Goal: Task Accomplishment & Management: Manage account settings

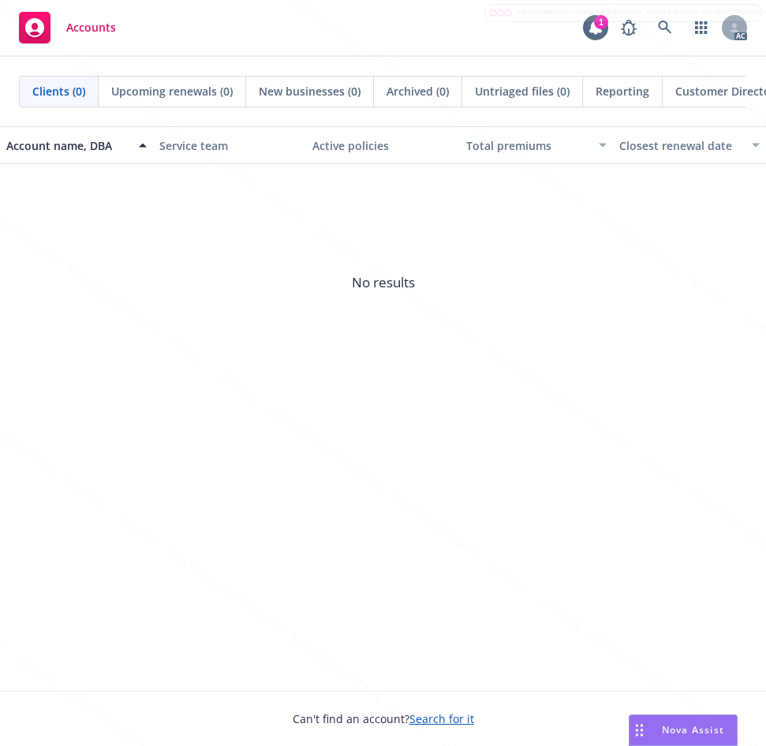
click at [619, 631] on div "Account name, DBA Service team Active policies Total premiums Closest renewal d…" at bounding box center [383, 408] width 766 height 564
click at [669, 31] on icon at bounding box center [664, 27] width 13 height 13
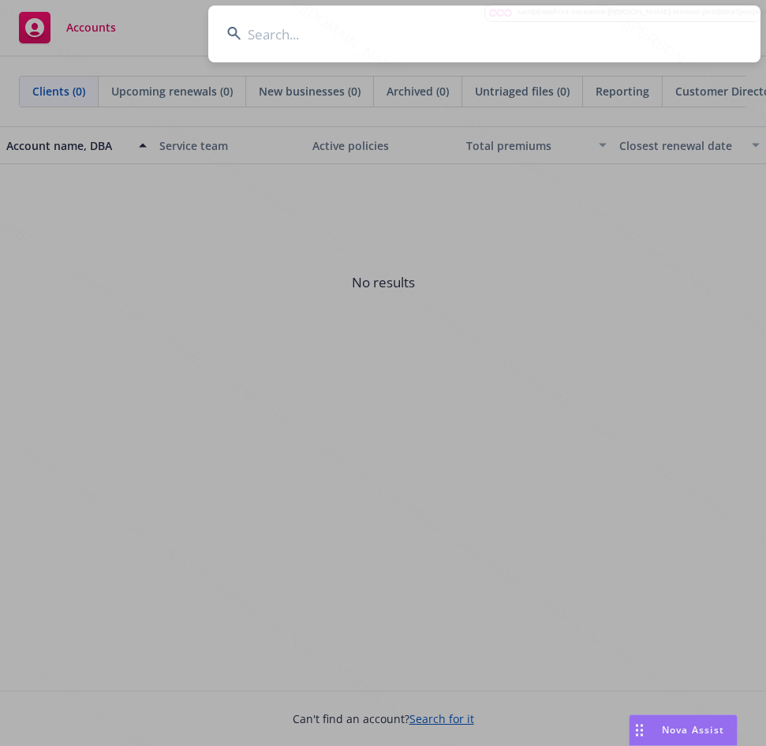
click at [348, 40] on input at bounding box center [484, 34] width 552 height 57
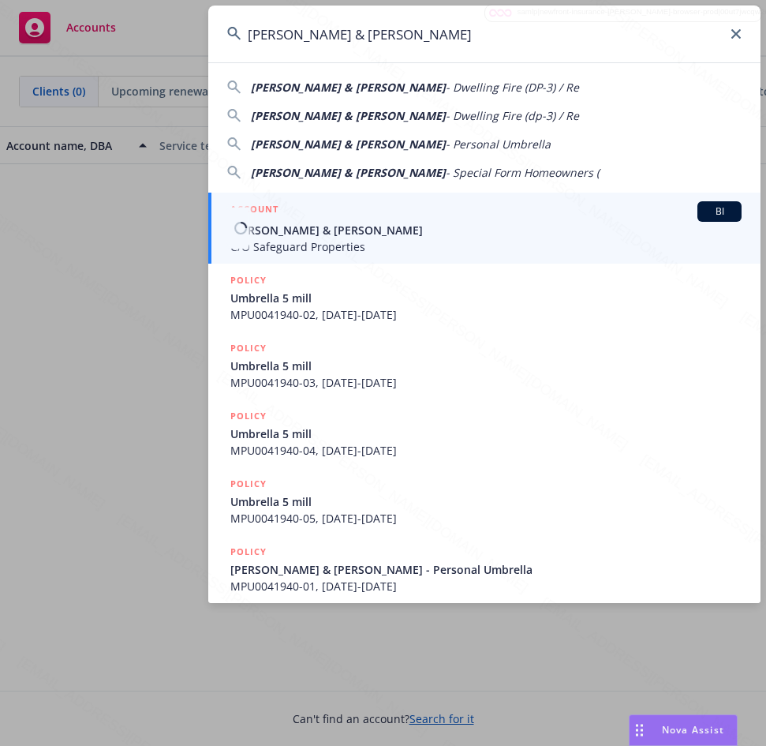
type input "[PERSON_NAME] & [PERSON_NAME]"
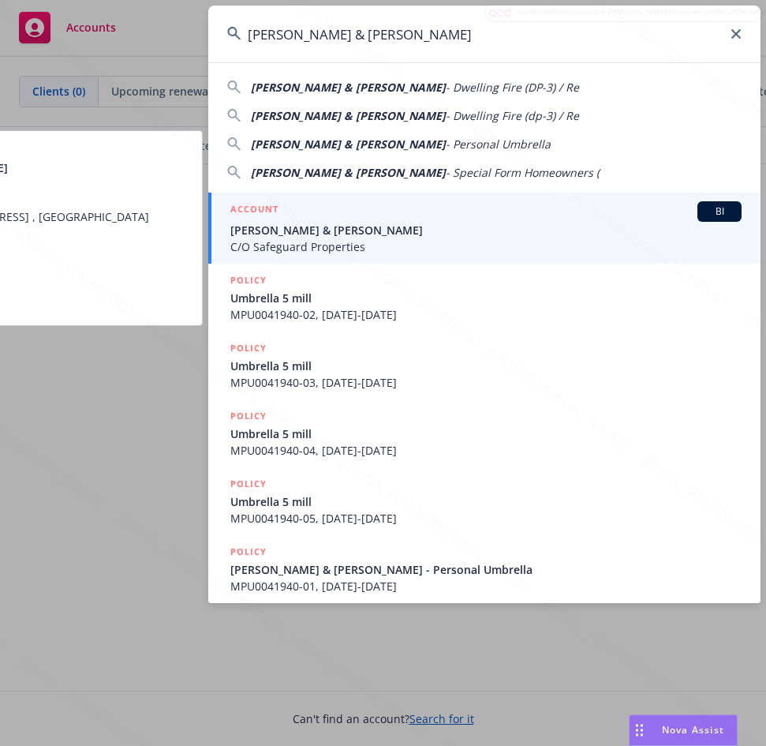
click at [296, 243] on span "C/O Safeguard Properties" at bounding box center [485, 246] width 511 height 17
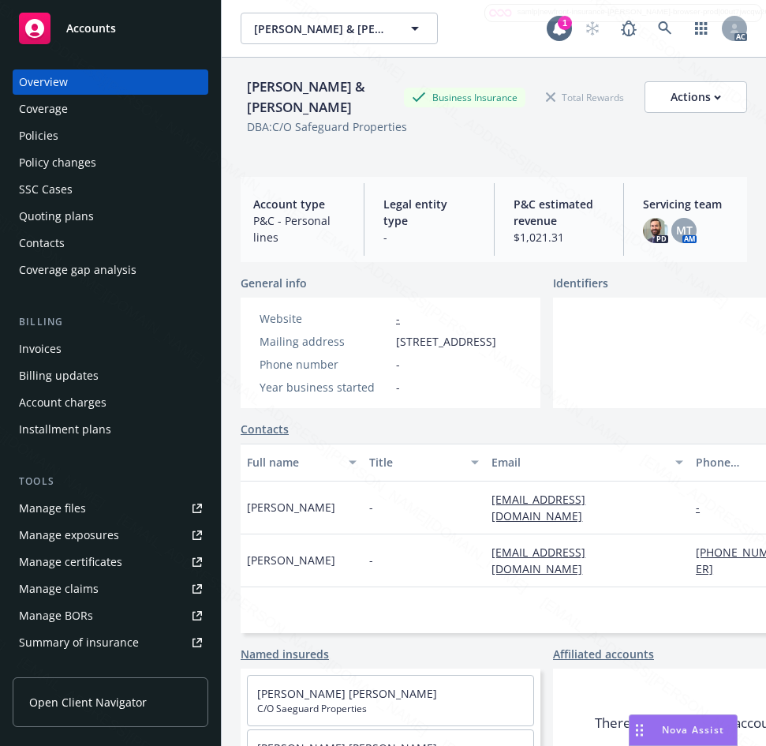
drag, startPoint x: 395, startPoint y: 340, endPoint x: 502, endPoint y: 339, distance: 106.6
click at [502, 339] on div "Mailing address [STREET_ADDRESS]" at bounding box center [377, 341] width 249 height 17
copy span "[STREET_ADDRESS]"
click at [44, 137] on div "Policies" at bounding box center [38, 135] width 39 height 25
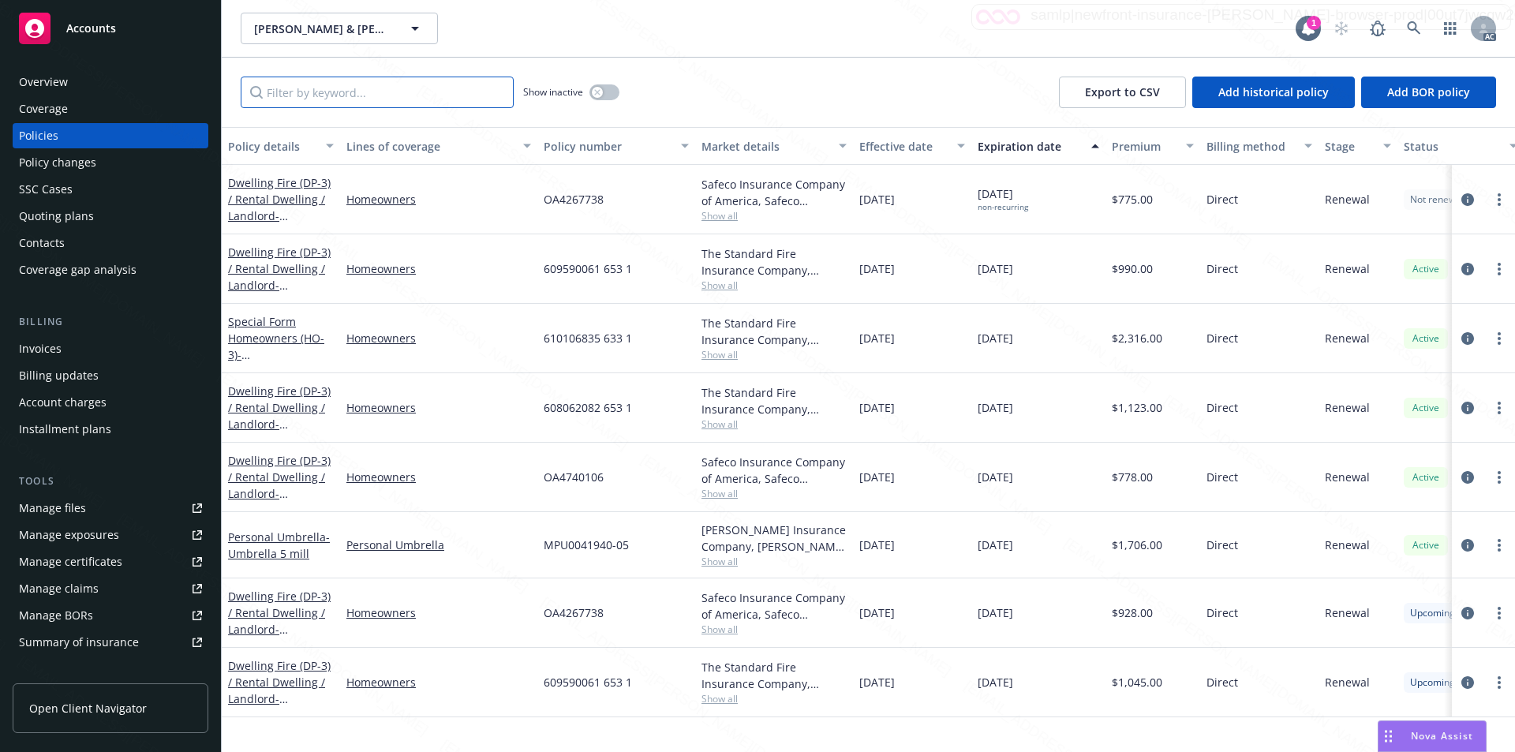
click at [349, 86] on input "Filter by keyword..." at bounding box center [377, 93] width 273 height 32
paste input "610106835 633 1"
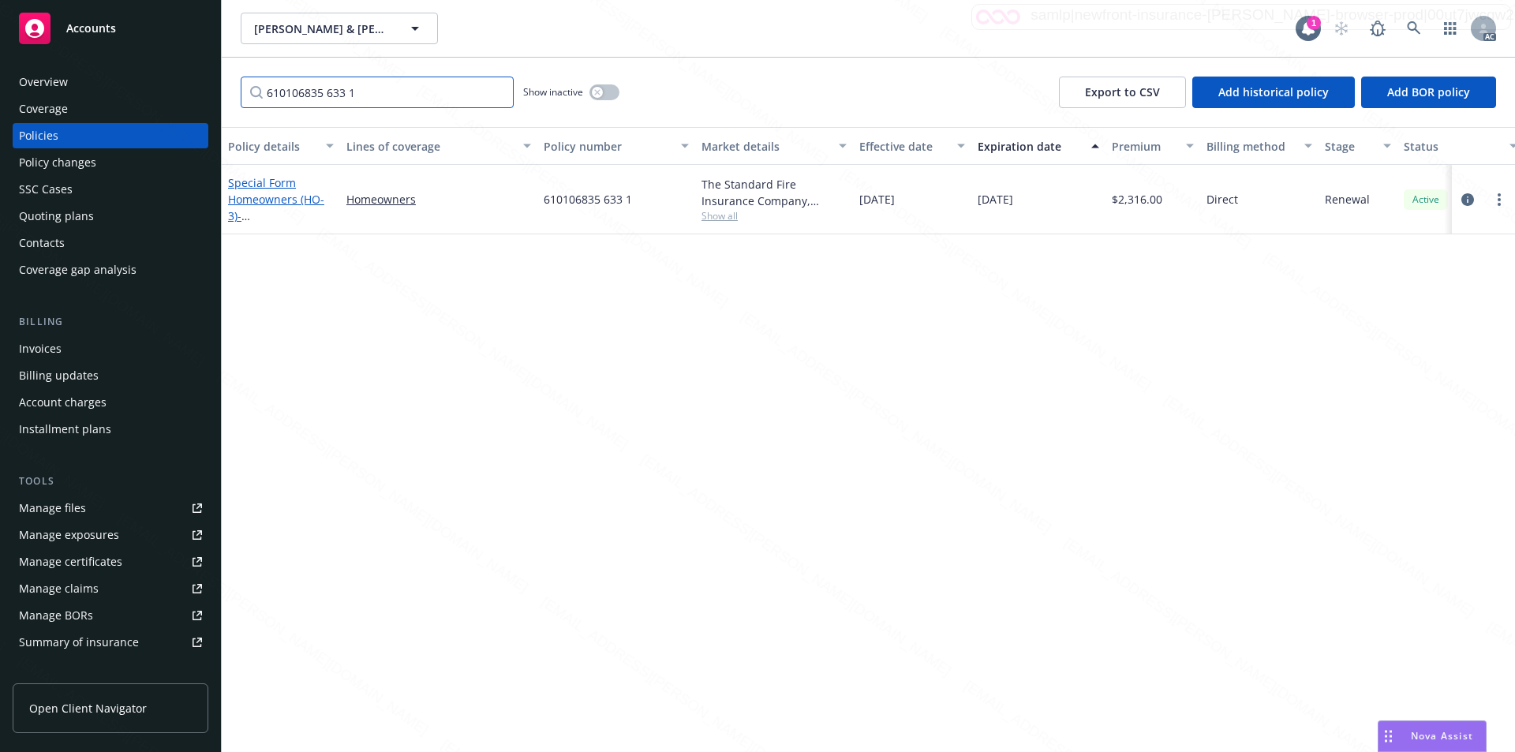
type input "610106835 633 1"
click at [285, 209] on span "- [STREET_ADDRESS]" at bounding box center [278, 224] width 100 height 32
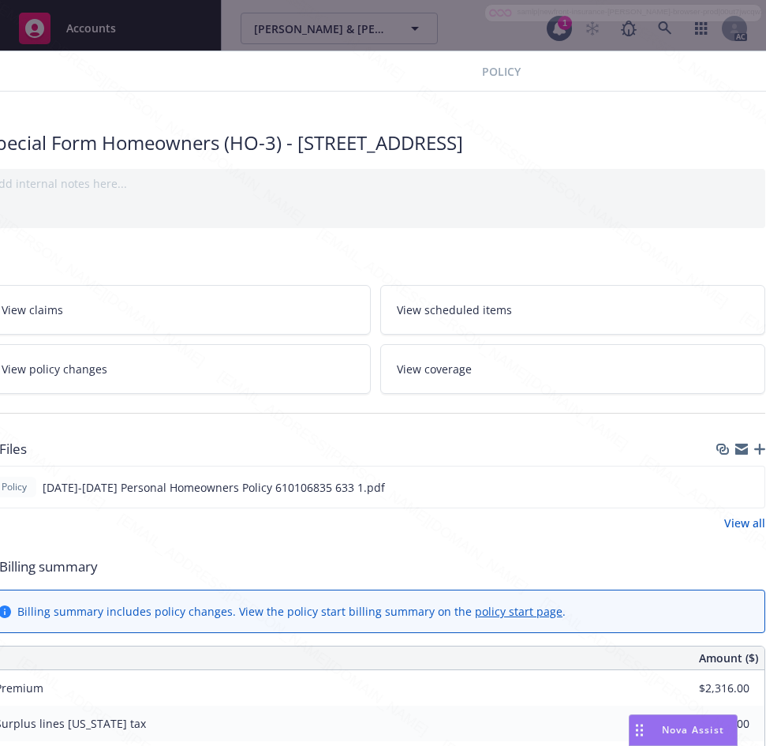
scroll to position [0, 331]
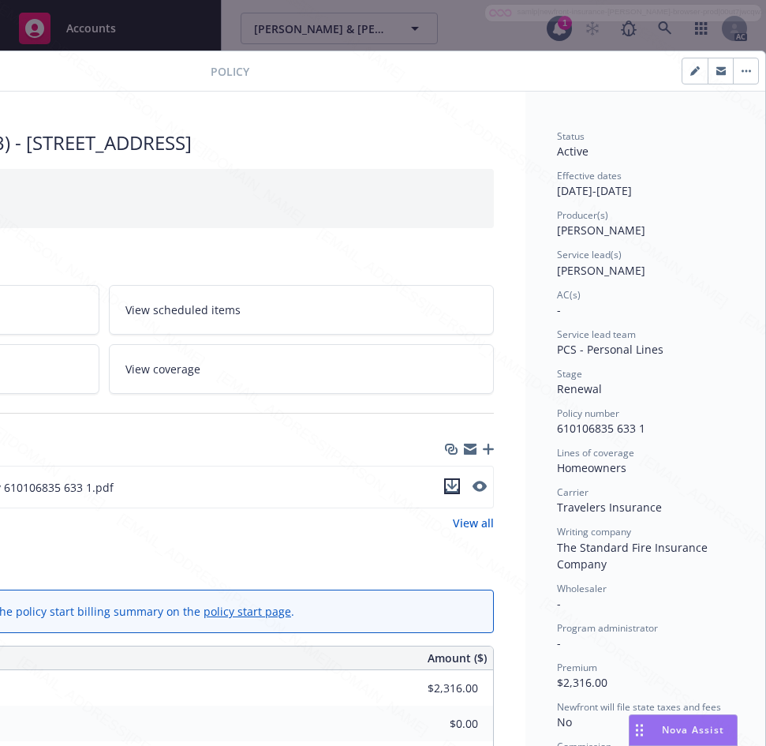
click at [448, 485] on icon "download file" at bounding box center [453, 484] width 10 height 9
drag, startPoint x: 541, startPoint y: 426, endPoint x: 650, endPoint y: 434, distance: 109.2
copy span "610106835 633 1"
drag, startPoint x: 545, startPoint y: 189, endPoint x: 604, endPoint y: 196, distance: 58.7
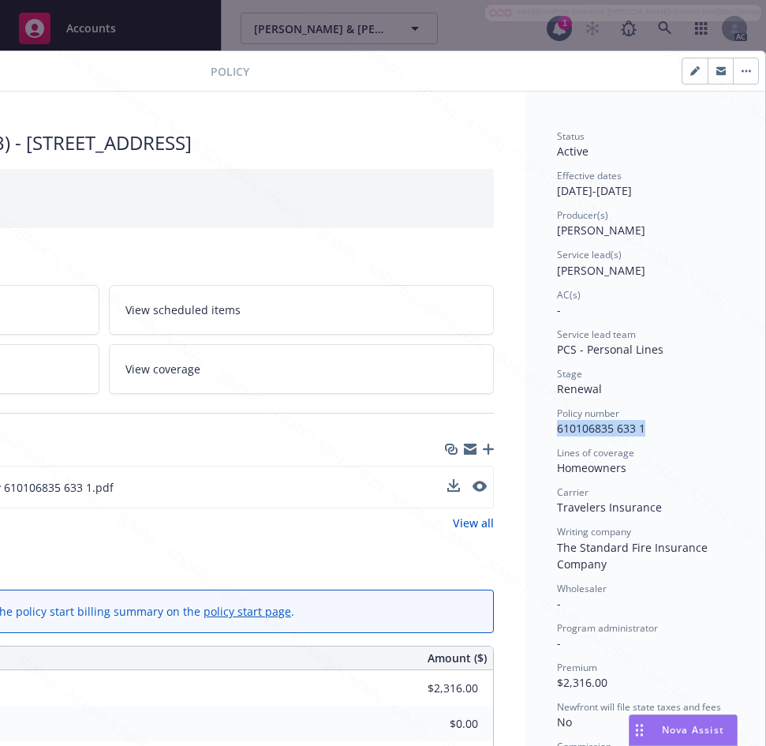
click at [604, 196] on div "Effective dates [DATE] - [DATE]" at bounding box center [645, 184] width 177 height 30
copy div "[DATE]"
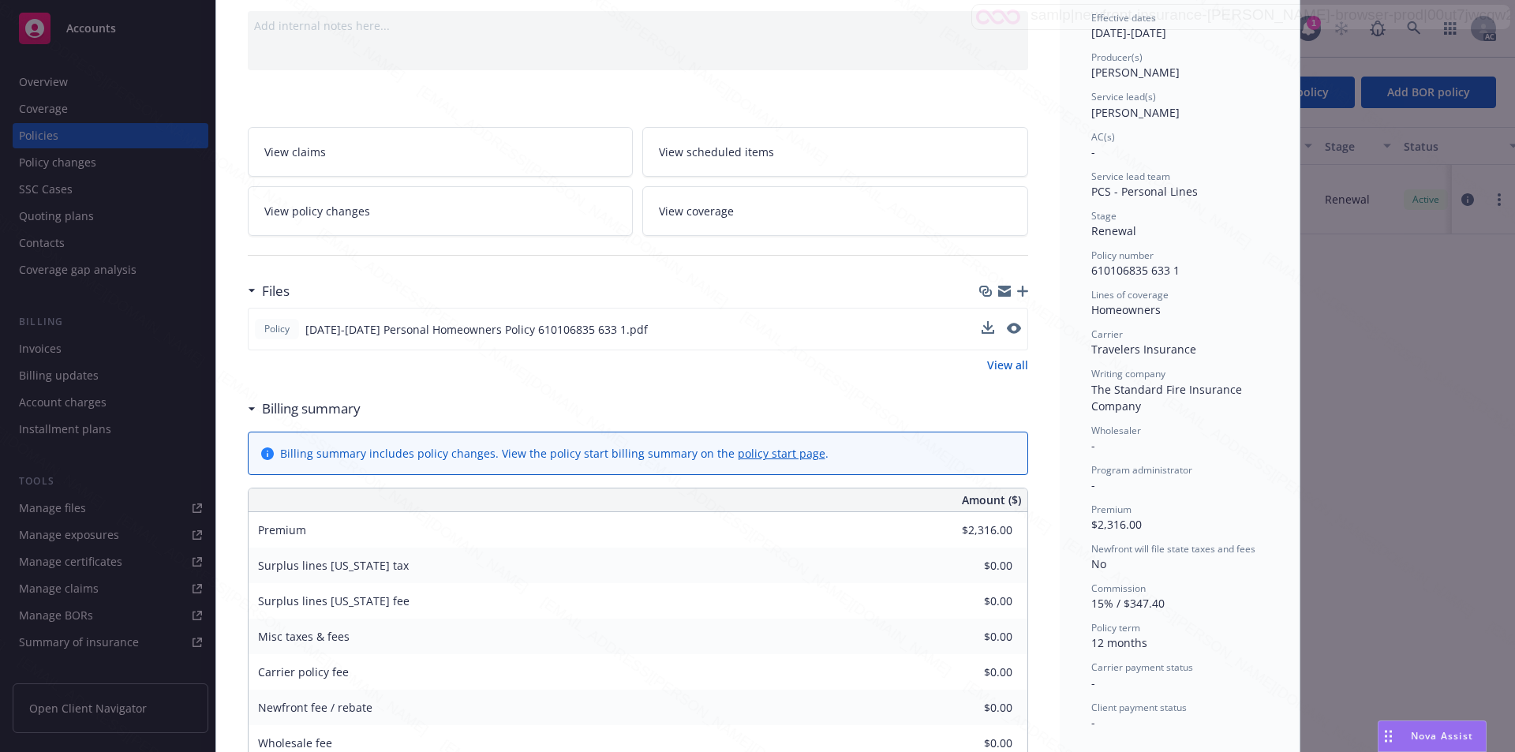
scroll to position [0, 0]
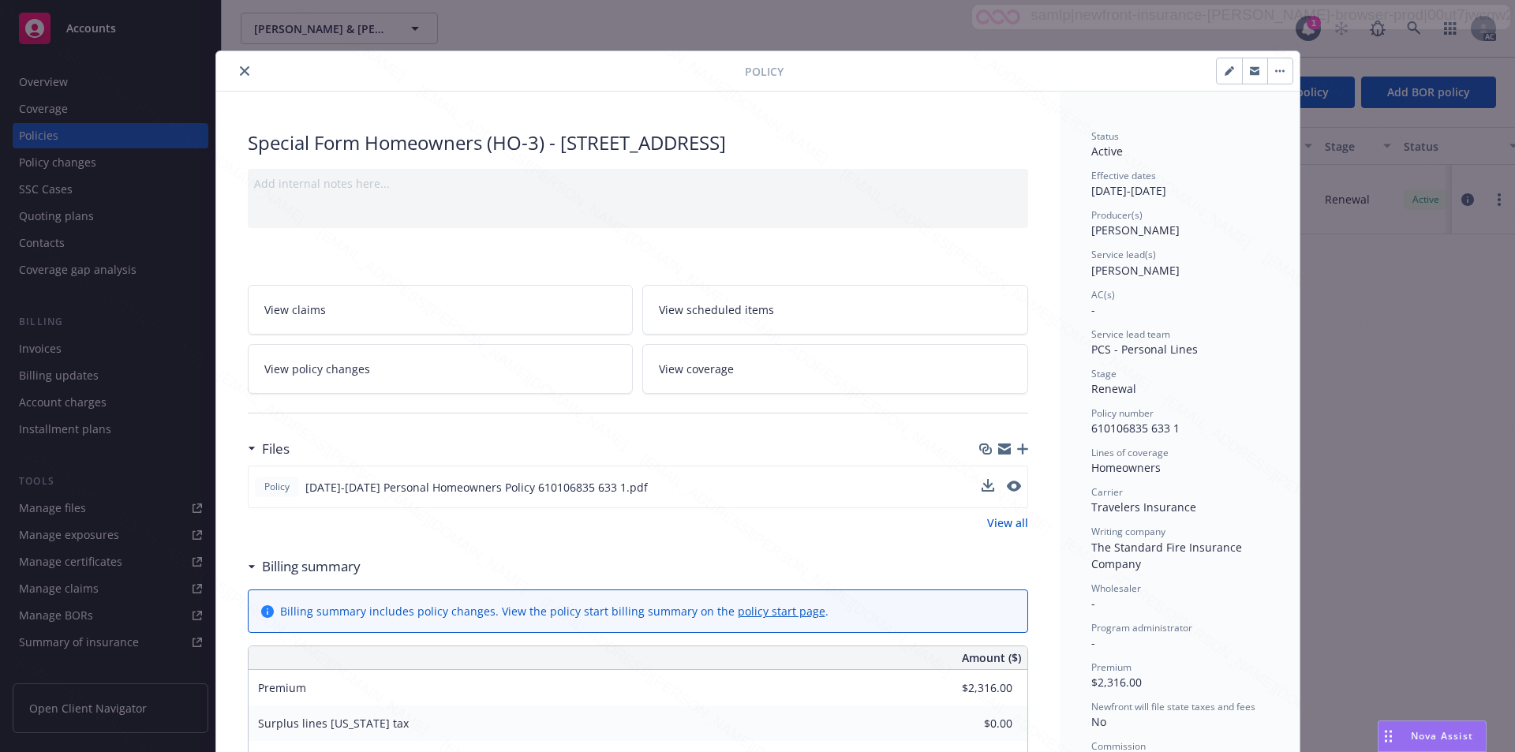
click at [766, 66] on button "button" at bounding box center [1280, 70] width 25 height 25
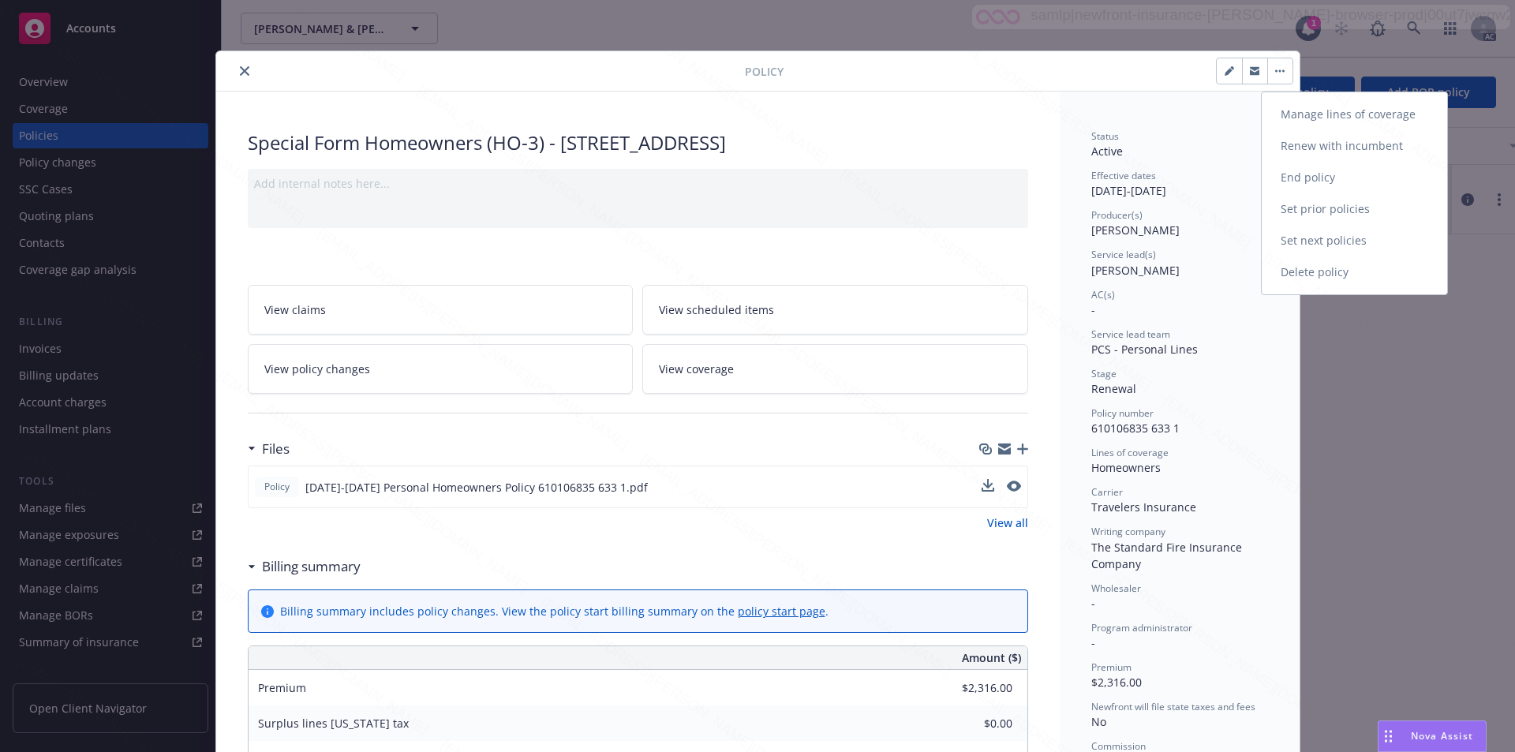
click at [766, 174] on link "End policy" at bounding box center [1354, 178] width 185 height 32
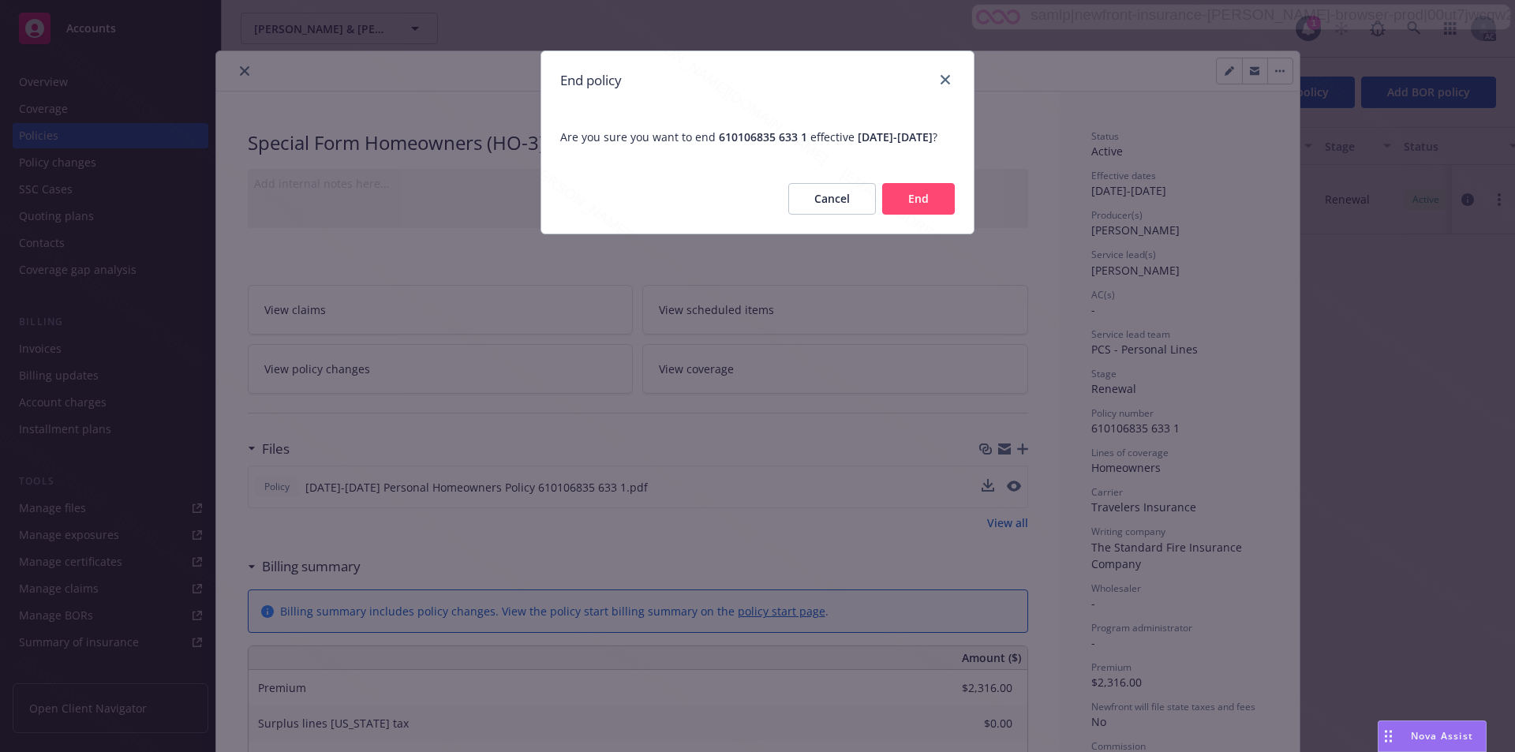
click at [766, 215] on button "End" at bounding box center [918, 199] width 73 height 32
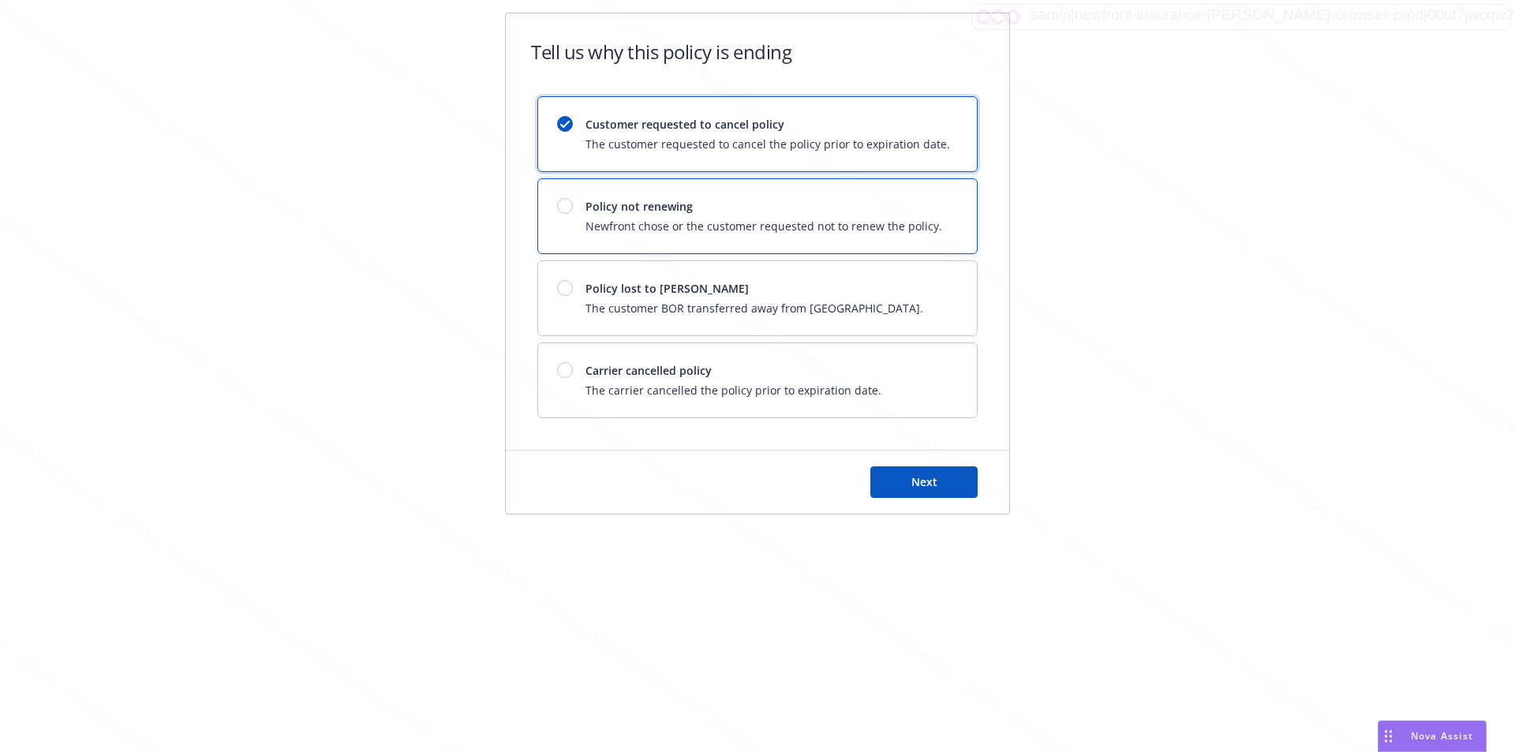
click at [766, 228] on span "Newfront chose or the customer requested not to renew the policy." at bounding box center [764, 226] width 357 height 17
click at [766, 488] on button "Next" at bounding box center [924, 482] width 107 height 32
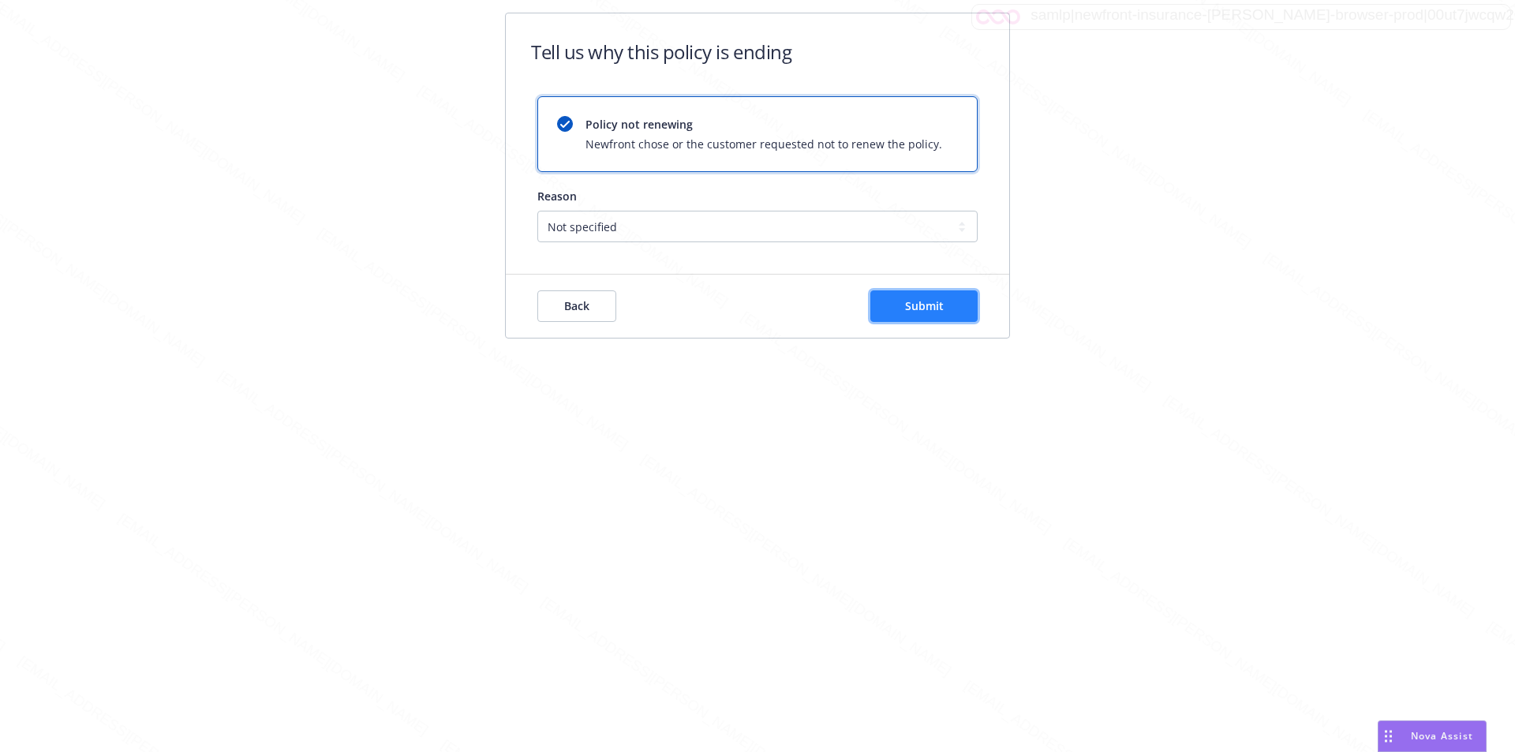
click at [766, 309] on span "Submit" at bounding box center [924, 305] width 39 height 15
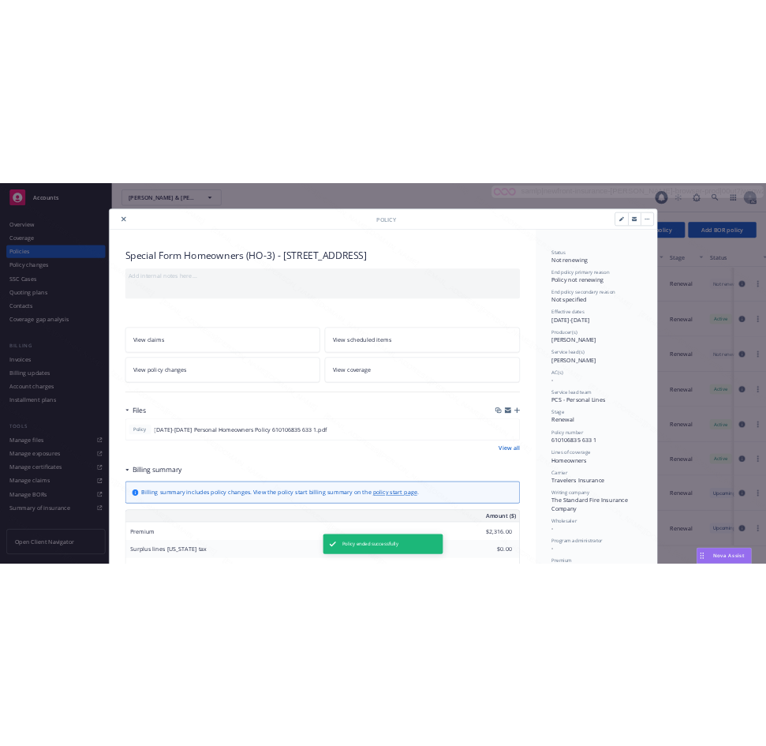
scroll to position [47, 0]
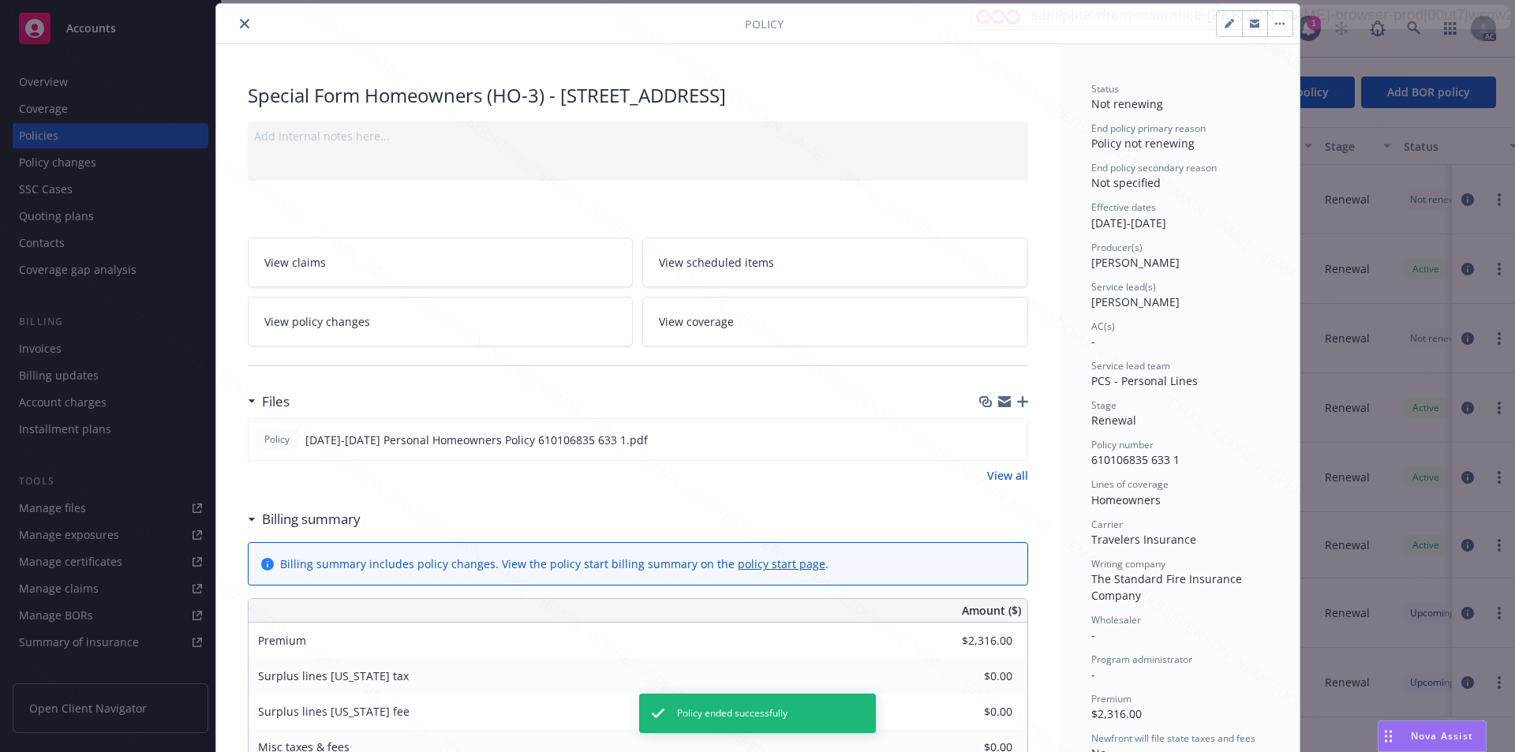
click at [240, 26] on icon "close" at bounding box center [244, 23] width 9 height 9
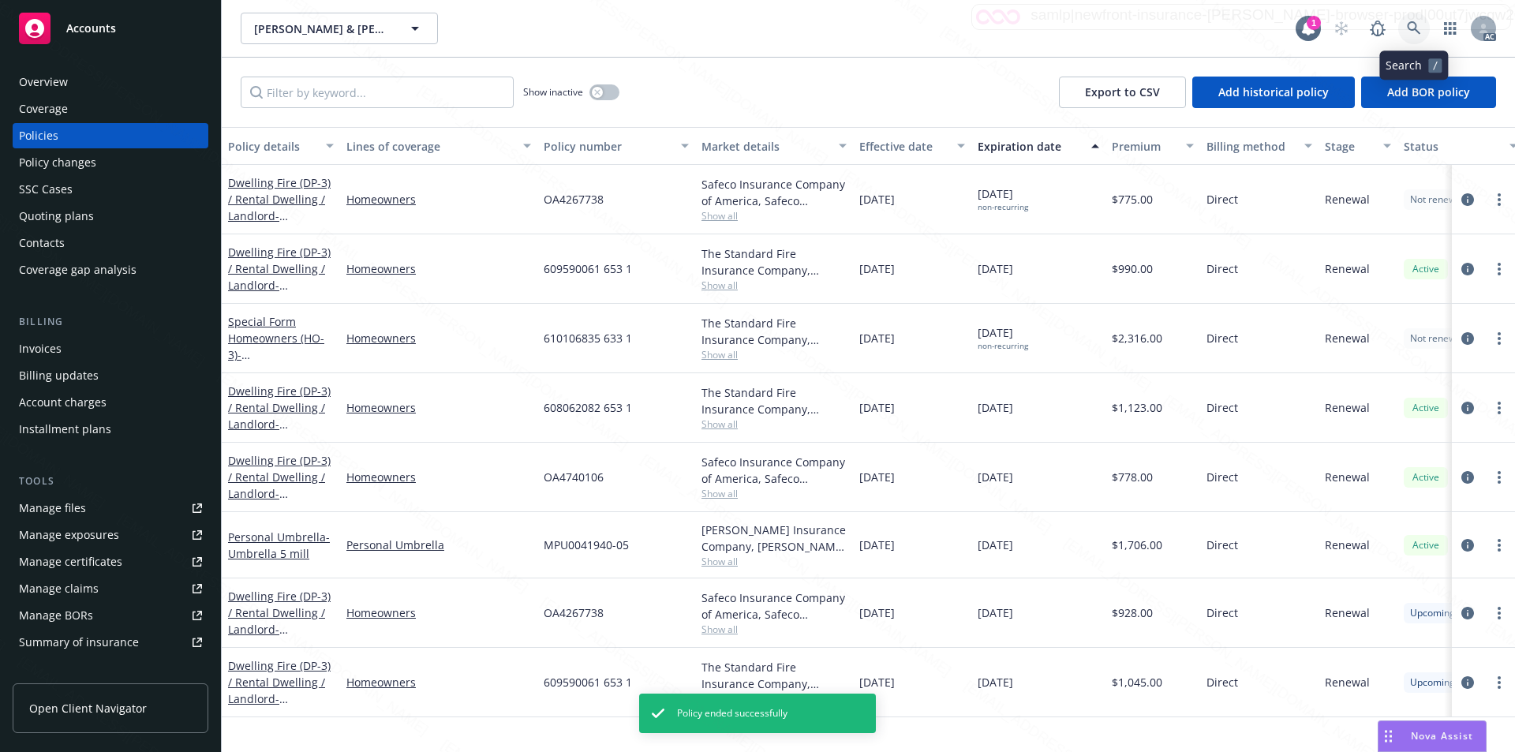
click at [766, 29] on link at bounding box center [1415, 29] width 32 height 32
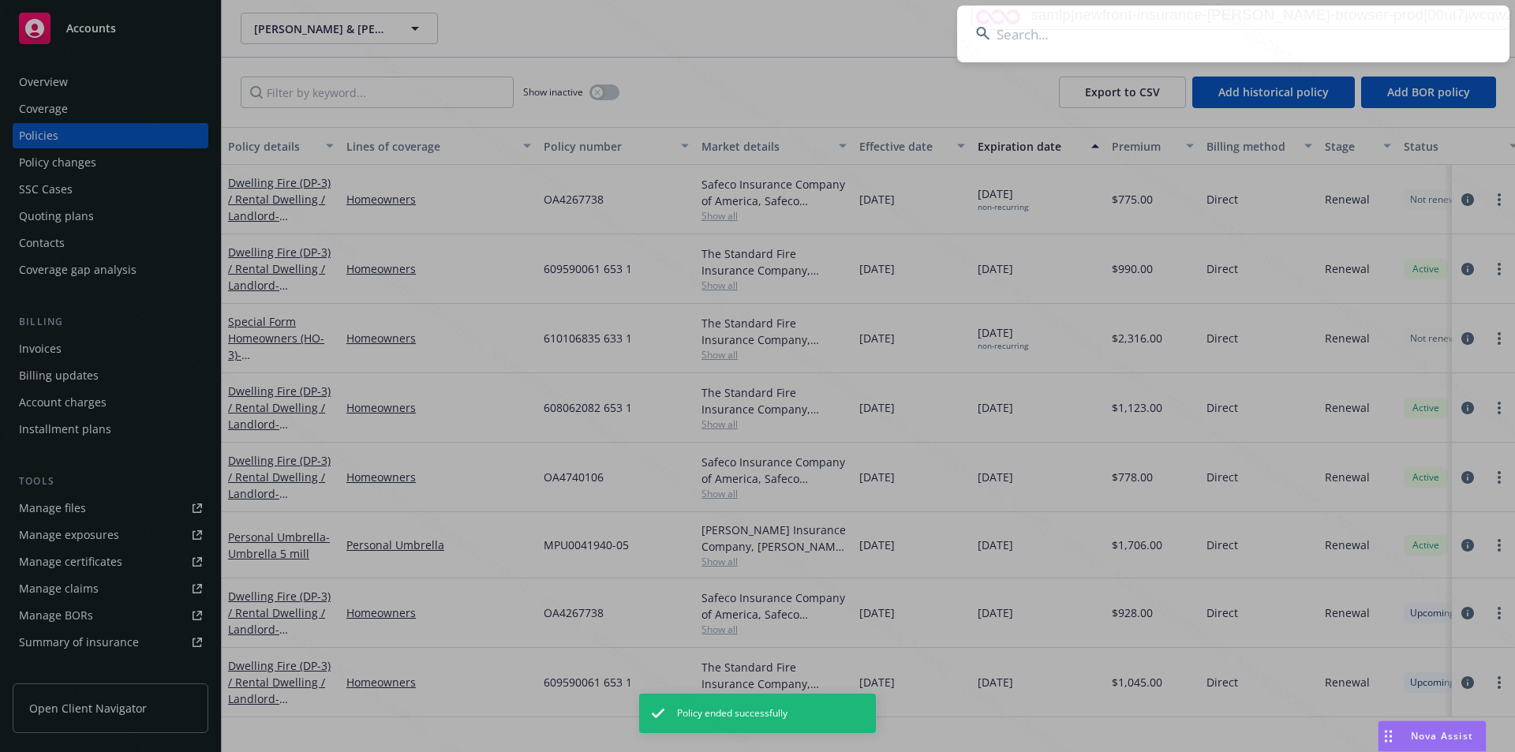
click at [766, 36] on input at bounding box center [1233, 34] width 552 height 57
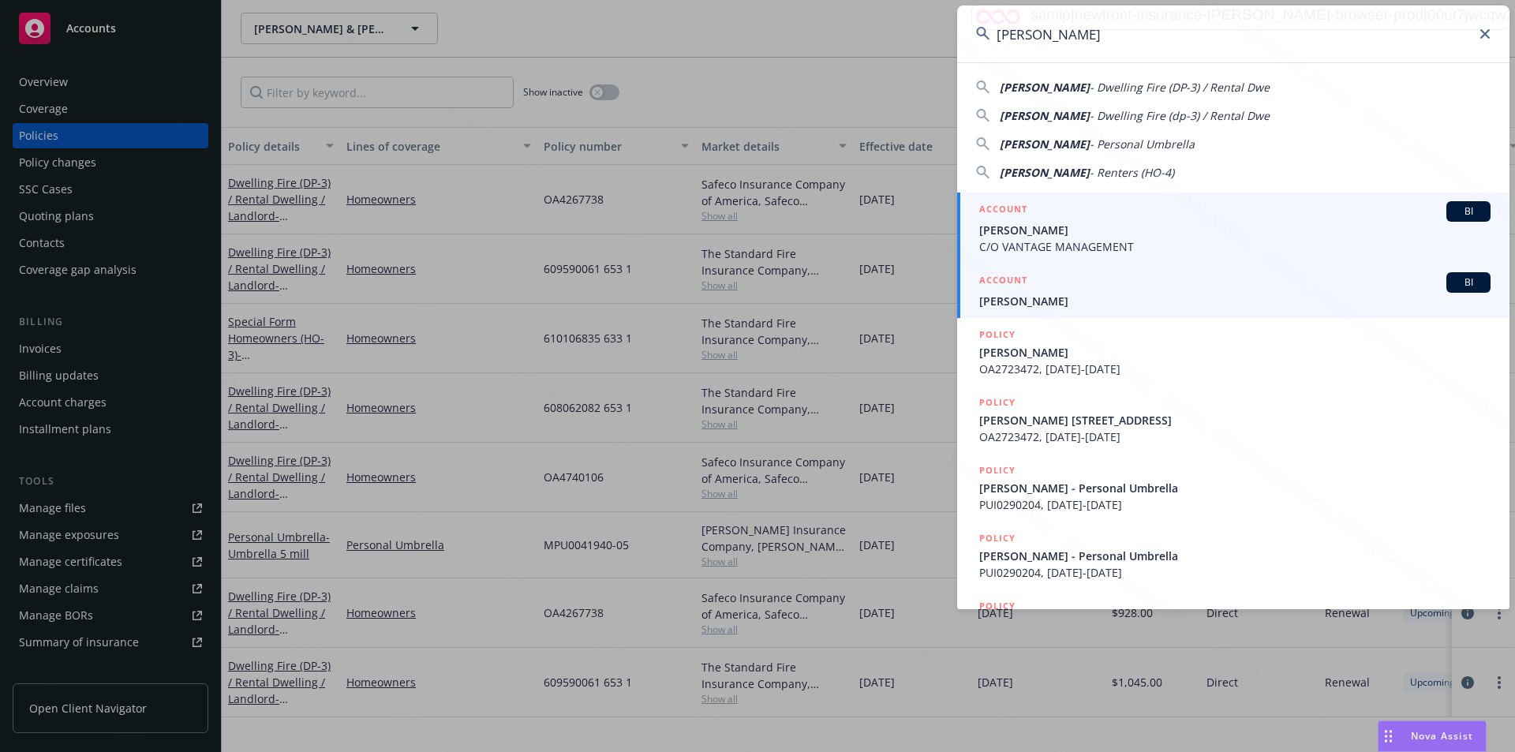
type input "[PERSON_NAME]"
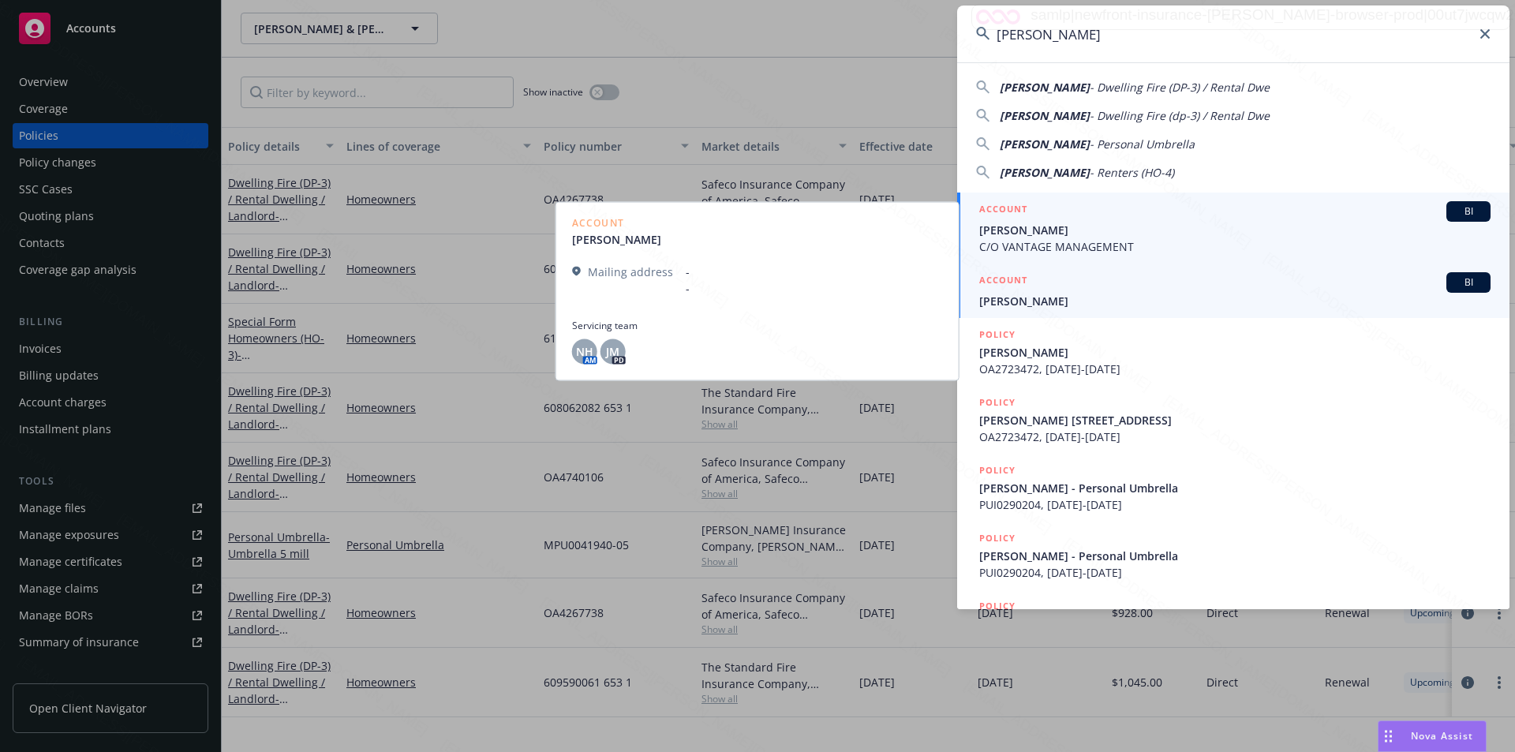
click at [766, 227] on span "[PERSON_NAME]" at bounding box center [1234, 230] width 511 height 17
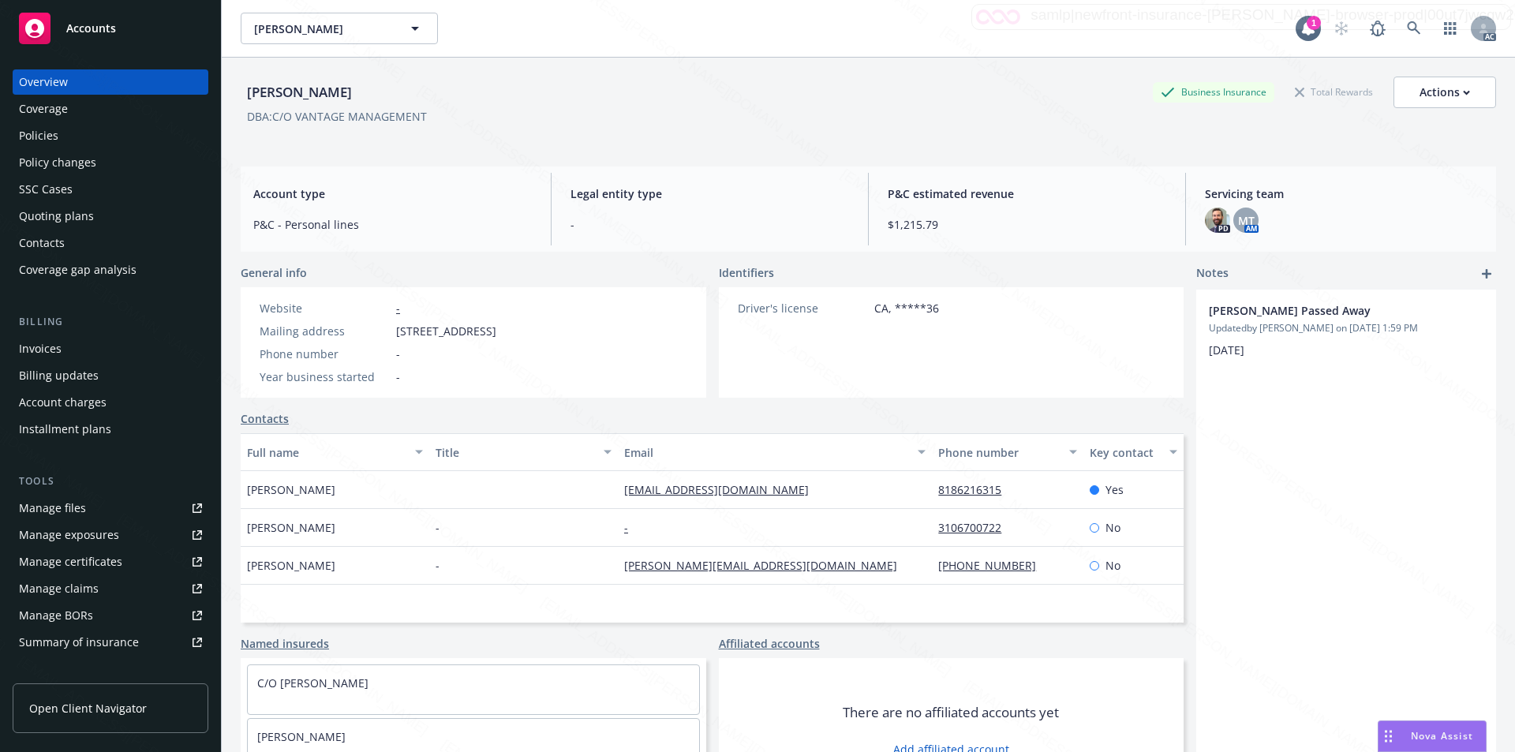
drag, startPoint x: 398, startPoint y: 329, endPoint x: 532, endPoint y: 329, distance: 134.2
click at [496, 329] on span "[STREET_ADDRESS]" at bounding box center [446, 331] width 100 height 17
copy span "[STREET_ADDRESS]"
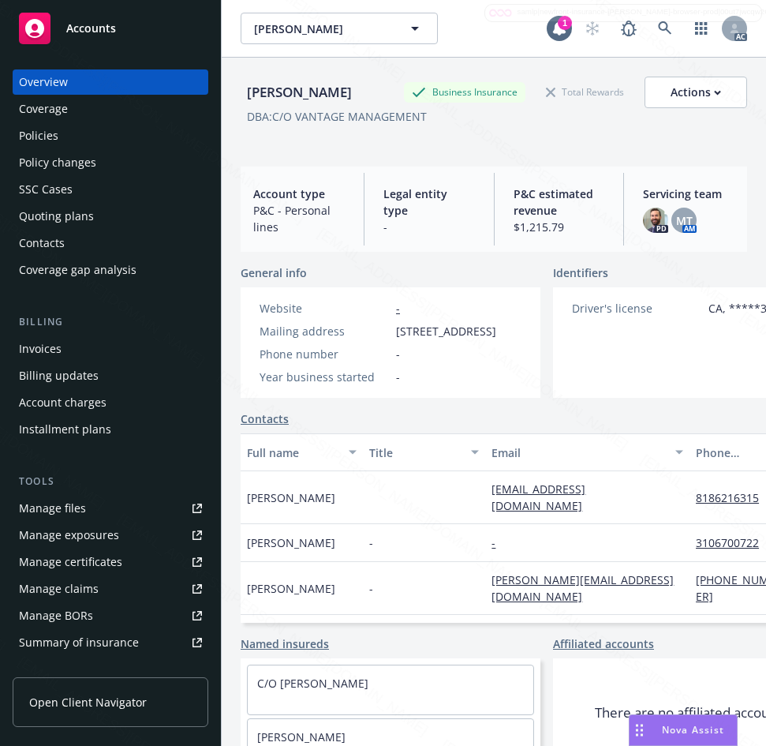
click at [71, 134] on div "Policies" at bounding box center [110, 135] width 183 height 25
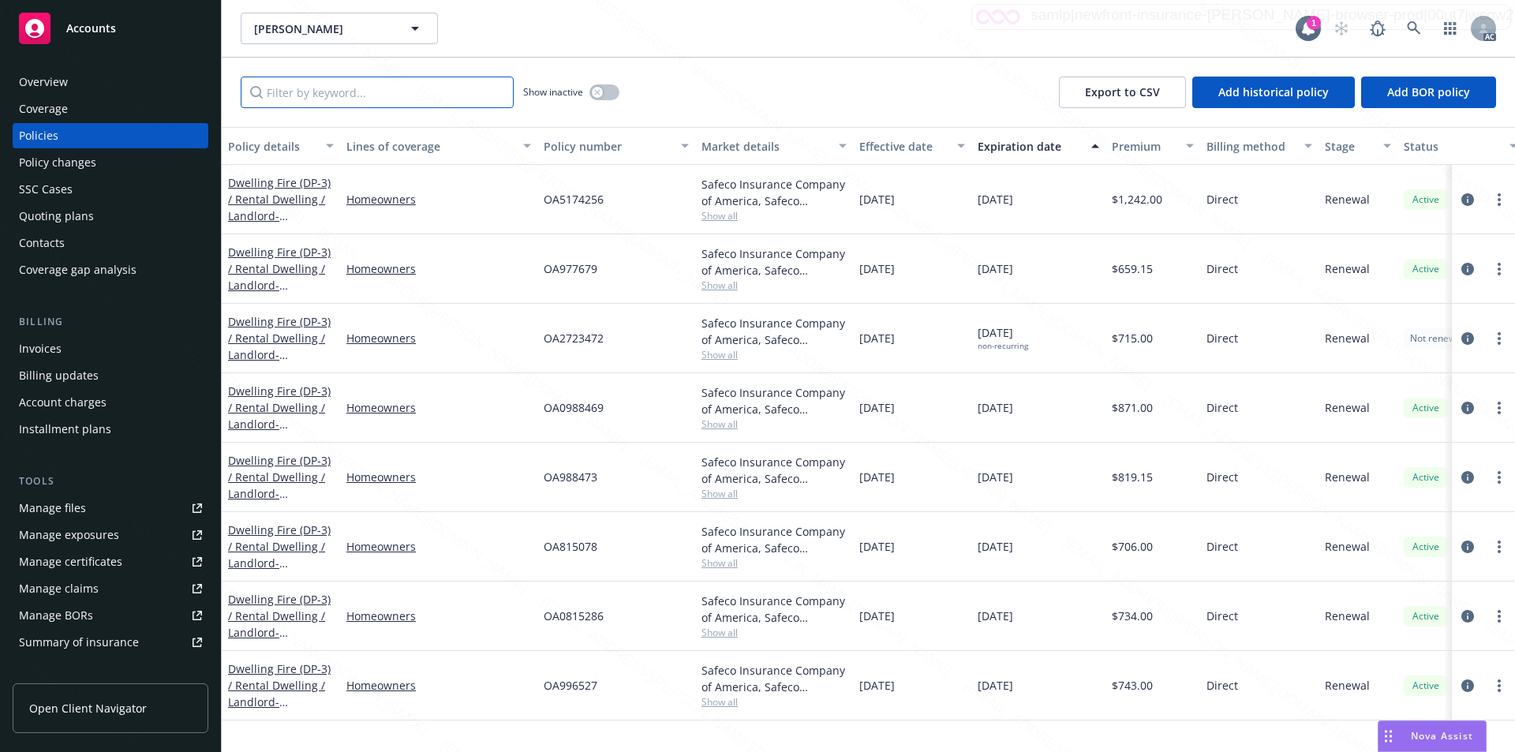
click at [332, 96] on input "Filter by keyword..." at bounding box center [377, 93] width 273 height 32
paste input "OA977679"
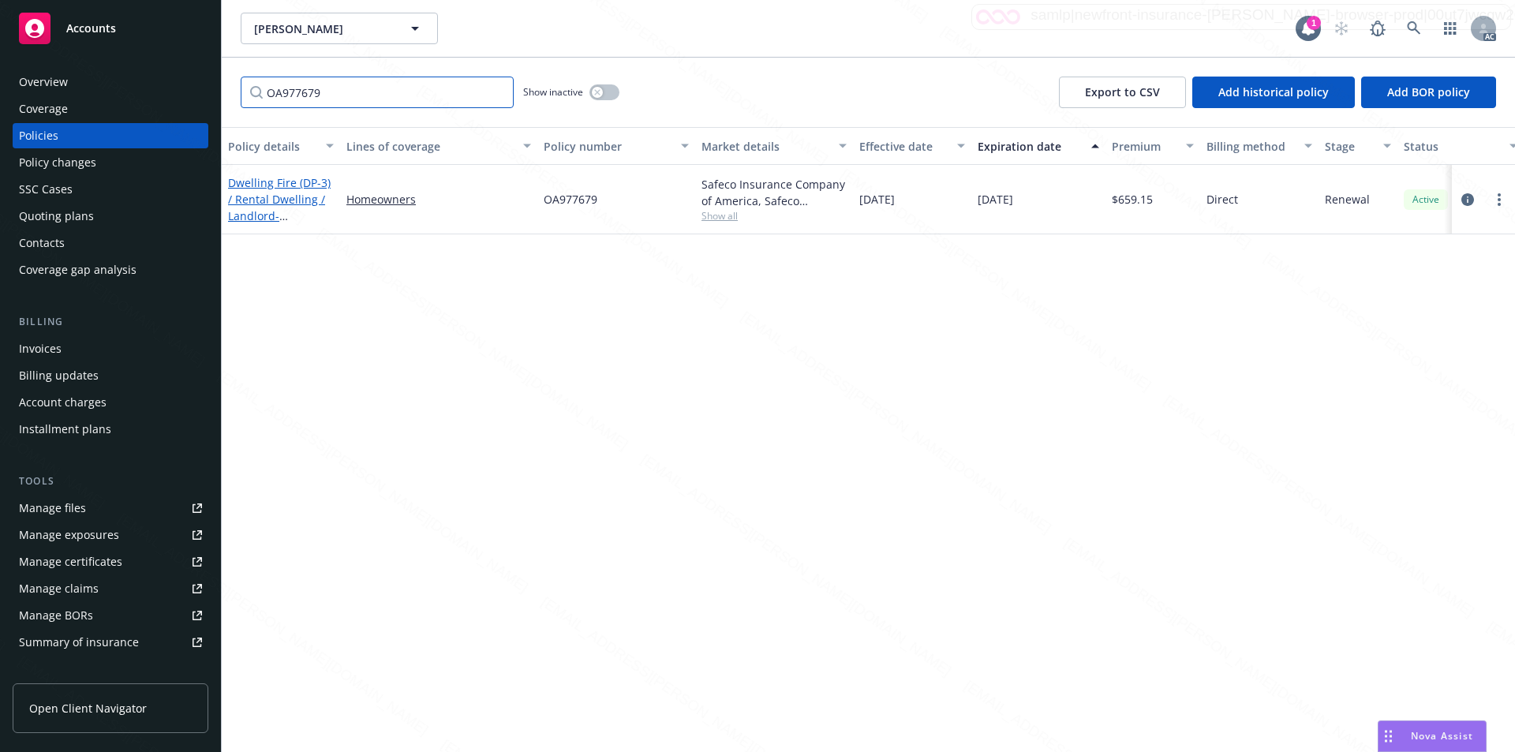
type input "OA977679"
click at [268, 204] on link "Dwelling Fire (DP-3) / Rental Dwelling / Landlord - [STREET_ADDRESS]" at bounding box center [279, 207] width 103 height 65
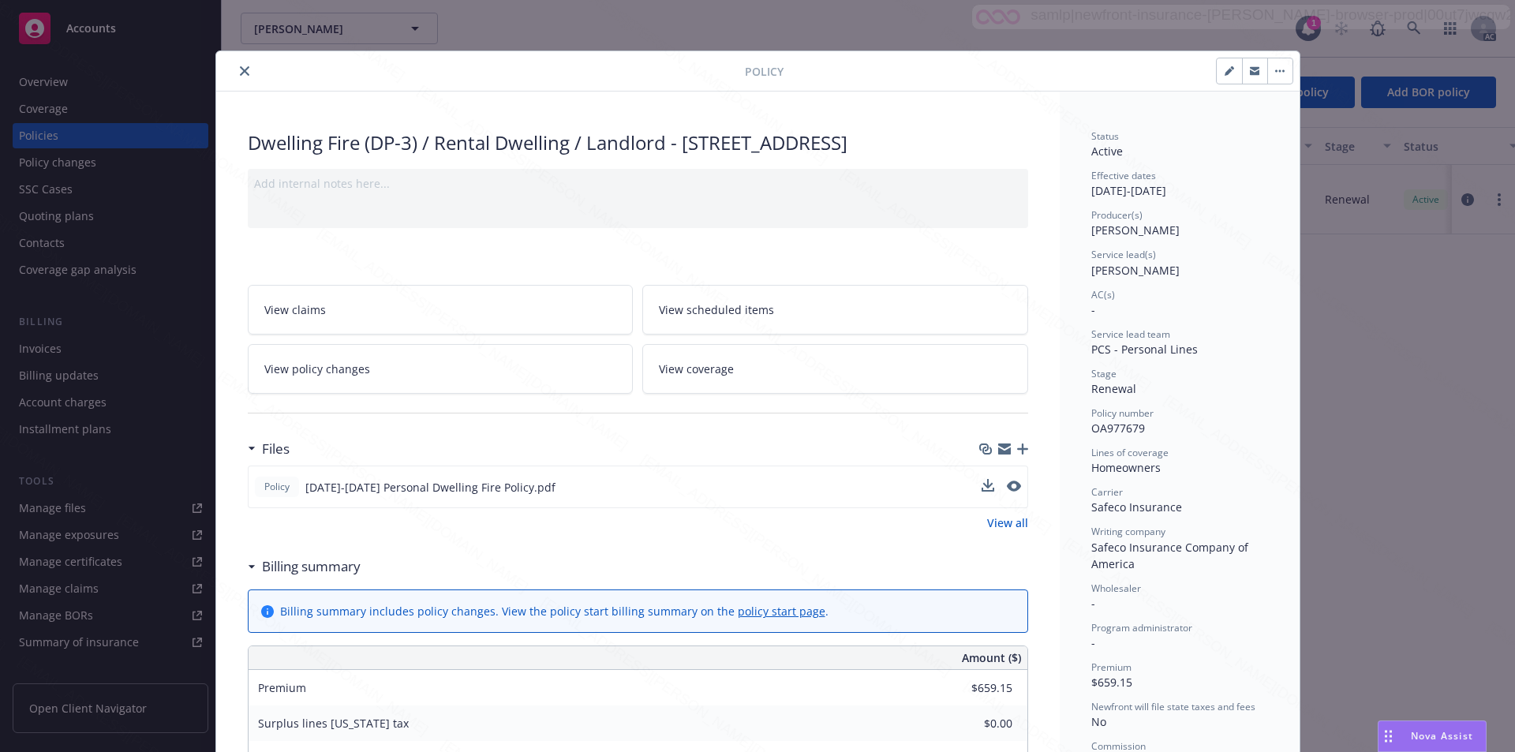
click at [766, 508] on div "Policy [DATE]-[DATE] Personal Dwelling Fire Policy.pdf" at bounding box center [638, 487] width 781 height 43
click at [766, 493] on icon "download file" at bounding box center [986, 486] width 13 height 13
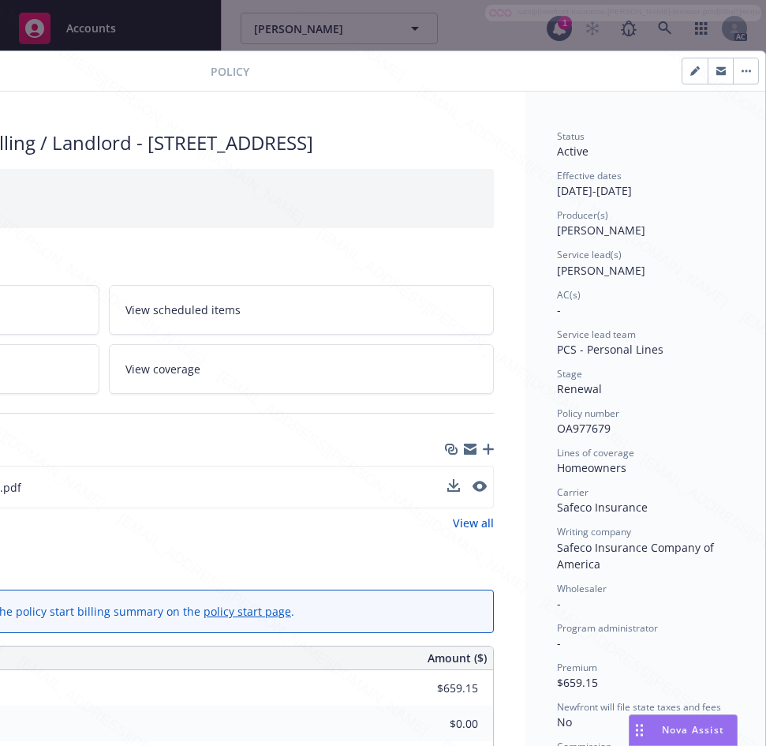
scroll to position [0, 331]
drag, startPoint x: 544, startPoint y: 423, endPoint x: 605, endPoint y: 424, distance: 60.8
copy span "OA977679"
drag, startPoint x: 547, startPoint y: 190, endPoint x: 602, endPoint y: 186, distance: 55.4
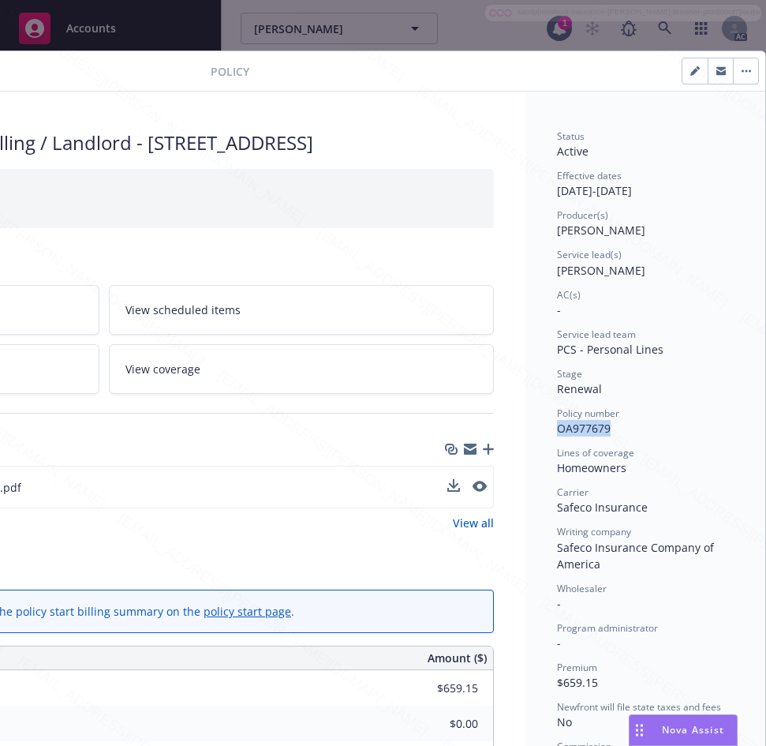
copy div "[DATE]"
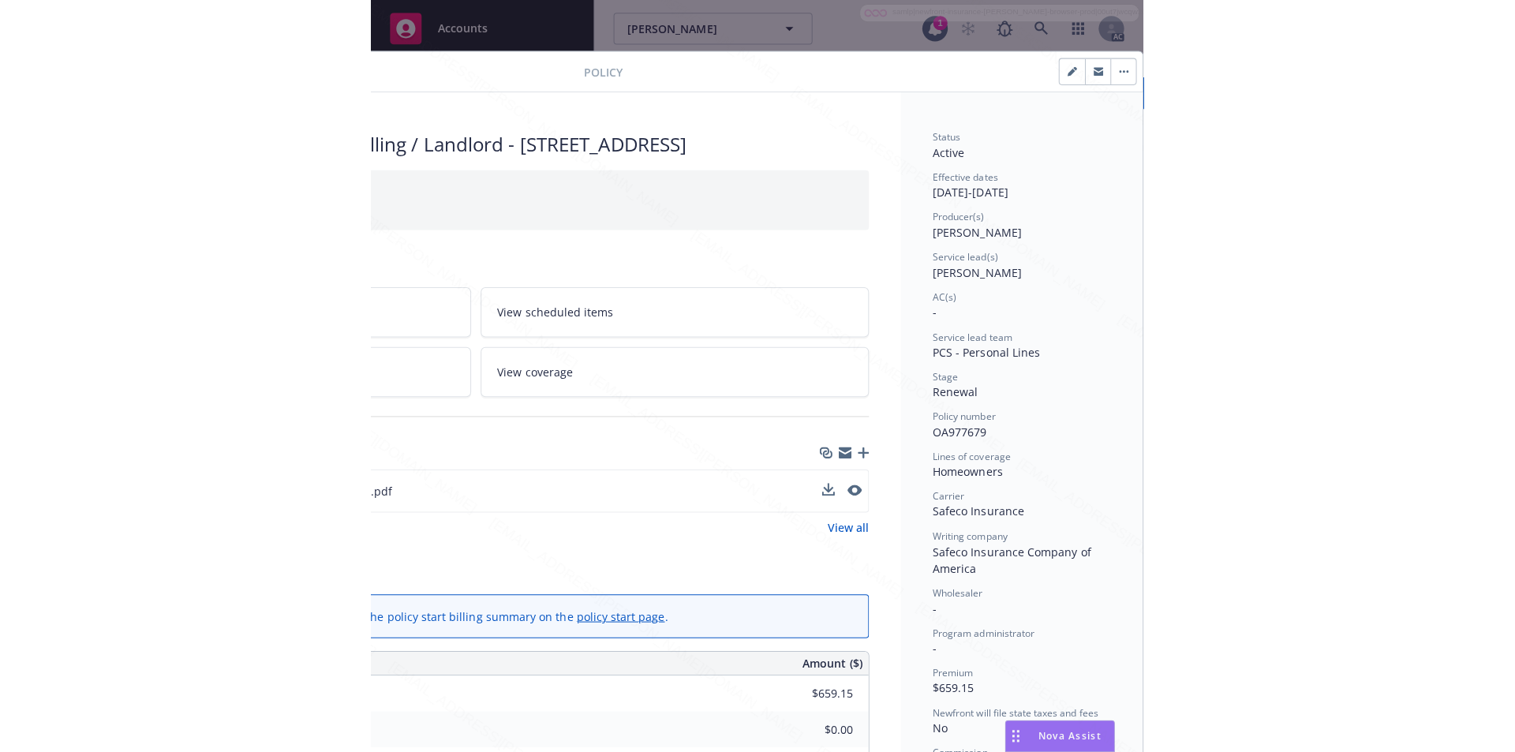
scroll to position [158, 331]
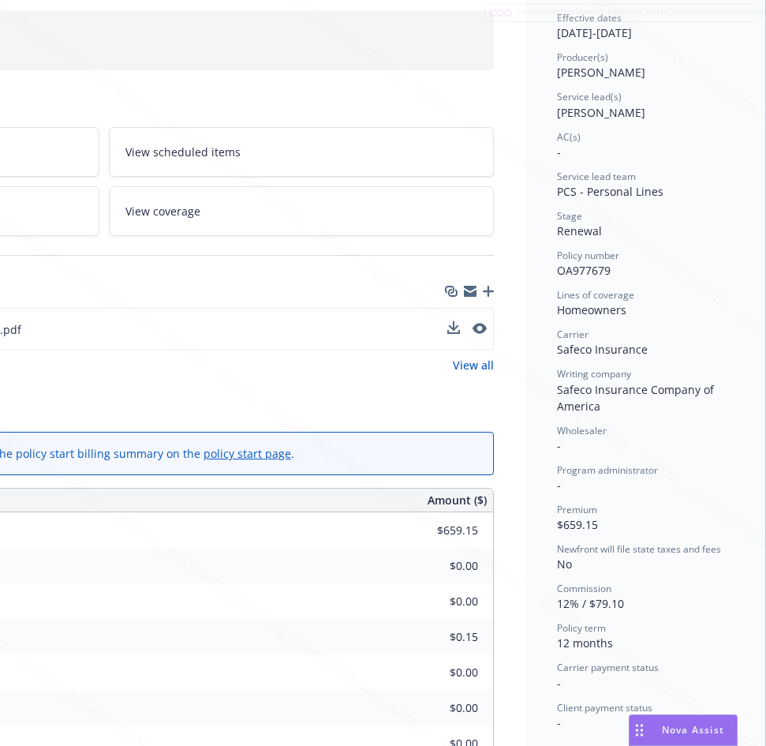
click at [196, 373] on div "Policy [DATE]-[DATE] Personal Dwelling Fire Policy.pdf View all" at bounding box center [103, 341] width 781 height 66
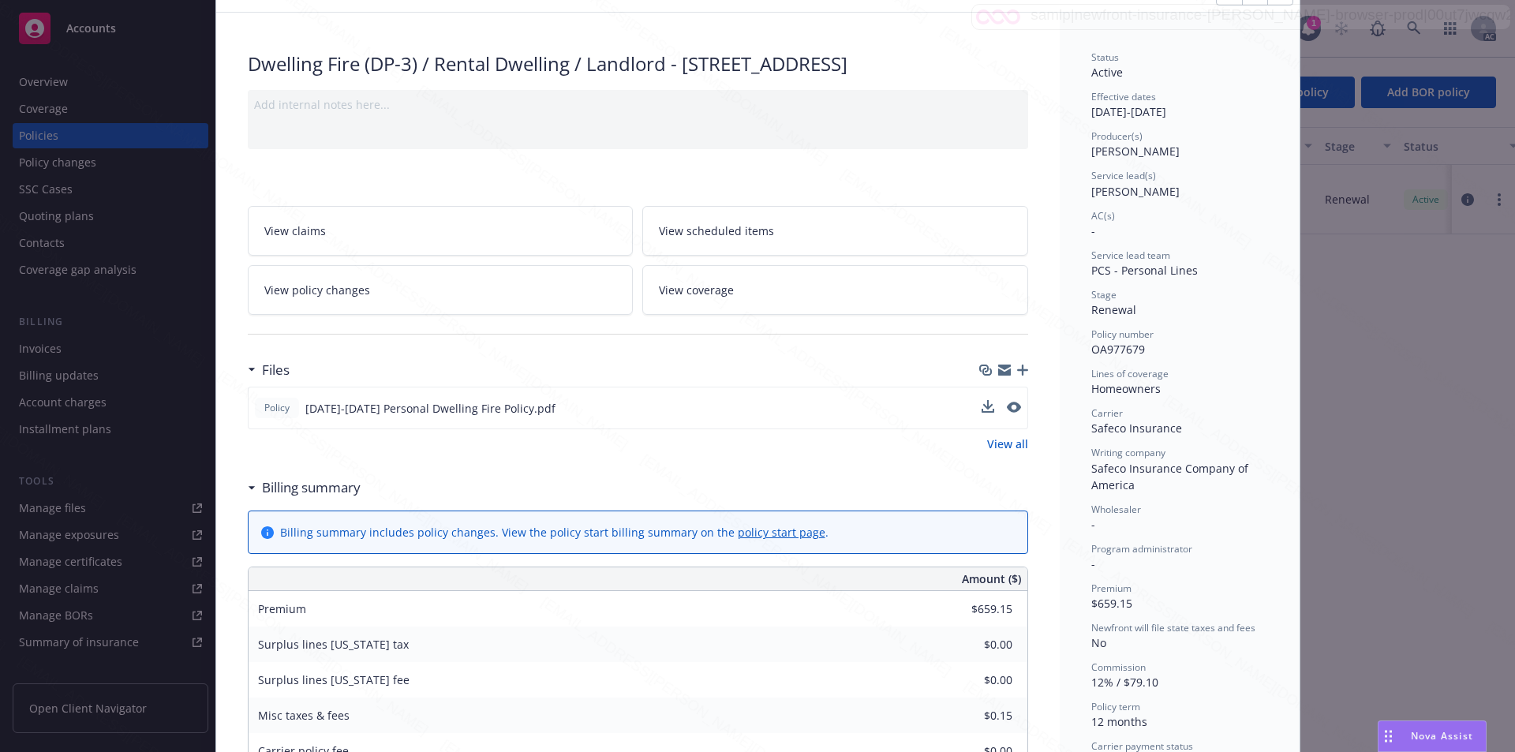
scroll to position [0, 0]
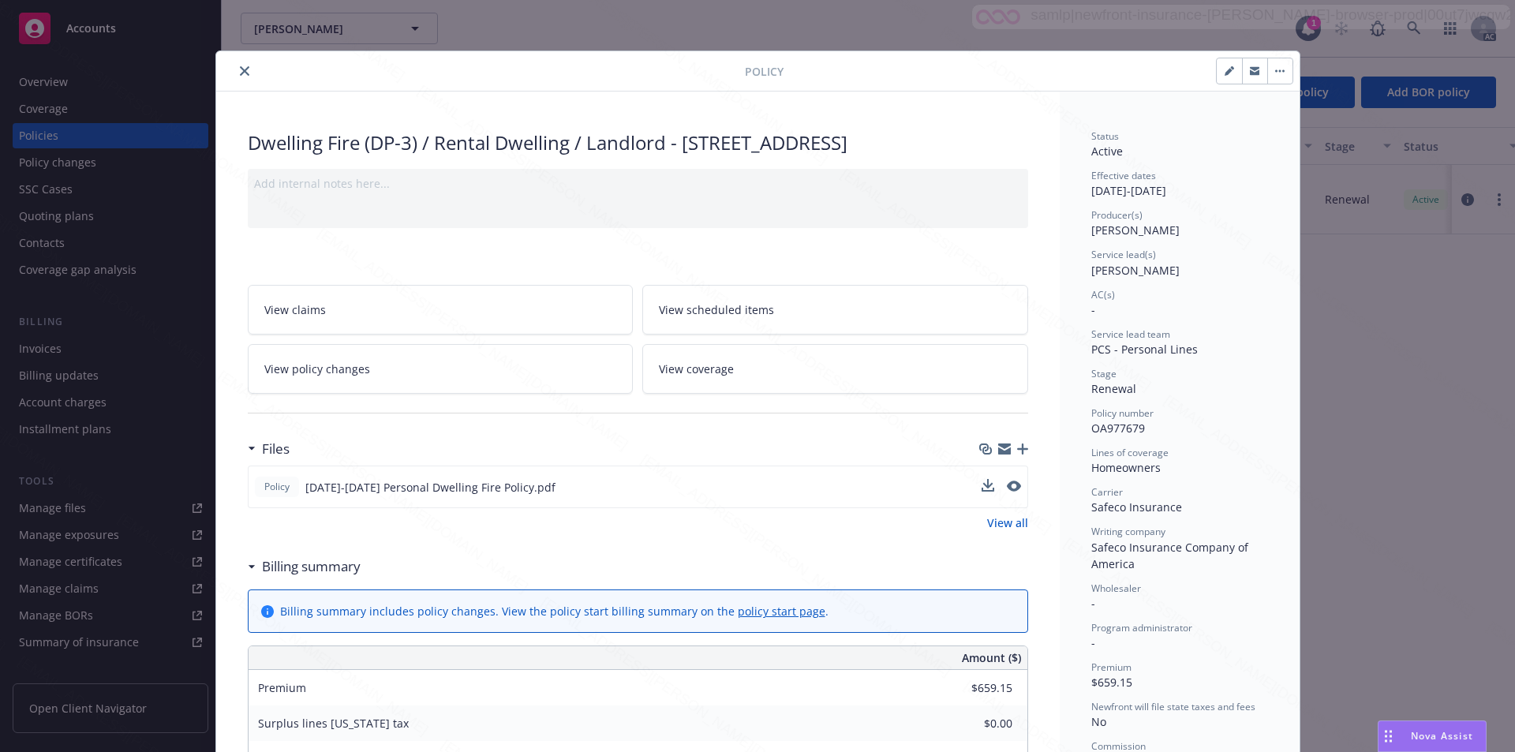
click at [766, 73] on button "button" at bounding box center [1280, 70] width 25 height 25
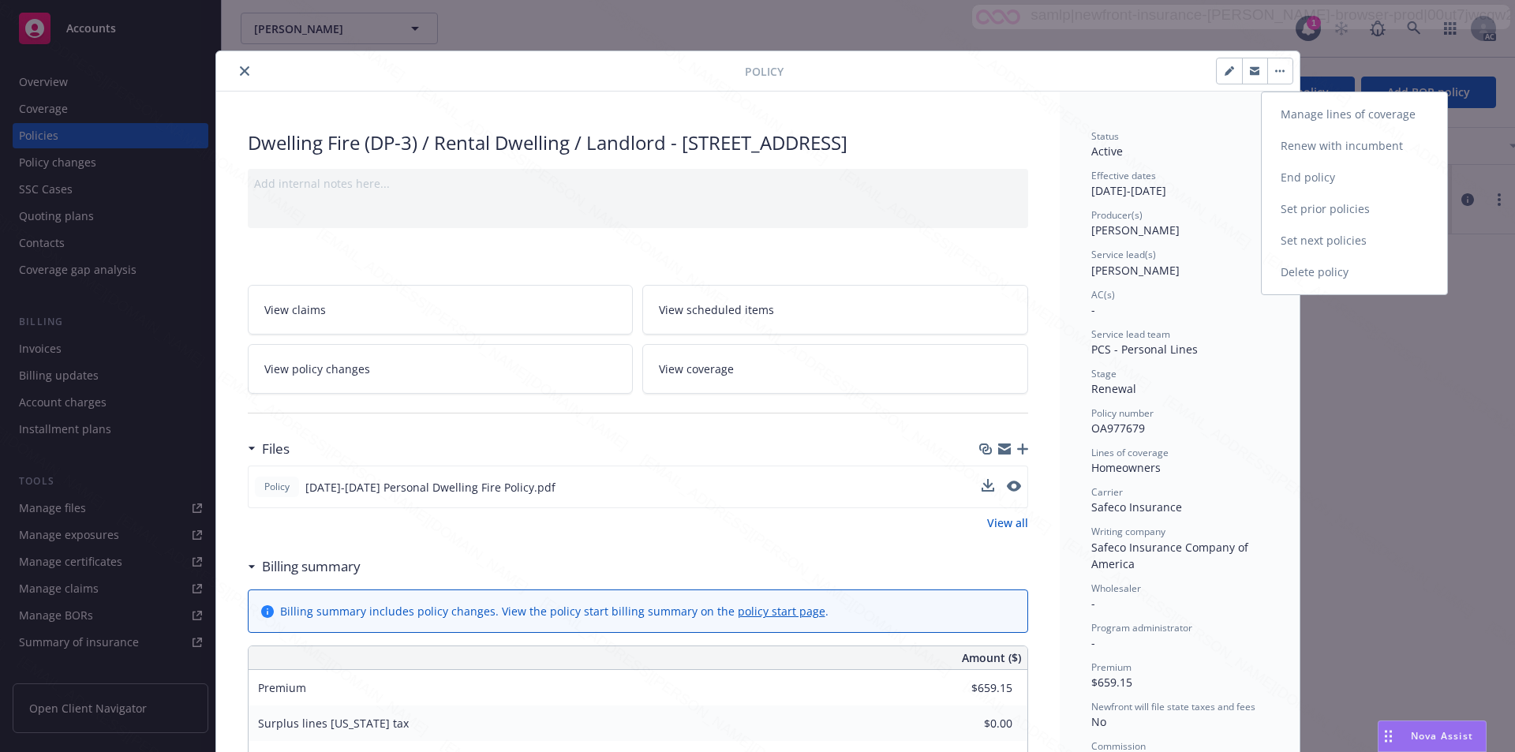
click at [766, 166] on link "End policy" at bounding box center [1354, 178] width 185 height 32
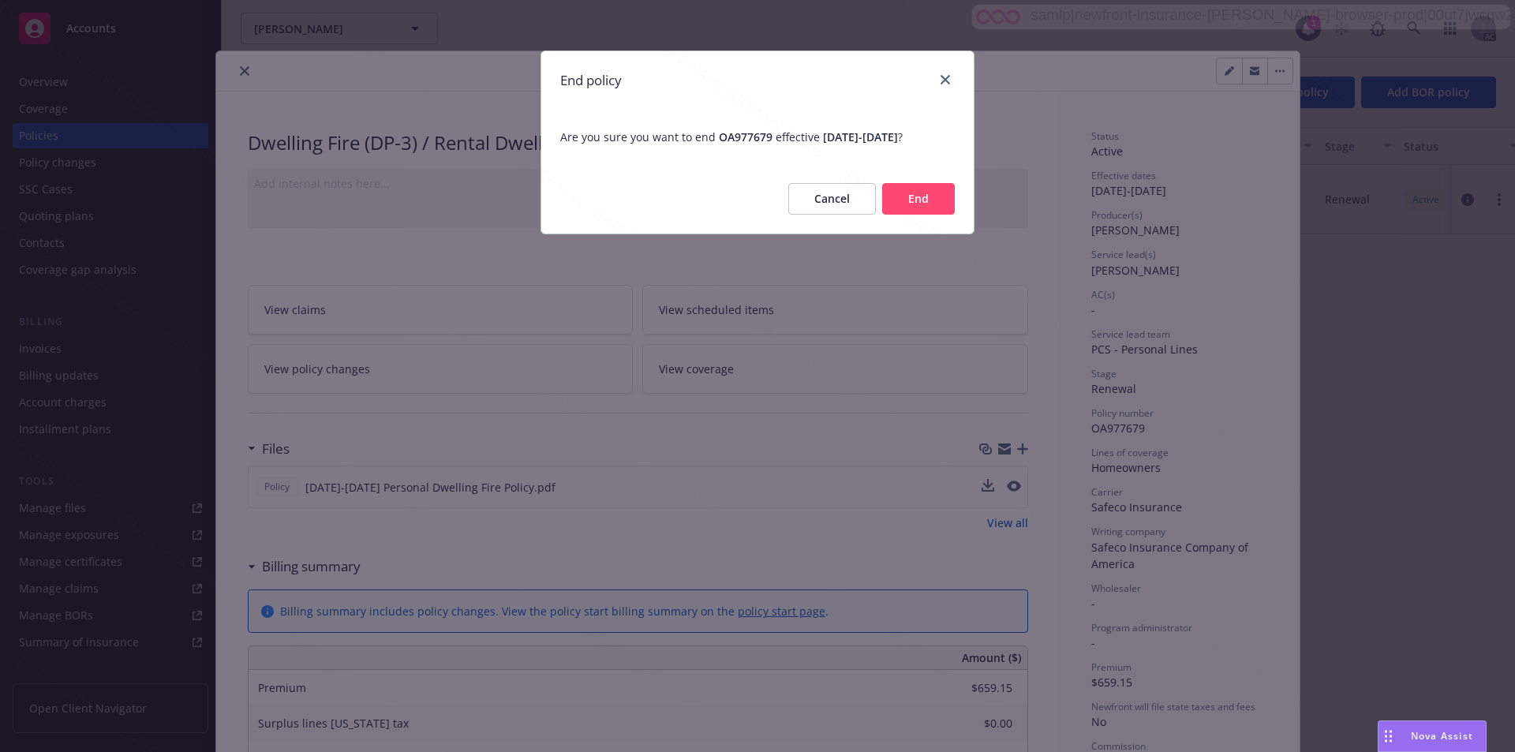
click at [766, 186] on button "End" at bounding box center [918, 199] width 73 height 32
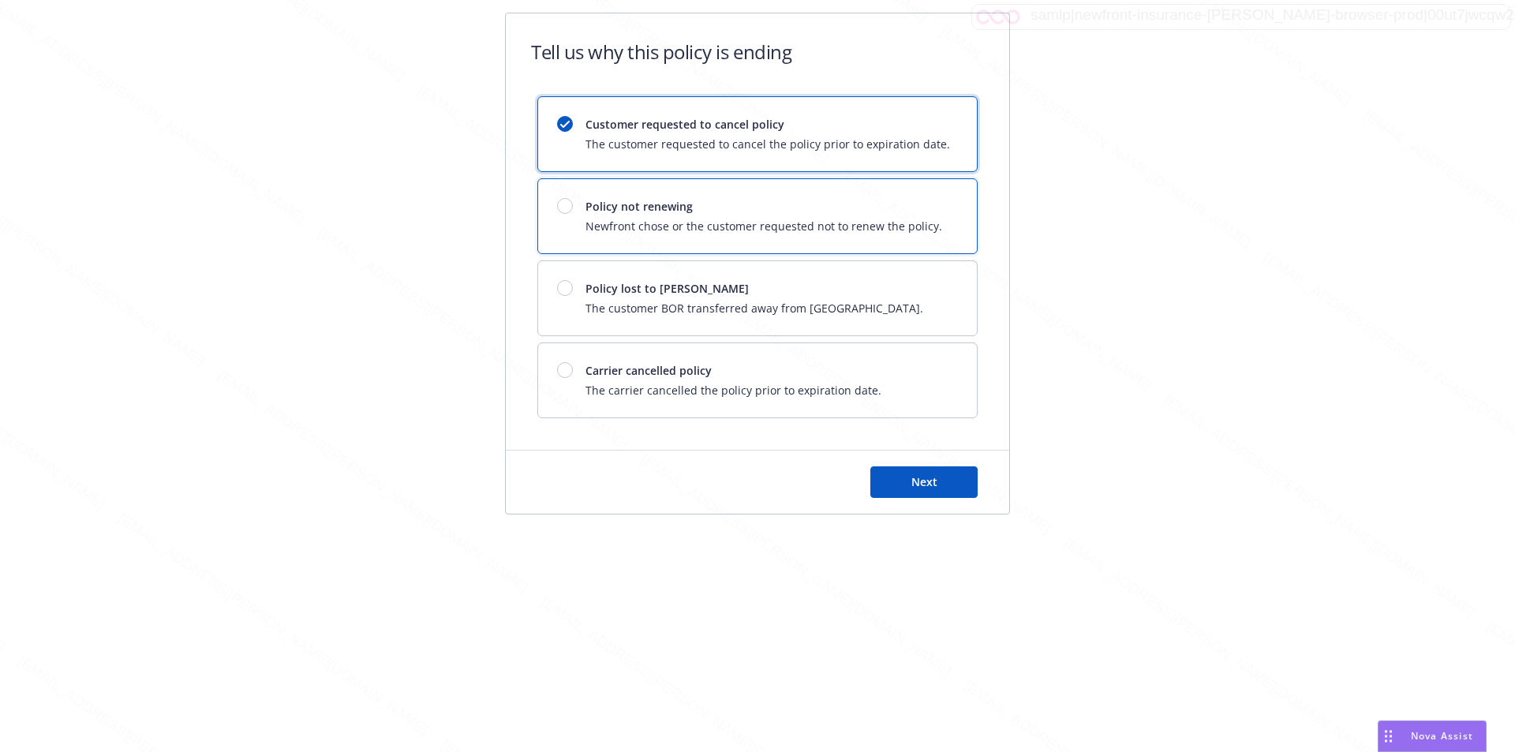
click at [748, 216] on div "Policy not renewing Newfront chose or the customer requested not to renew the p…" at bounding box center [764, 216] width 357 height 36
click at [766, 489] on button "Next" at bounding box center [924, 482] width 107 height 32
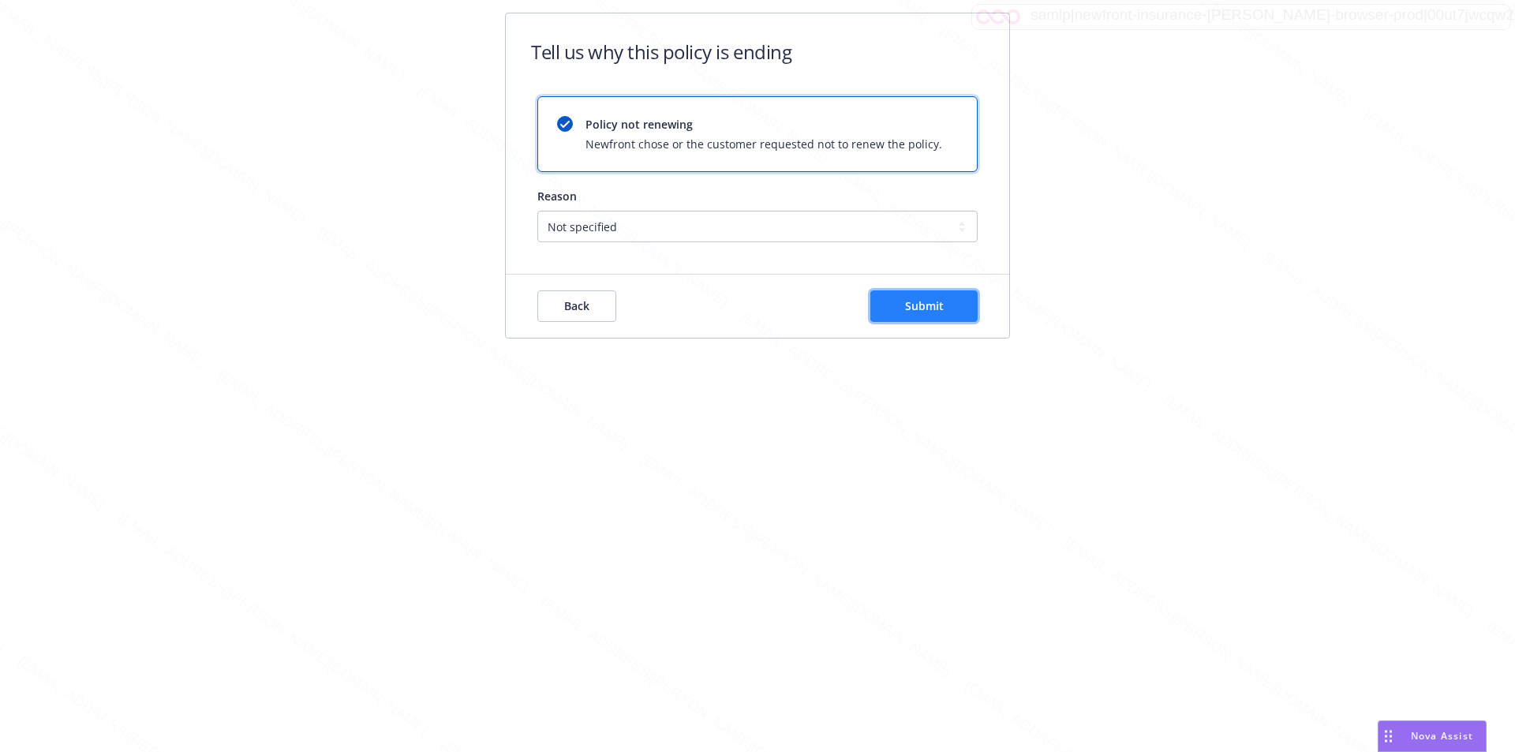
click at [766, 315] on button "Submit" at bounding box center [924, 306] width 107 height 32
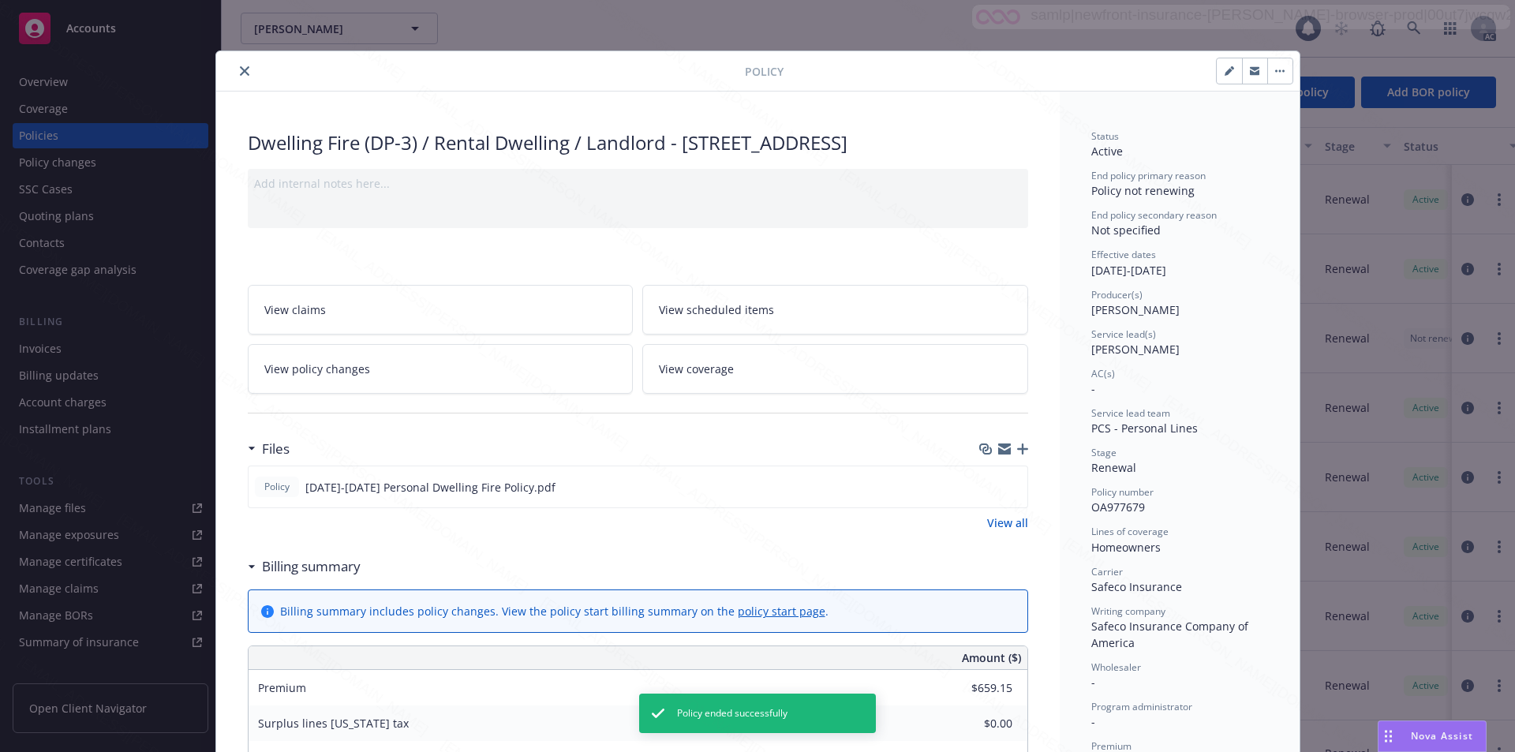
scroll to position [47, 0]
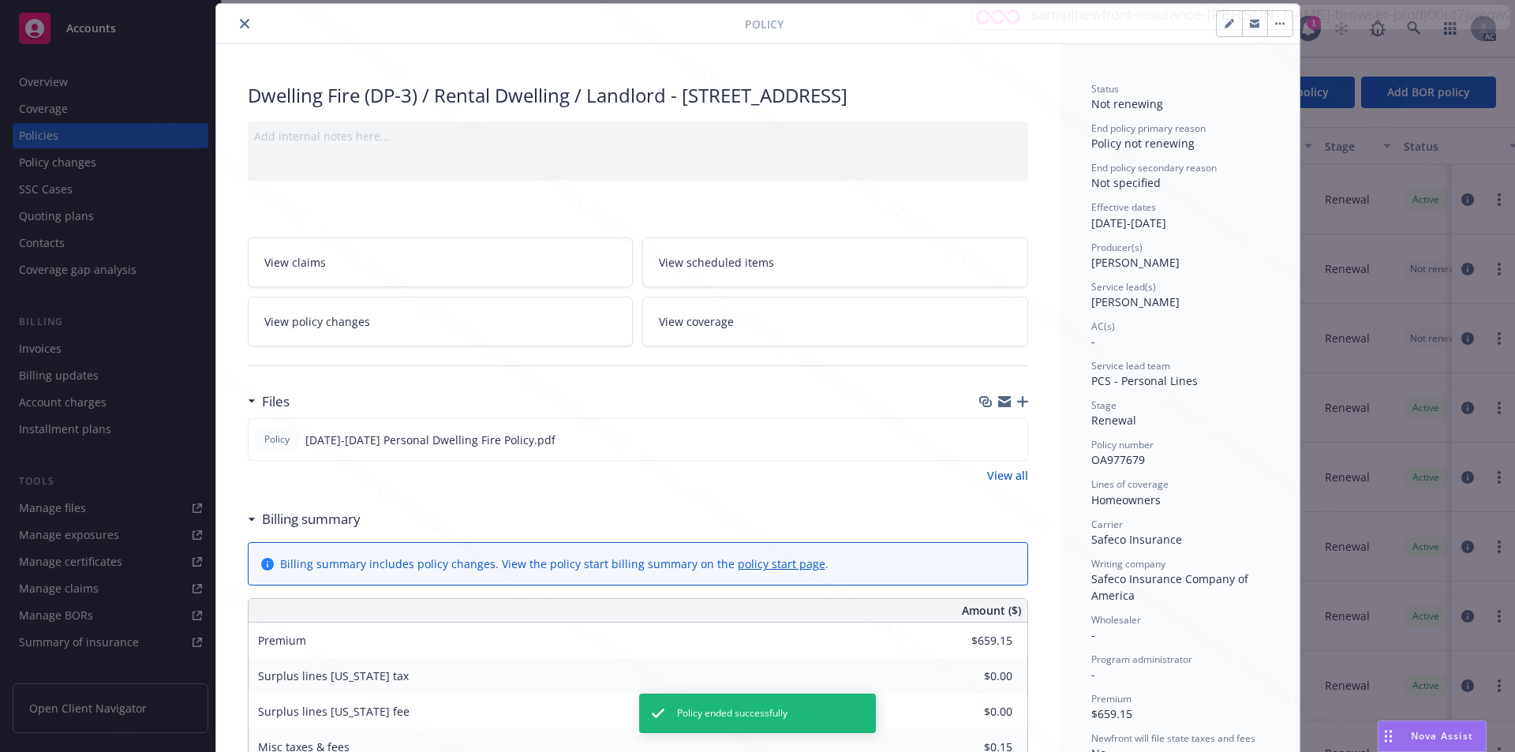
click at [244, 21] on button "close" at bounding box center [244, 23] width 19 height 19
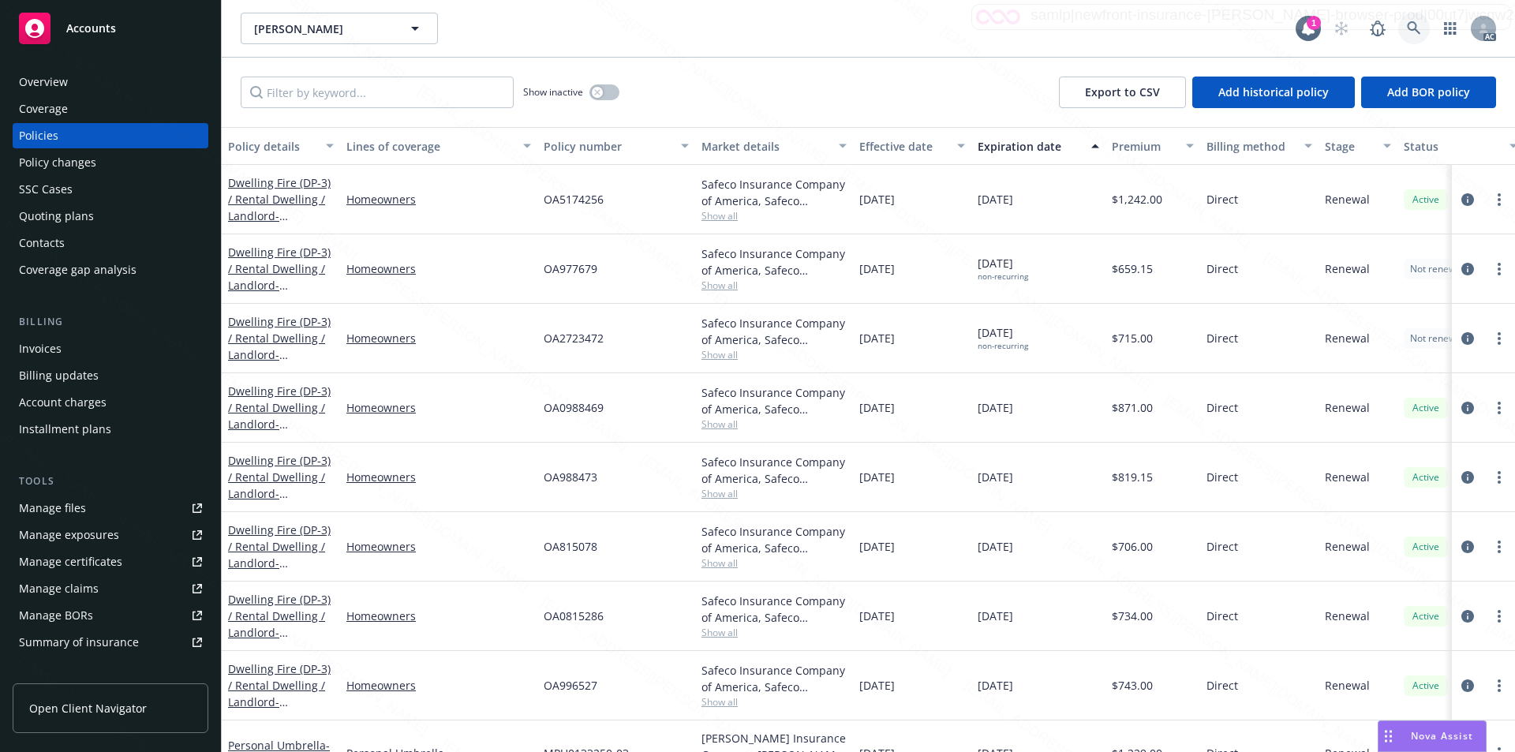
click at [766, 27] on link at bounding box center [1415, 29] width 32 height 32
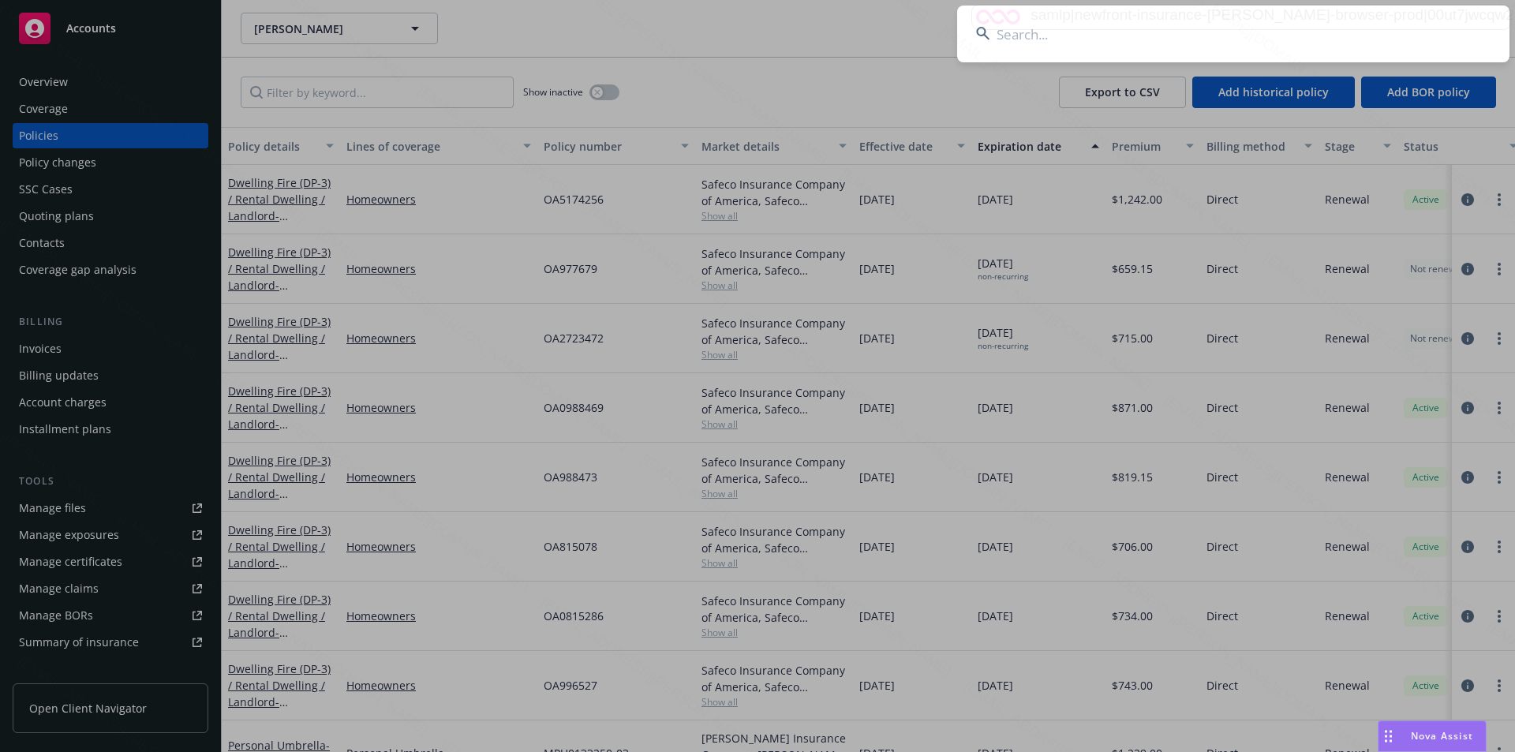
click at [766, 27] on input at bounding box center [1233, 34] width 552 height 57
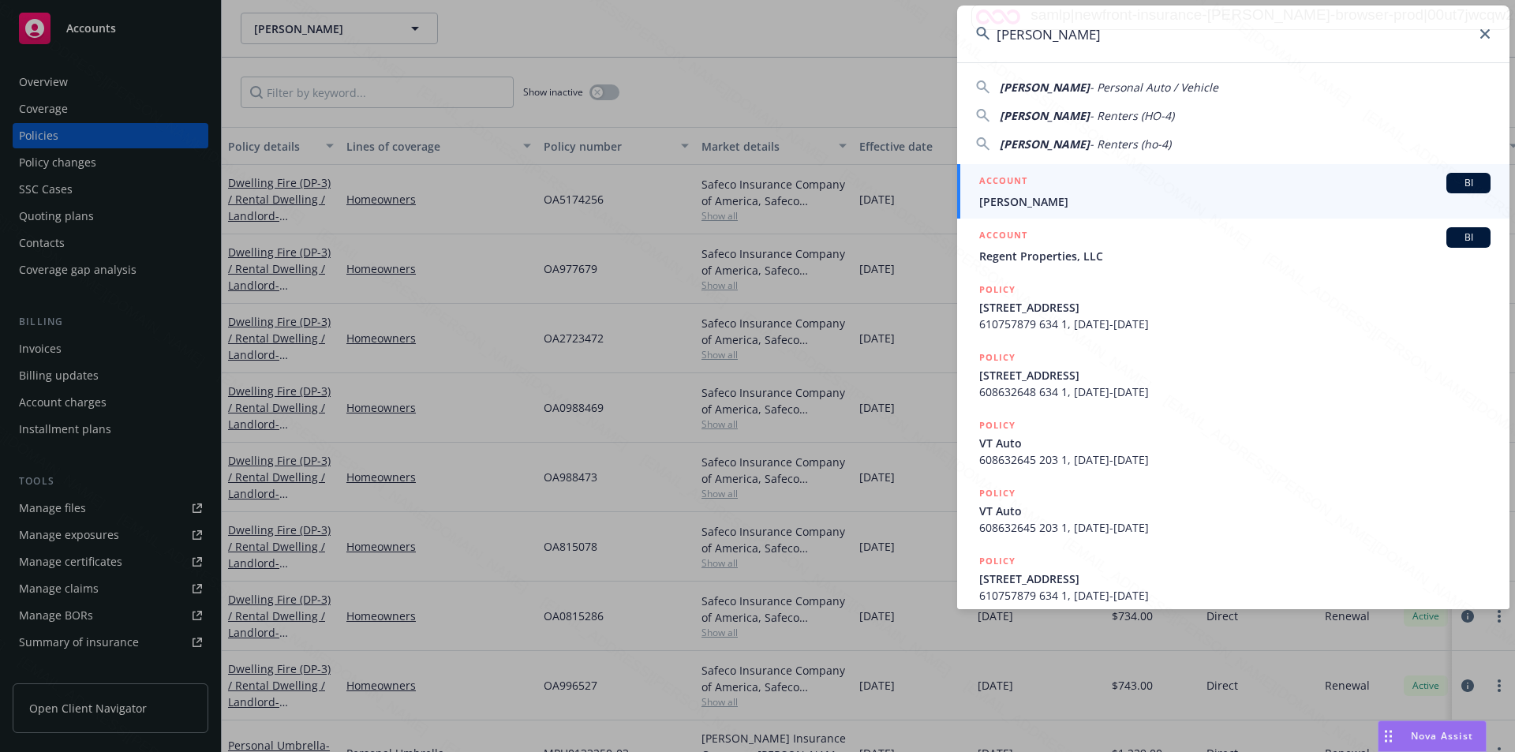
type input "[PERSON_NAME]"
click at [766, 194] on span "[PERSON_NAME]" at bounding box center [1234, 201] width 511 height 17
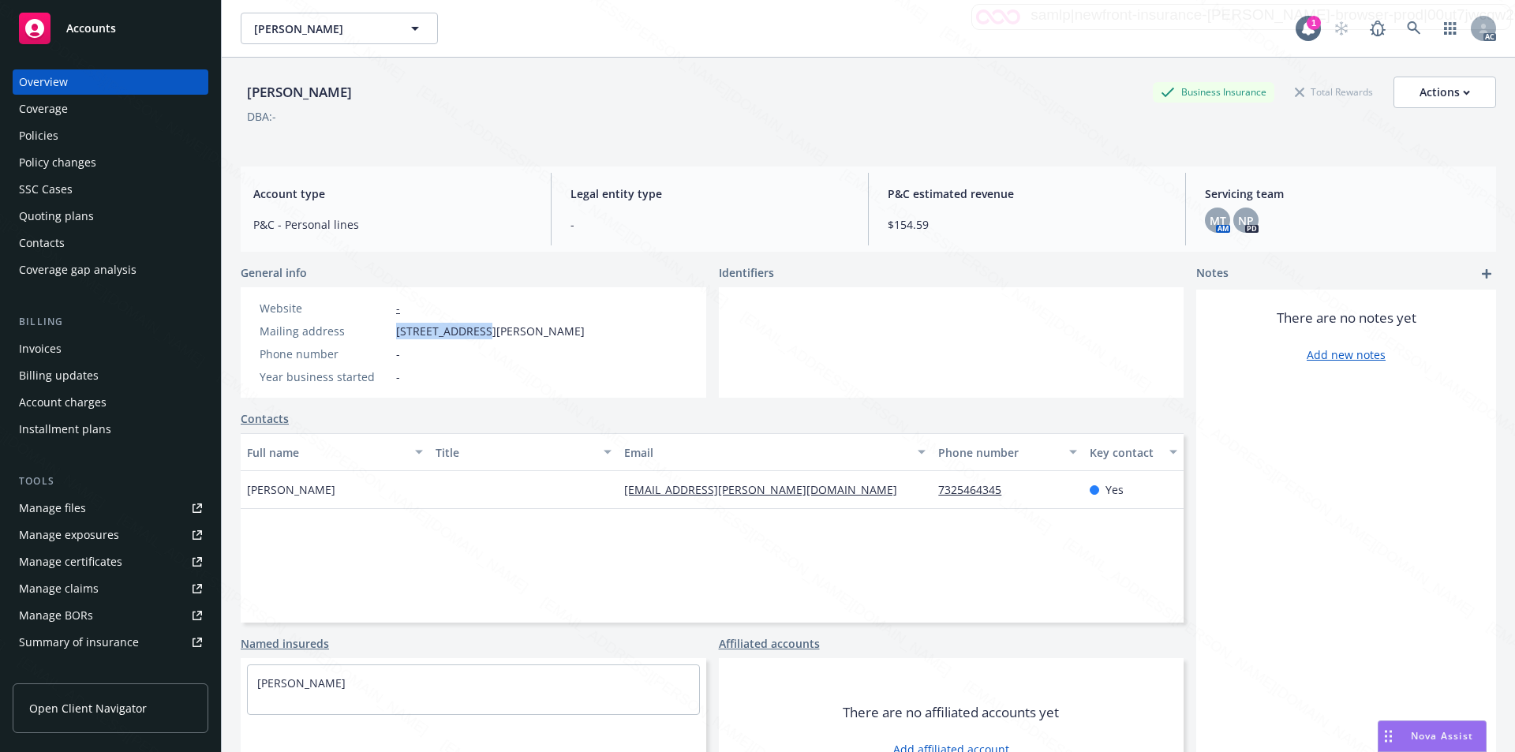
drag, startPoint x: 395, startPoint y: 328, endPoint x: 471, endPoint y: 324, distance: 76.6
click at [471, 324] on div "Mailing address [STREET_ADDRESS][PERSON_NAME]" at bounding box center [422, 331] width 338 height 17
copy span "[STREET_ADDRESS]"
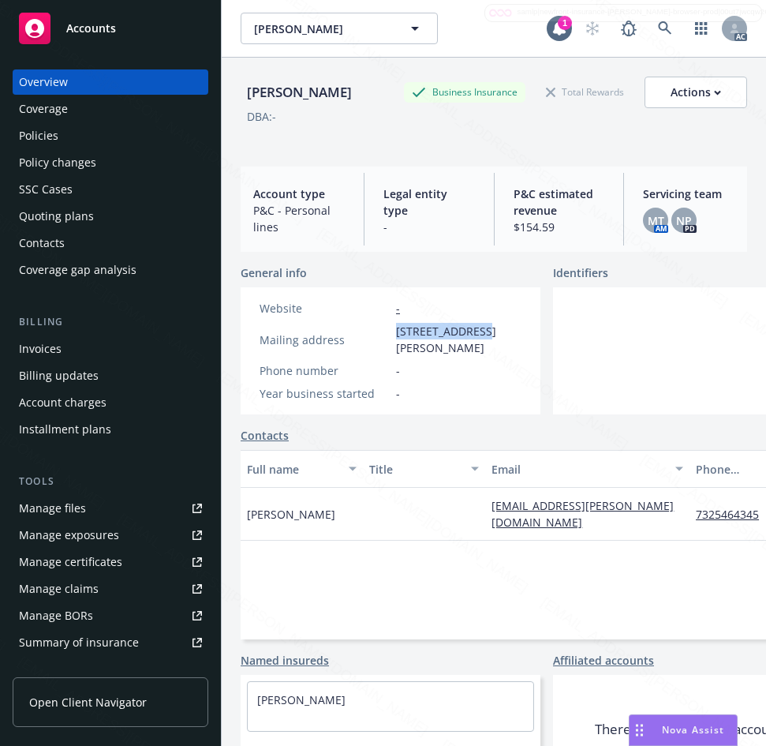
click at [34, 129] on div "Policies" at bounding box center [38, 135] width 39 height 25
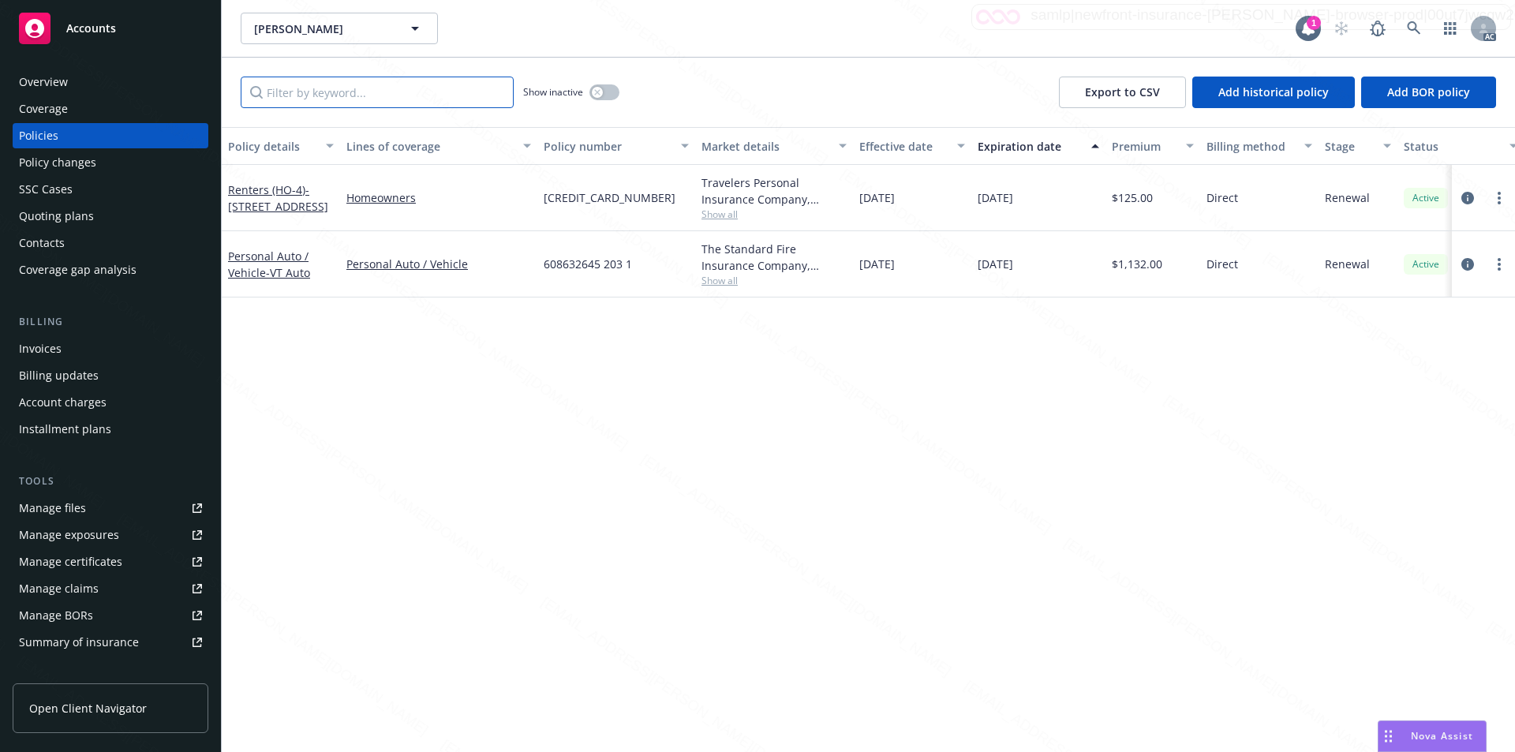
click at [357, 96] on input "Filter by keyword..." at bounding box center [377, 93] width 273 height 32
paste input "[CREDIT_CARD_NUMBER]"
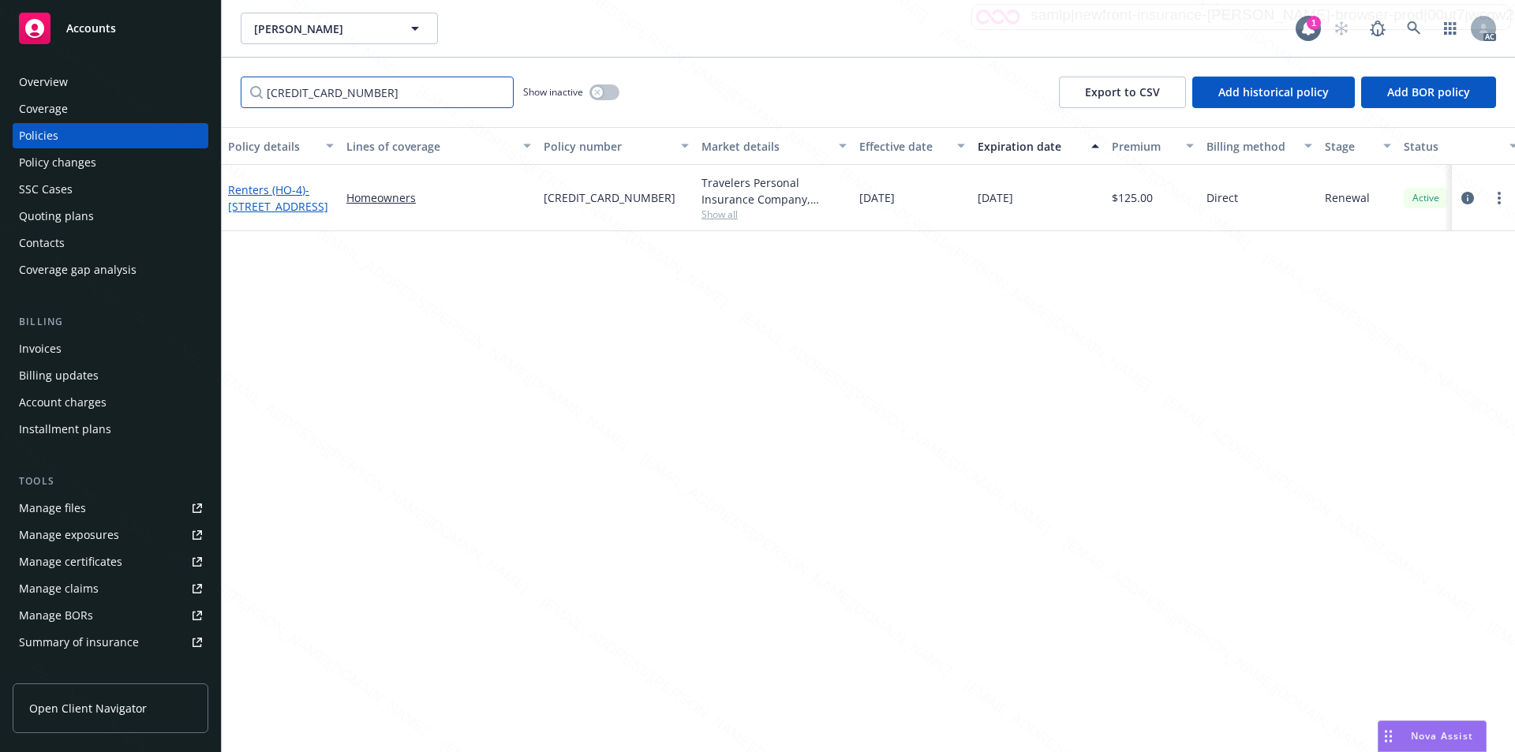
type input "[CREDIT_CARD_NUMBER]"
click at [279, 193] on span "- [STREET_ADDRESS]" at bounding box center [278, 198] width 100 height 32
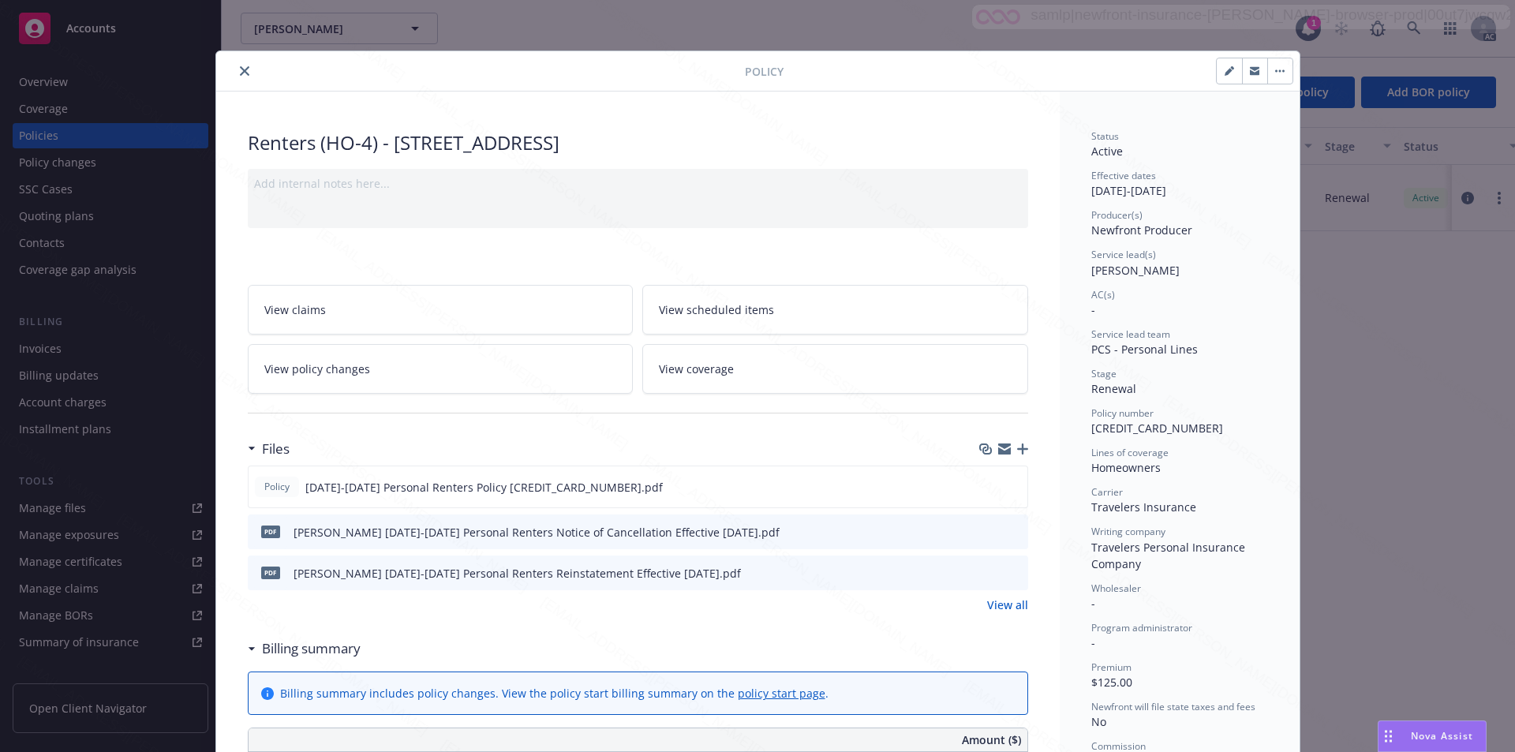
click at [316, 366] on span "View policy changes" at bounding box center [317, 369] width 106 height 17
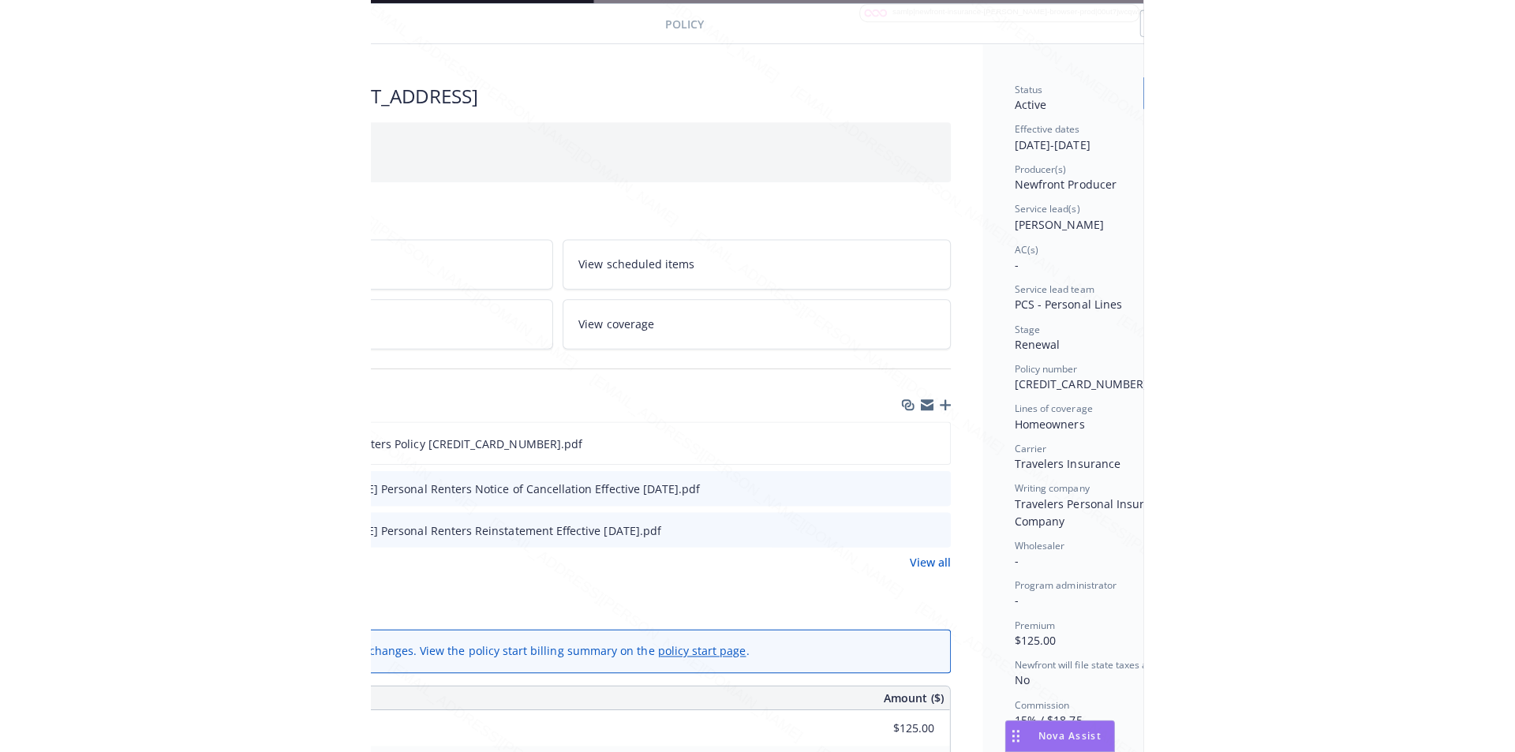
scroll to position [47, 331]
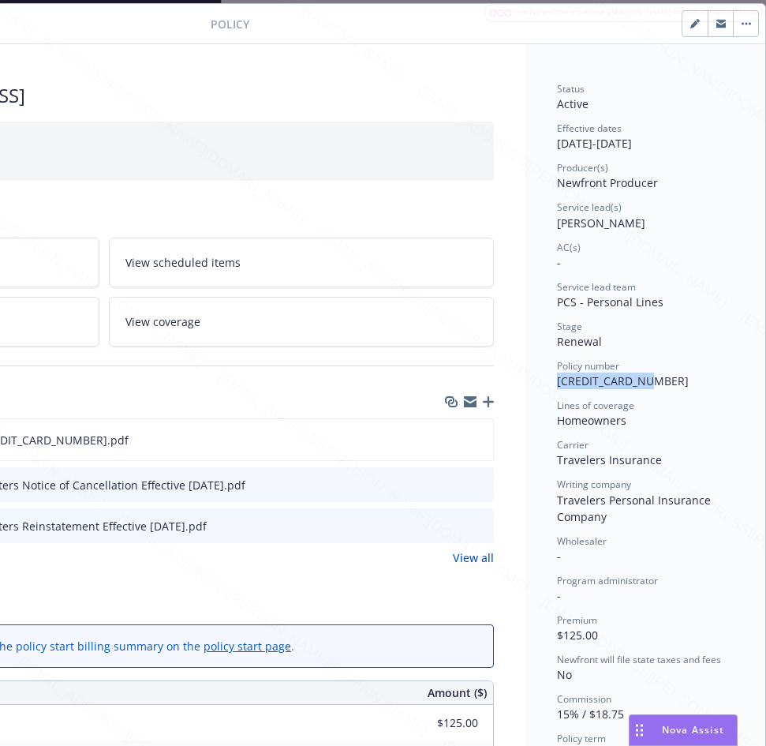
drag, startPoint x: 541, startPoint y: 378, endPoint x: 637, endPoint y: 378, distance: 95.5
copy span "[CREDIT_CARD_NUMBER]"
drag, startPoint x: 541, startPoint y: 143, endPoint x: 597, endPoint y: 141, distance: 56.1
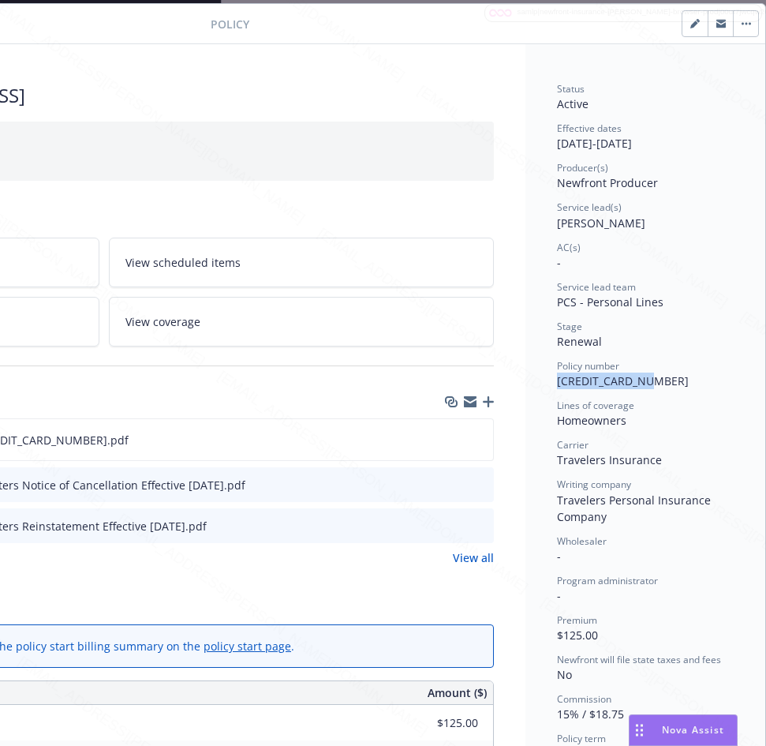
copy div "[DATE]"
click at [291, 433] on div "Policy [DATE]-[DATE] Personal Renters Policy [CREDIT_CARD_NUMBER].pdf" at bounding box center [103, 439] width 781 height 43
click at [446, 438] on icon "download file" at bounding box center [452, 439] width 13 height 13
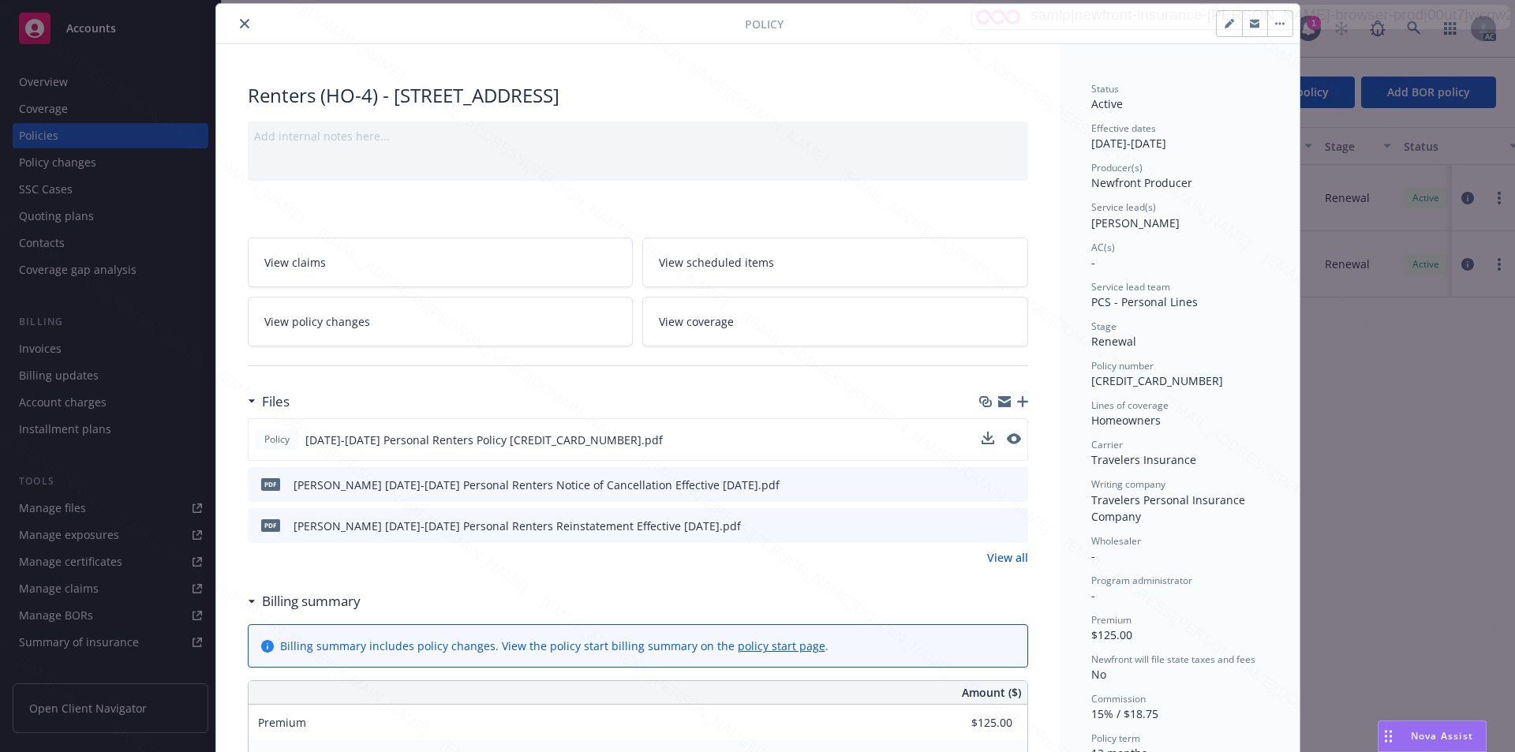
scroll to position [0, 0]
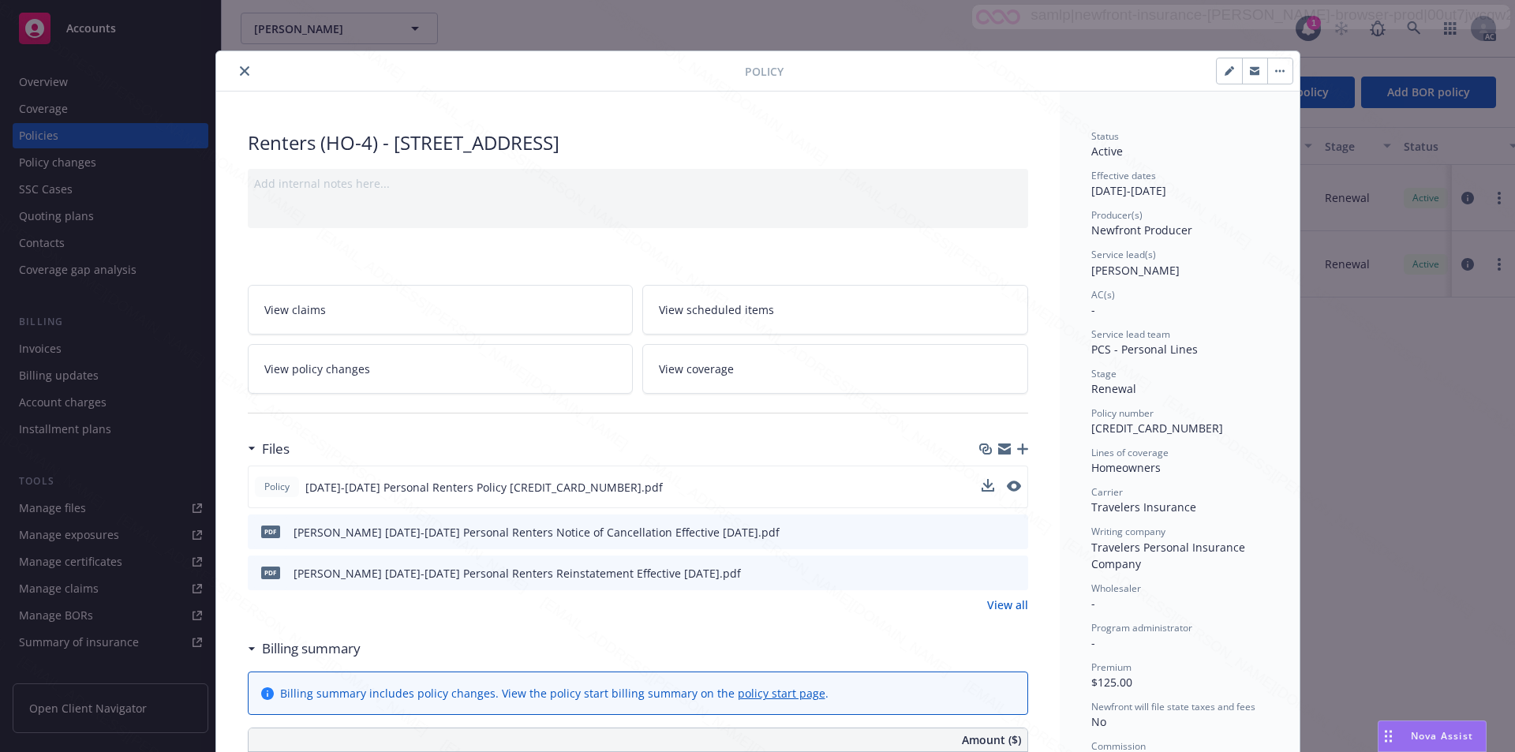
click at [766, 72] on icon "button" at bounding box center [1279, 70] width 9 height 3
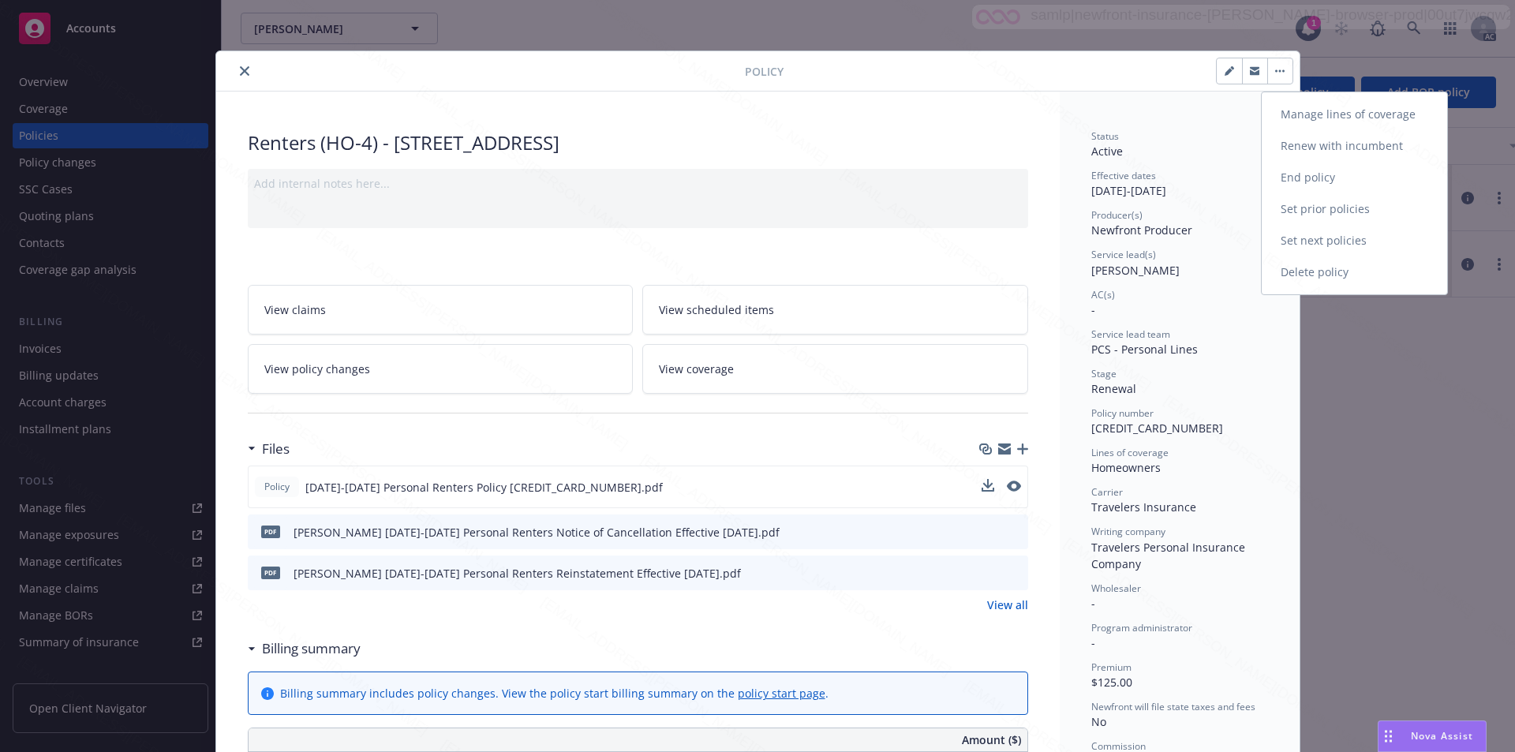
click at [766, 172] on link "End policy" at bounding box center [1354, 178] width 185 height 32
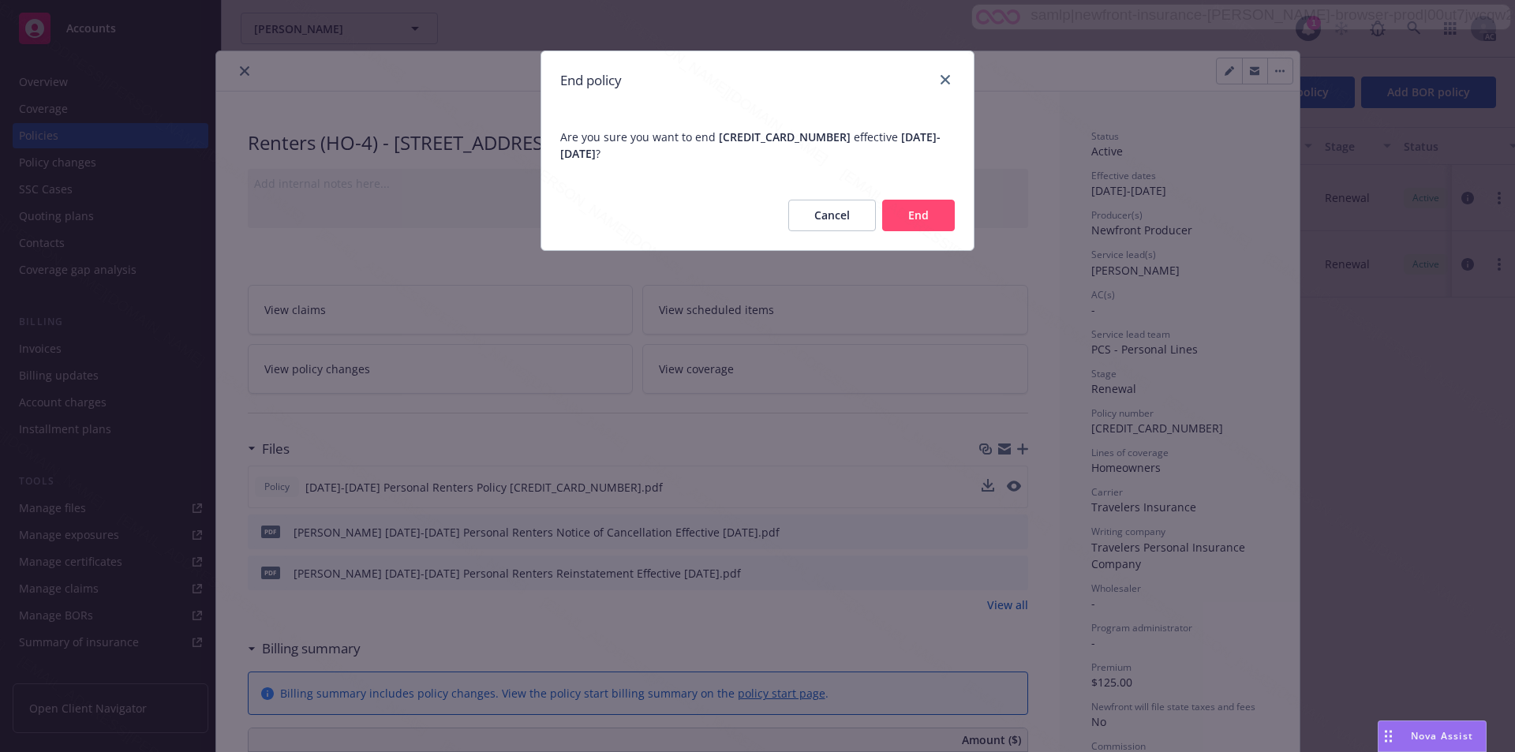
click at [766, 210] on button "End" at bounding box center [918, 216] width 73 height 32
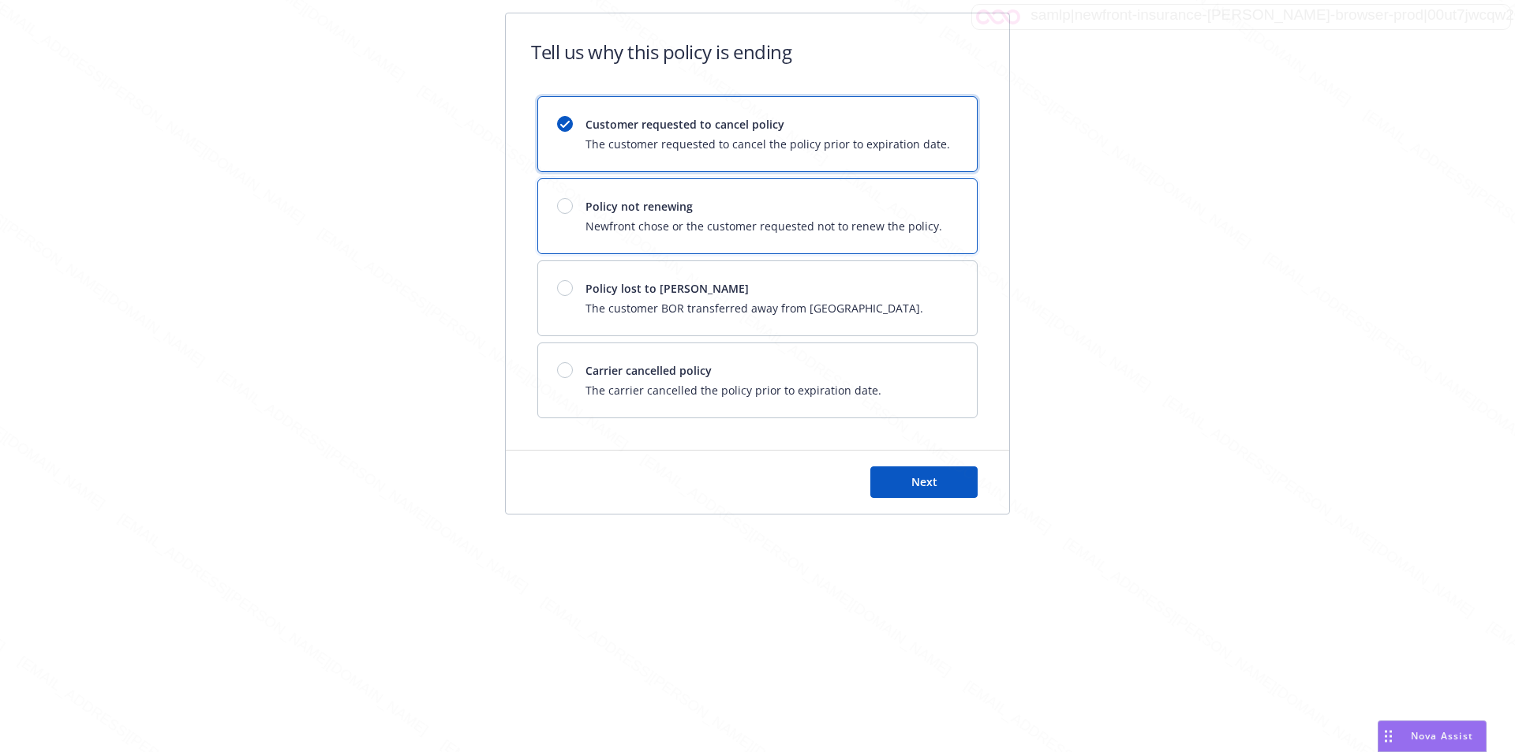
click at [766, 193] on div "Policy not renewing Newfront chose or the customer requested not to renew the p…" at bounding box center [757, 216] width 439 height 74
click at [766, 474] on button "Next" at bounding box center [924, 482] width 107 height 32
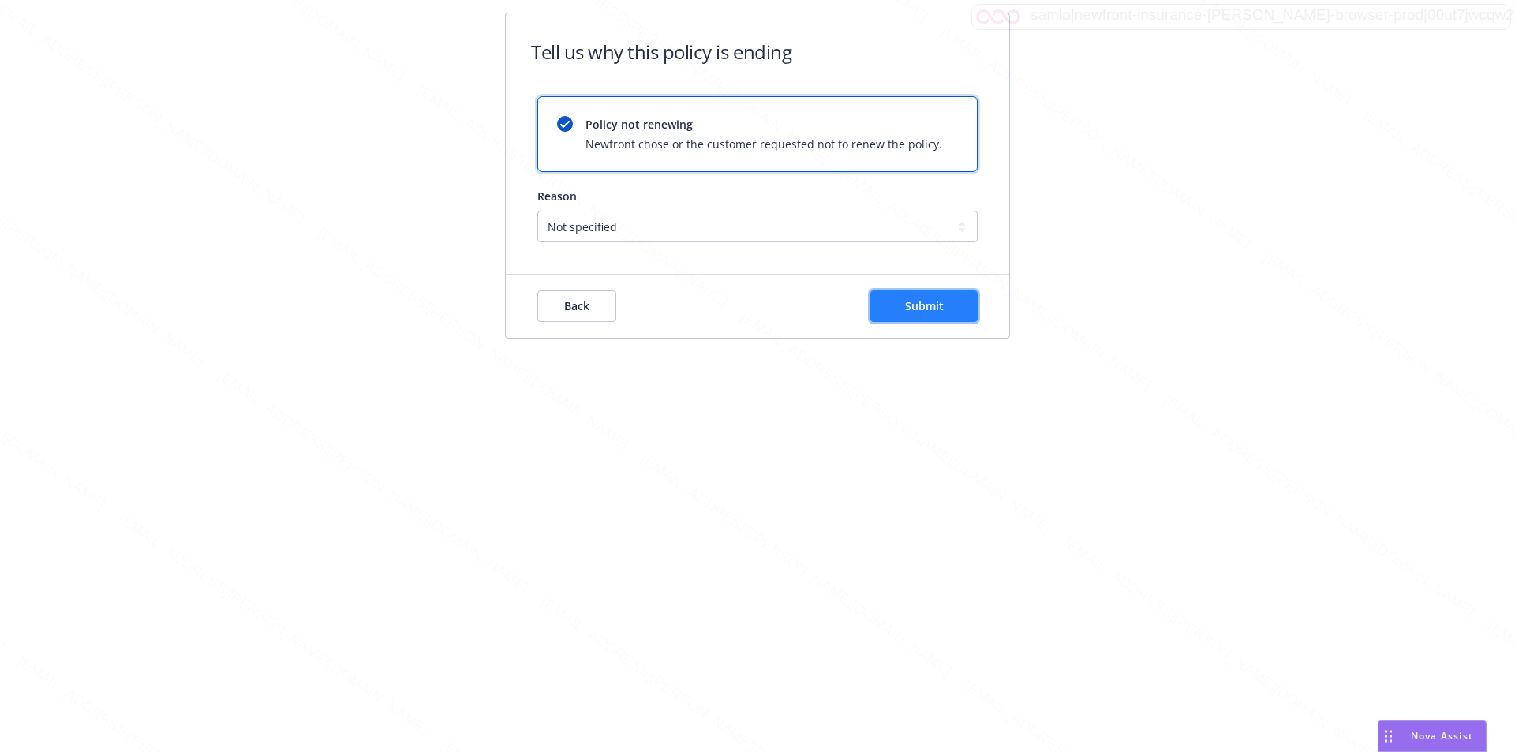
click at [766, 302] on span "Submit" at bounding box center [924, 305] width 39 height 15
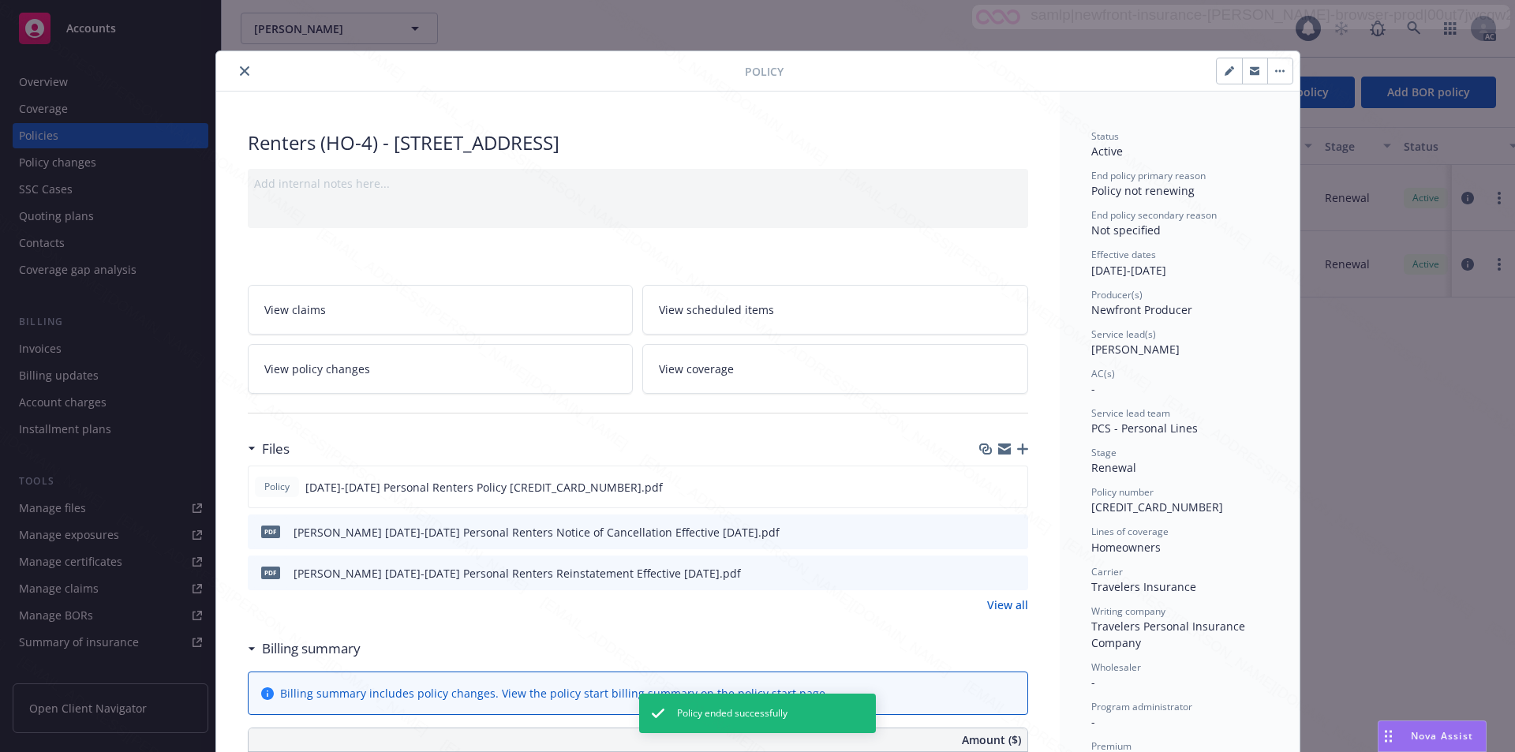
scroll to position [47, 0]
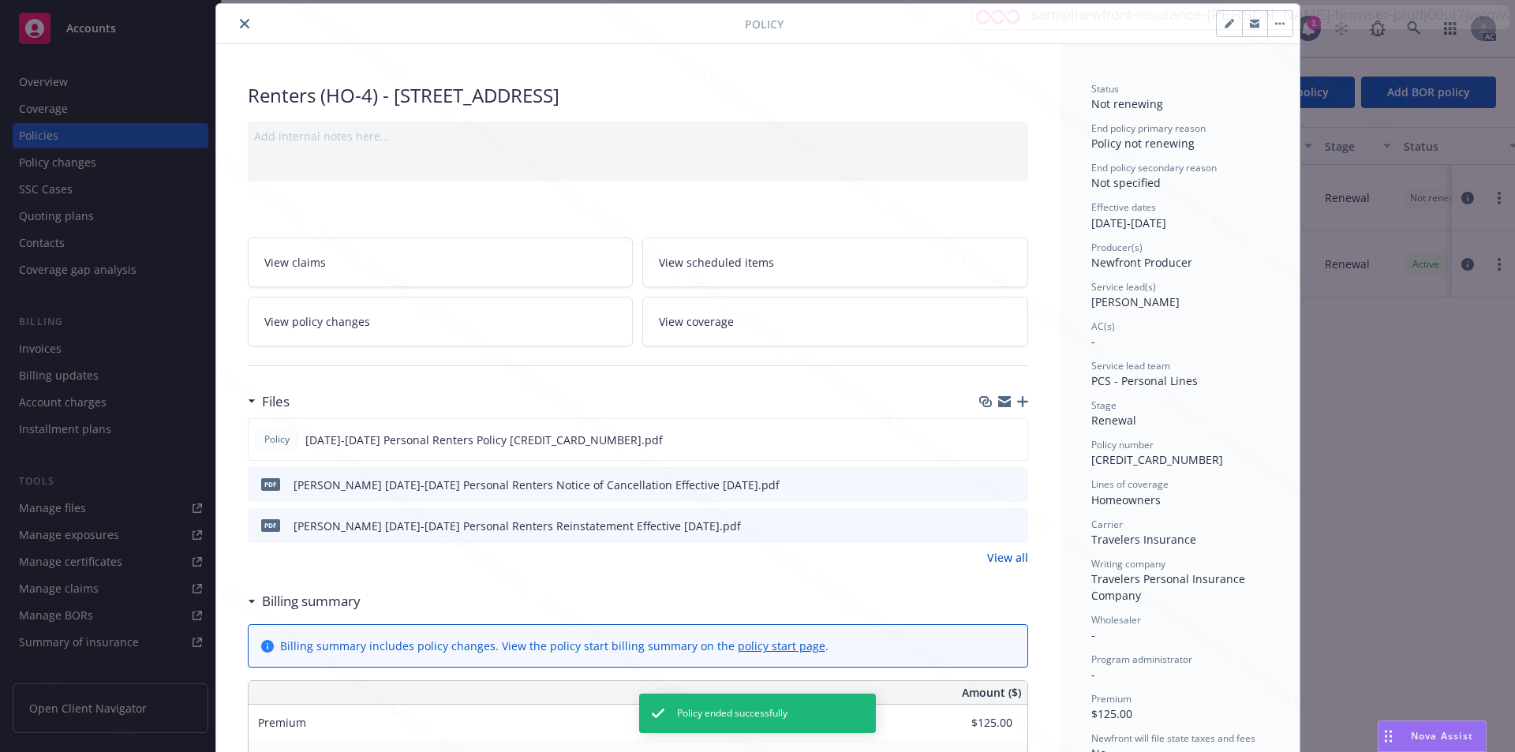
click at [240, 20] on icon "close" at bounding box center [244, 23] width 9 height 9
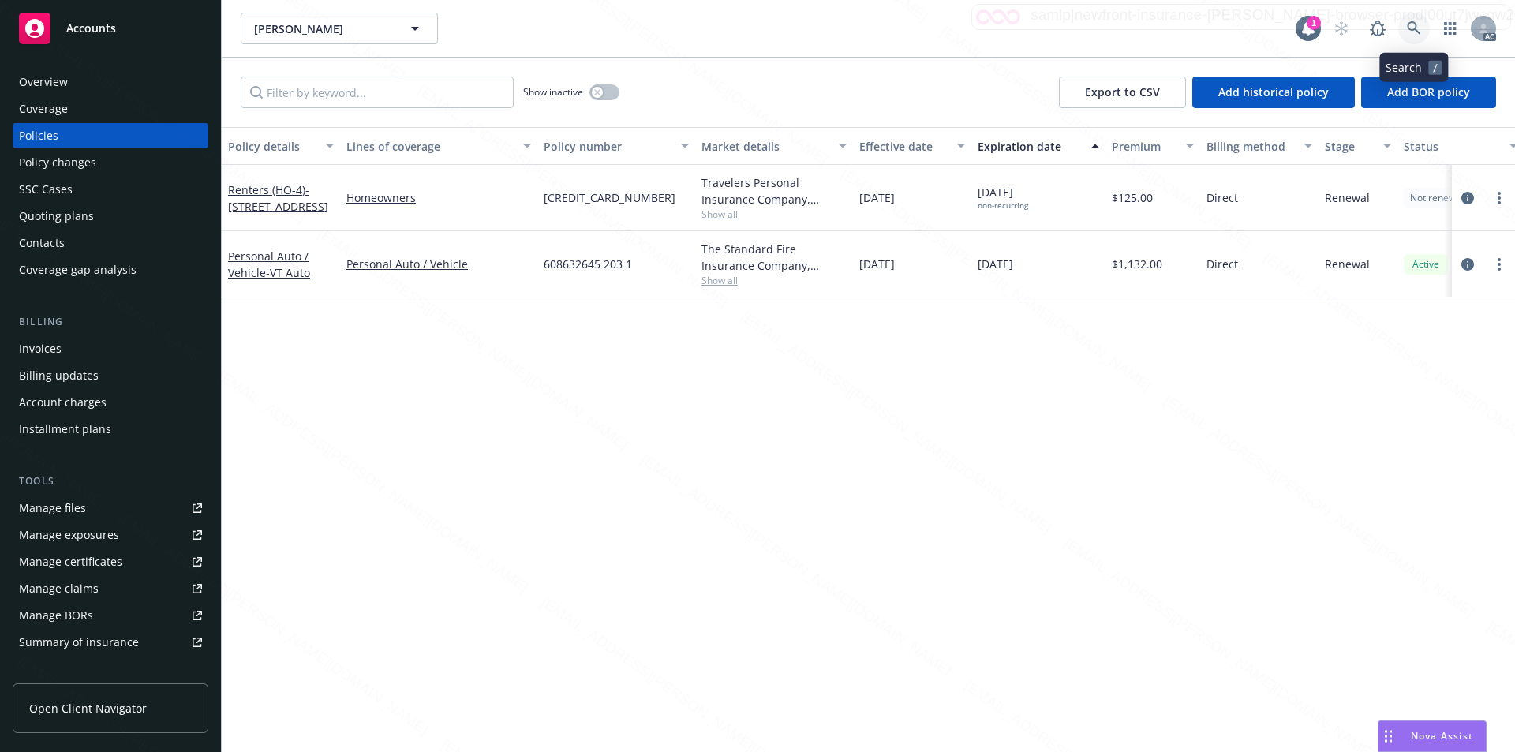
click at [766, 25] on icon at bounding box center [1413, 27] width 13 height 13
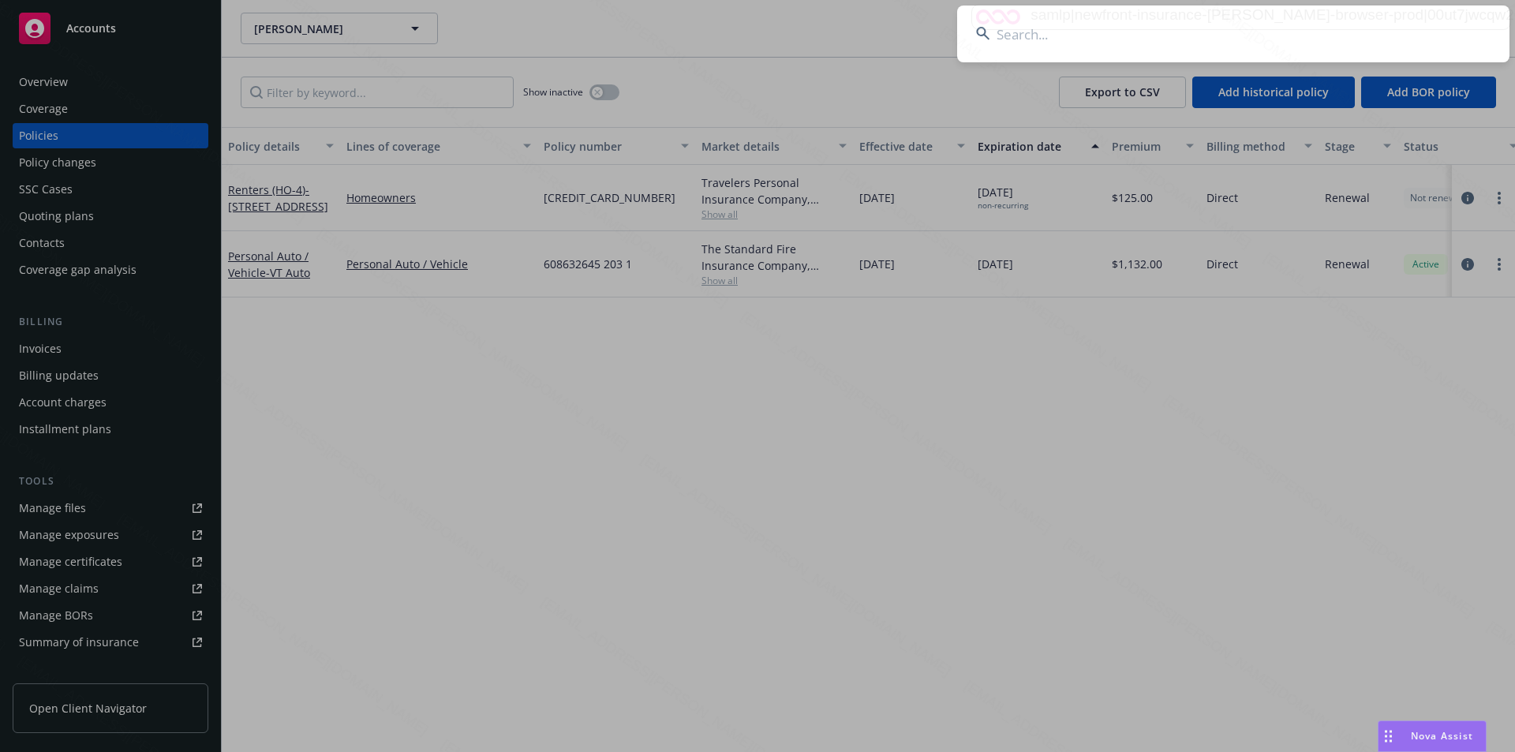
click at [766, 37] on input at bounding box center [1233, 34] width 552 height 57
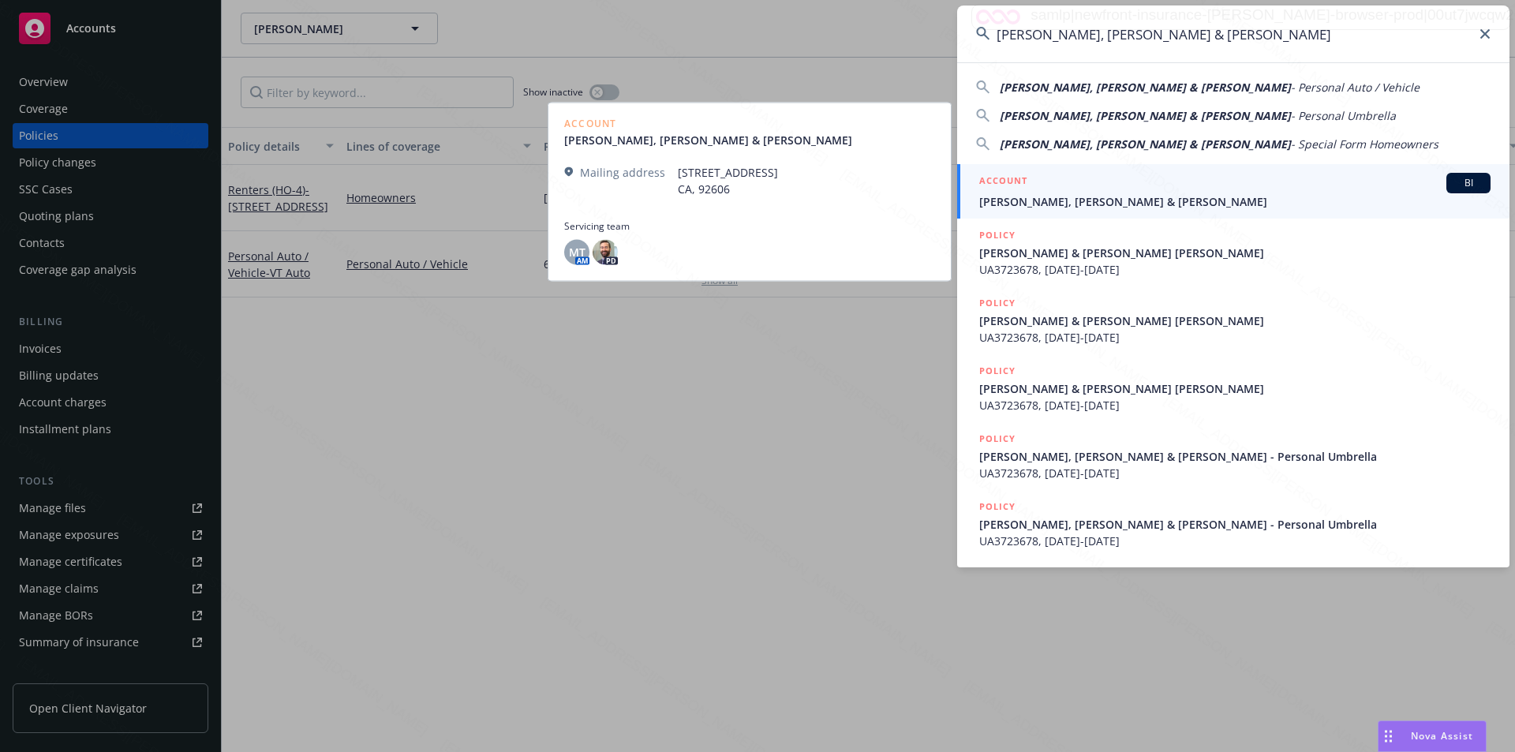
type input "[PERSON_NAME], [PERSON_NAME] & [PERSON_NAME]"
click at [766, 204] on span "[PERSON_NAME], [PERSON_NAME] & [PERSON_NAME]" at bounding box center [1234, 201] width 511 height 17
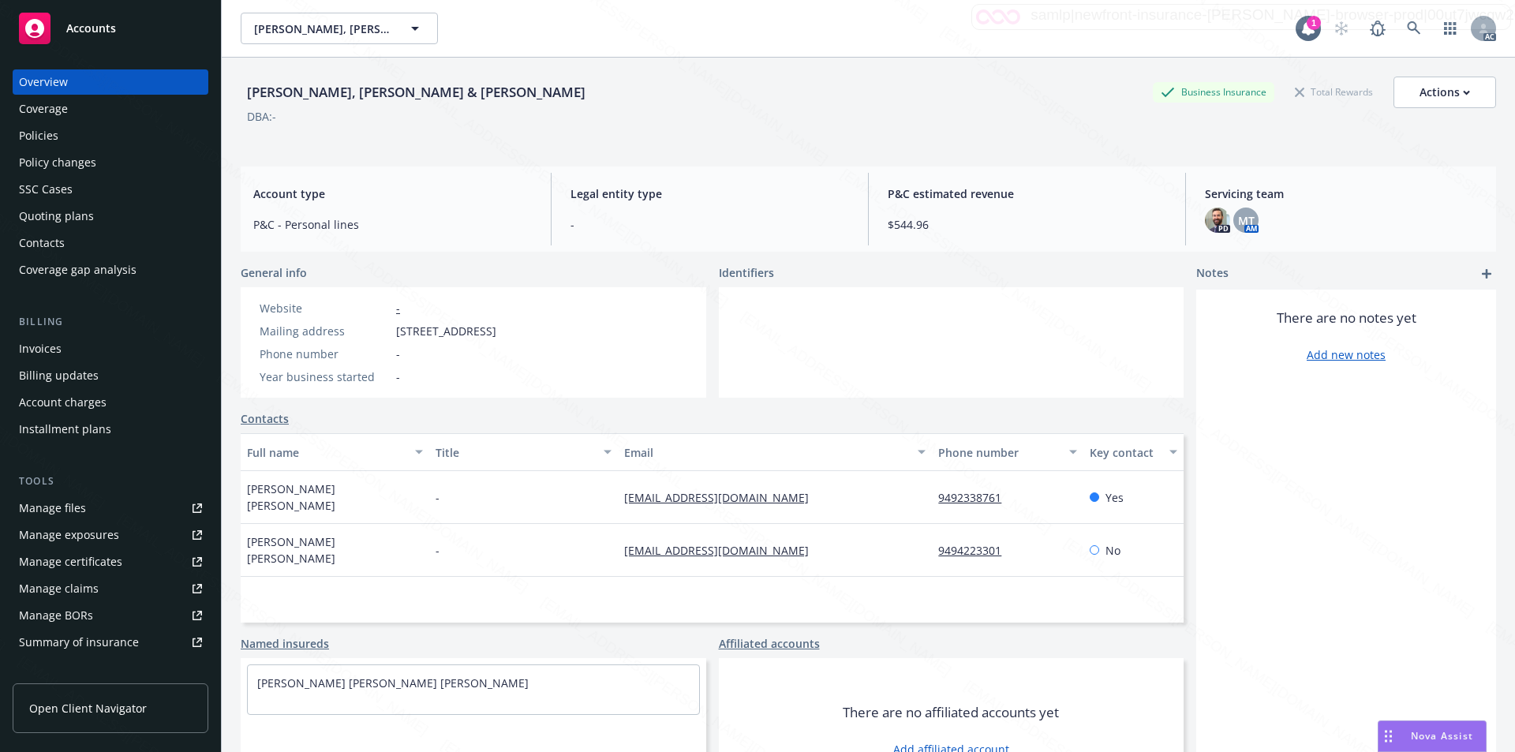
drag, startPoint x: 398, startPoint y: 331, endPoint x: 504, endPoint y: 324, distance: 106.8
click at [496, 324] on span "[STREET_ADDRESS]" at bounding box center [446, 331] width 100 height 17
copy span "33 Santa Catalina Aisl"
click at [766, 533] on div "There are no notes yet Add new notes" at bounding box center [1347, 546] width 300 height 513
click at [33, 136] on div "Policies" at bounding box center [38, 135] width 39 height 25
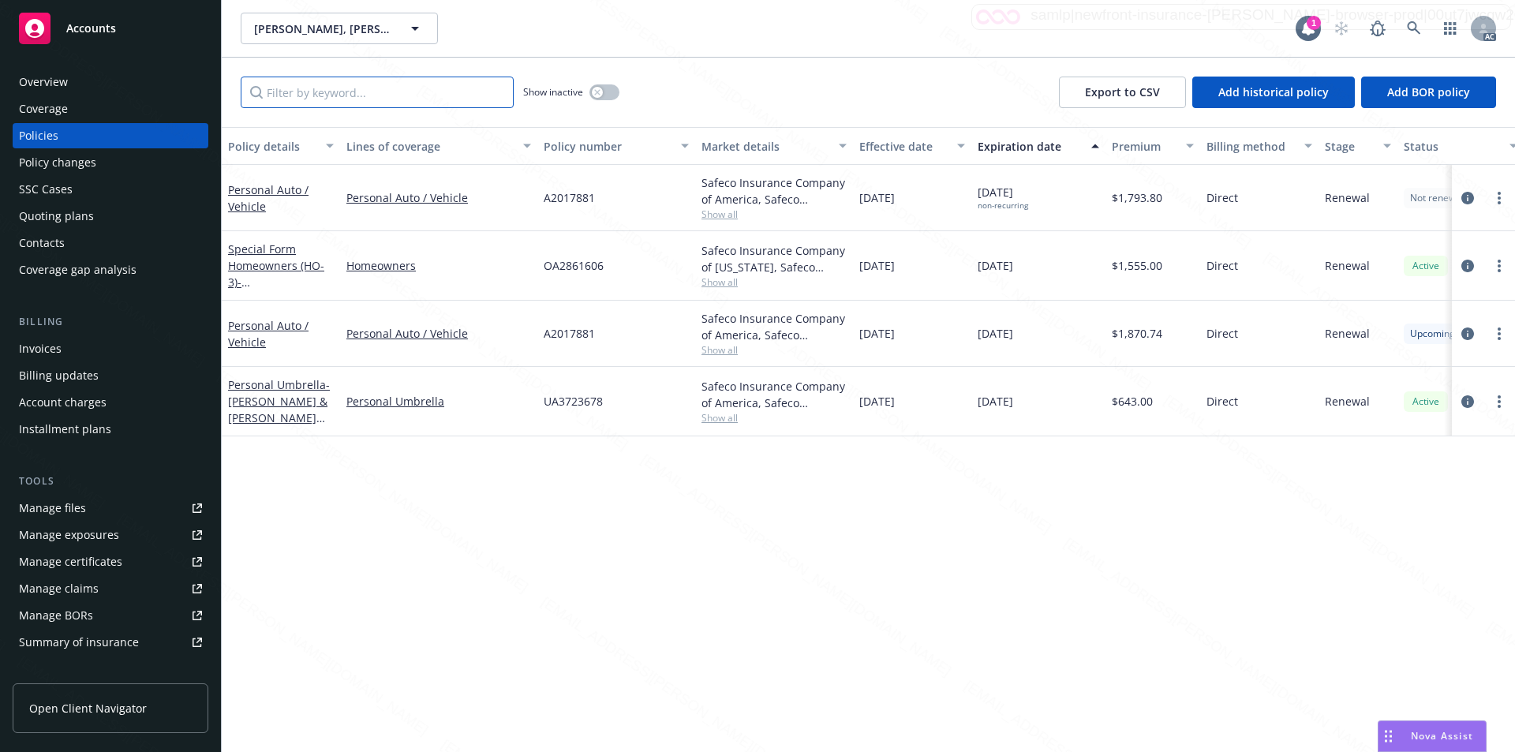
click at [456, 99] on input "Filter by keyword..." at bounding box center [377, 93] width 273 height 32
paste input "OA2861606"
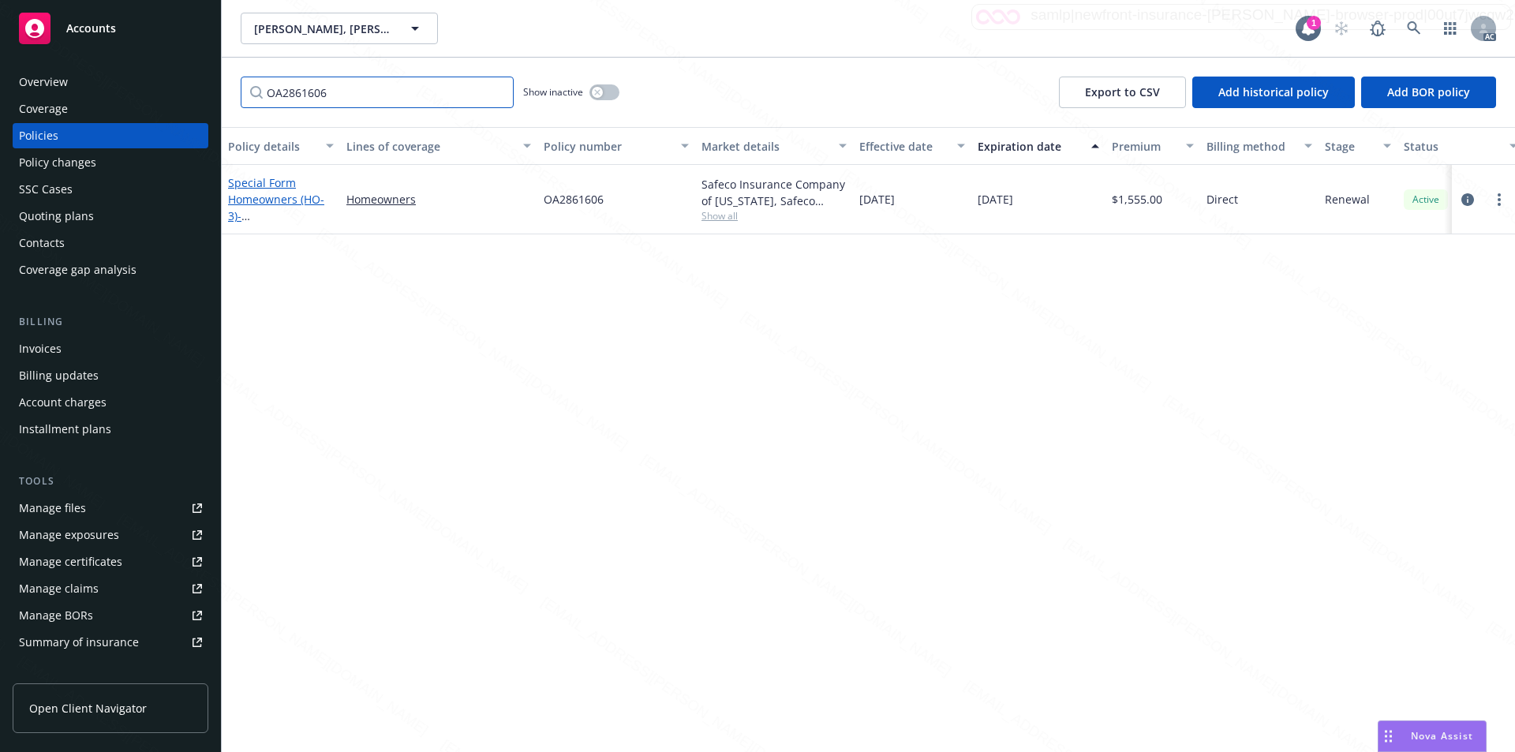
type input "OA2861606"
click at [259, 189] on link "Special Form Homeowners (HO-3) - [STREET_ADDRESS]" at bounding box center [278, 207] width 100 height 65
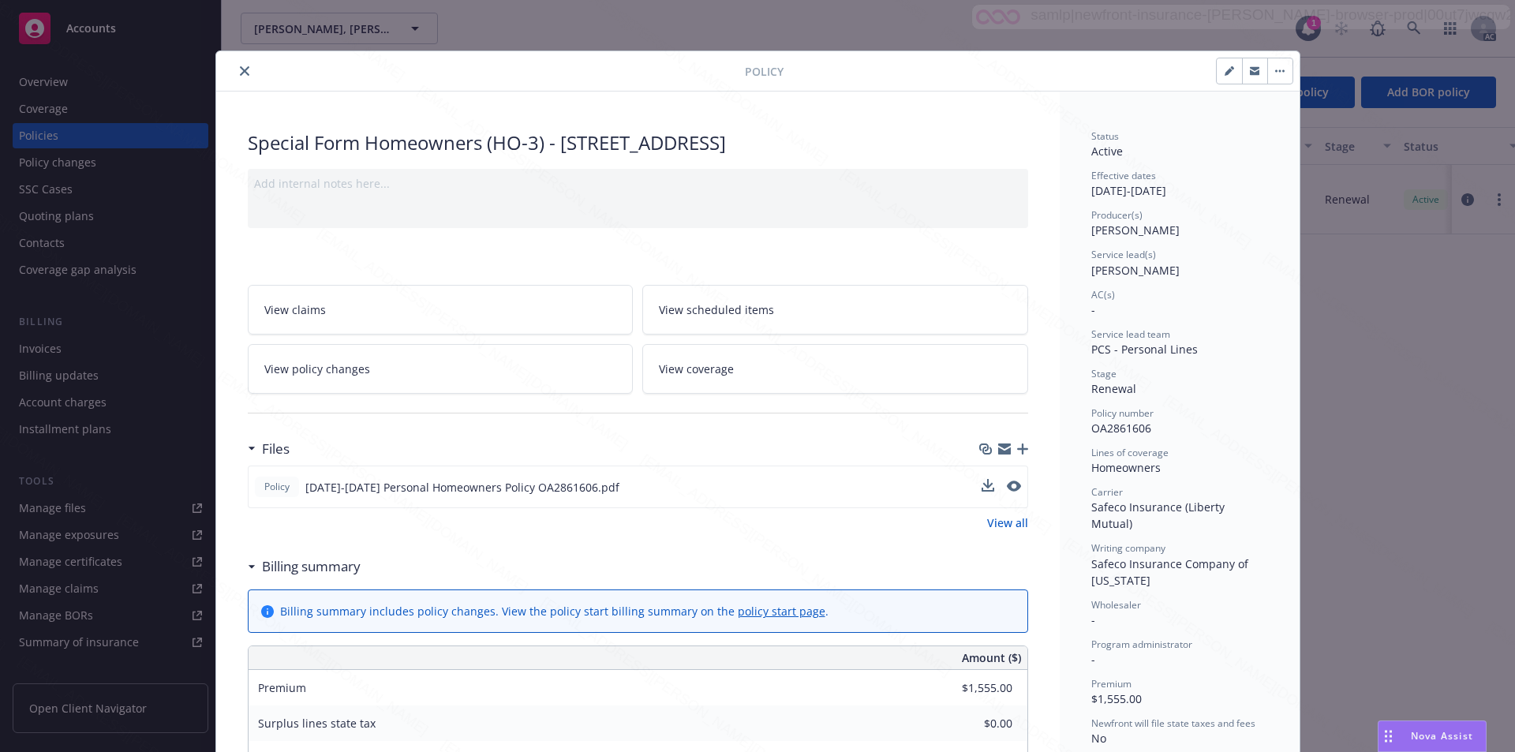
click at [766, 476] on div "Policy [DATE]-[DATE] Personal Homeowners Policy OA2861606.pdf" at bounding box center [638, 487] width 781 height 43
click at [766, 489] on icon "download file" at bounding box center [986, 486] width 13 height 13
click at [399, 365] on link "View policy changes" at bounding box center [441, 369] width 386 height 50
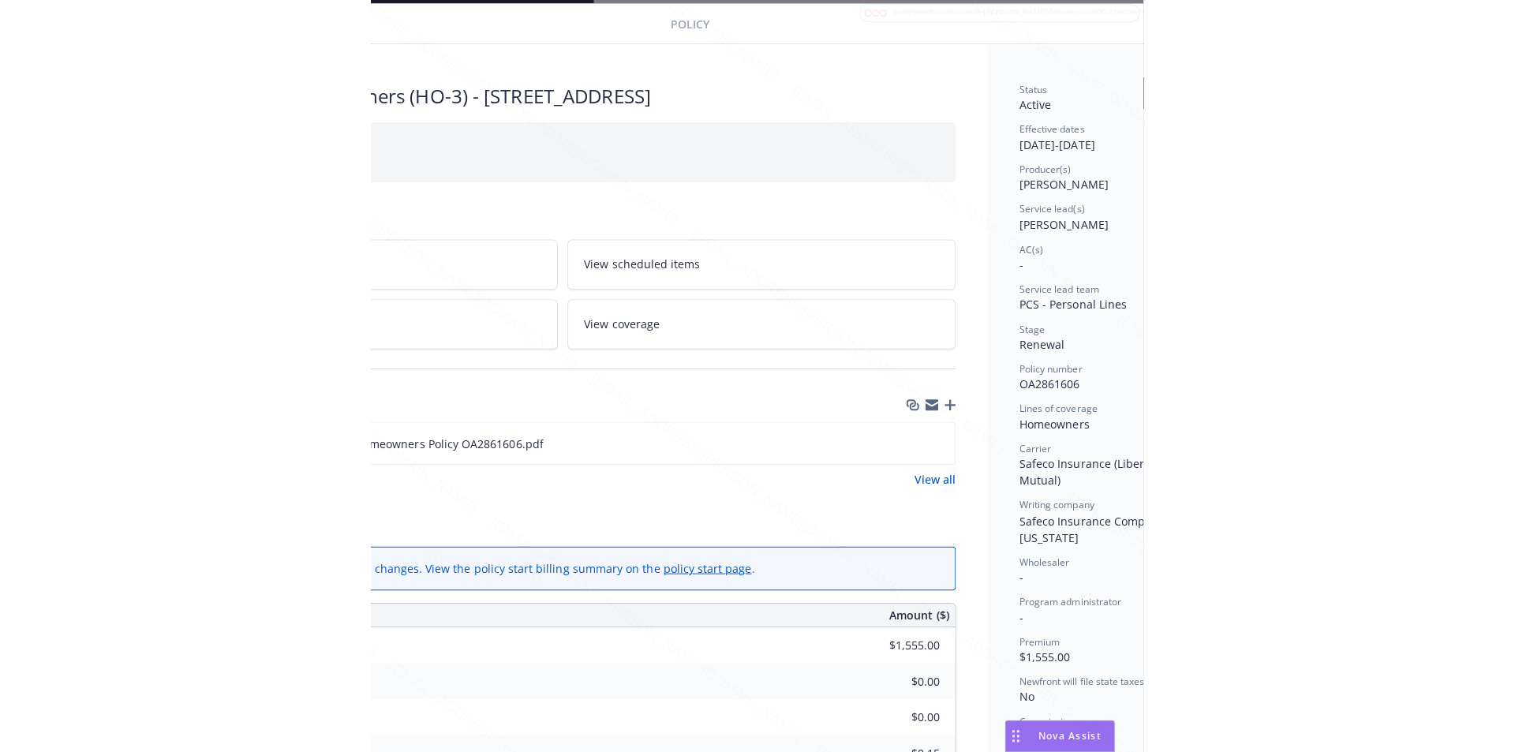
scroll to position [47, 331]
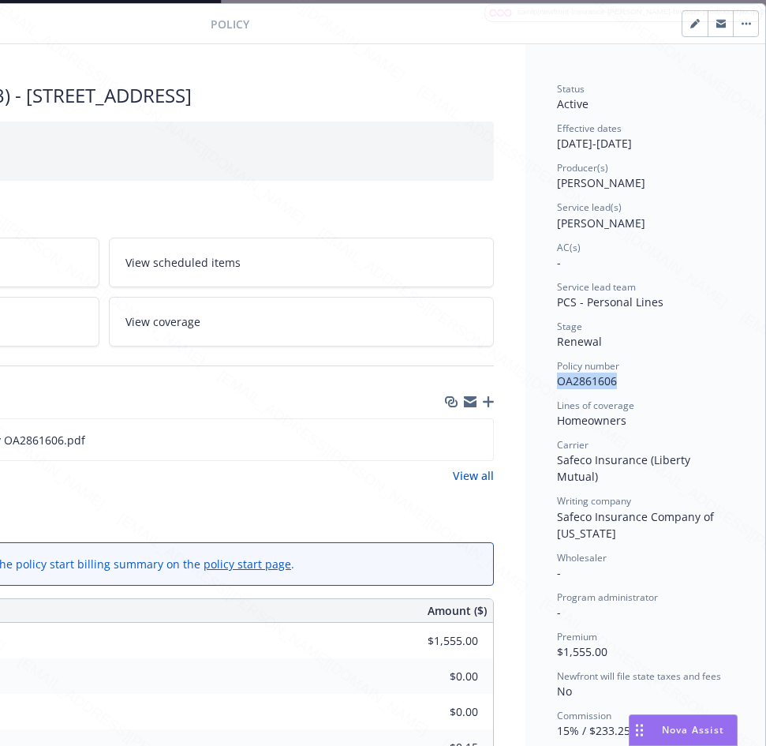
drag, startPoint x: 547, startPoint y: 384, endPoint x: 604, endPoint y: 382, distance: 56.8
click at [604, 382] on span "OA2861606" at bounding box center [587, 380] width 60 height 15
drag, startPoint x: 544, startPoint y: 143, endPoint x: 605, endPoint y: 141, distance: 60.8
click at [605, 141] on div "Status Active Effective dates [DATE] - [DATE] Producer(s) [PERSON_NAME] Service…" at bounding box center [646, 720] width 240 height 1353
click at [142, 403] on div "Files" at bounding box center [103, 401] width 781 height 33
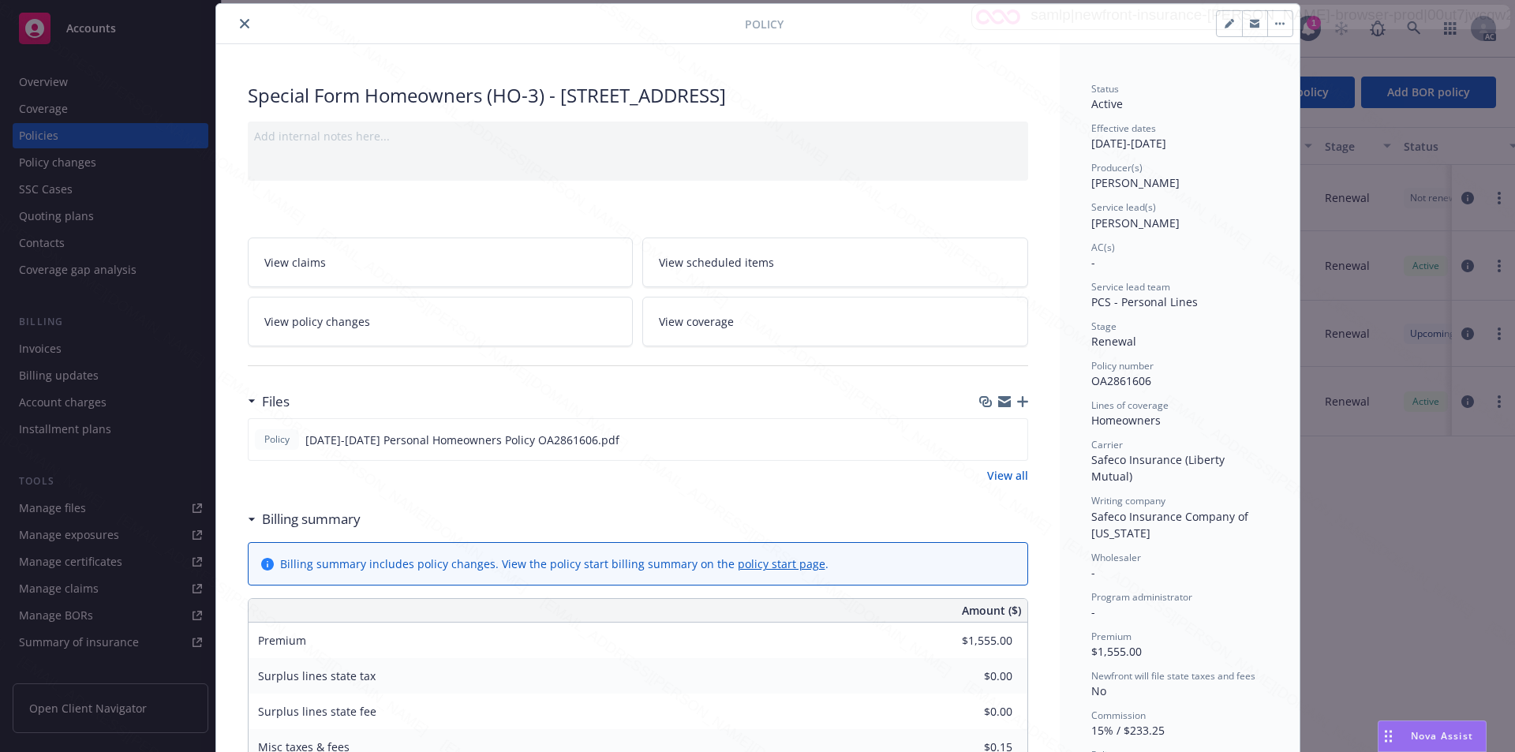
scroll to position [47, 0]
click at [766, 25] on button "button" at bounding box center [1280, 23] width 25 height 25
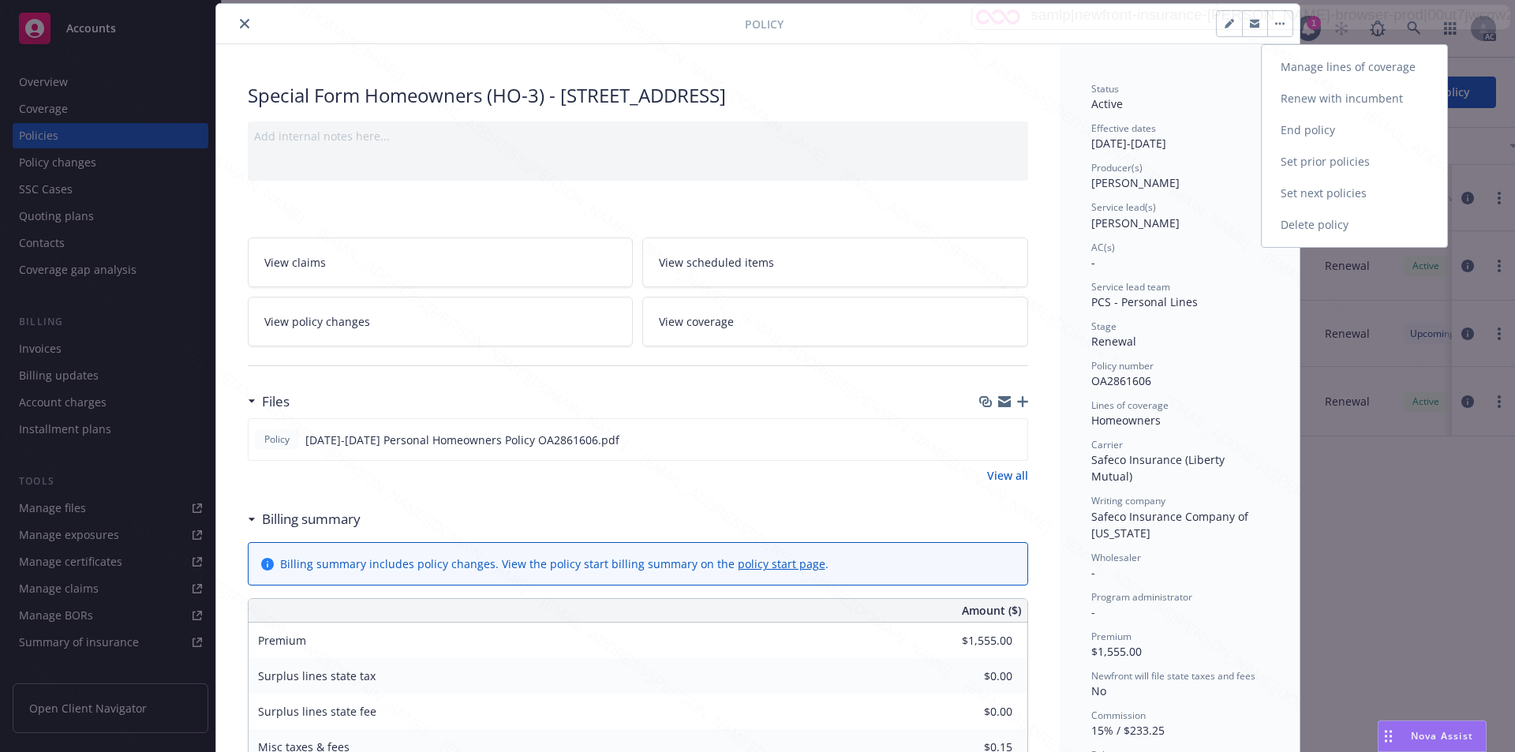
click at [766, 132] on link "End policy" at bounding box center [1354, 130] width 185 height 32
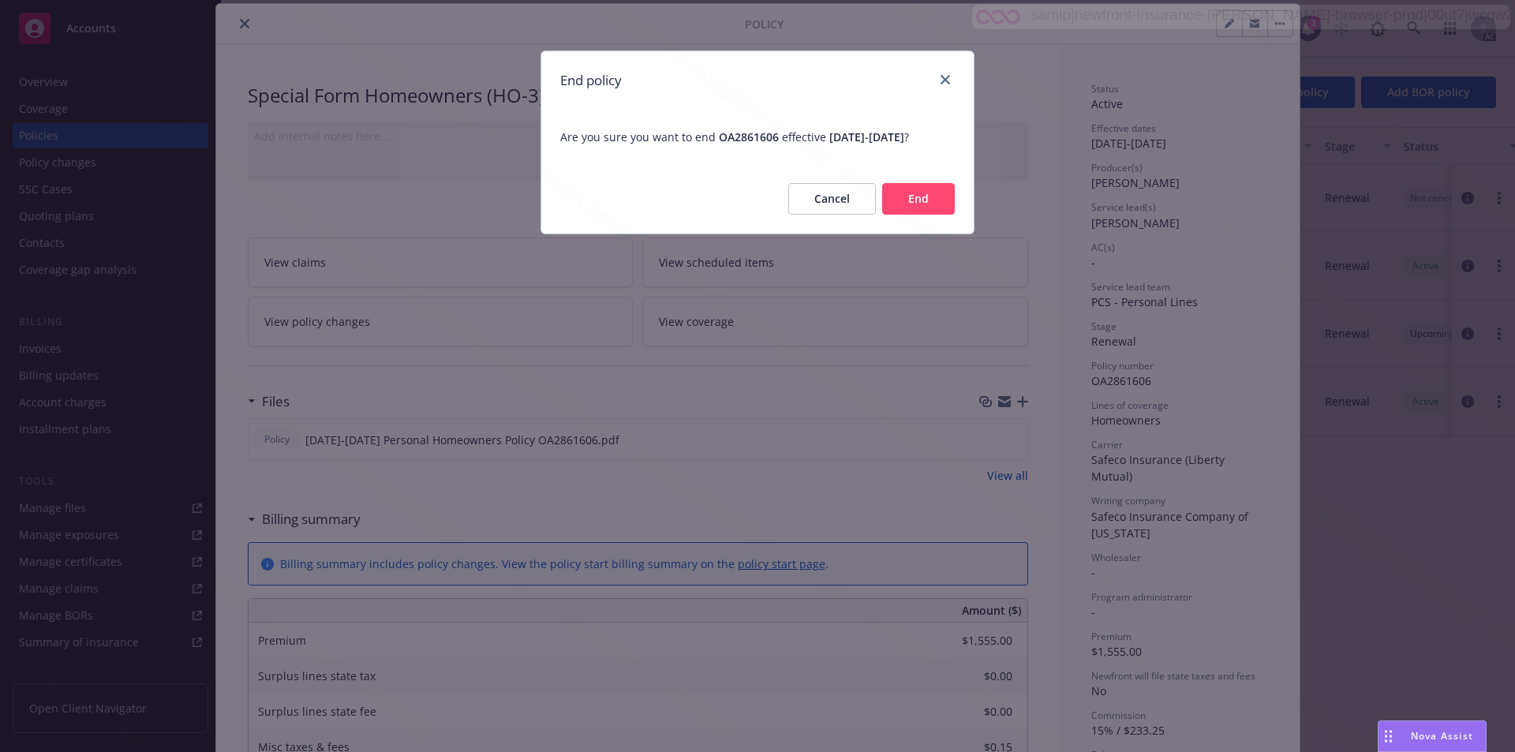
click at [766, 212] on button "End" at bounding box center [918, 199] width 73 height 32
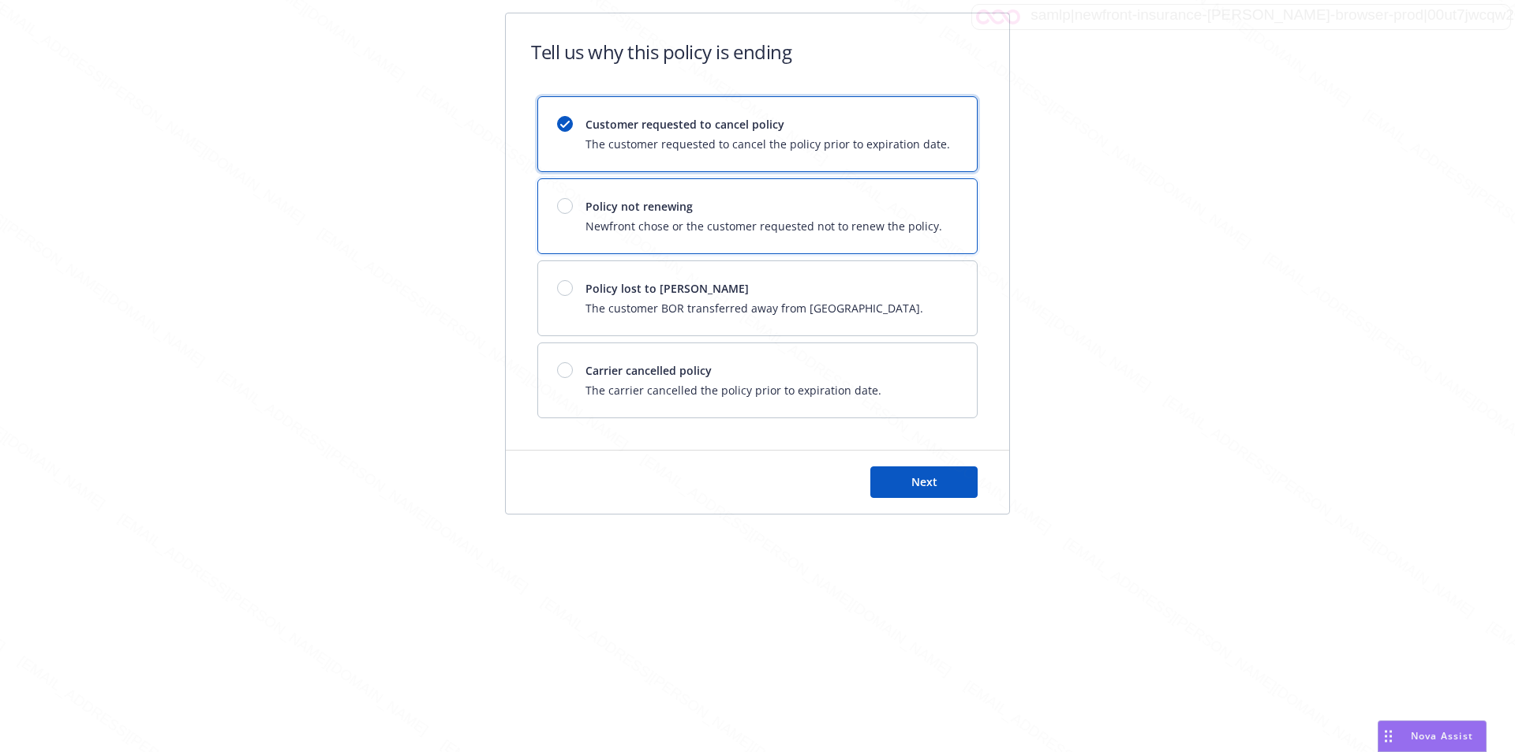
click at [706, 197] on div "Policy not renewing Newfront chose or the customer requested not to renew the p…" at bounding box center [757, 216] width 439 height 74
click at [766, 485] on button "Next" at bounding box center [924, 482] width 107 height 32
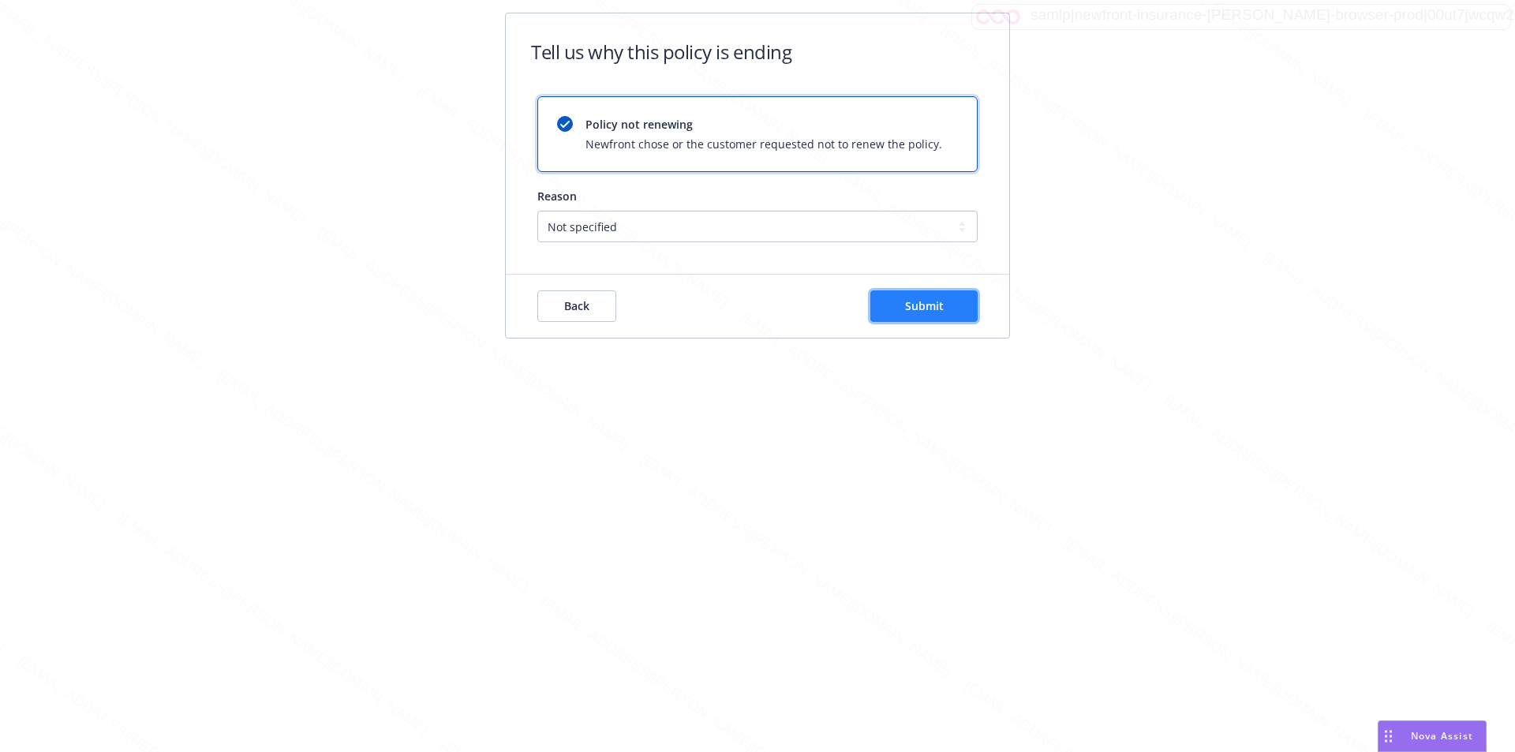
click at [766, 309] on span "Submit" at bounding box center [924, 305] width 39 height 15
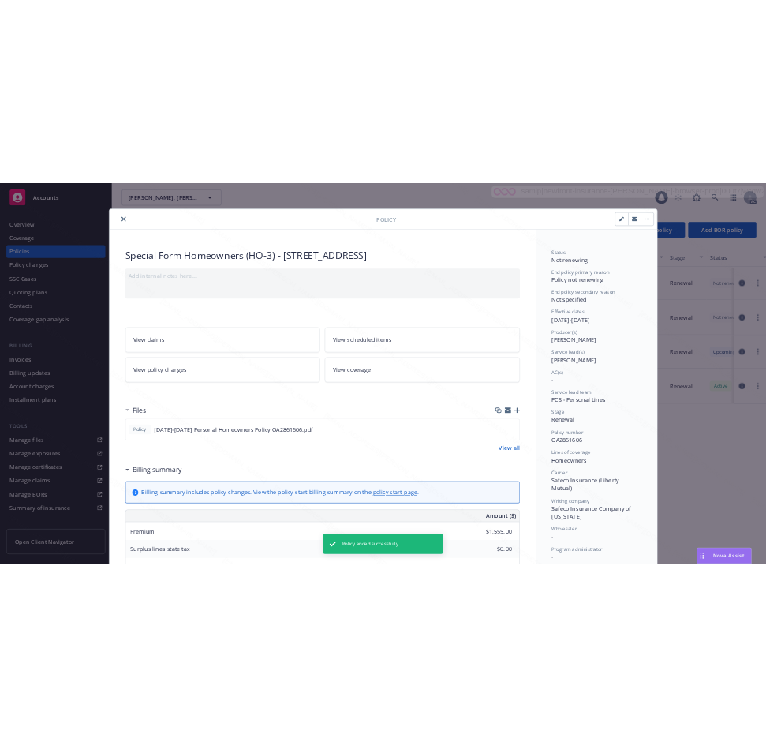
scroll to position [47, 0]
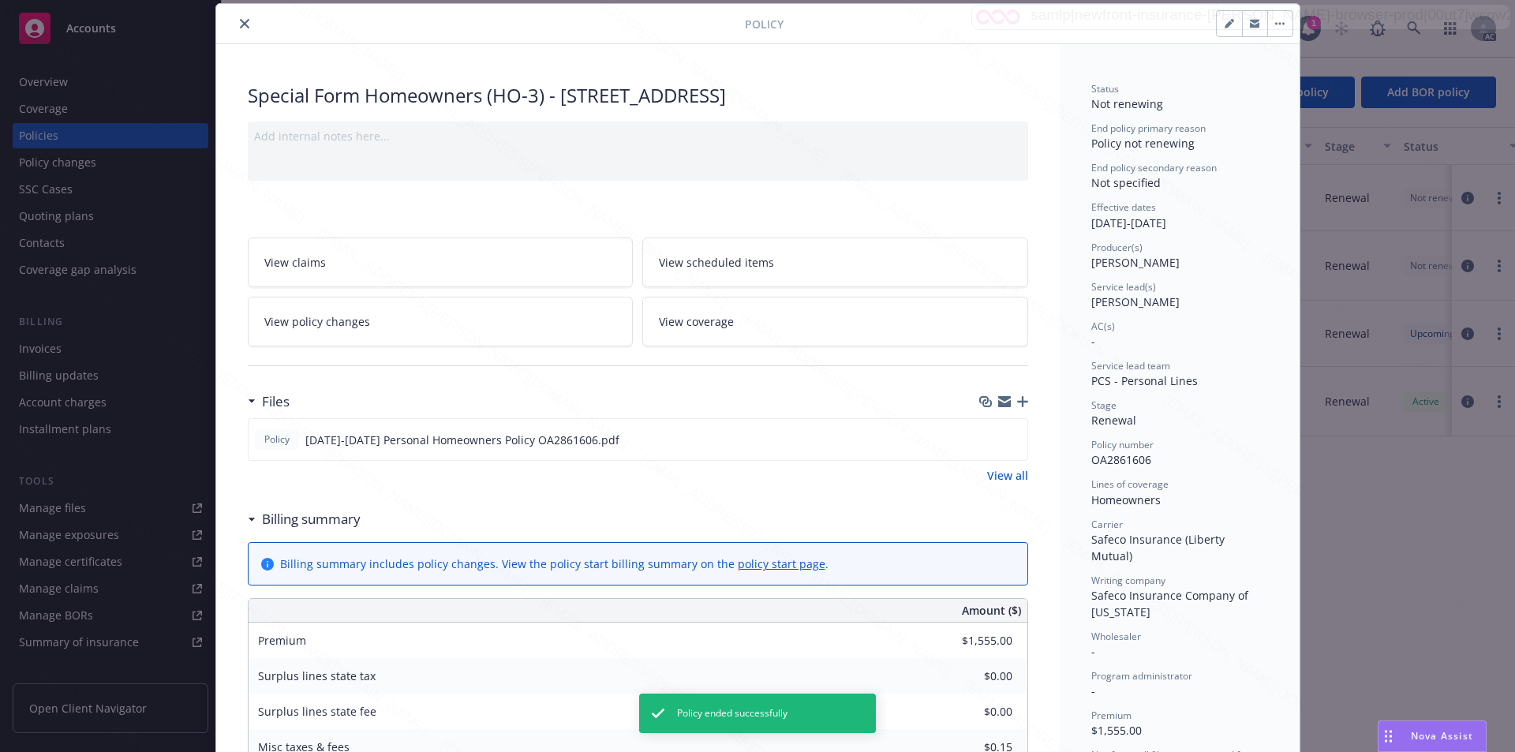
click at [243, 27] on button "close" at bounding box center [244, 23] width 19 height 19
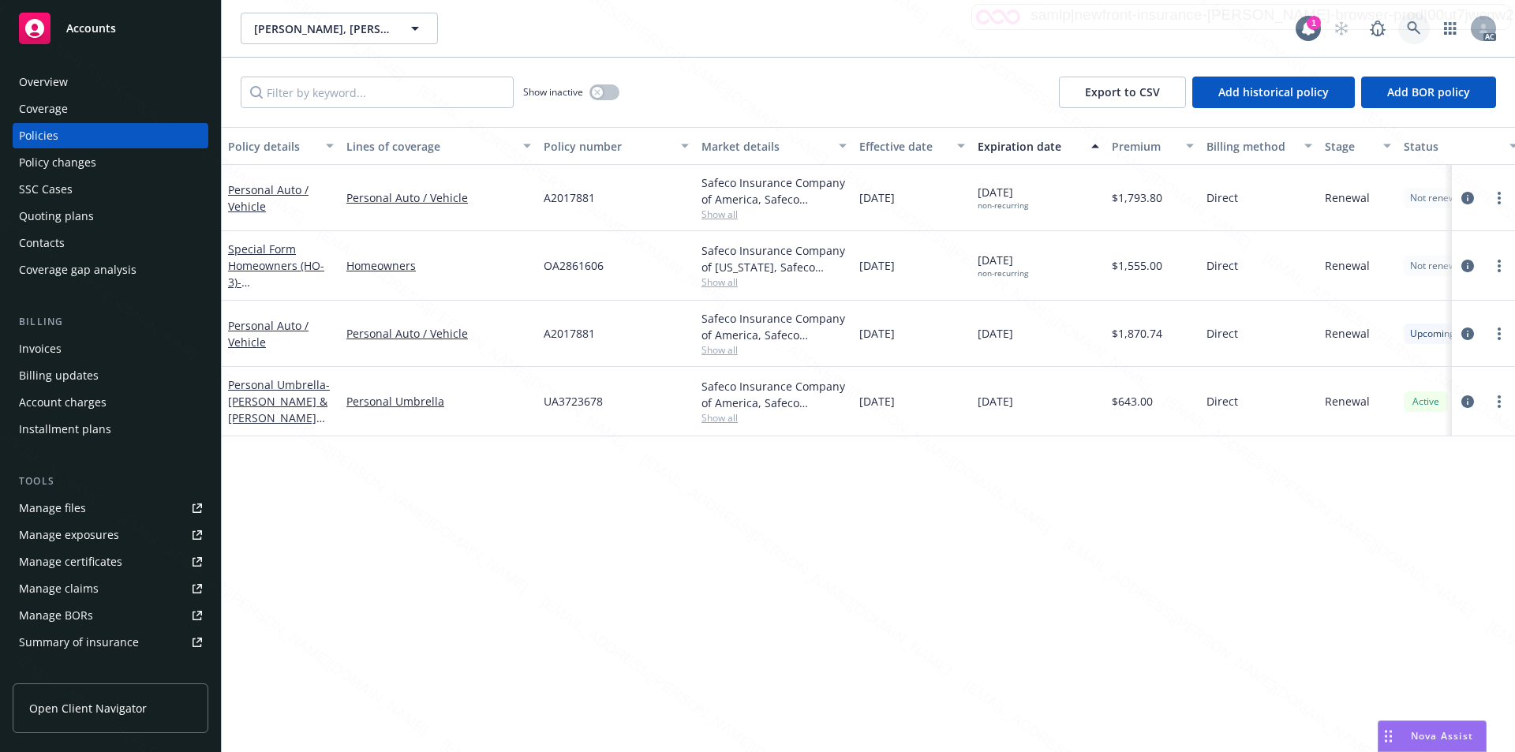
click at [766, 28] on icon at bounding box center [1413, 27] width 13 height 13
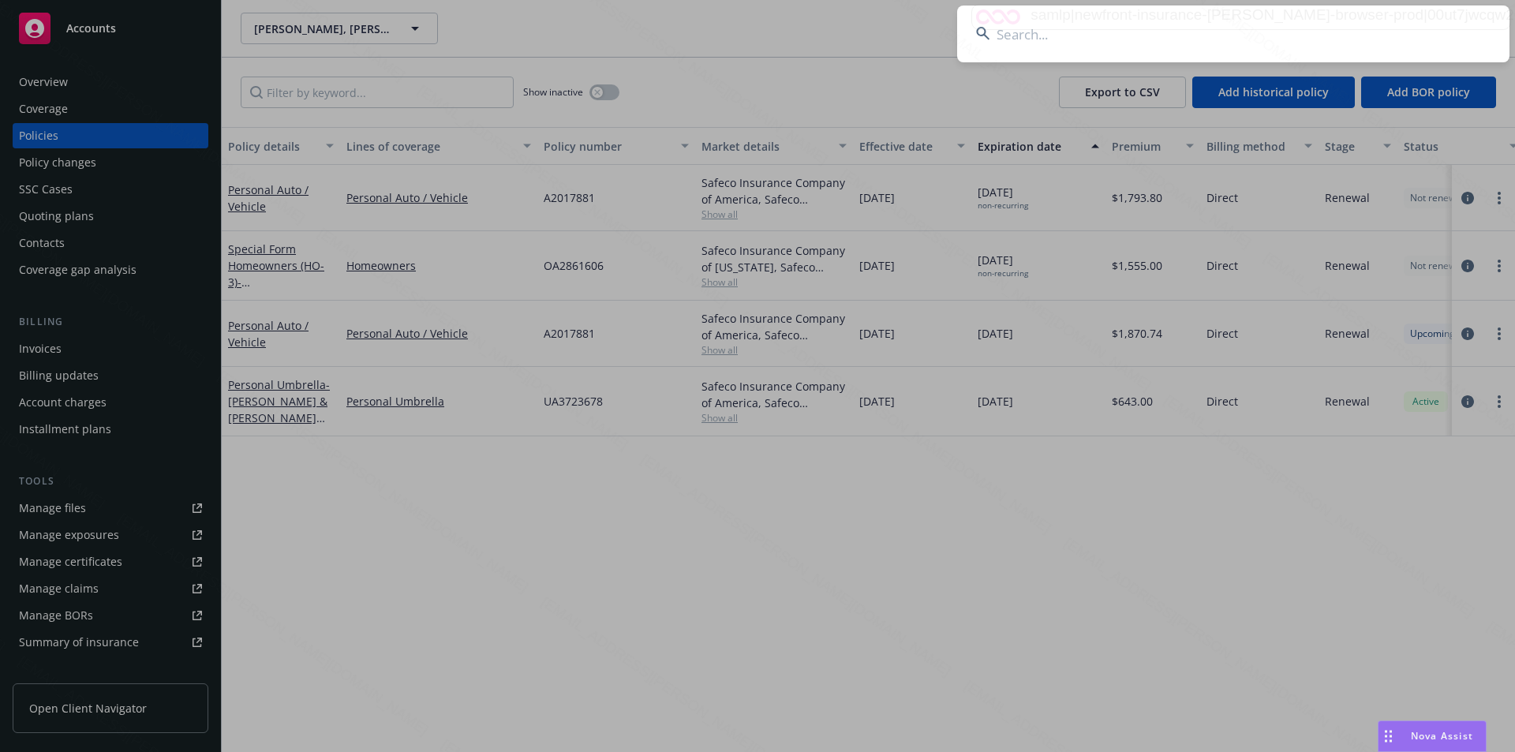
click at [766, 36] on input at bounding box center [1233, 34] width 552 height 57
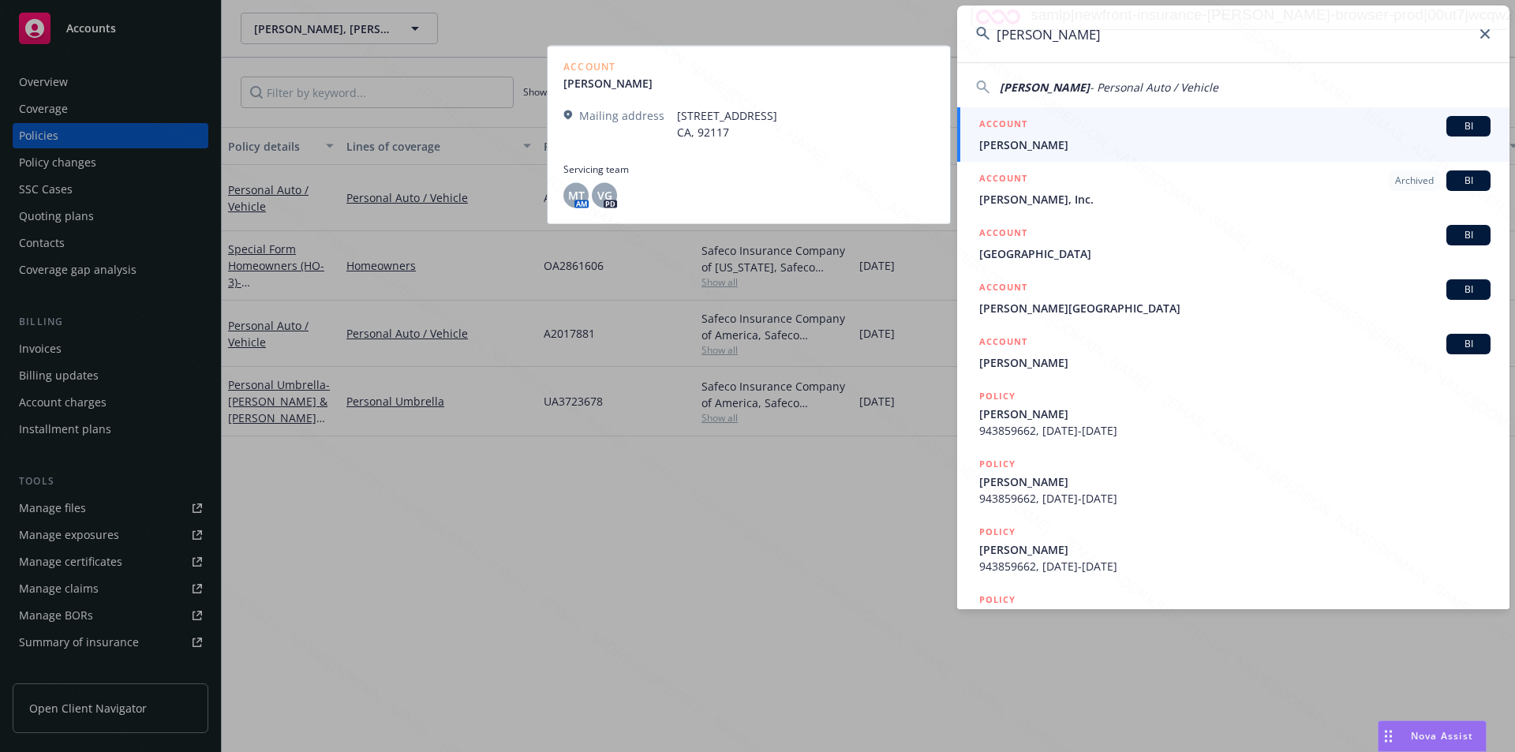
type input "[PERSON_NAME]"
click at [766, 137] on span "[PERSON_NAME]" at bounding box center [1234, 145] width 511 height 17
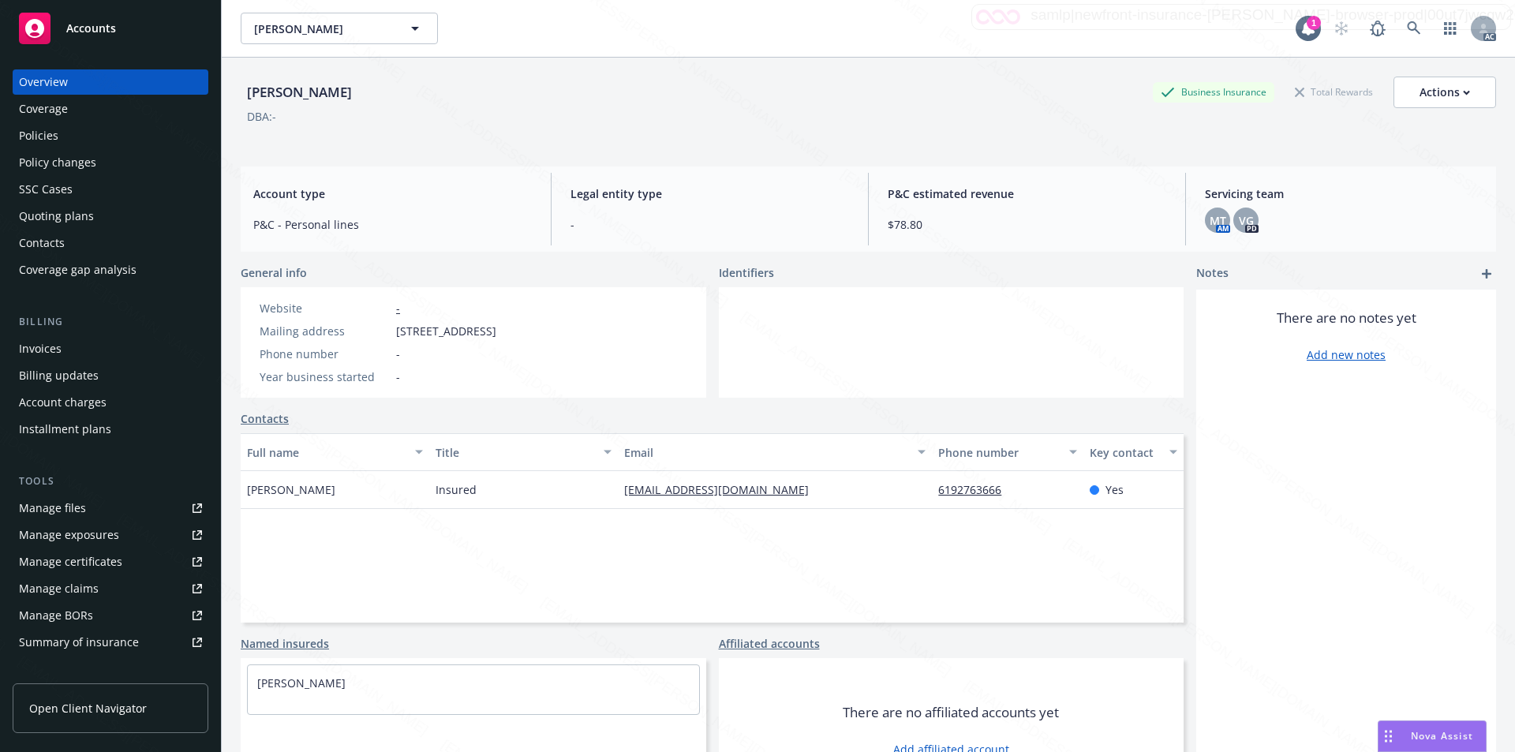
click at [395, 331] on div "Mailing address [STREET_ADDRESS]" at bounding box center [377, 331] width 249 height 17
drag, startPoint x: 486, startPoint y: 331, endPoint x: 396, endPoint y: 339, distance: 90.3
click at [396, 339] on span "[STREET_ADDRESS]" at bounding box center [446, 331] width 100 height 17
click at [35, 137] on div "Policies" at bounding box center [38, 135] width 39 height 25
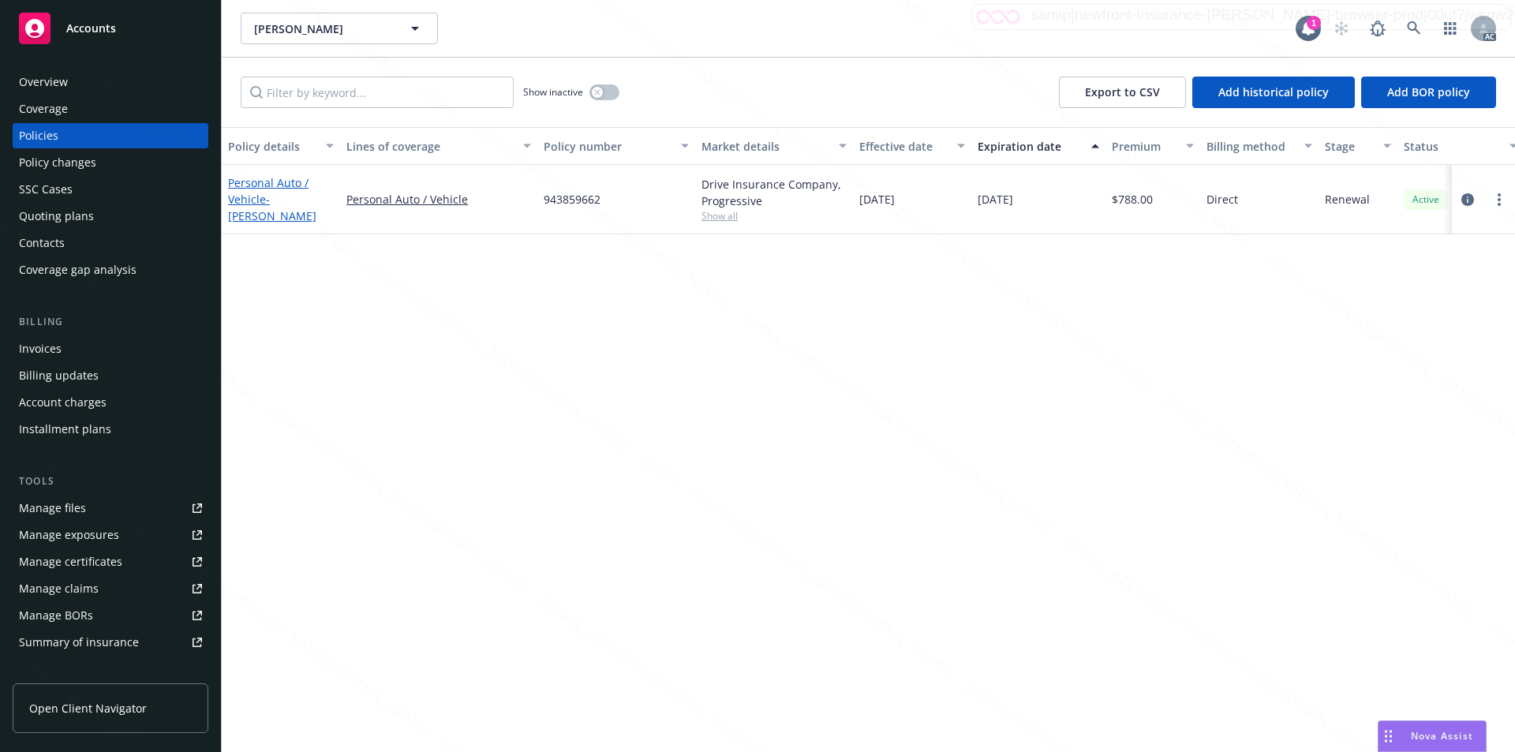
click at [246, 193] on link "Personal Auto / Vehicle - [PERSON_NAME]" at bounding box center [272, 199] width 88 height 48
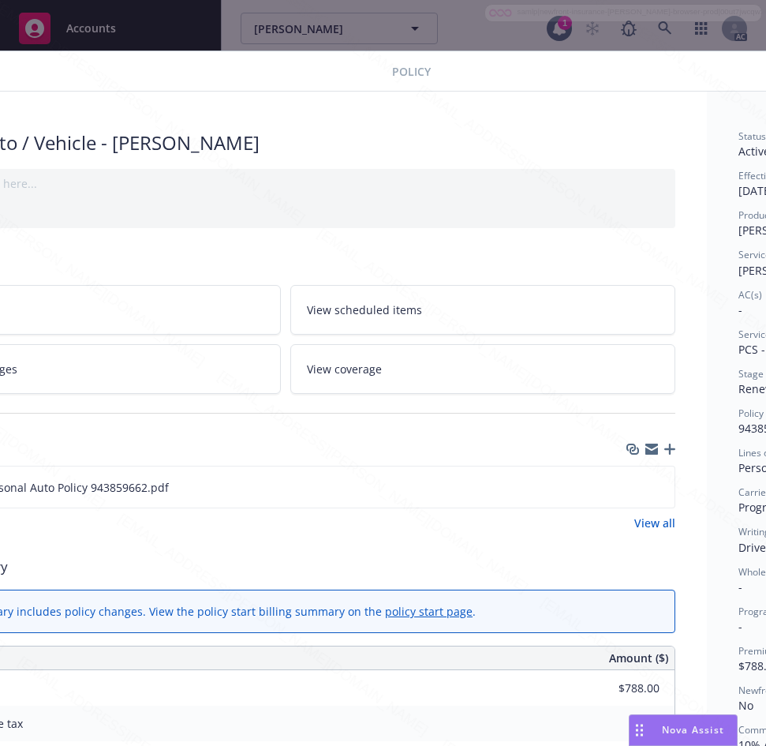
scroll to position [0, 136]
click at [638, 484] on icon "download file" at bounding box center [635, 486] width 13 height 13
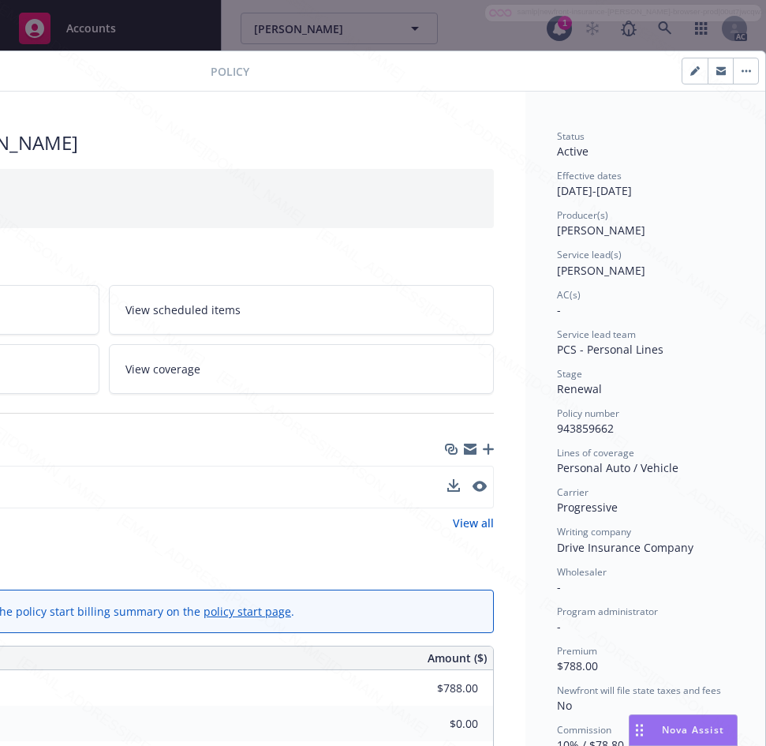
scroll to position [0, 331]
drag, startPoint x: 546, startPoint y: 423, endPoint x: 605, endPoint y: 428, distance: 59.4
click at [605, 428] on div "Policy number 943859662" at bounding box center [645, 421] width 177 height 30
drag, startPoint x: 545, startPoint y: 188, endPoint x: 603, endPoint y: 196, distance: 58.2
click at [603, 196] on div "Effective dates [DATE] - [DATE]" at bounding box center [645, 184] width 177 height 30
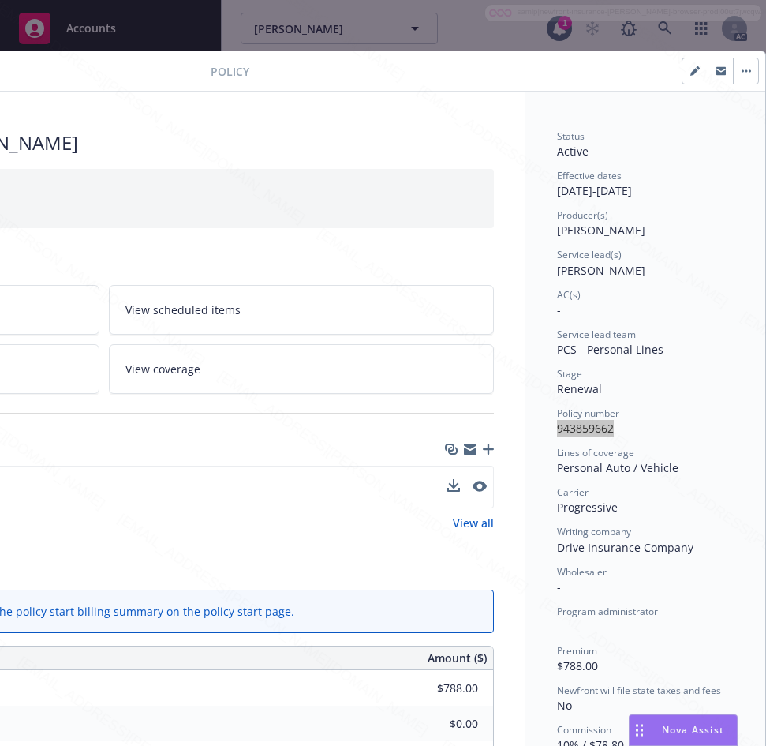
drag, startPoint x: 617, startPoint y: 191, endPoint x: 687, endPoint y: 188, distance: 70.3
click at [687, 188] on div "Effective dates [DATE] - [DATE]" at bounding box center [645, 184] width 177 height 30
drag, startPoint x: 616, startPoint y: 189, endPoint x: 676, endPoint y: 189, distance: 60.0
click at [676, 189] on div "Effective dates [DATE] - [DATE]" at bounding box center [645, 184] width 177 height 30
click at [620, 589] on div "Wholesaler -" at bounding box center [645, 580] width 177 height 30
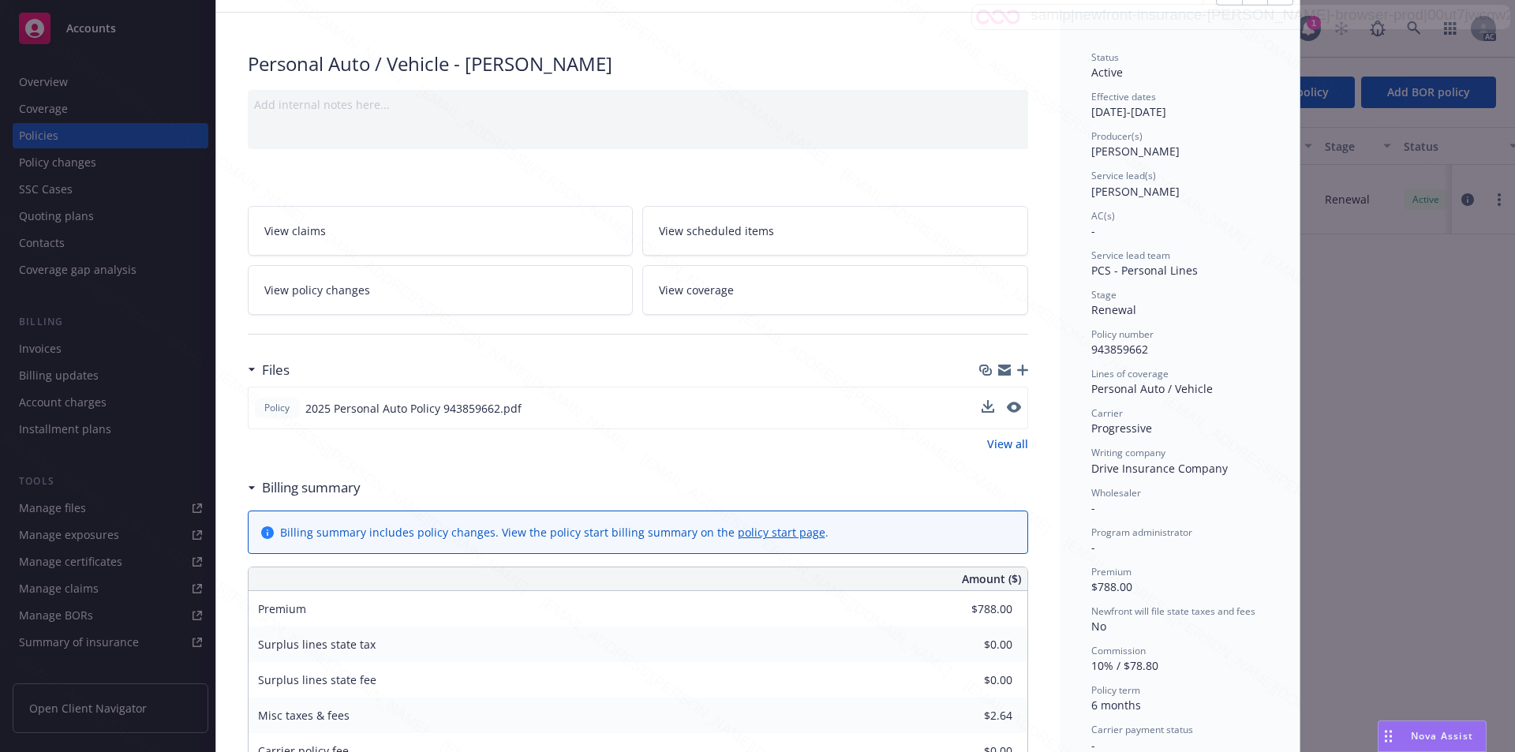
scroll to position [0, 0]
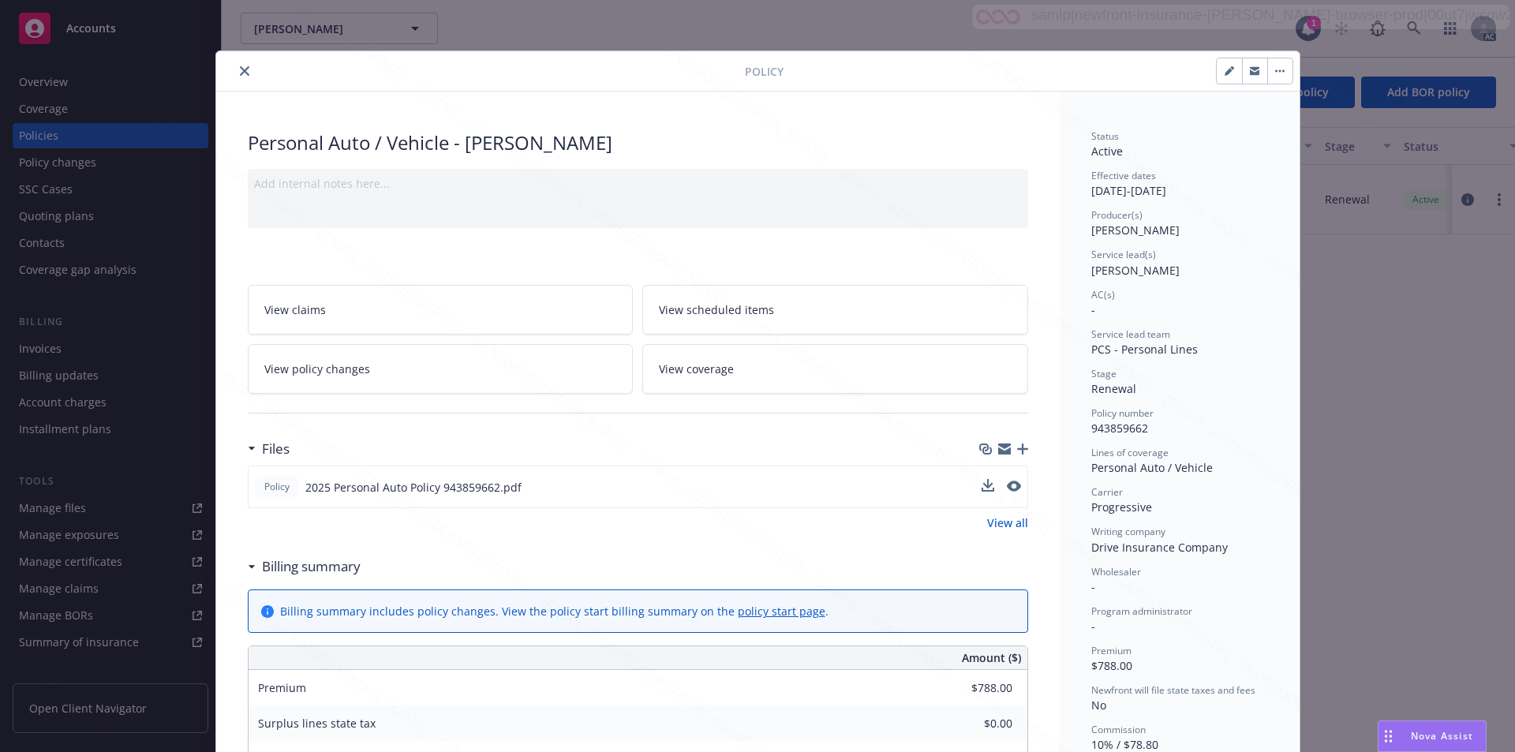
click at [766, 69] on button "button" at bounding box center [1280, 70] width 25 height 25
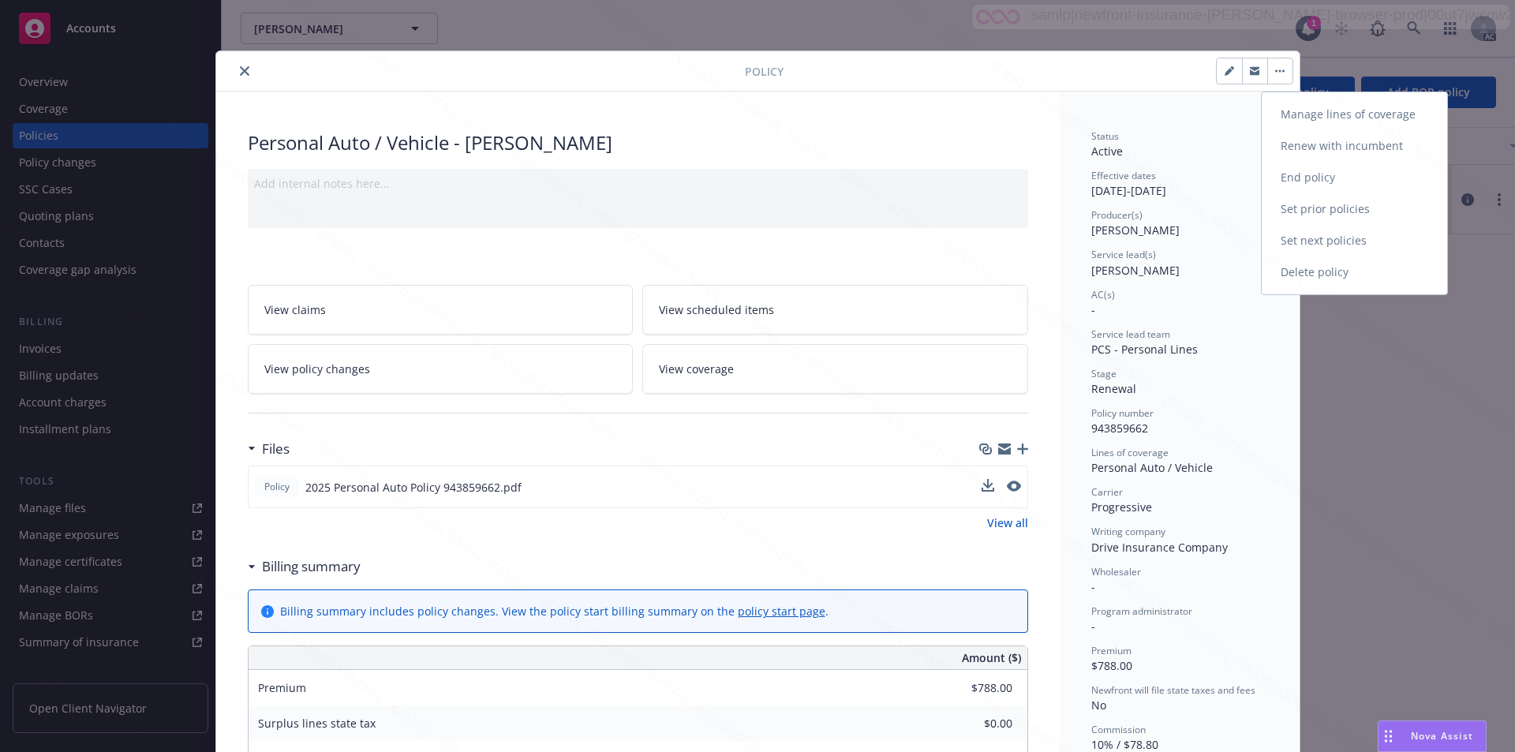
click at [766, 180] on link "End policy" at bounding box center [1354, 178] width 185 height 32
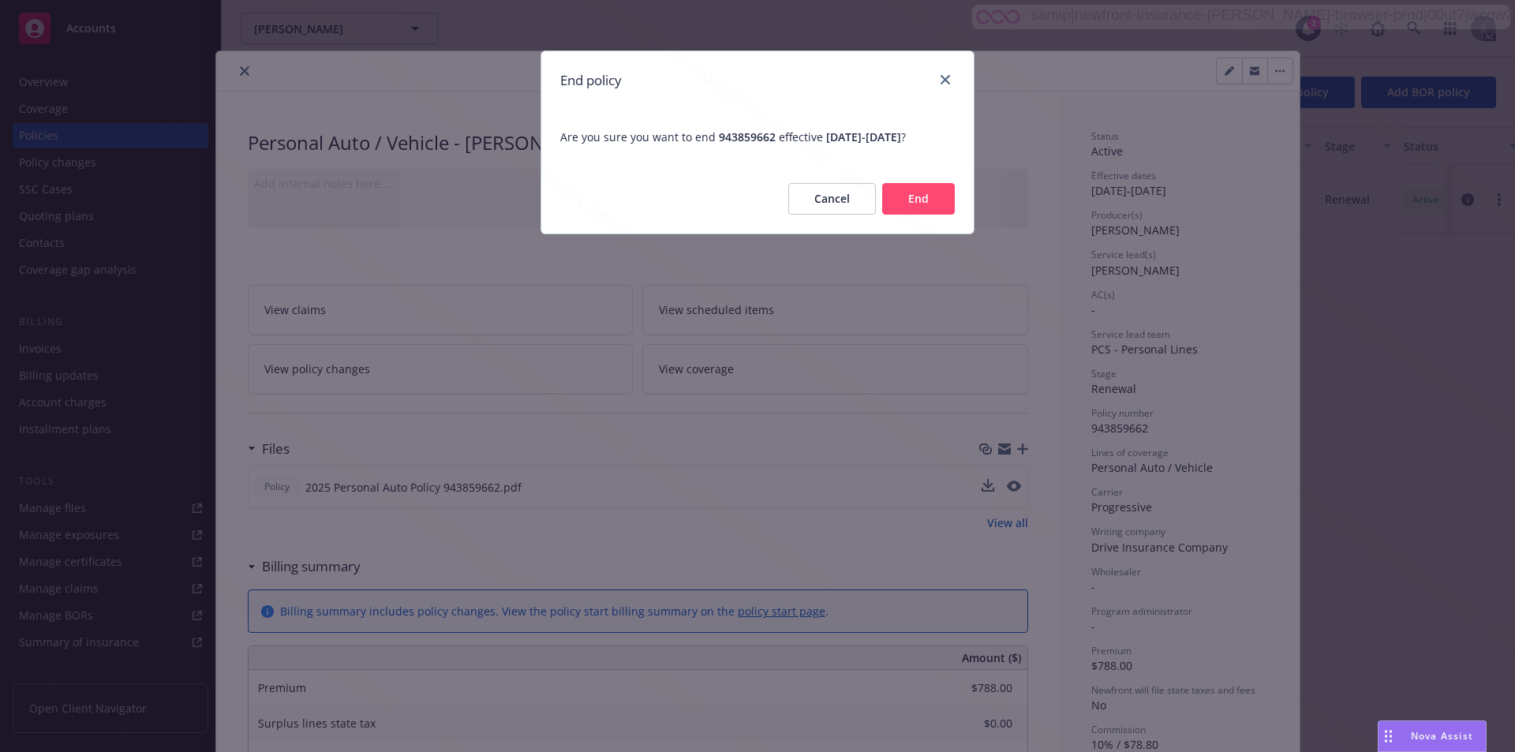
click at [766, 195] on button "End" at bounding box center [918, 199] width 73 height 32
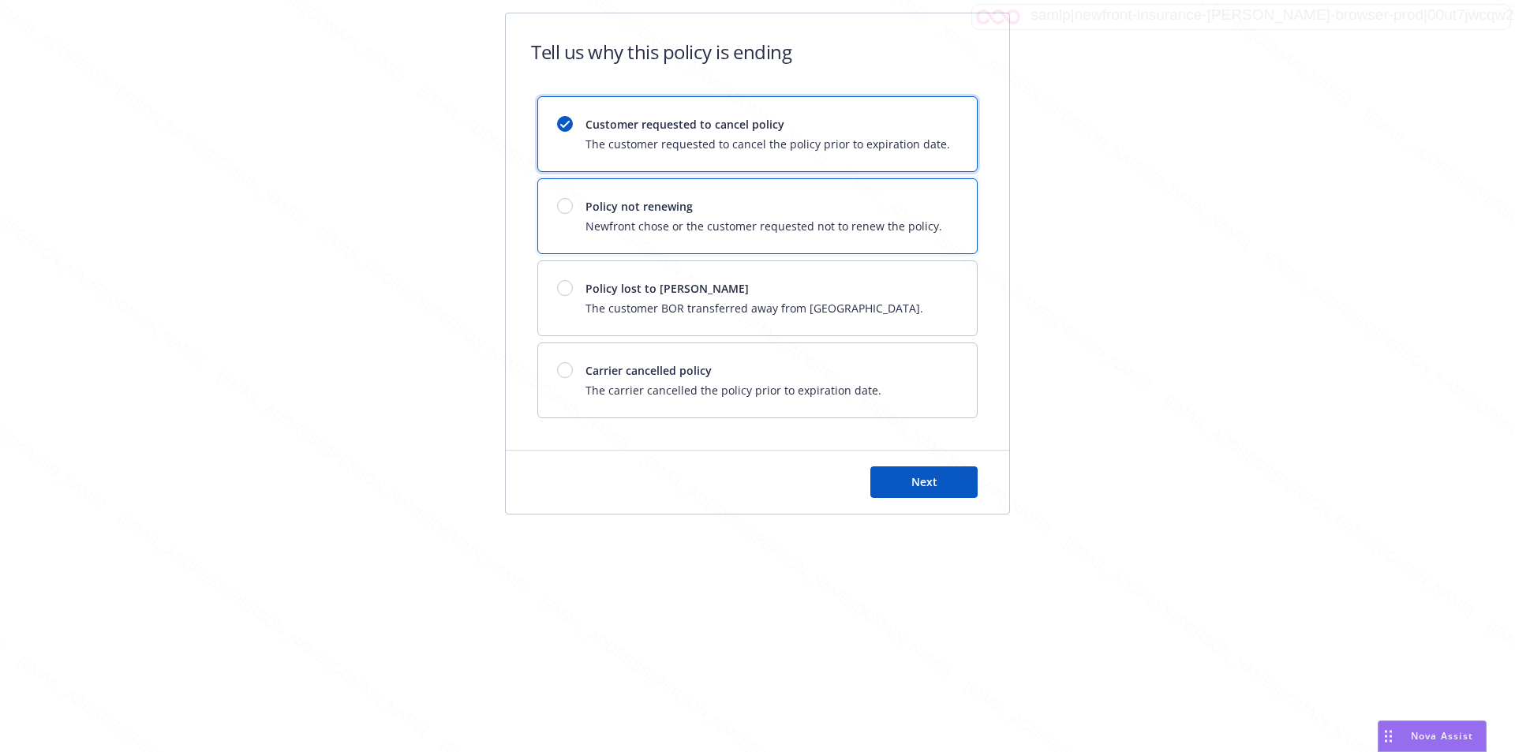
click at [766, 215] on div "Policy not renewing Newfront chose or the customer requested not to renew the p…" at bounding box center [764, 216] width 357 height 36
click at [766, 471] on button "Next" at bounding box center [924, 482] width 107 height 32
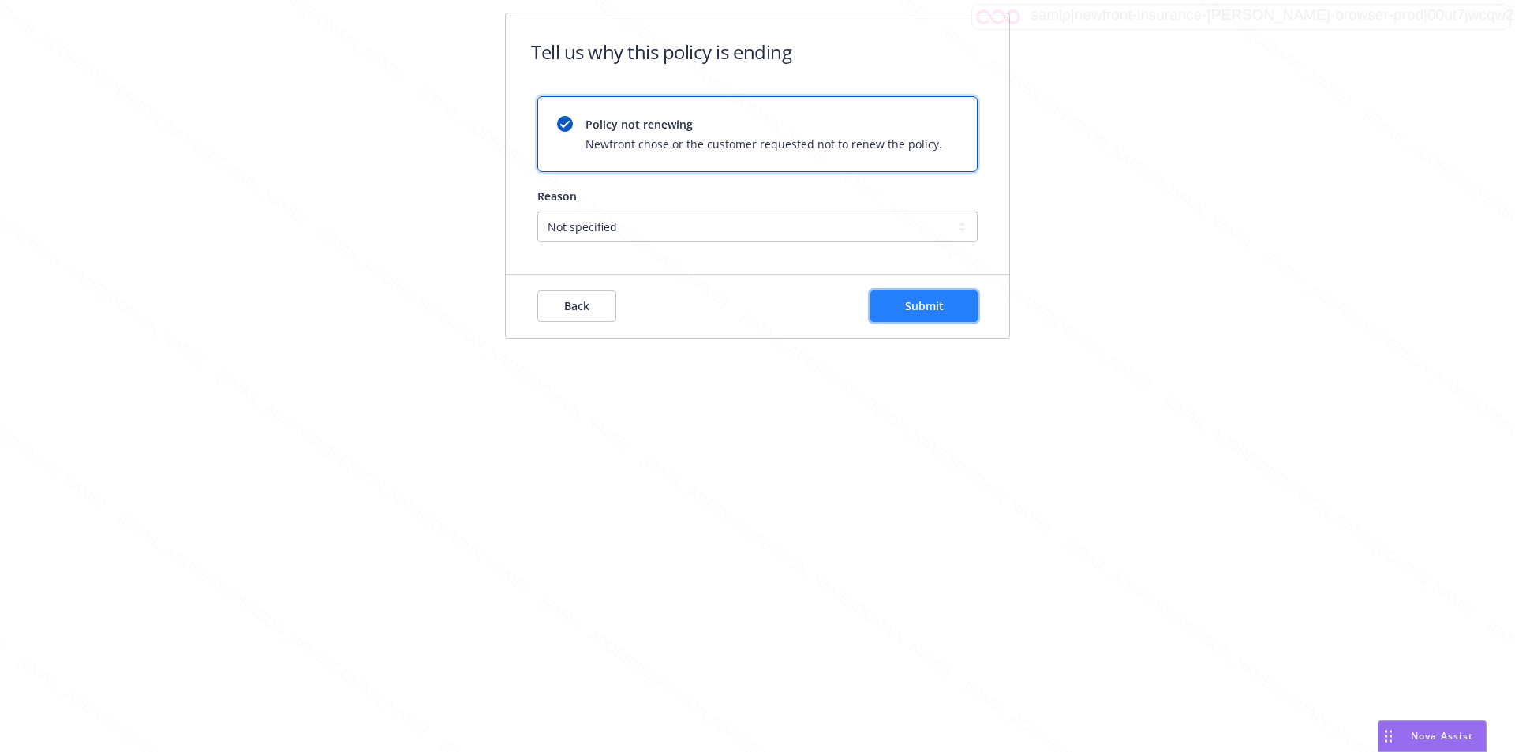
click at [766, 309] on span "Submit" at bounding box center [924, 305] width 39 height 15
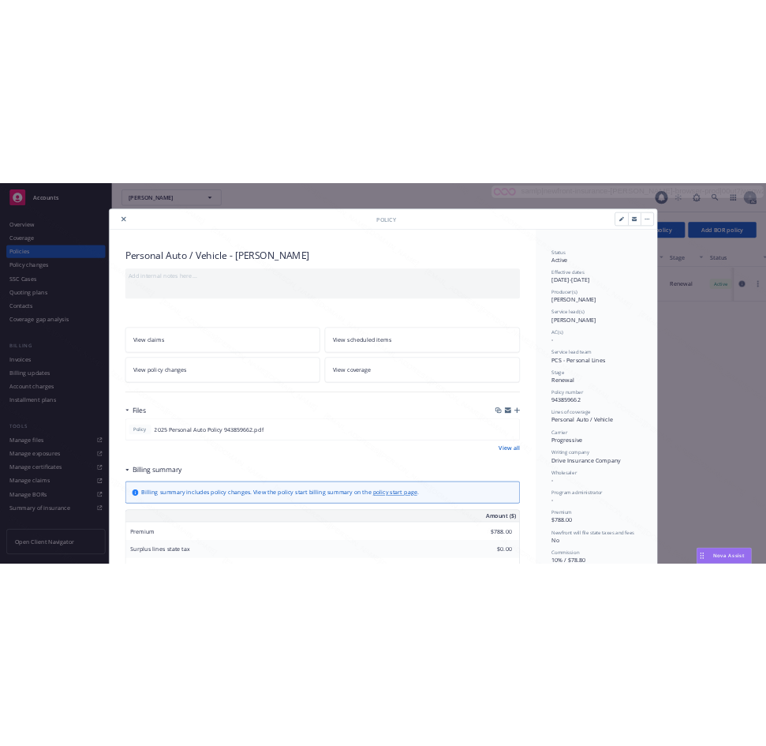
scroll to position [47, 0]
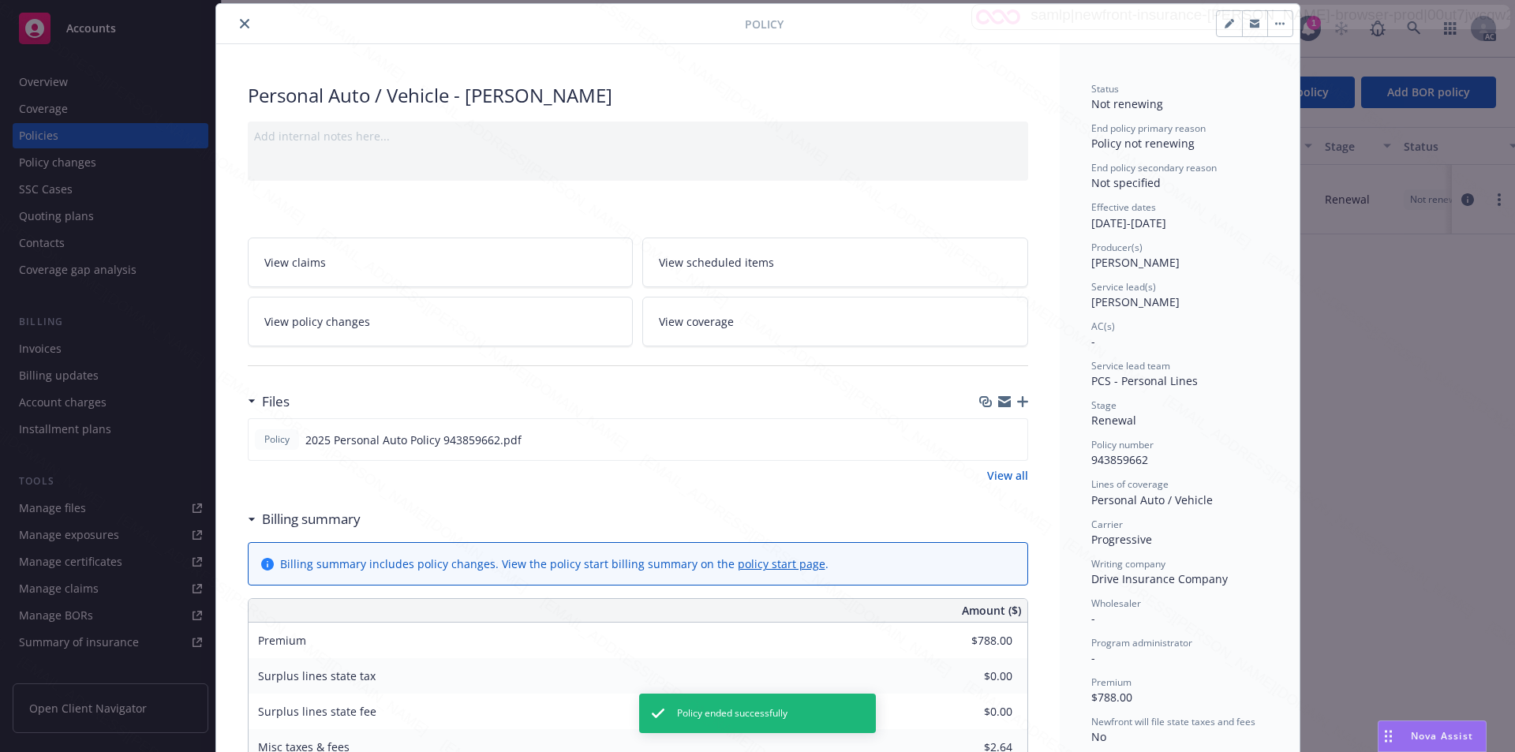
click at [240, 24] on icon "close" at bounding box center [244, 23] width 9 height 9
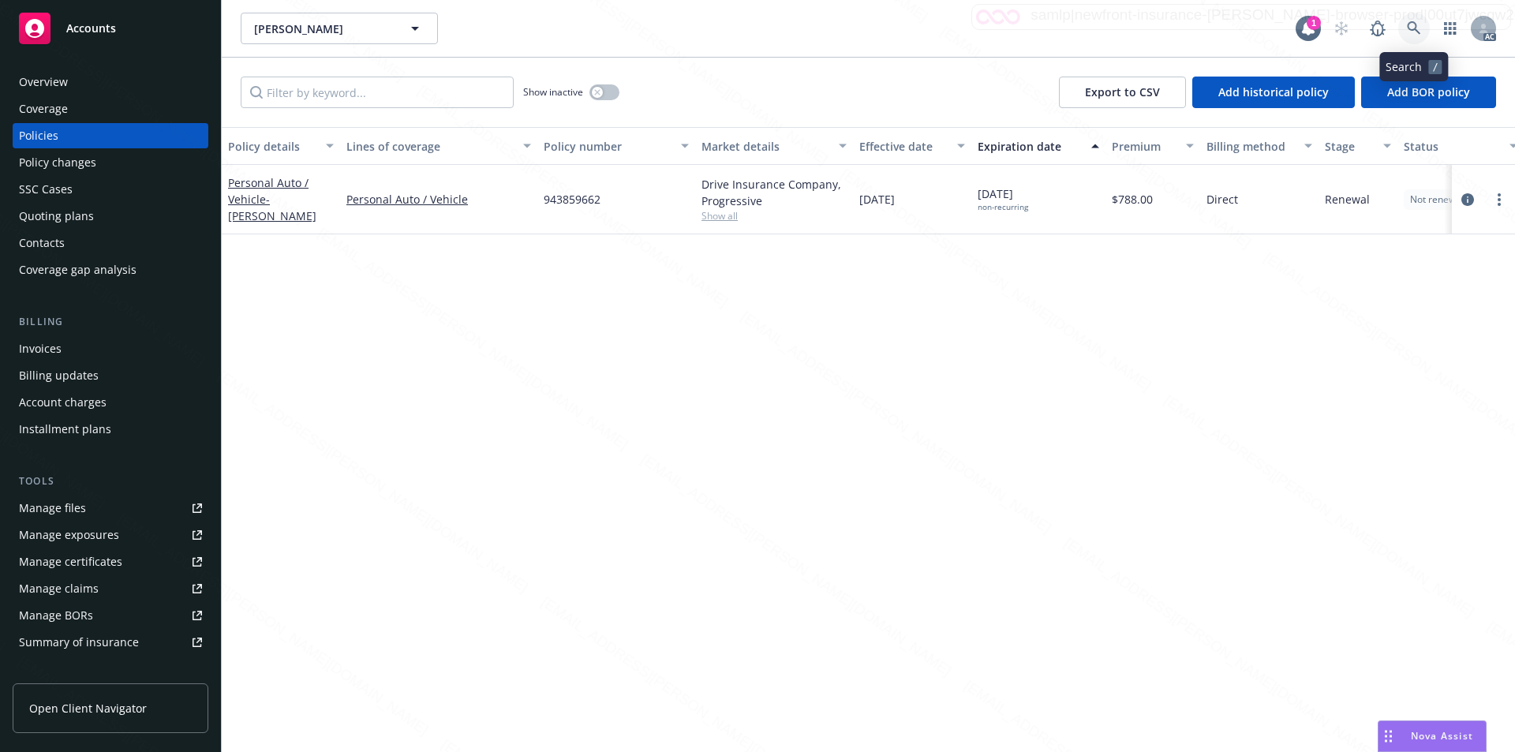
click at [766, 28] on icon at bounding box center [1414, 28] width 14 height 14
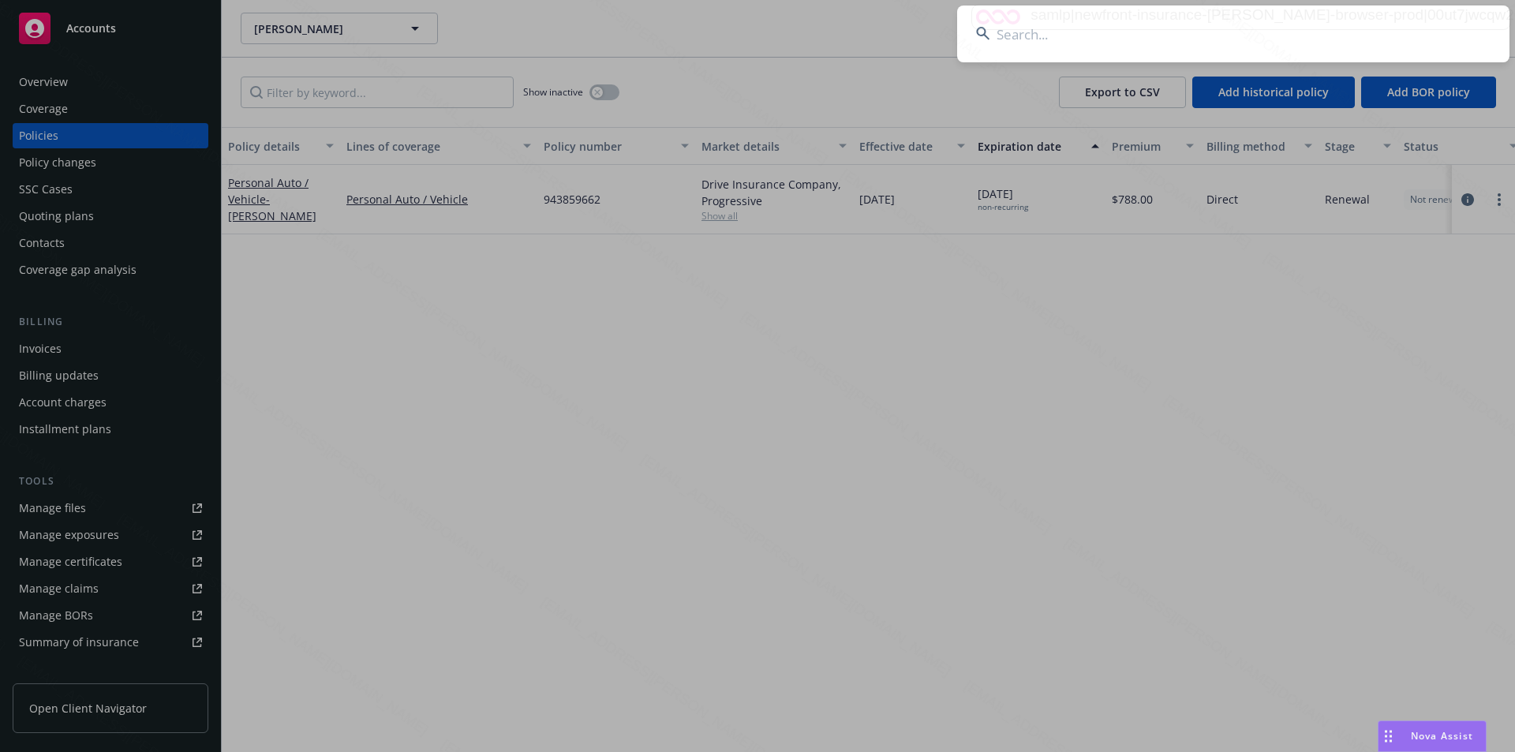
click at [766, 41] on input at bounding box center [1233, 34] width 552 height 57
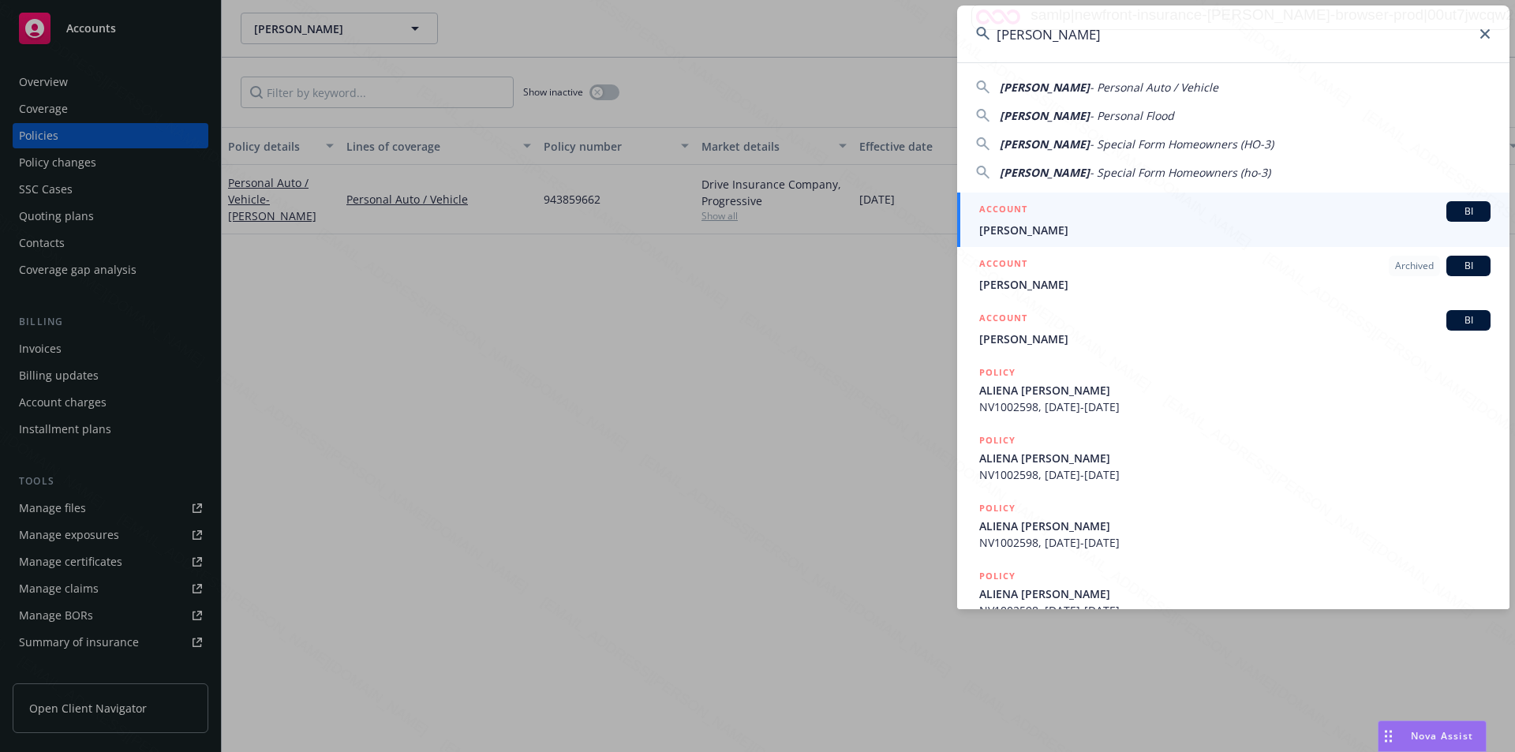
type input "[PERSON_NAME]"
click at [766, 226] on span "[PERSON_NAME]" at bounding box center [1234, 230] width 511 height 17
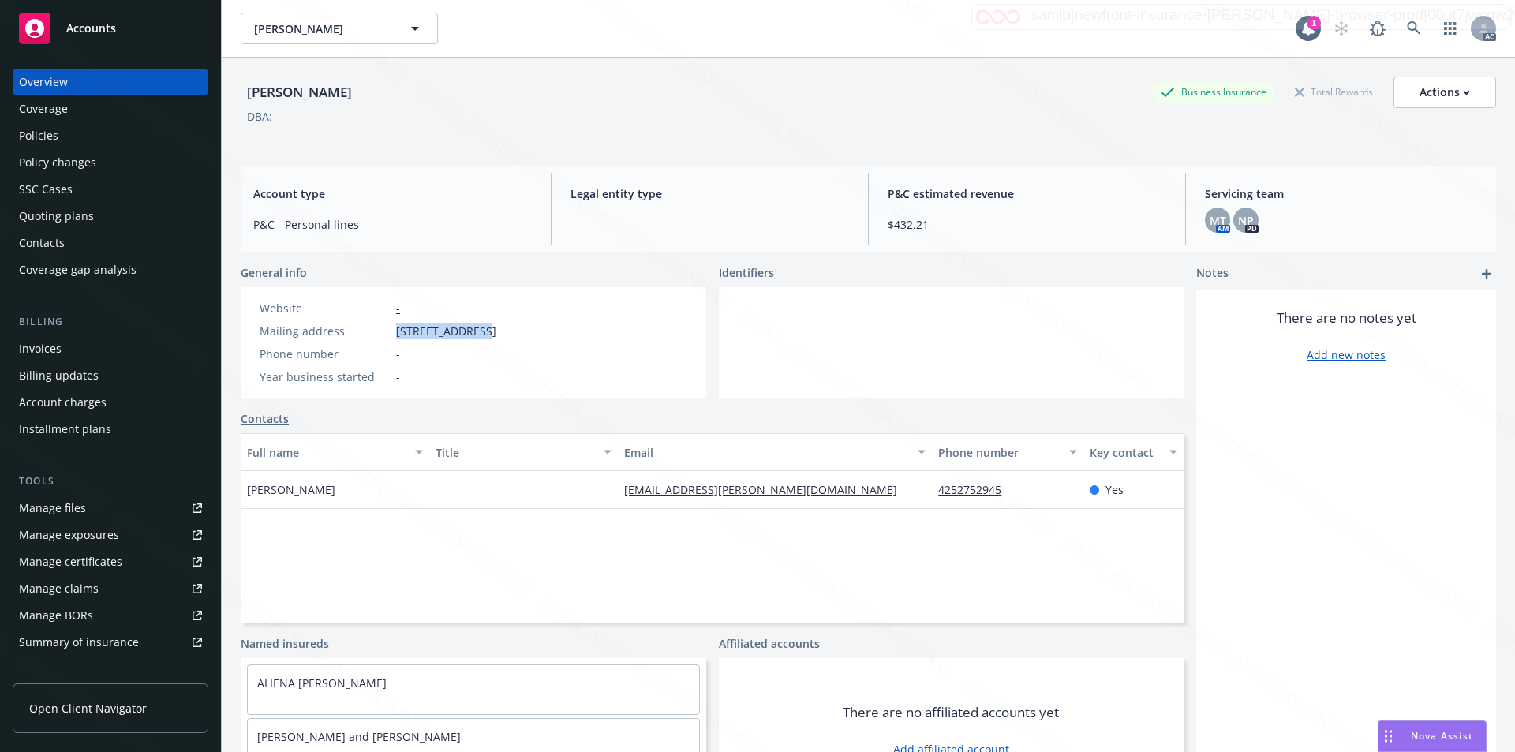
drag, startPoint x: 394, startPoint y: 331, endPoint x: 478, endPoint y: 330, distance: 84.5
click at [478, 330] on div "Mailing address [STREET_ADDRESS]" at bounding box center [377, 331] width 249 height 17
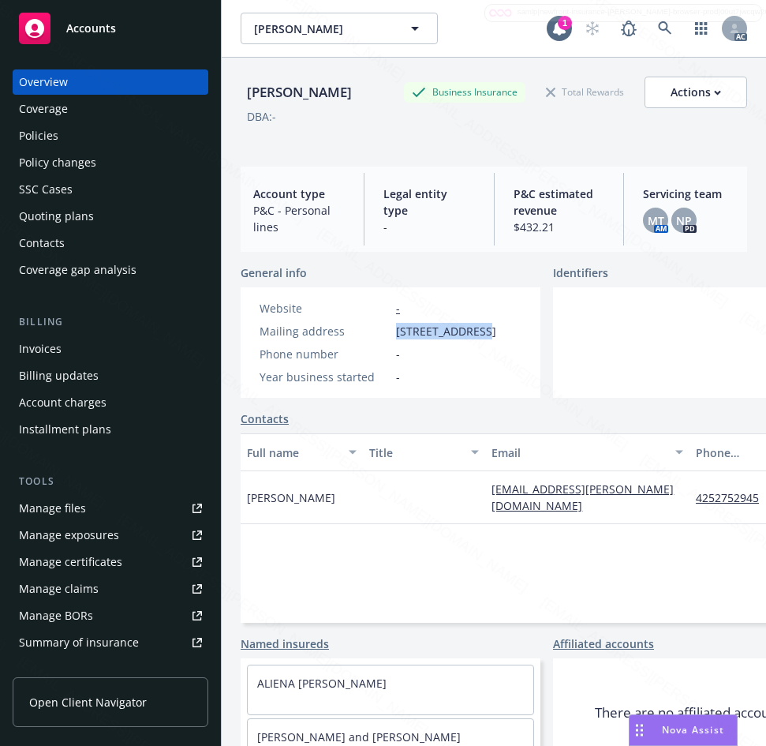
click at [23, 134] on div "Policies" at bounding box center [38, 135] width 39 height 25
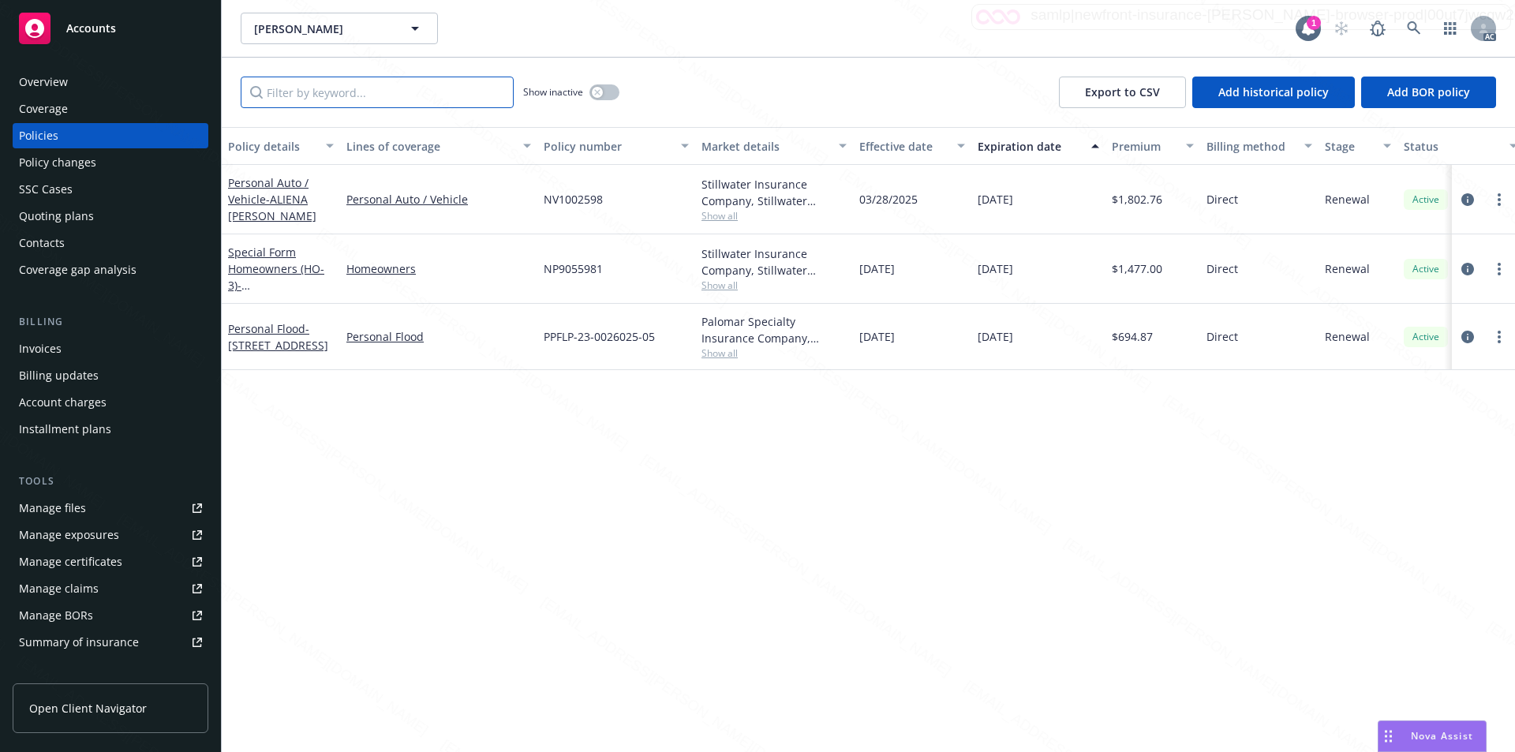
click at [363, 100] on input "Filter by keyword..." at bounding box center [377, 93] width 273 height 32
paste input "PPFLP-23-0026025-05"
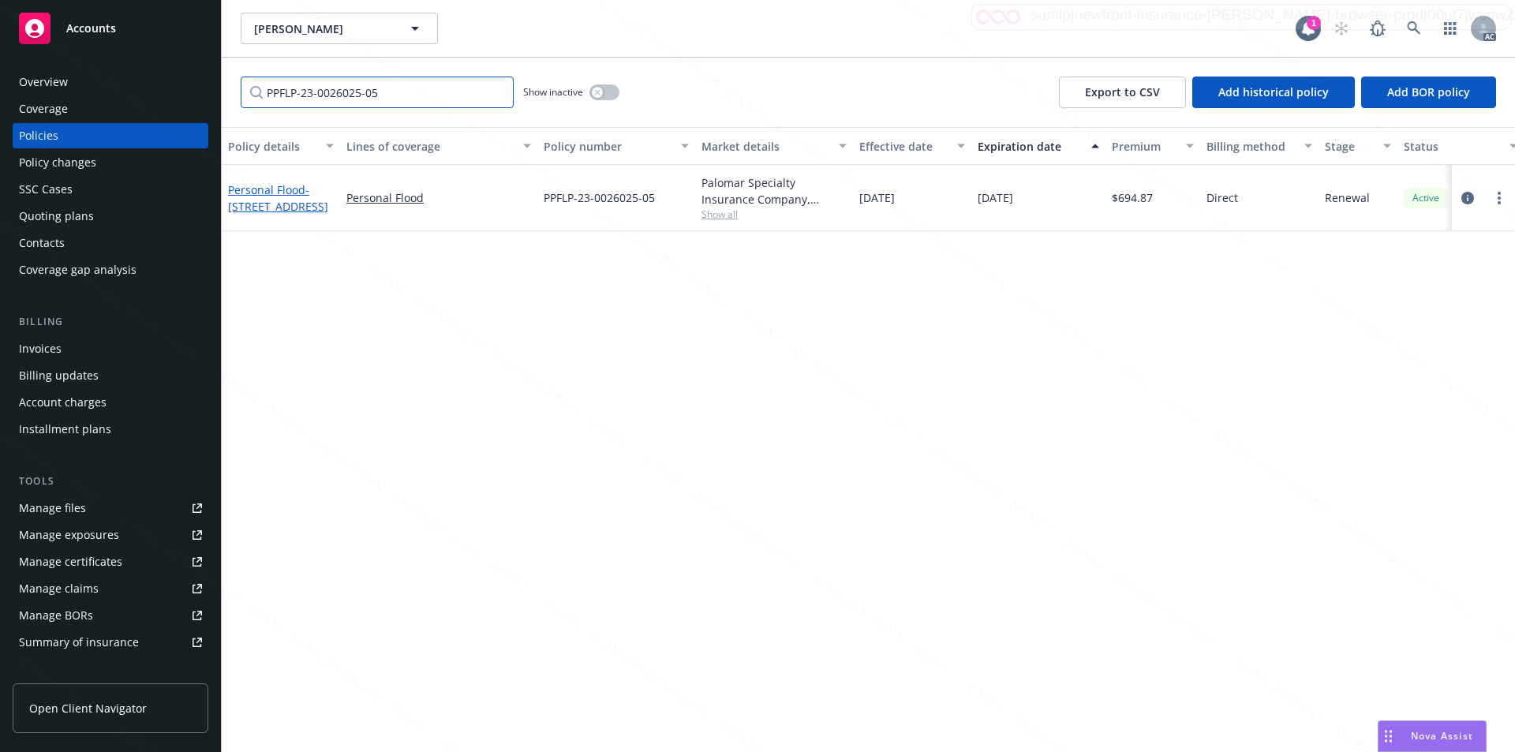
type input "PPFLP-23-0026025-05"
click at [277, 202] on span "- [STREET_ADDRESS]" at bounding box center [278, 198] width 100 height 32
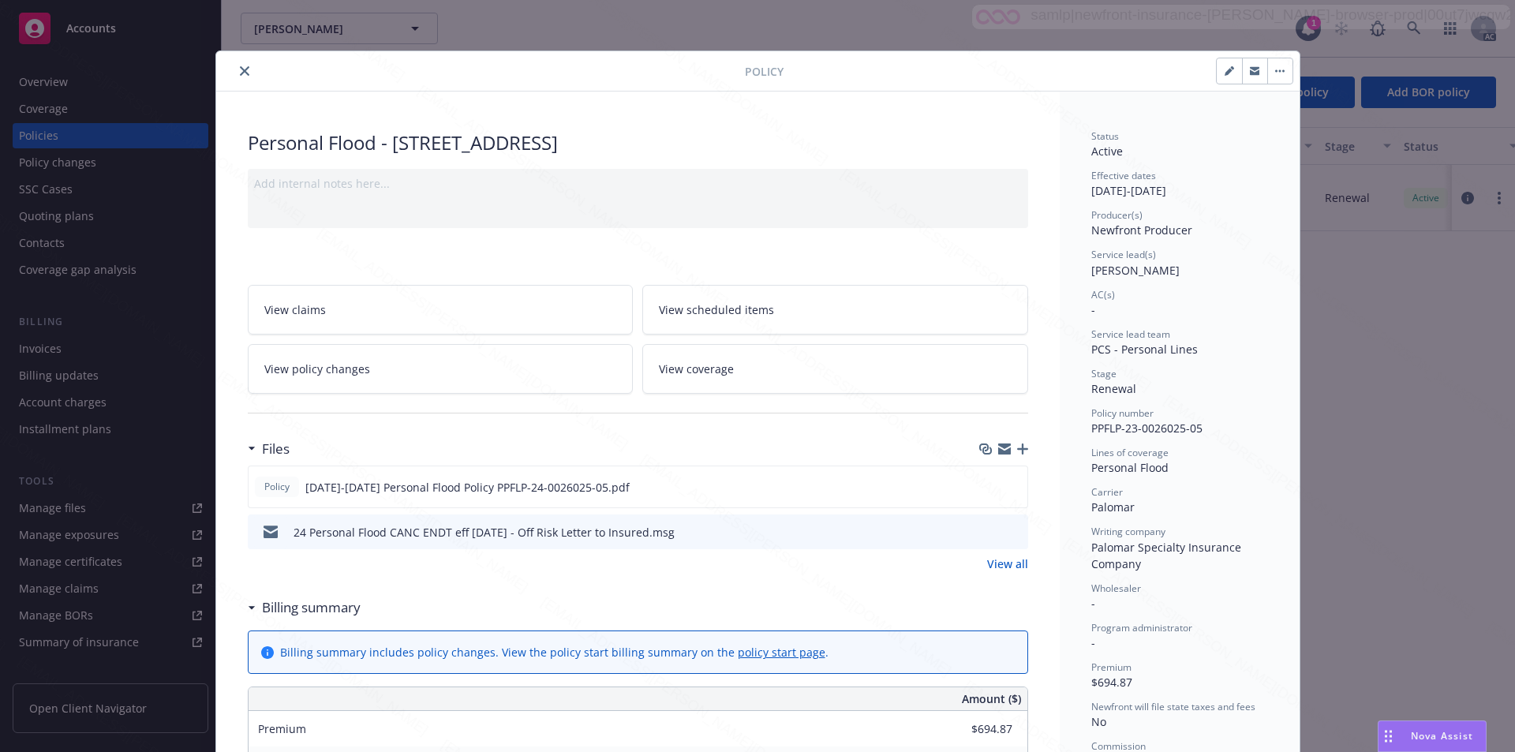
click at [405, 369] on link "View policy changes" at bounding box center [441, 369] width 386 height 50
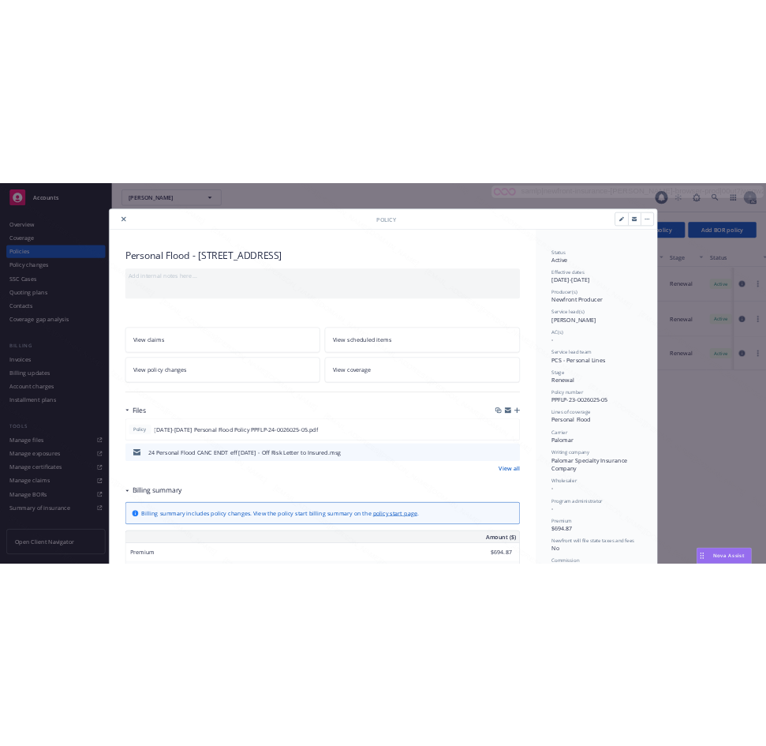
scroll to position [47, 0]
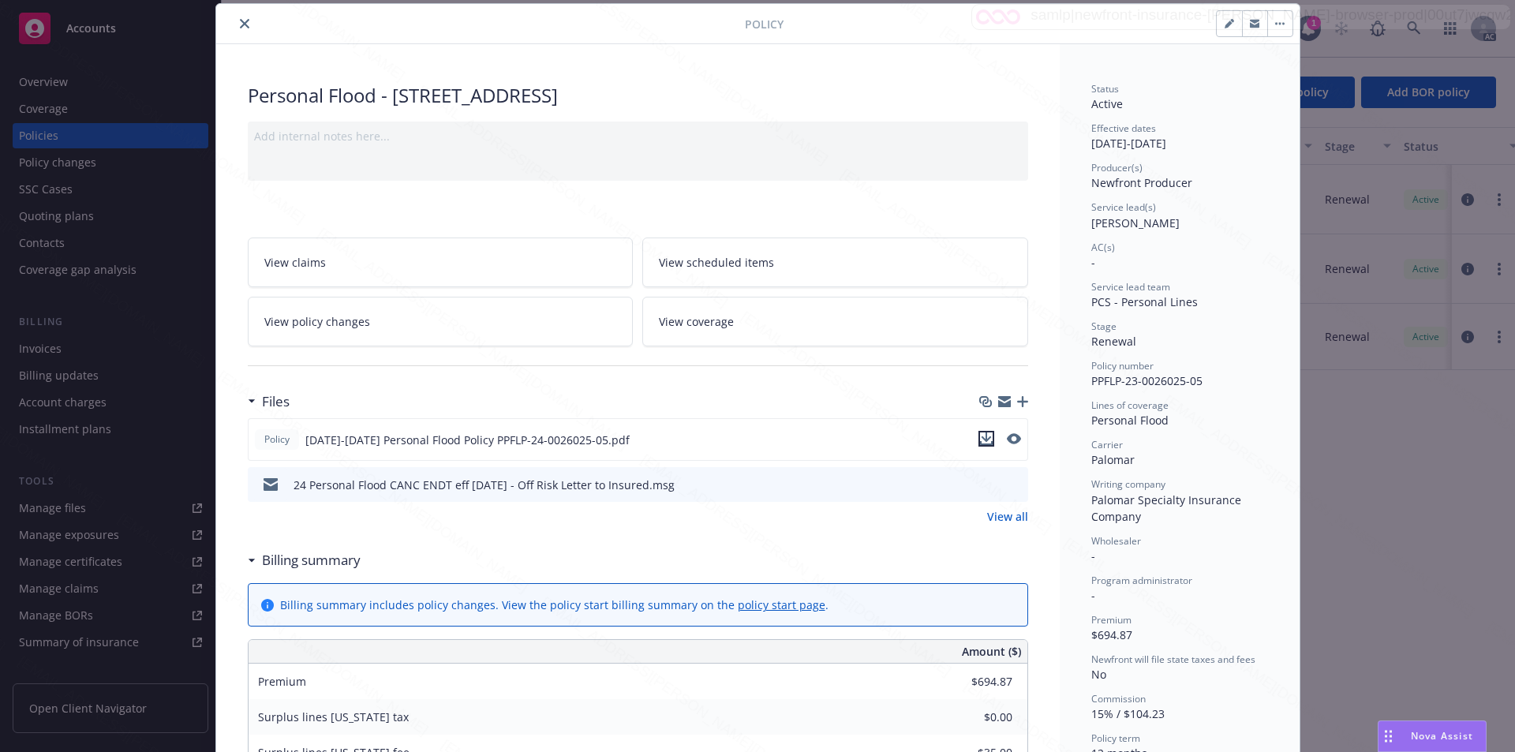
click at [766, 439] on icon "download file" at bounding box center [986, 439] width 13 height 13
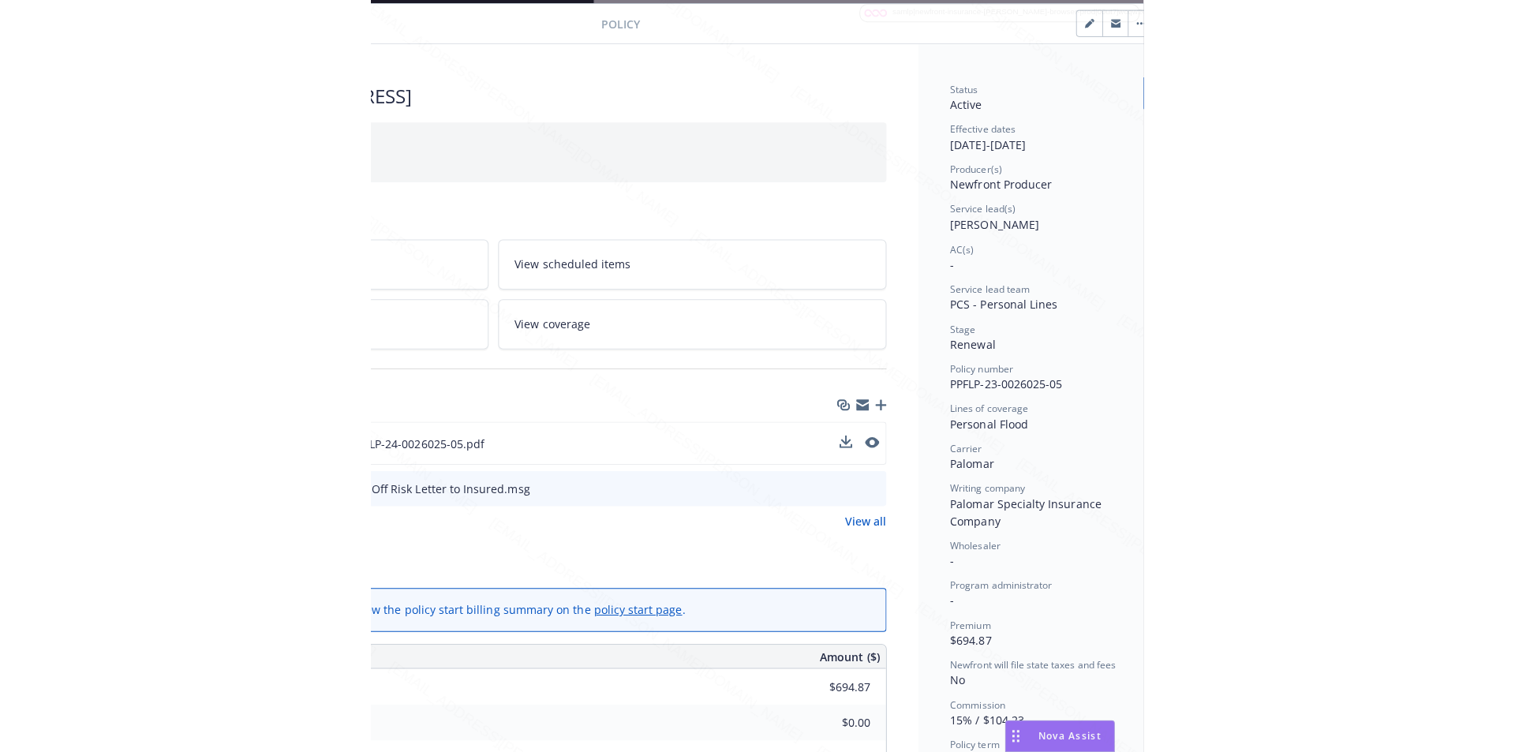
scroll to position [47, 304]
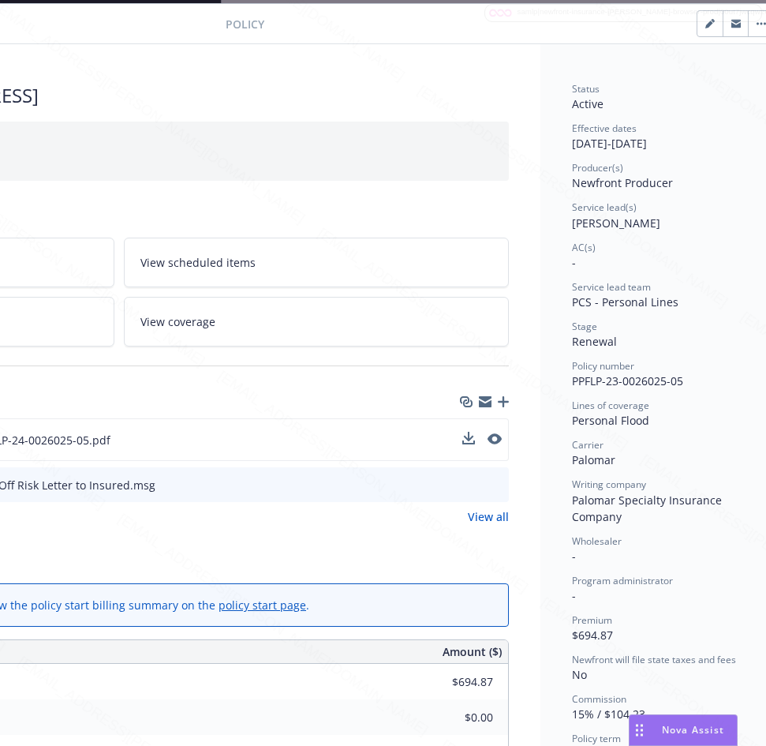
drag, startPoint x: 571, startPoint y: 380, endPoint x: 694, endPoint y: 372, distance: 123.4
click at [694, 372] on div "Status Active Effective dates [DATE] - [DATE] Producer(s) Newfront Producer Ser…" at bounding box center [661, 741] width 240 height 1394
drag, startPoint x: 685, startPoint y: 383, endPoint x: 569, endPoint y: 391, distance: 116.3
click at [569, 391] on div "Status Active Effective dates [DATE] - [DATE] Producer(s) Newfront Producer Ser…" at bounding box center [661, 741] width 240 height 1394
drag, startPoint x: 570, startPoint y: 145, endPoint x: 629, endPoint y: 139, distance: 59.5
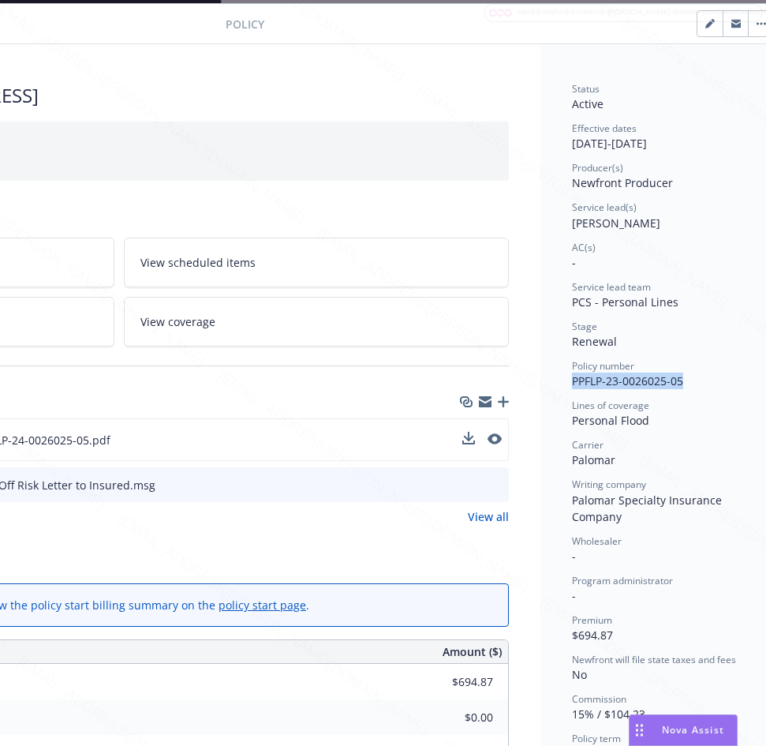
click at [629, 139] on div "Status Active Effective dates [DATE] - [DATE] Producer(s) Newfront Producer Ser…" at bounding box center [661, 741] width 240 height 1394
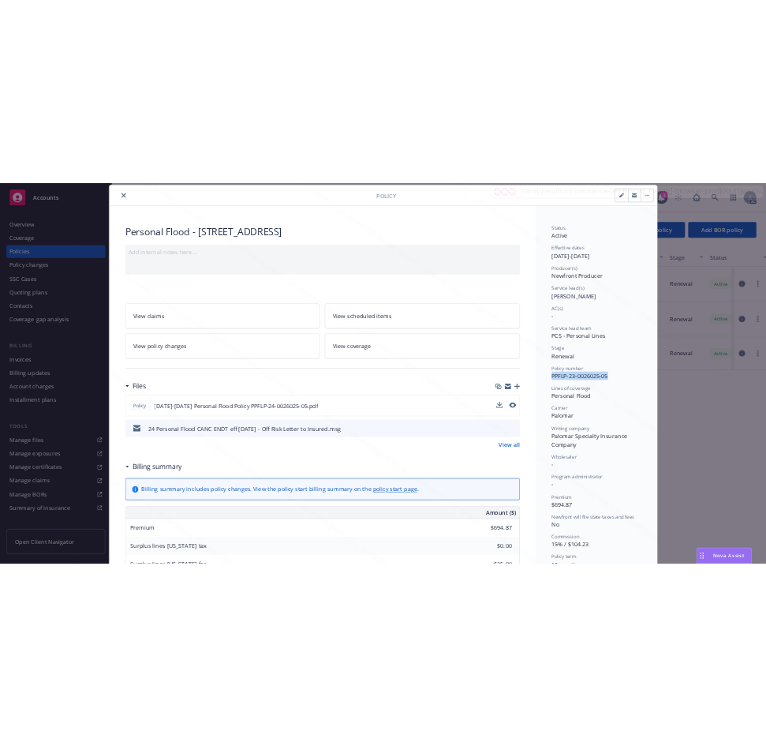
scroll to position [0, 0]
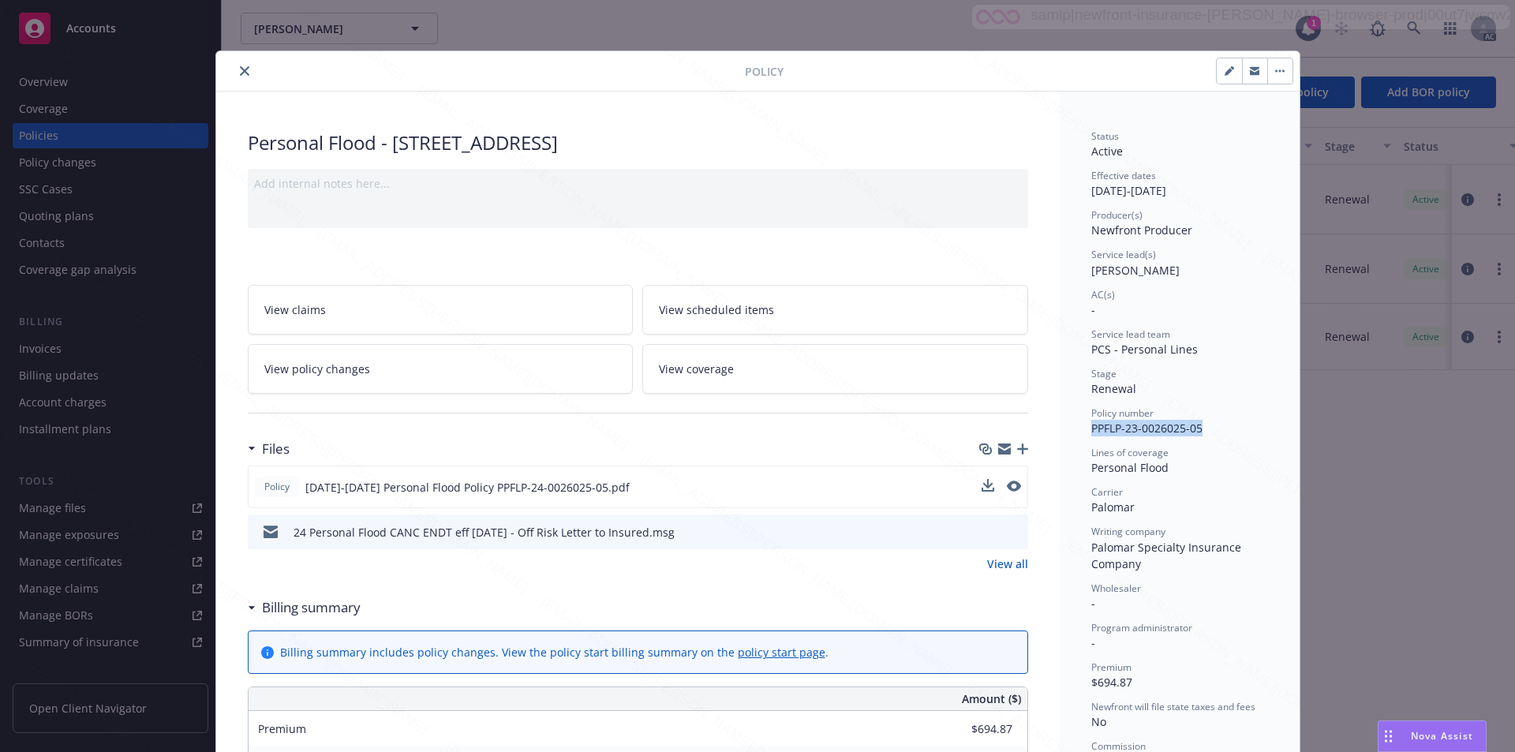
click at [238, 77] on button "close" at bounding box center [244, 71] width 19 height 19
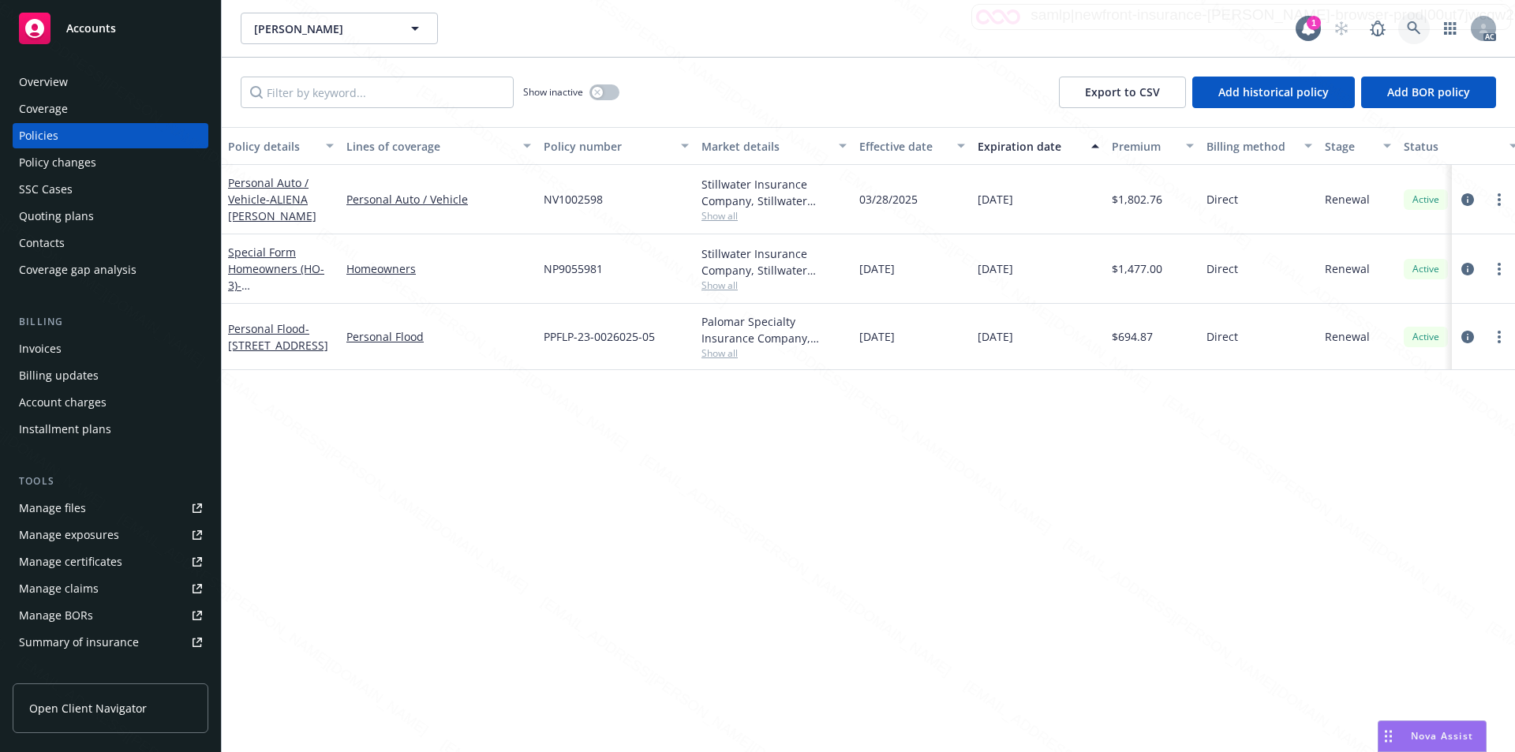
click at [766, 21] on link at bounding box center [1415, 29] width 32 height 32
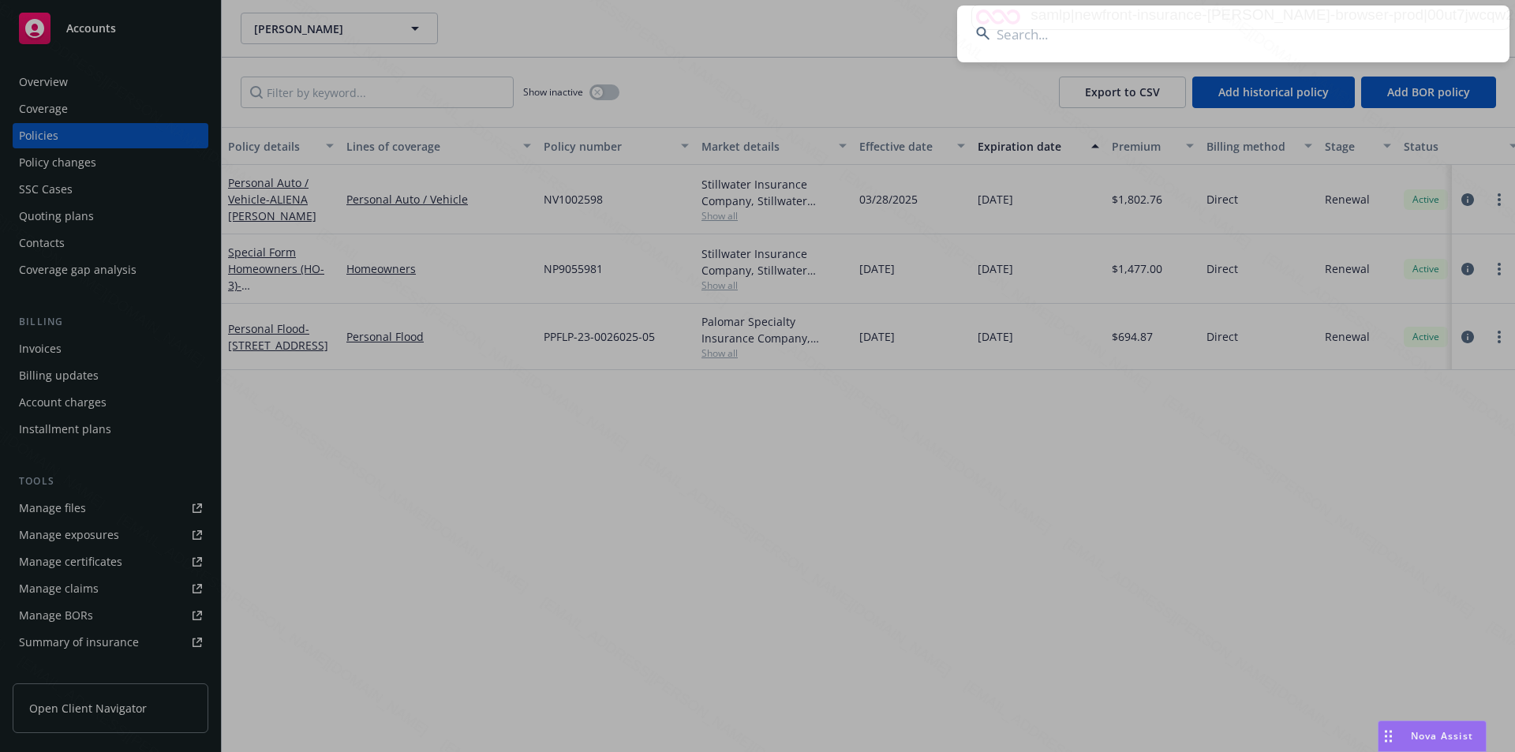
click at [766, 39] on input at bounding box center [1233, 34] width 552 height 57
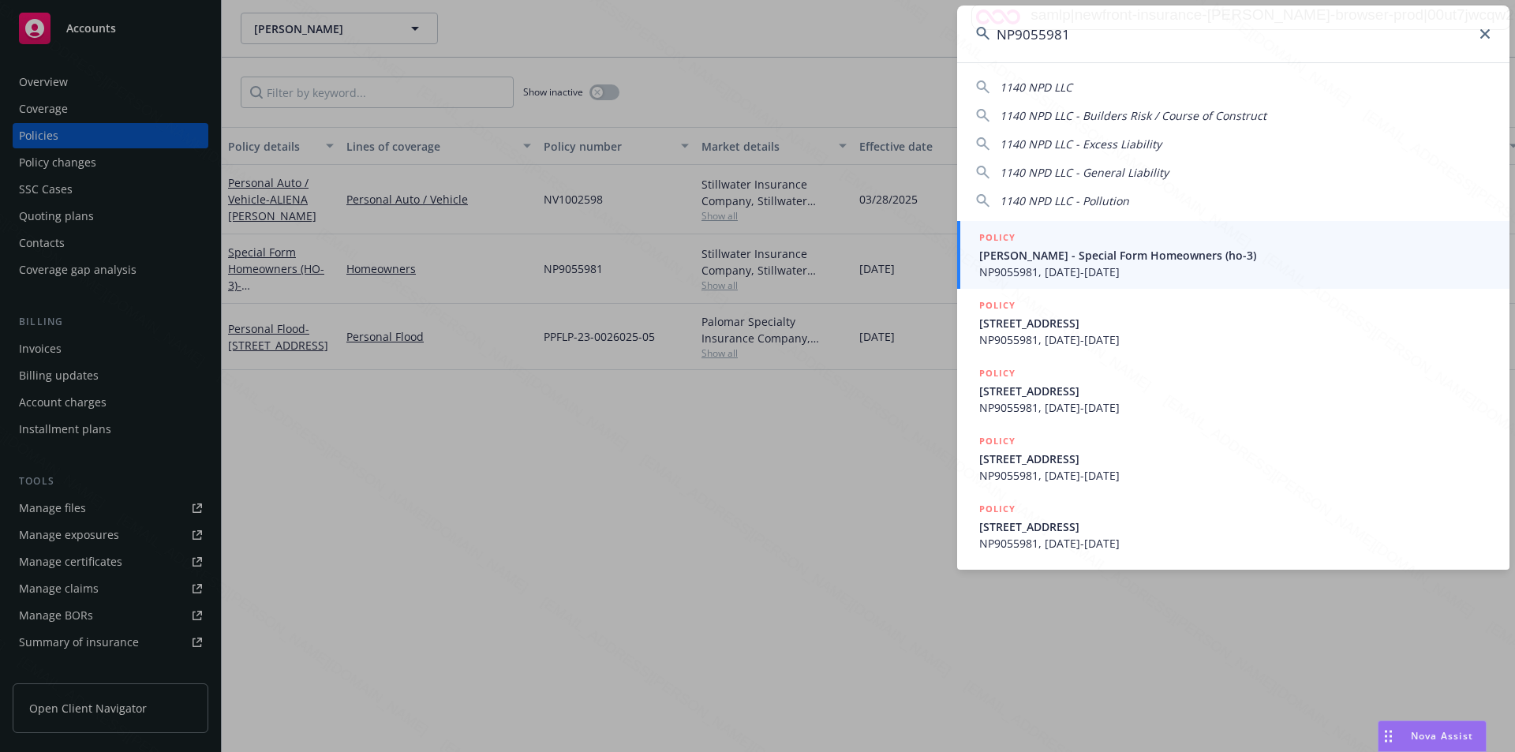
type input "NP9055981"
click at [766, 34] on icon at bounding box center [1485, 33] width 9 height 9
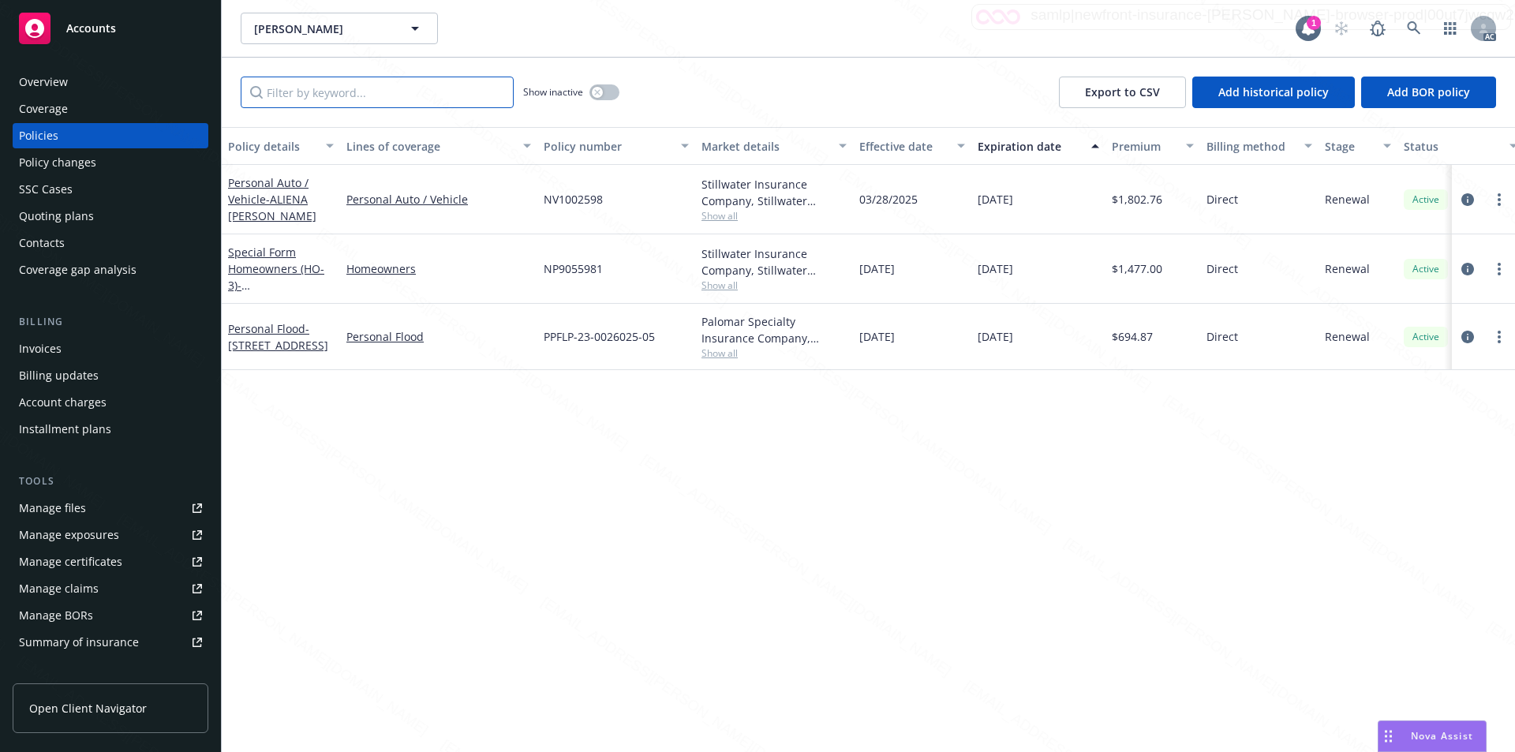
paste input "NP9055981"
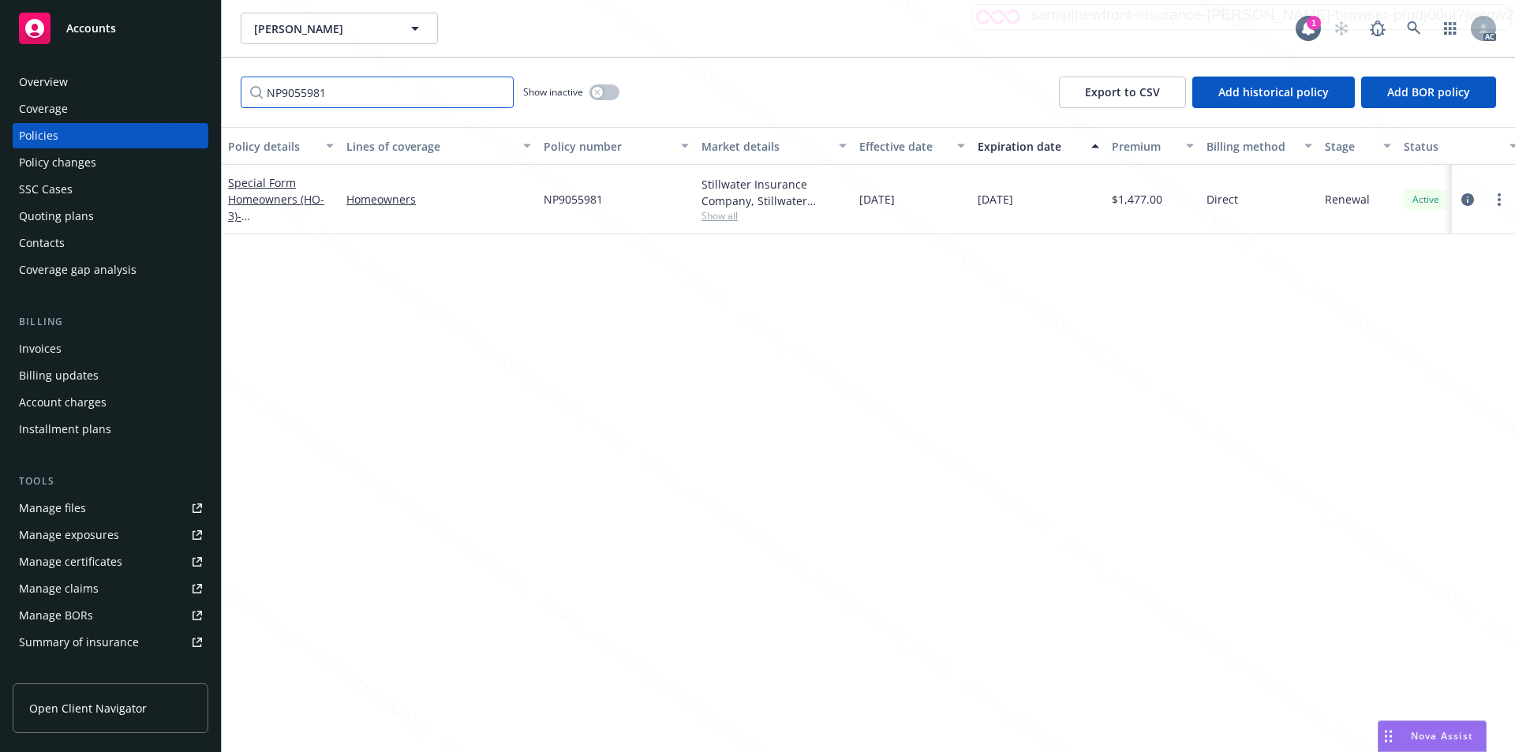
type input "NP9055981"
click at [262, 190] on div "Special Form Homeowners (HO-3) - [STREET_ADDRESS]" at bounding box center [281, 199] width 106 height 50
click at [271, 204] on link "Special Form Homeowners (HO-3) - [STREET_ADDRESS]" at bounding box center [278, 207] width 100 height 65
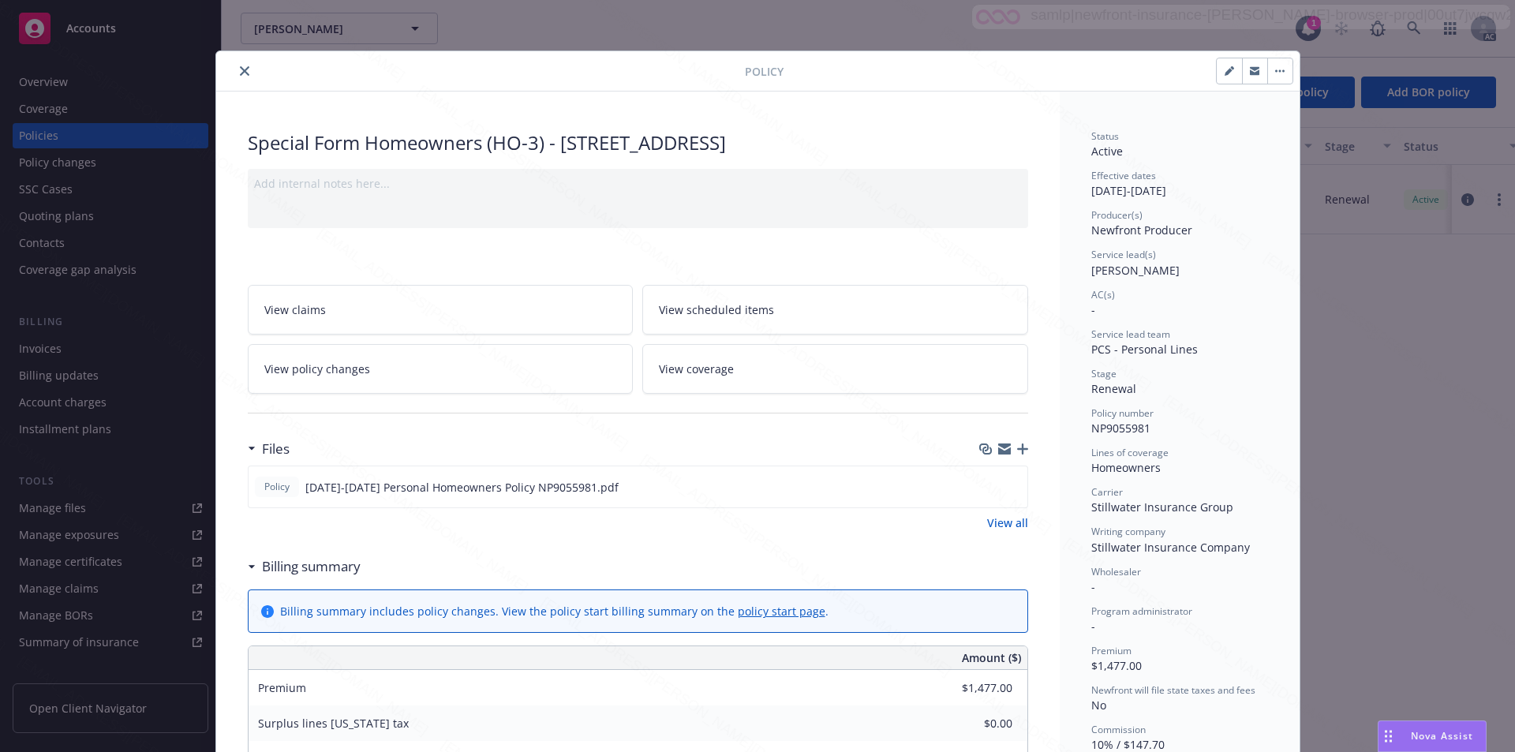
click at [240, 69] on icon "close" at bounding box center [244, 70] width 9 height 9
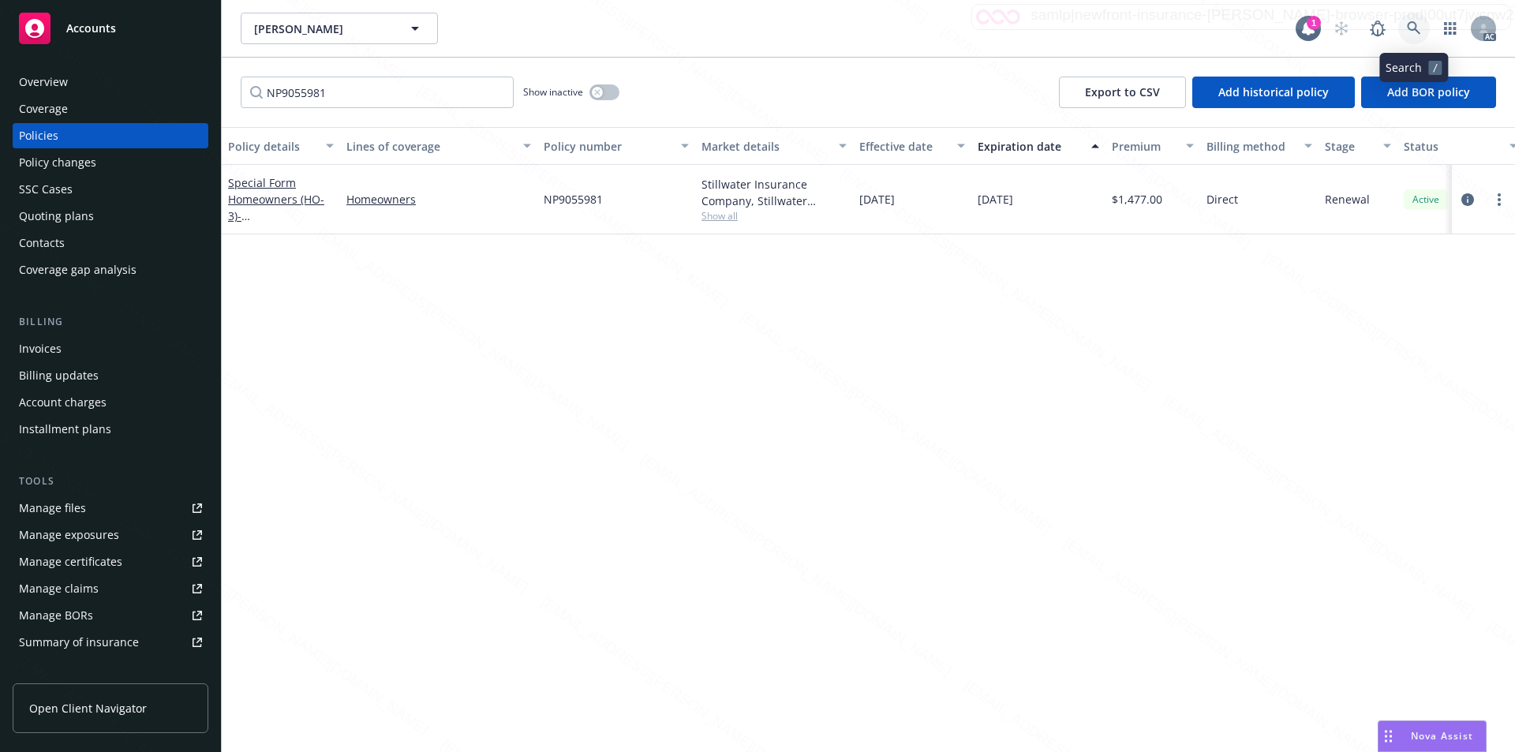
click at [766, 15] on link at bounding box center [1415, 29] width 32 height 32
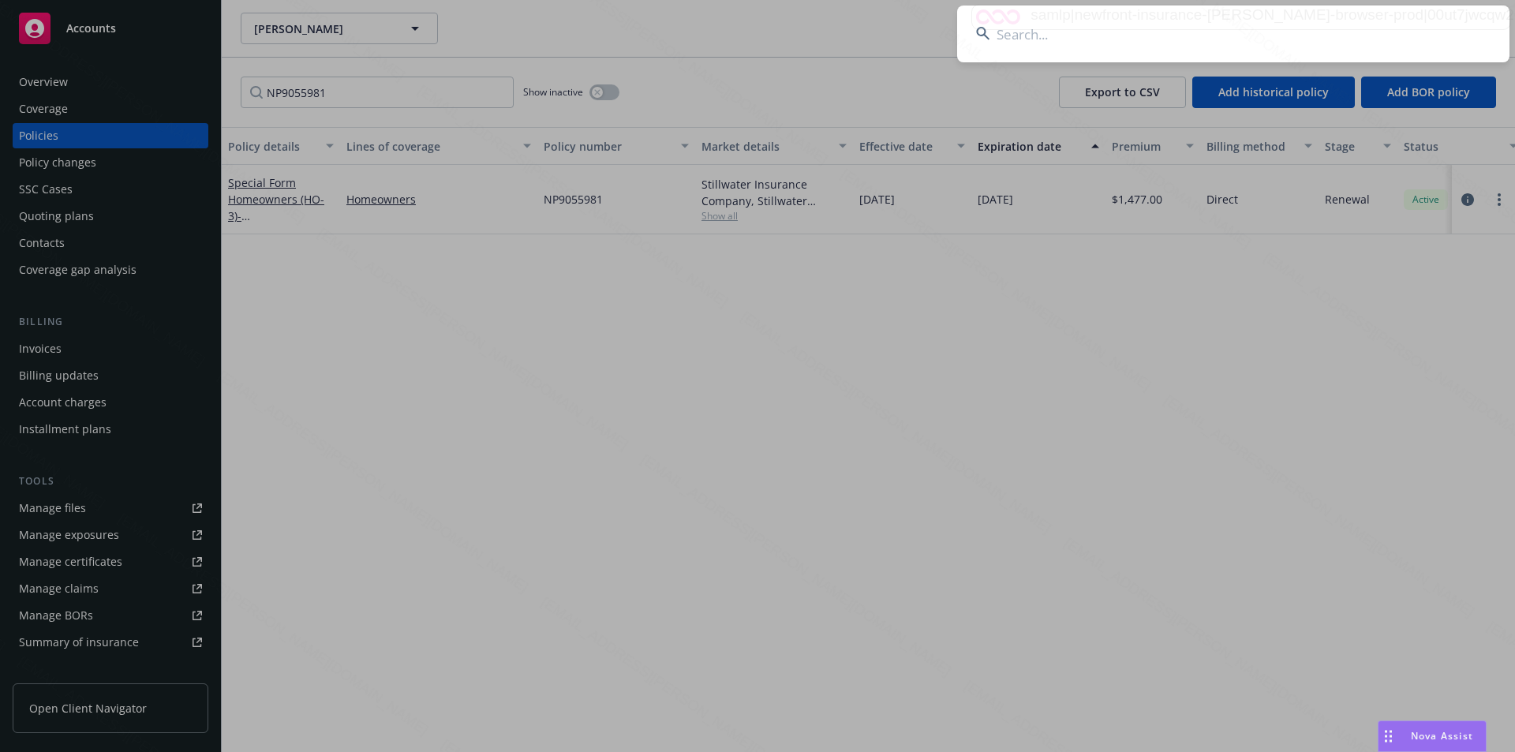
click at [766, 45] on input at bounding box center [1233, 34] width 552 height 57
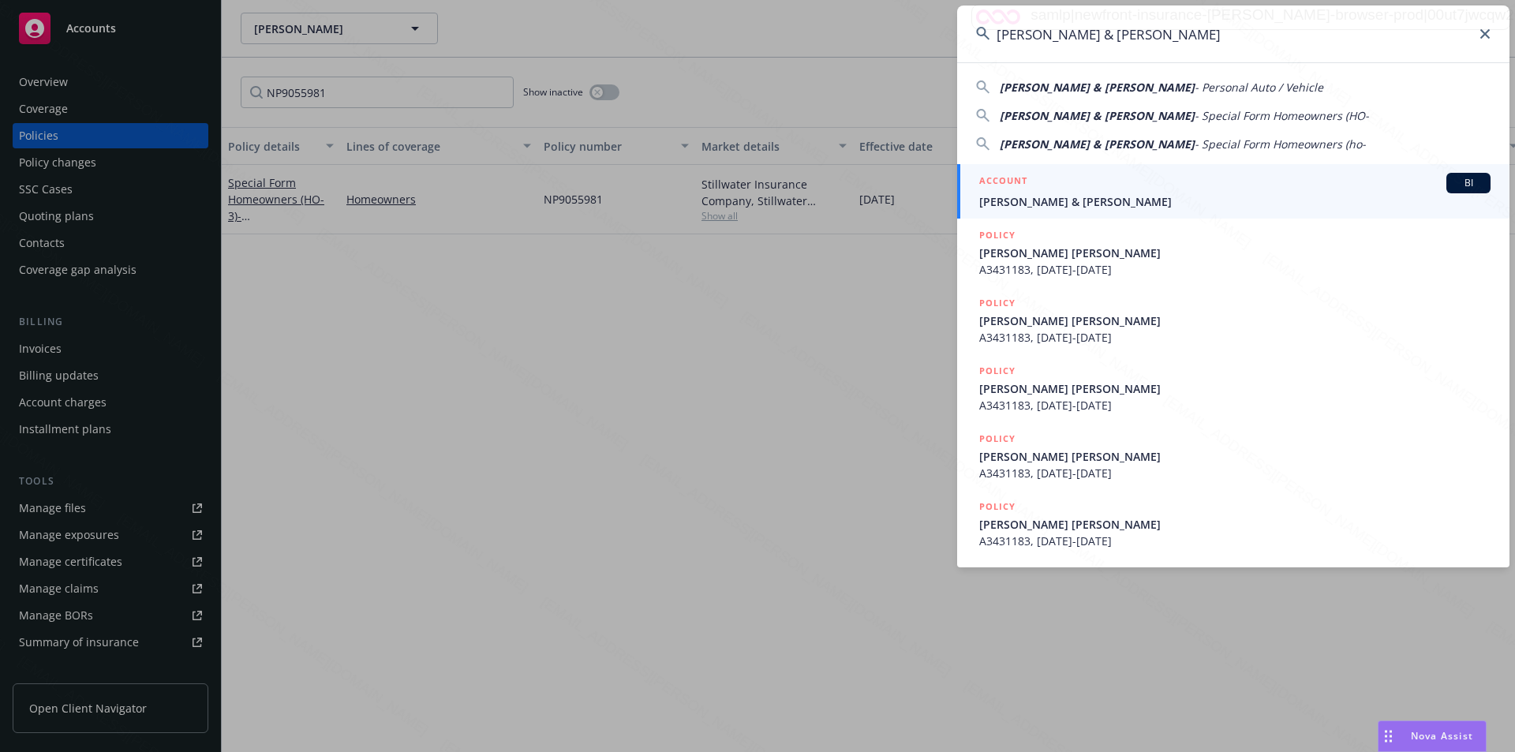
type input "[PERSON_NAME] & [PERSON_NAME]"
click at [766, 200] on span "[PERSON_NAME] & [PERSON_NAME]" at bounding box center [1234, 201] width 511 height 17
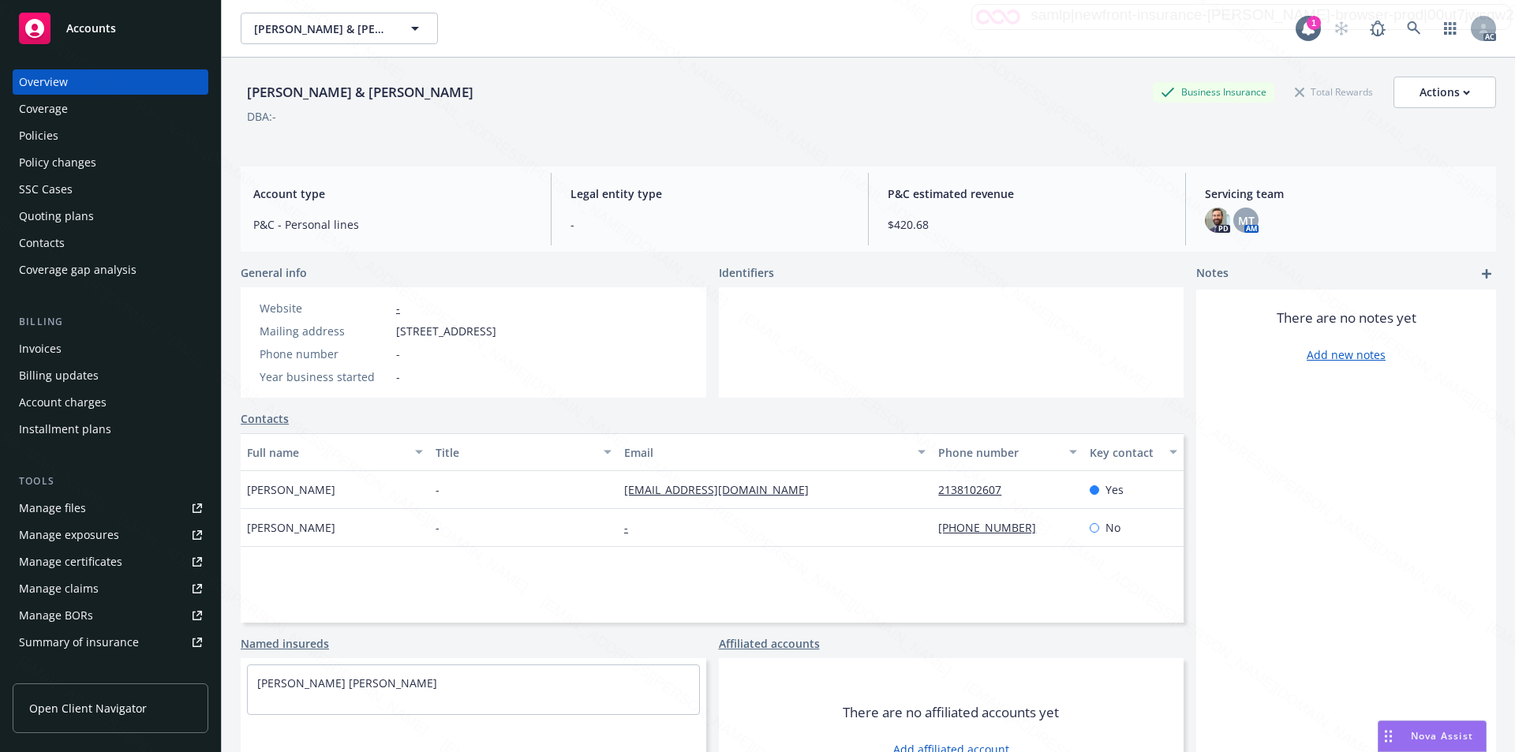
drag, startPoint x: 396, startPoint y: 332, endPoint x: 510, endPoint y: 332, distance: 113.7
click at [496, 332] on span "[STREET_ADDRESS]" at bounding box center [446, 331] width 100 height 17
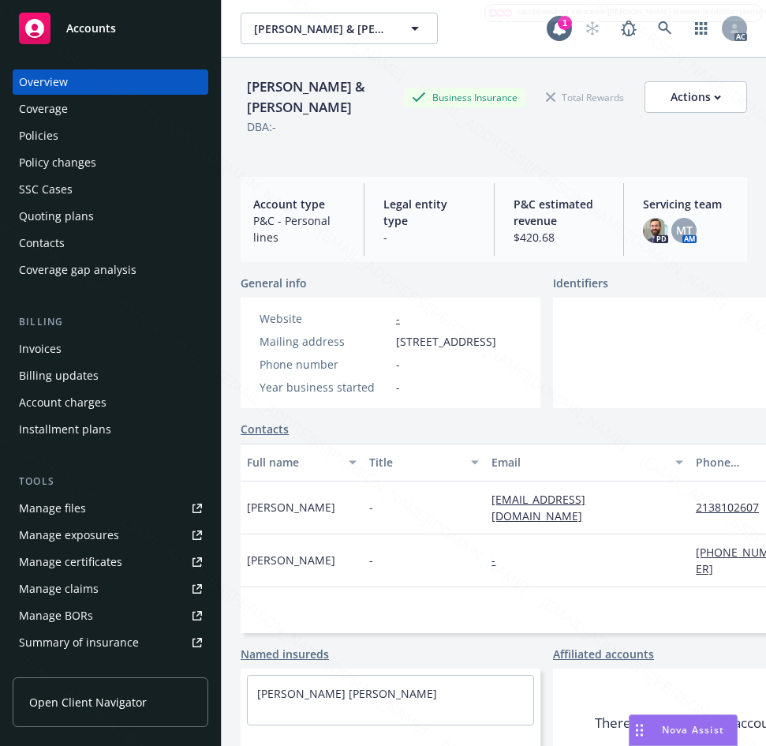
click at [25, 135] on div "Policies" at bounding box center [38, 135] width 39 height 25
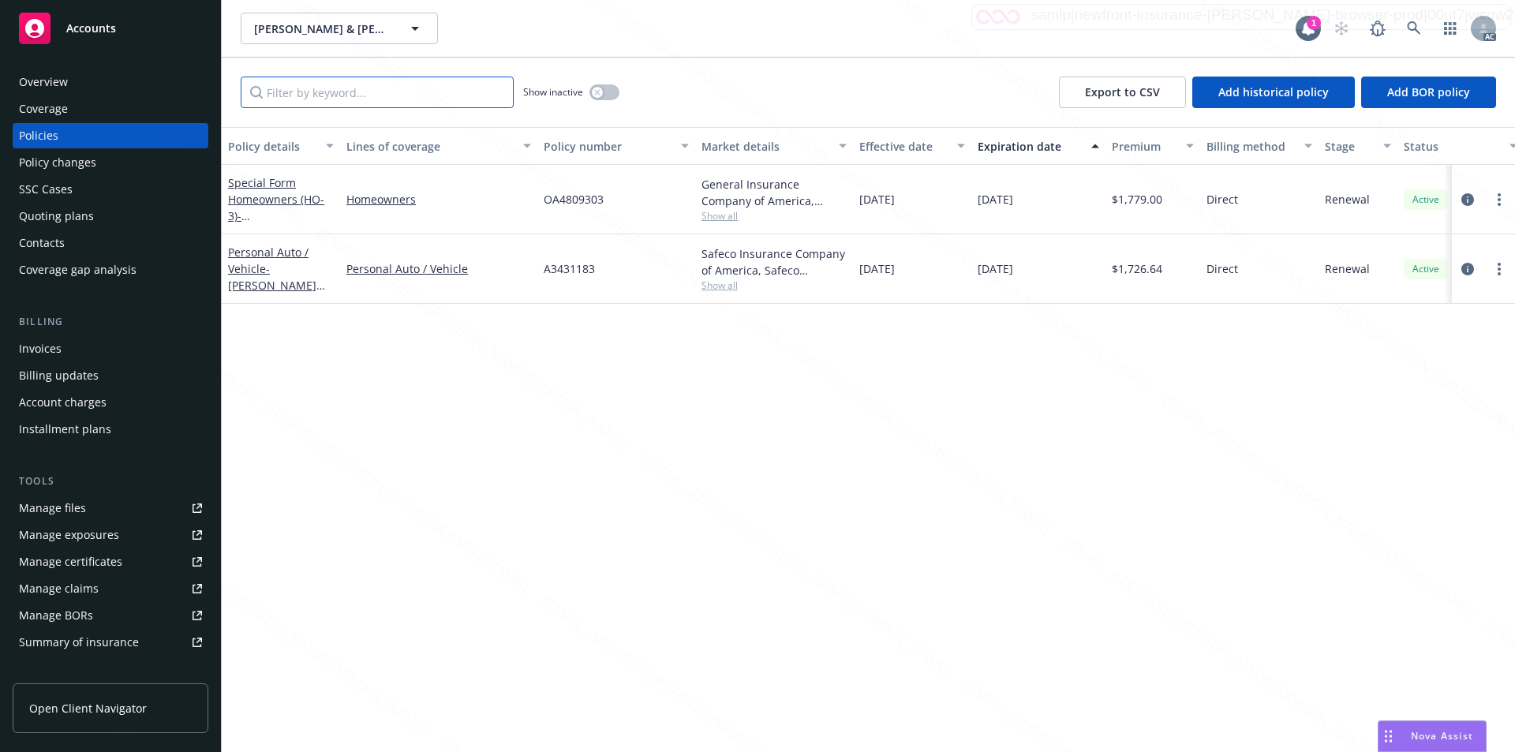
click at [307, 91] on input "Filter by keyword..." at bounding box center [377, 93] width 273 height 32
paste input "OA4809303"
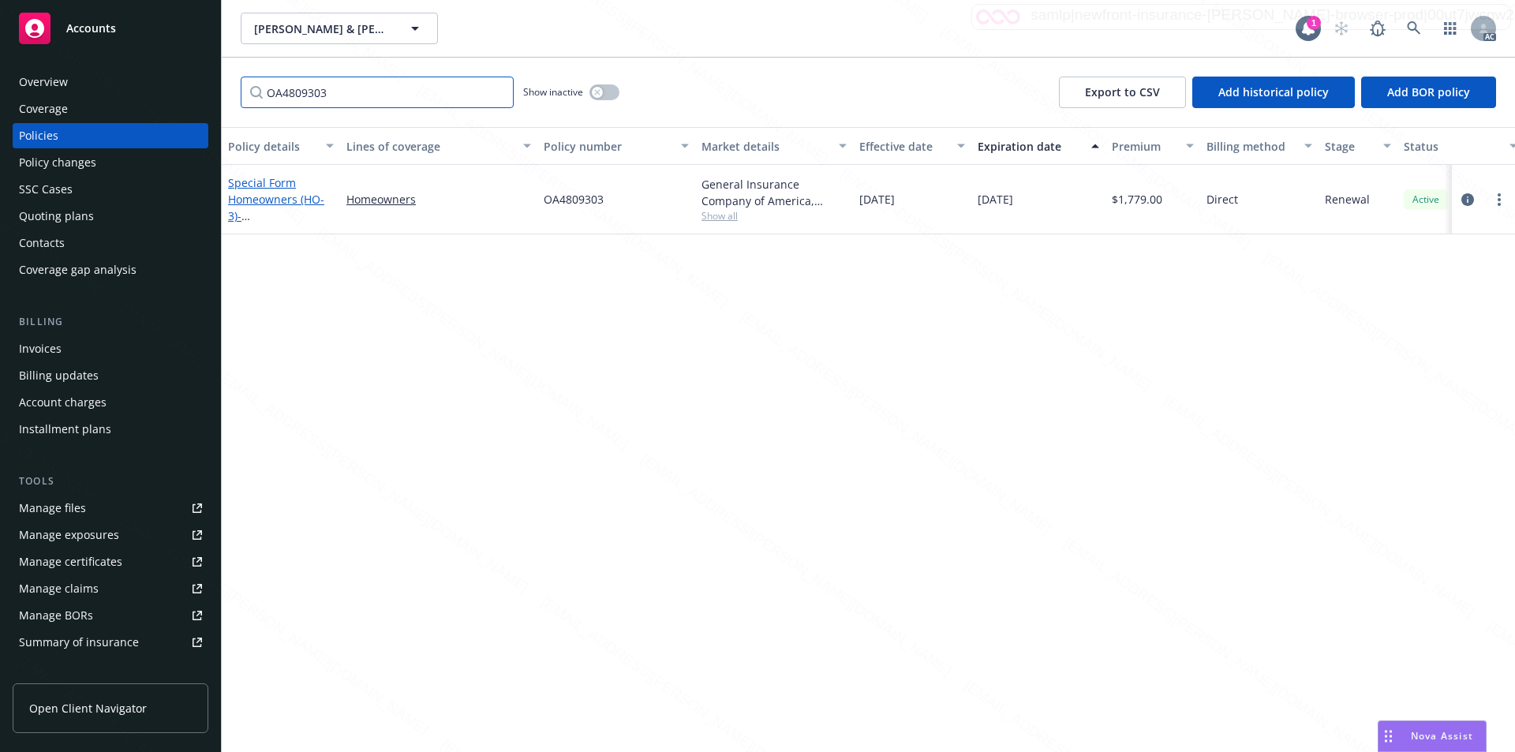
type input "OA4809303"
click at [272, 204] on link "Special Form Homeowners (HO-3) - [STREET_ADDRESS]" at bounding box center [278, 207] width 100 height 65
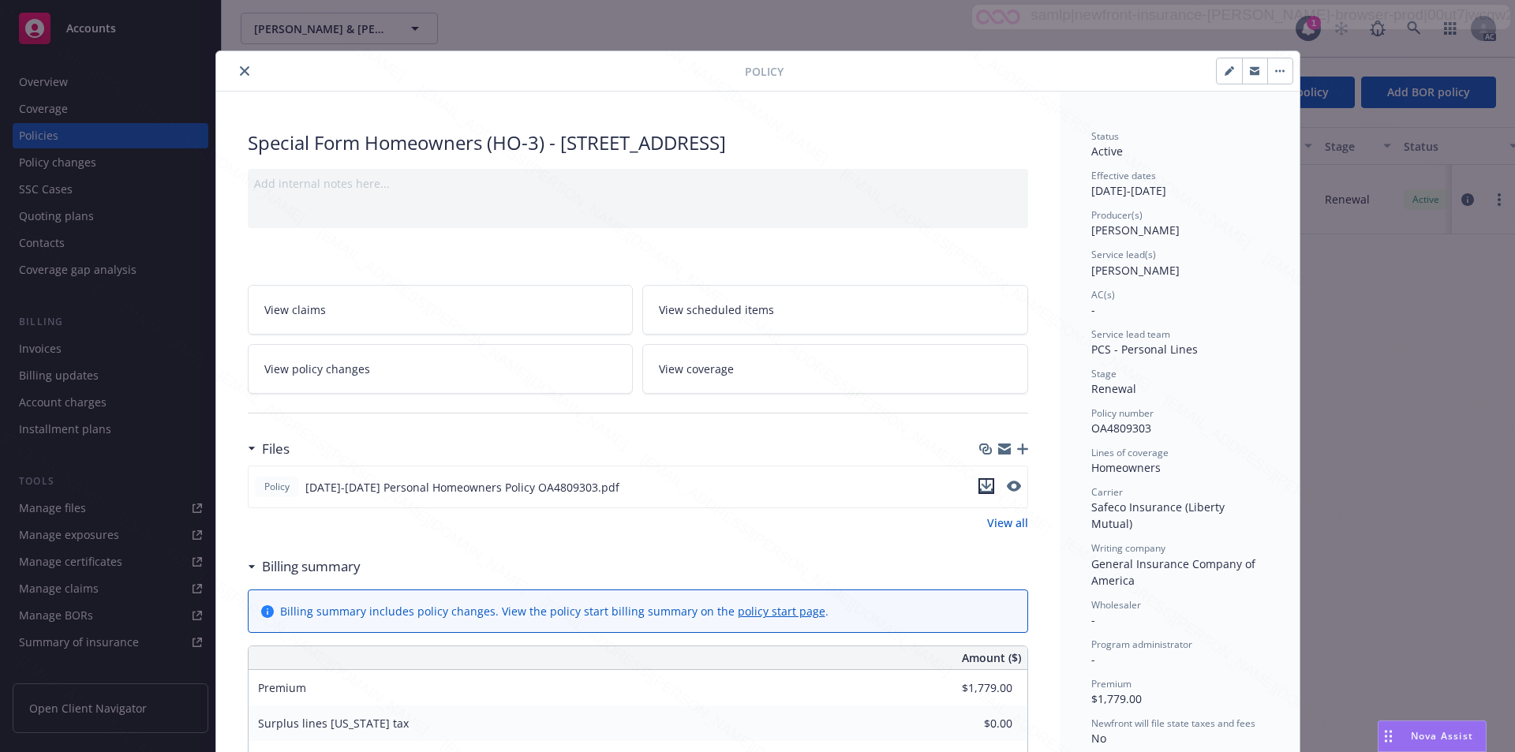
click at [766, 485] on icon "download file" at bounding box center [986, 486] width 13 height 13
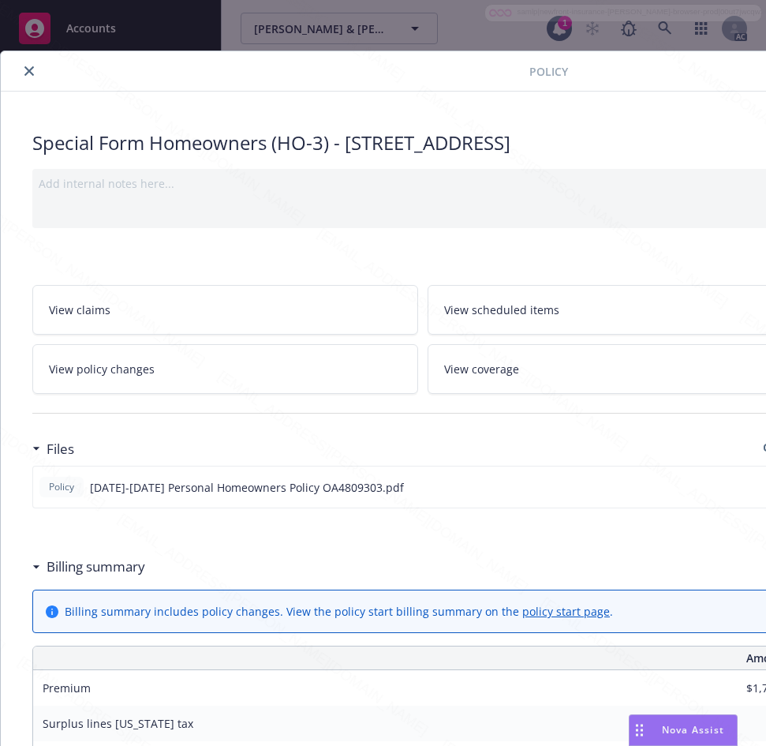
scroll to position [0, 331]
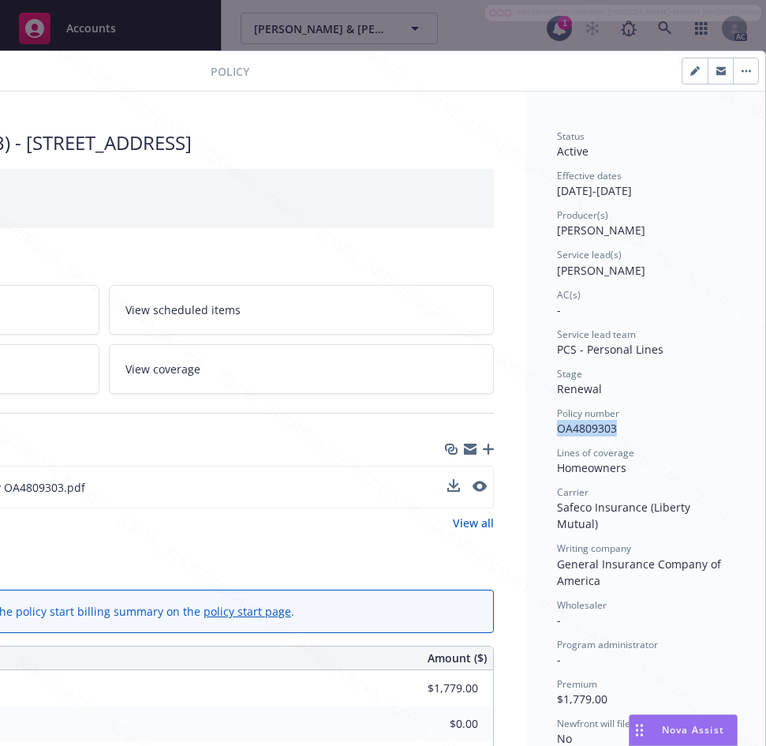
drag, startPoint x: 543, startPoint y: 429, endPoint x: 611, endPoint y: 423, distance: 68.2
drag, startPoint x: 543, startPoint y: 188, endPoint x: 605, endPoint y: 190, distance: 61.6
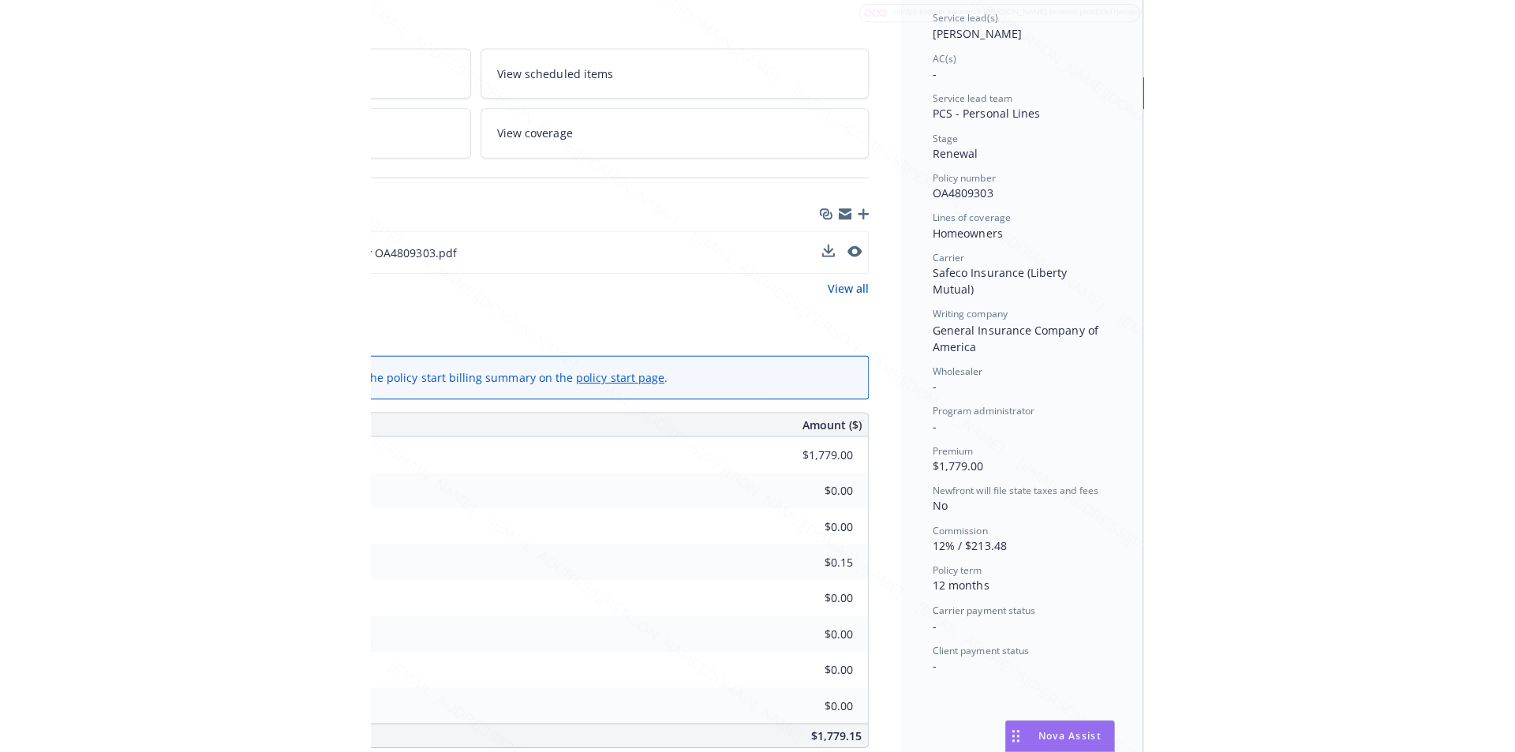
scroll to position [316, 331]
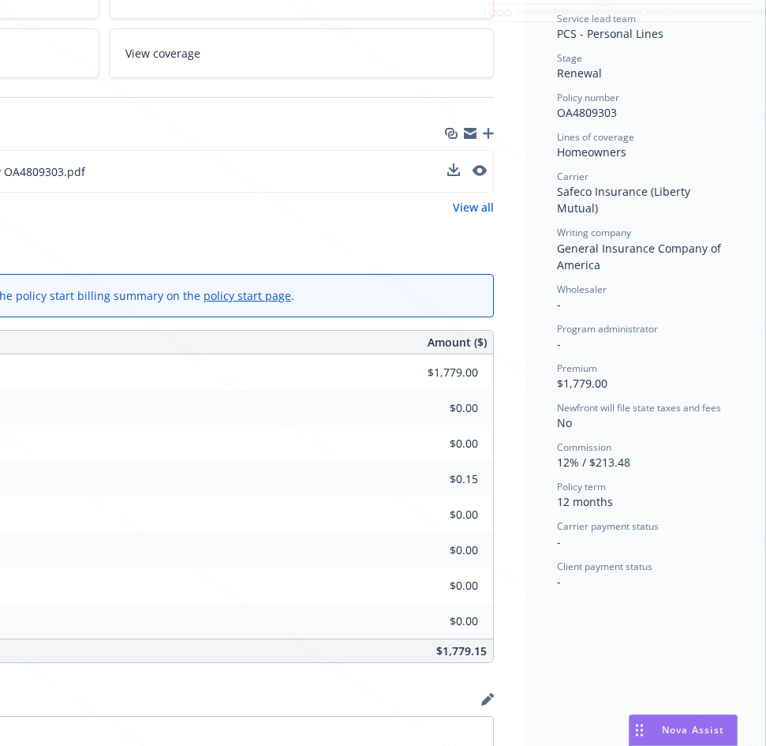
click at [282, 707] on div "Billing method" at bounding box center [103, 698] width 781 height 33
click at [346, 504] on div "Carrier policy fee $0.00" at bounding box center [103, 514] width 779 height 36
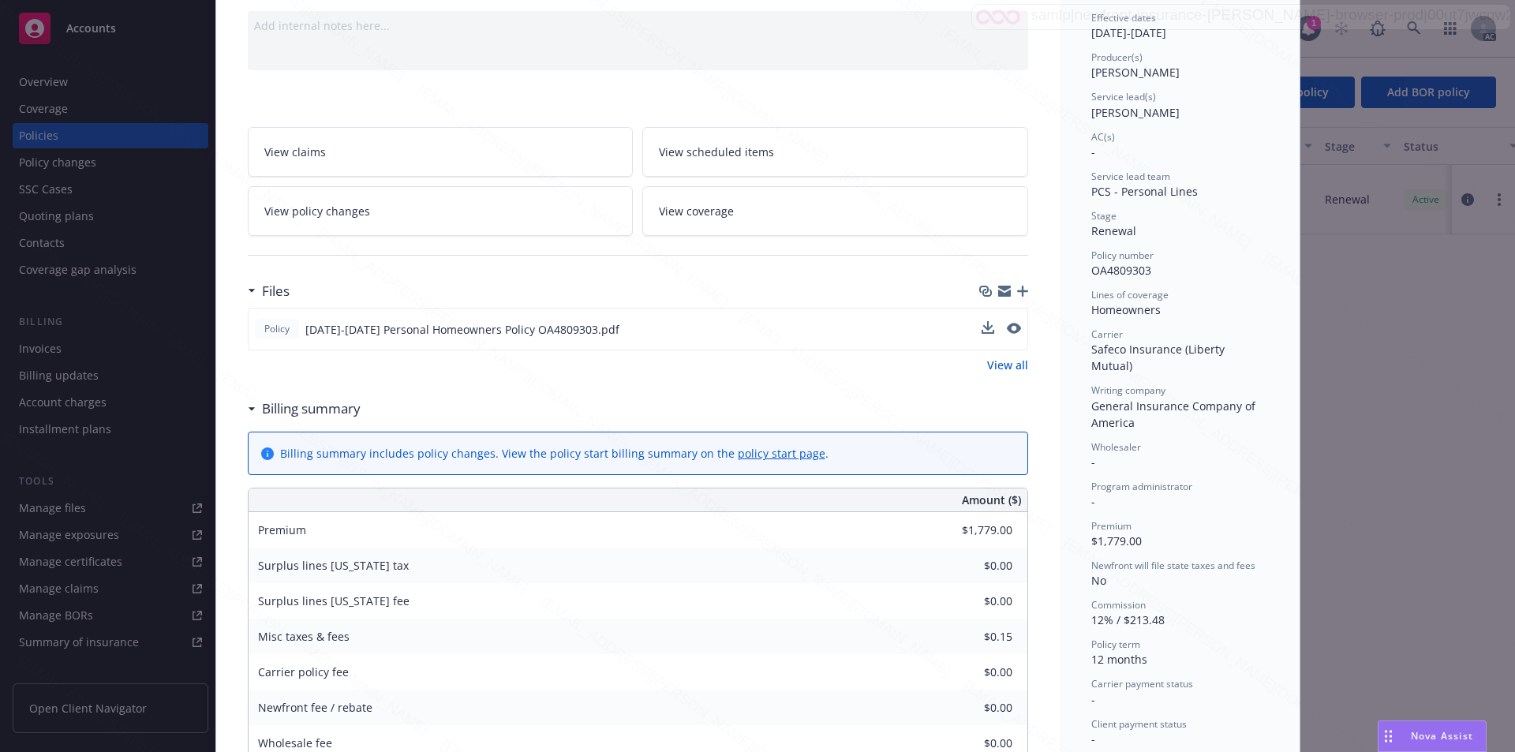
scroll to position [0, 0]
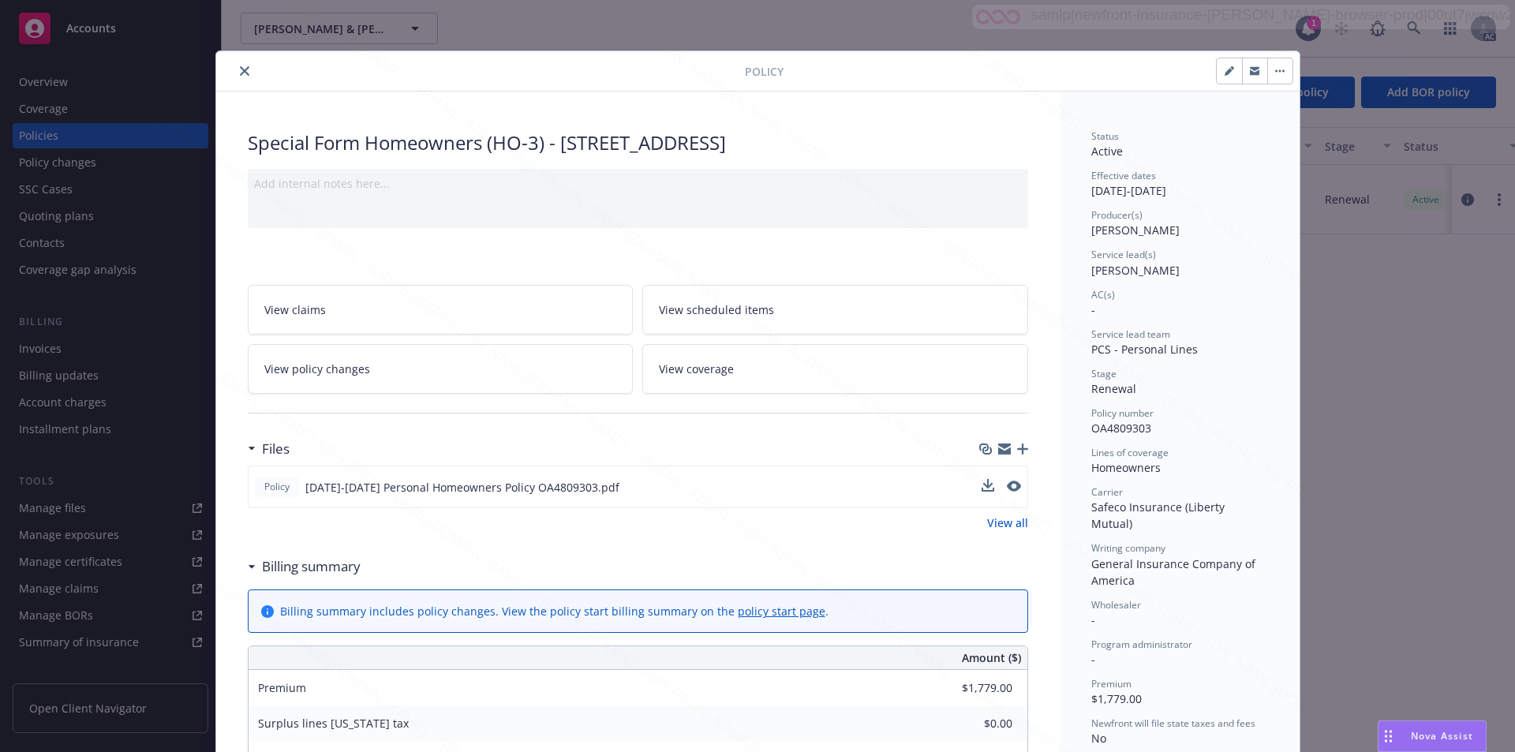
click at [766, 73] on button "button" at bounding box center [1280, 70] width 25 height 25
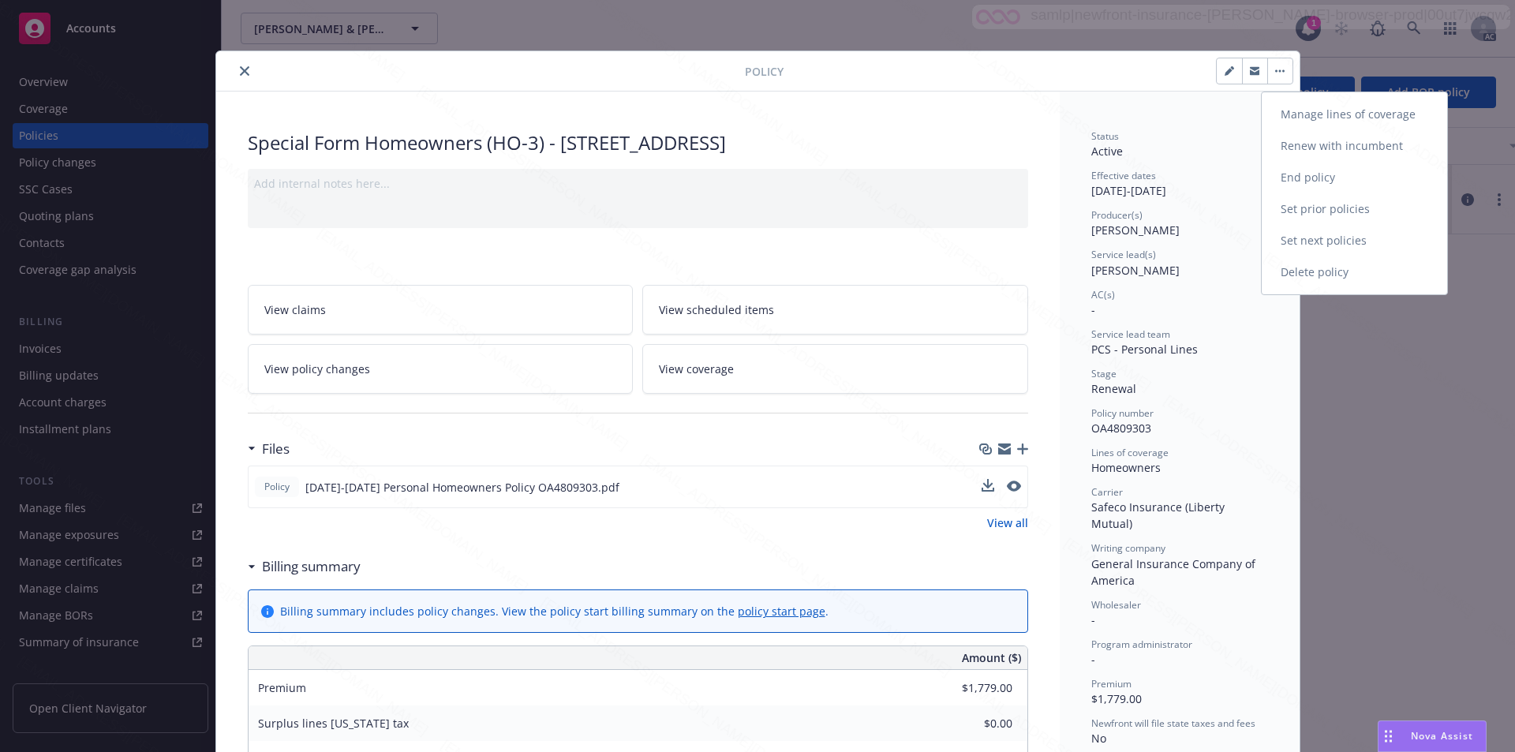
click at [766, 178] on link "End policy" at bounding box center [1354, 178] width 185 height 32
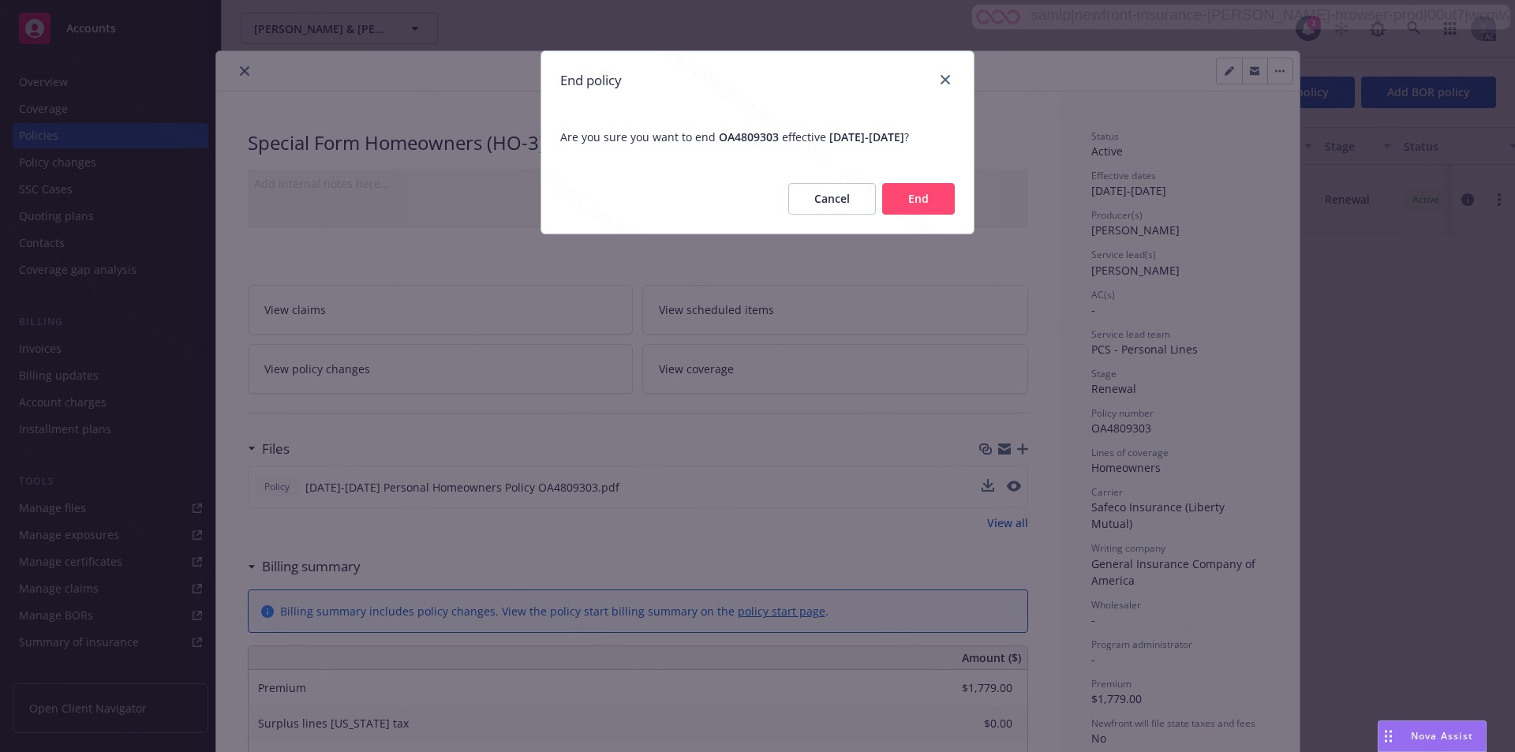
click at [766, 214] on button "End" at bounding box center [918, 199] width 73 height 32
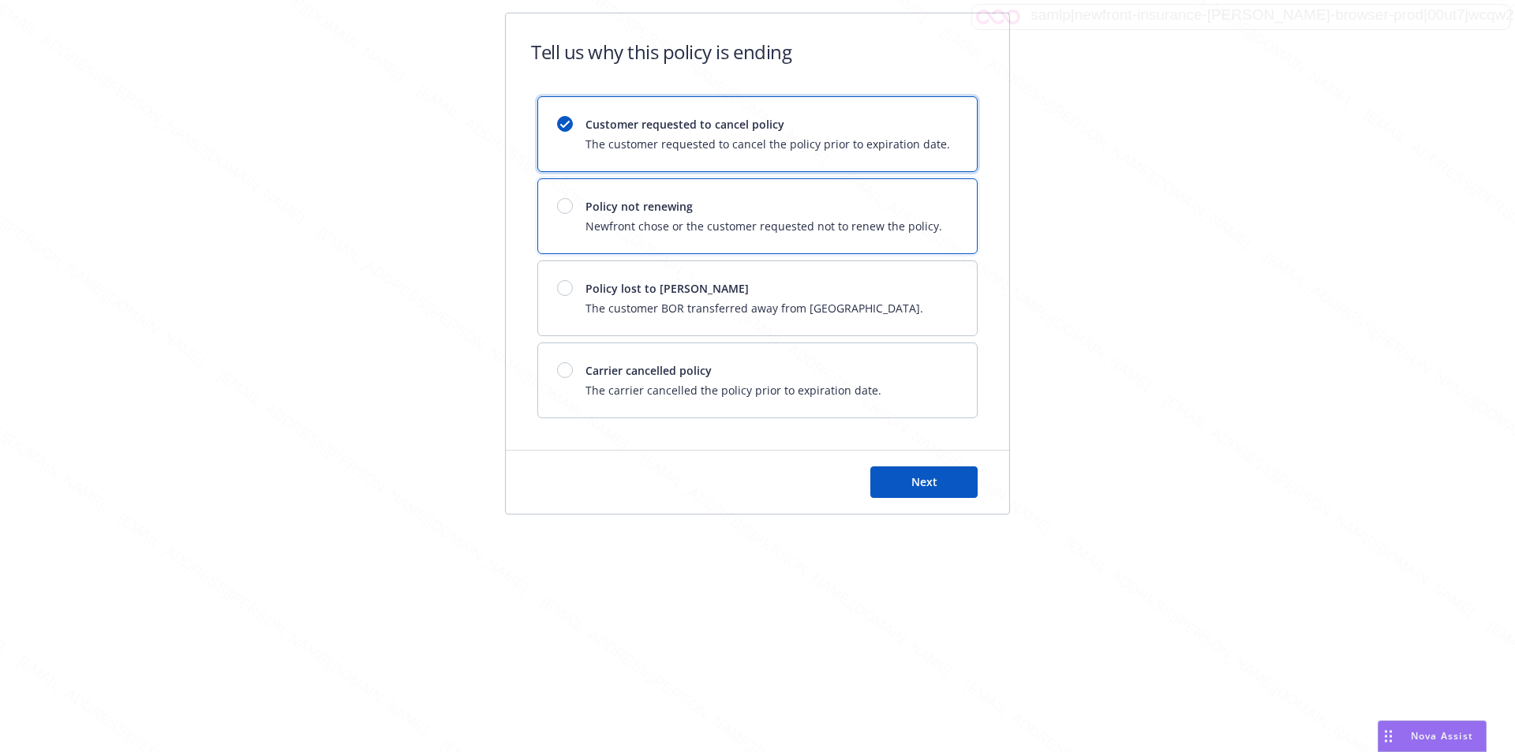
click at [748, 208] on span "Policy not renewing" at bounding box center [764, 206] width 357 height 17
click at [766, 474] on span "Next" at bounding box center [925, 481] width 26 height 15
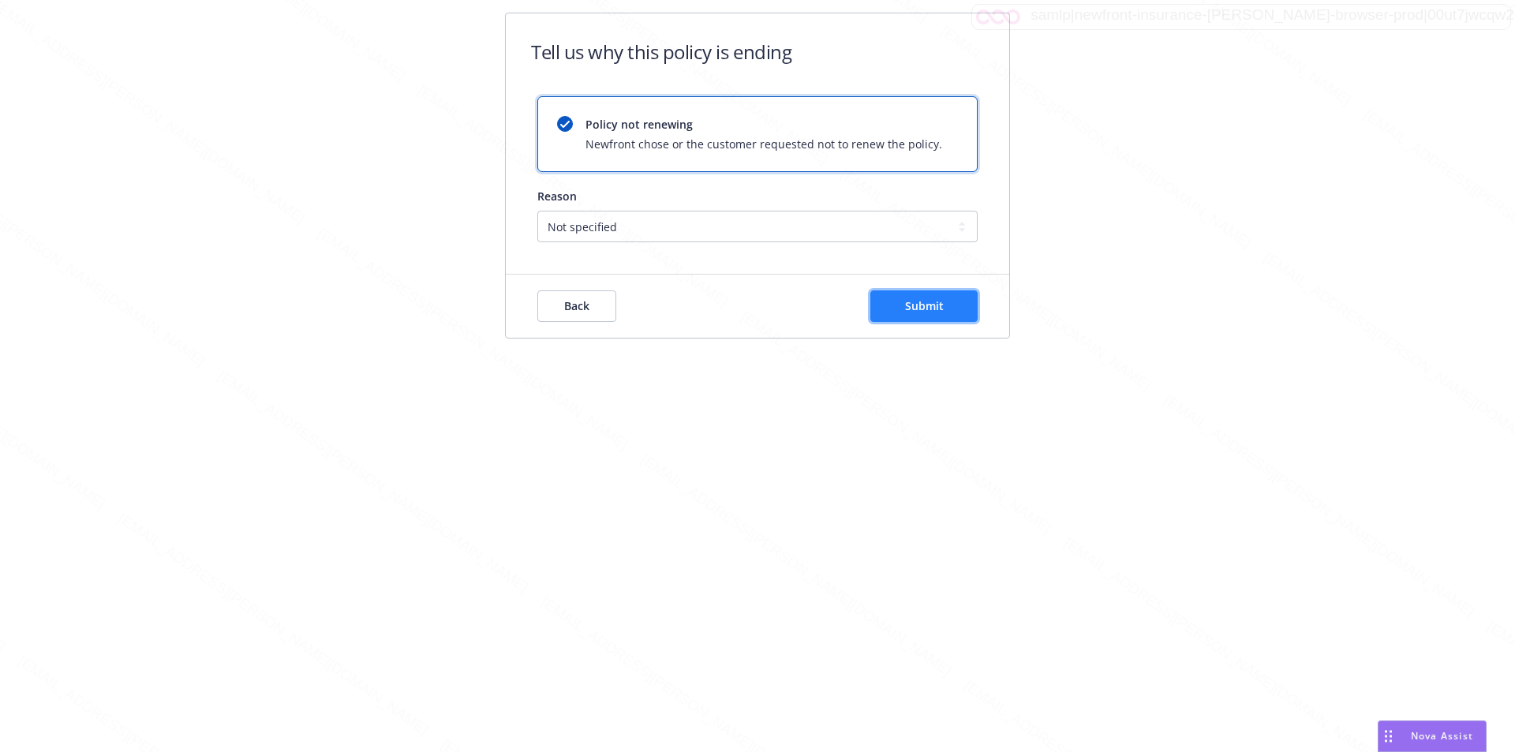
click at [766, 302] on span "Submit" at bounding box center [924, 305] width 39 height 15
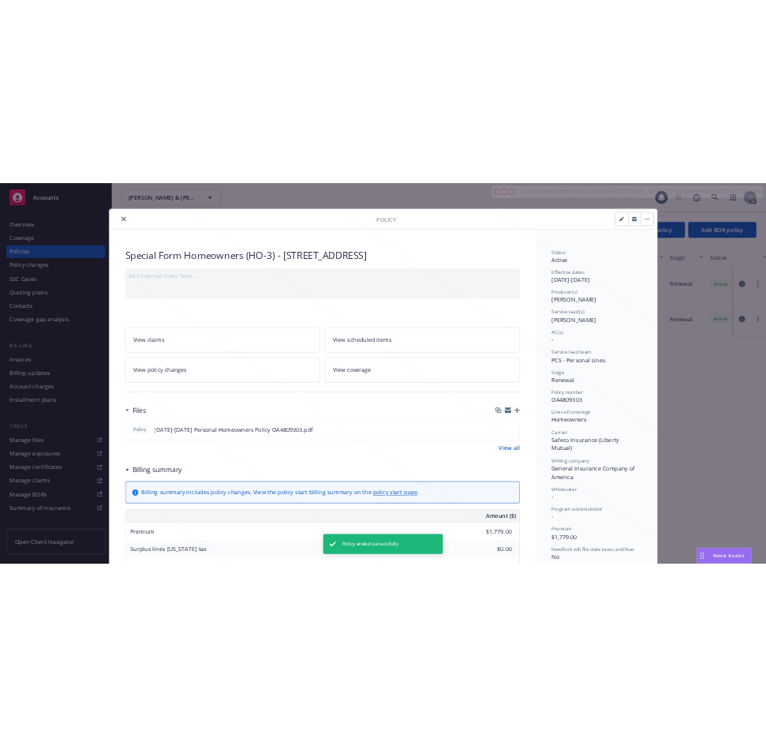
scroll to position [47, 0]
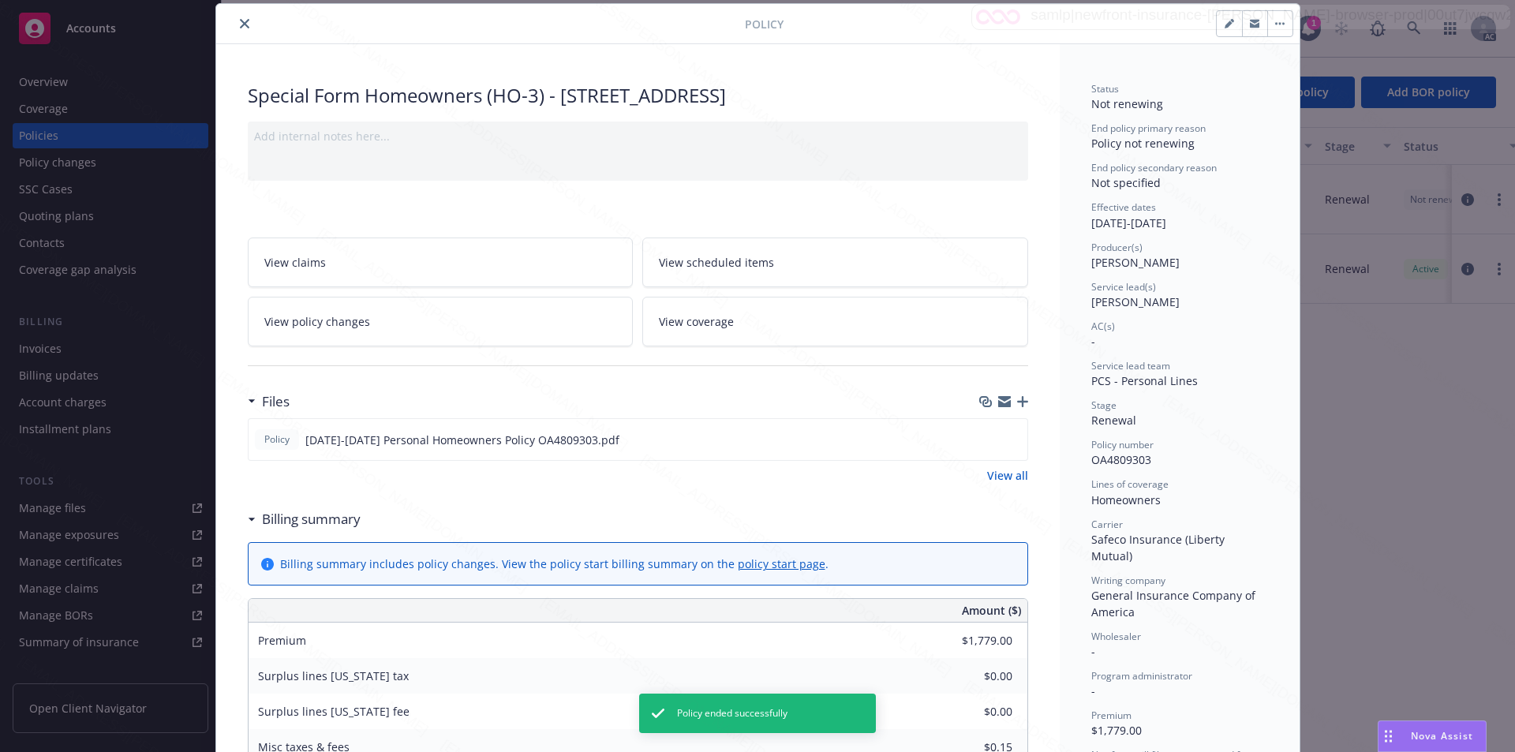
click at [235, 17] on button "close" at bounding box center [244, 23] width 19 height 19
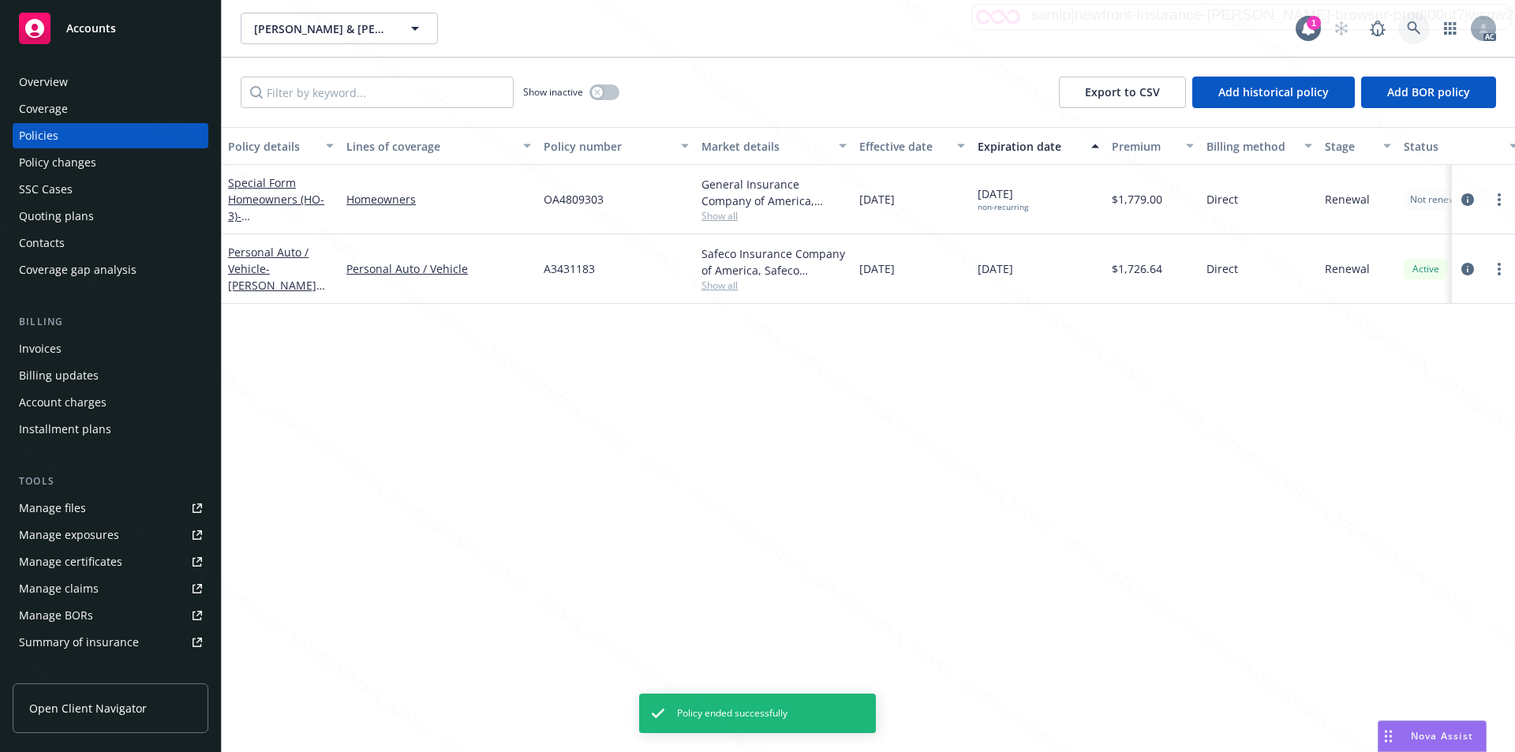
click at [766, 26] on icon at bounding box center [1413, 27] width 13 height 13
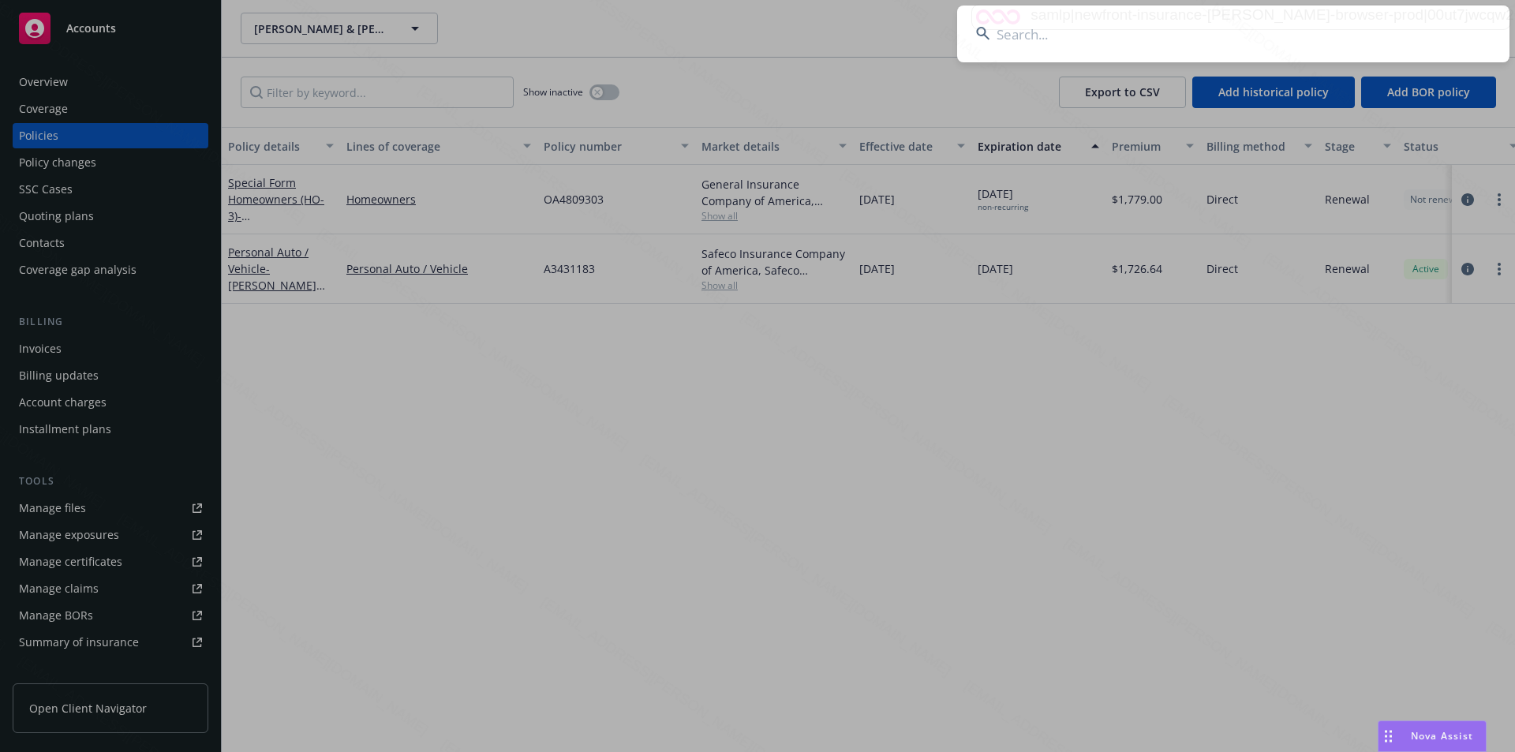
click at [766, 31] on input at bounding box center [1233, 34] width 552 height 57
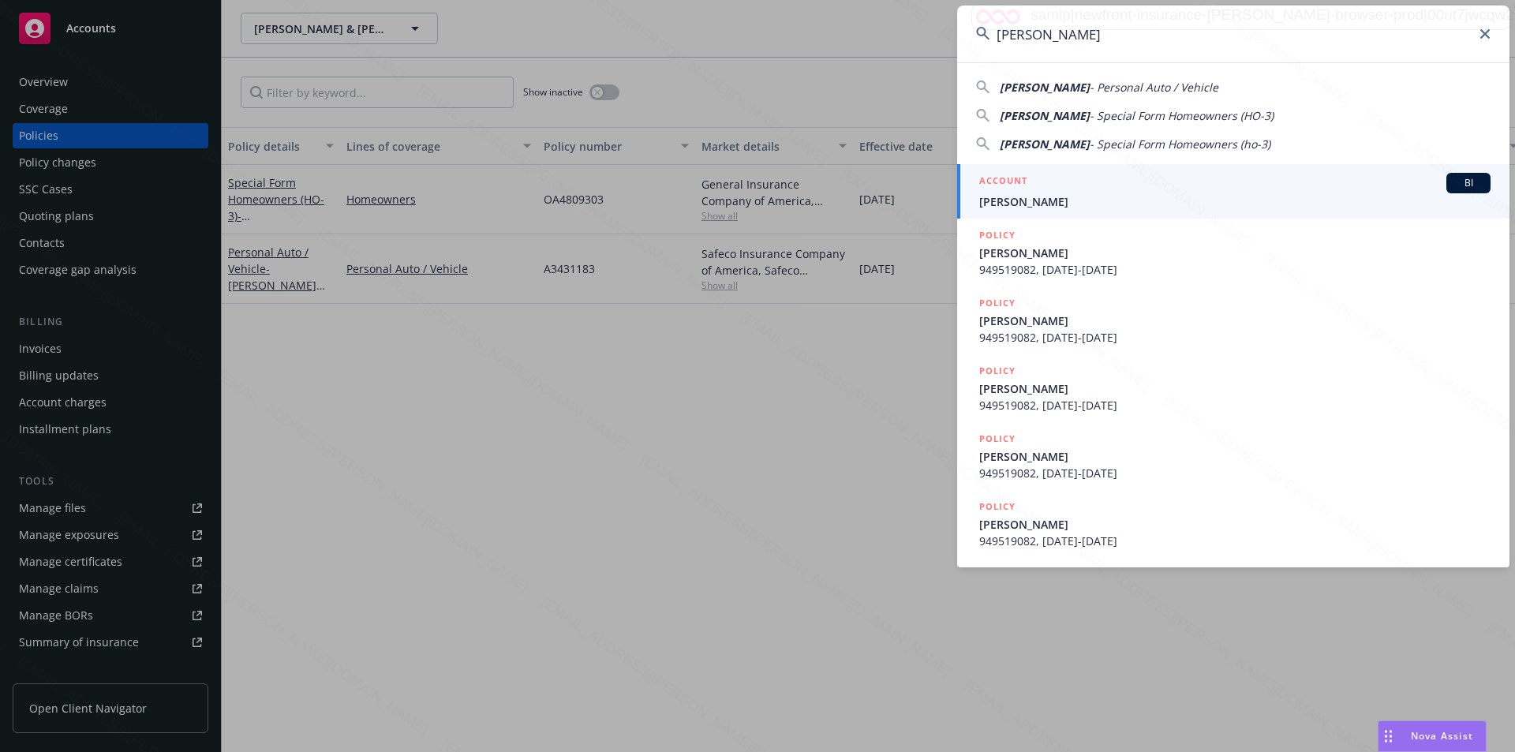
type input "[PERSON_NAME]"
click at [766, 200] on span "[PERSON_NAME]" at bounding box center [1234, 201] width 511 height 17
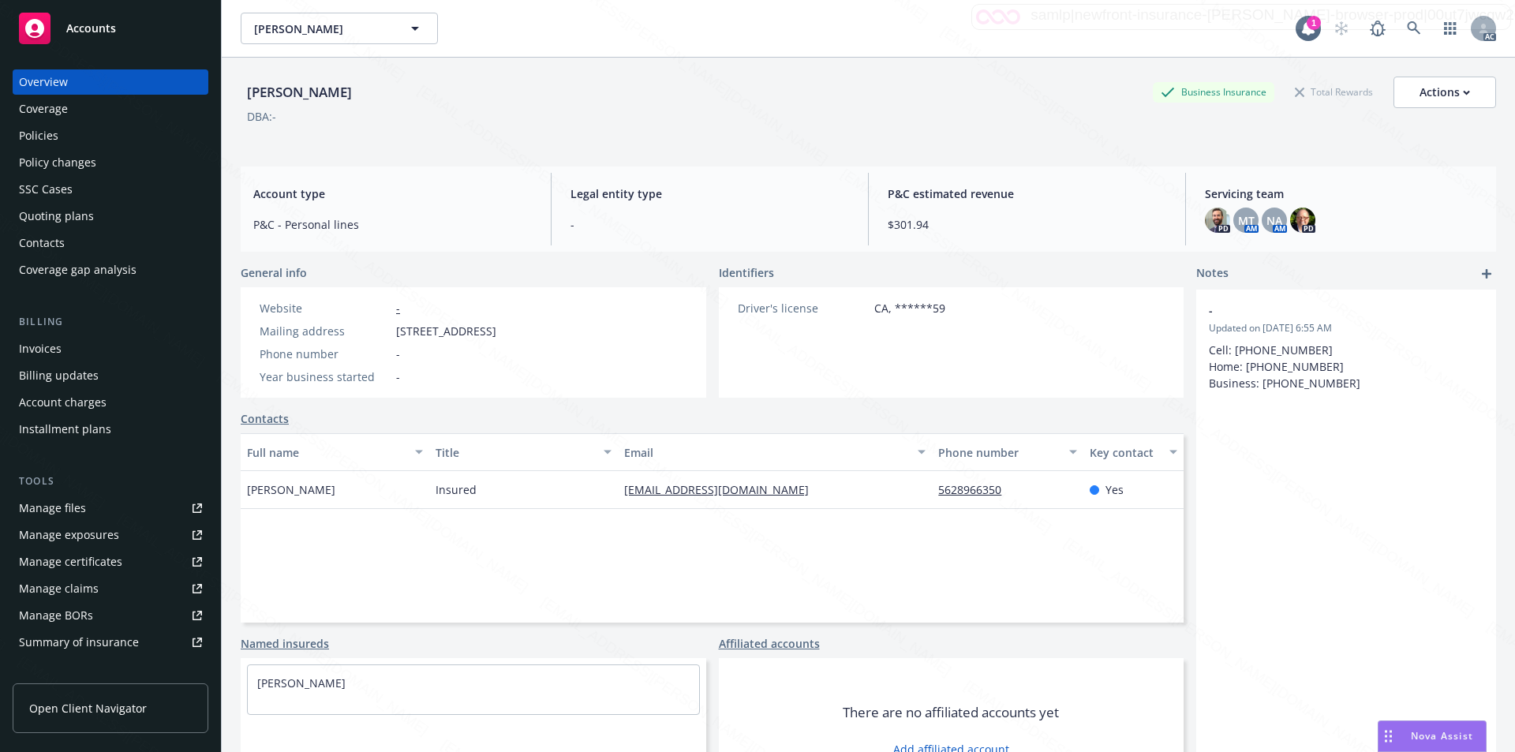
drag, startPoint x: 409, startPoint y: 327, endPoint x: 532, endPoint y: 324, distance: 123.1
click at [496, 324] on span "[STREET_ADDRESS]" at bounding box center [446, 331] width 100 height 17
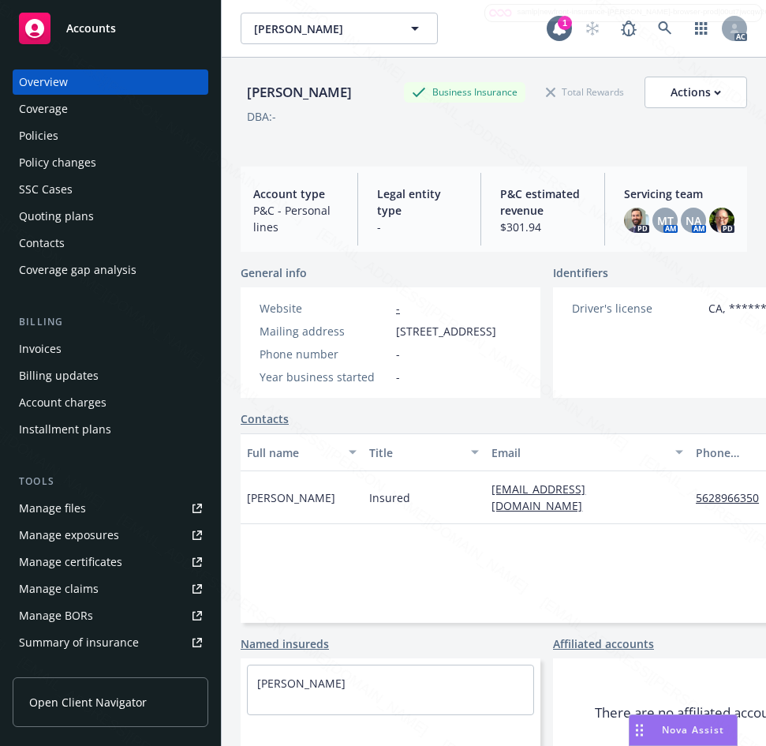
click at [443, 385] on div "Year business started -" at bounding box center [377, 377] width 249 height 17
click at [52, 130] on div "Policies" at bounding box center [38, 135] width 39 height 25
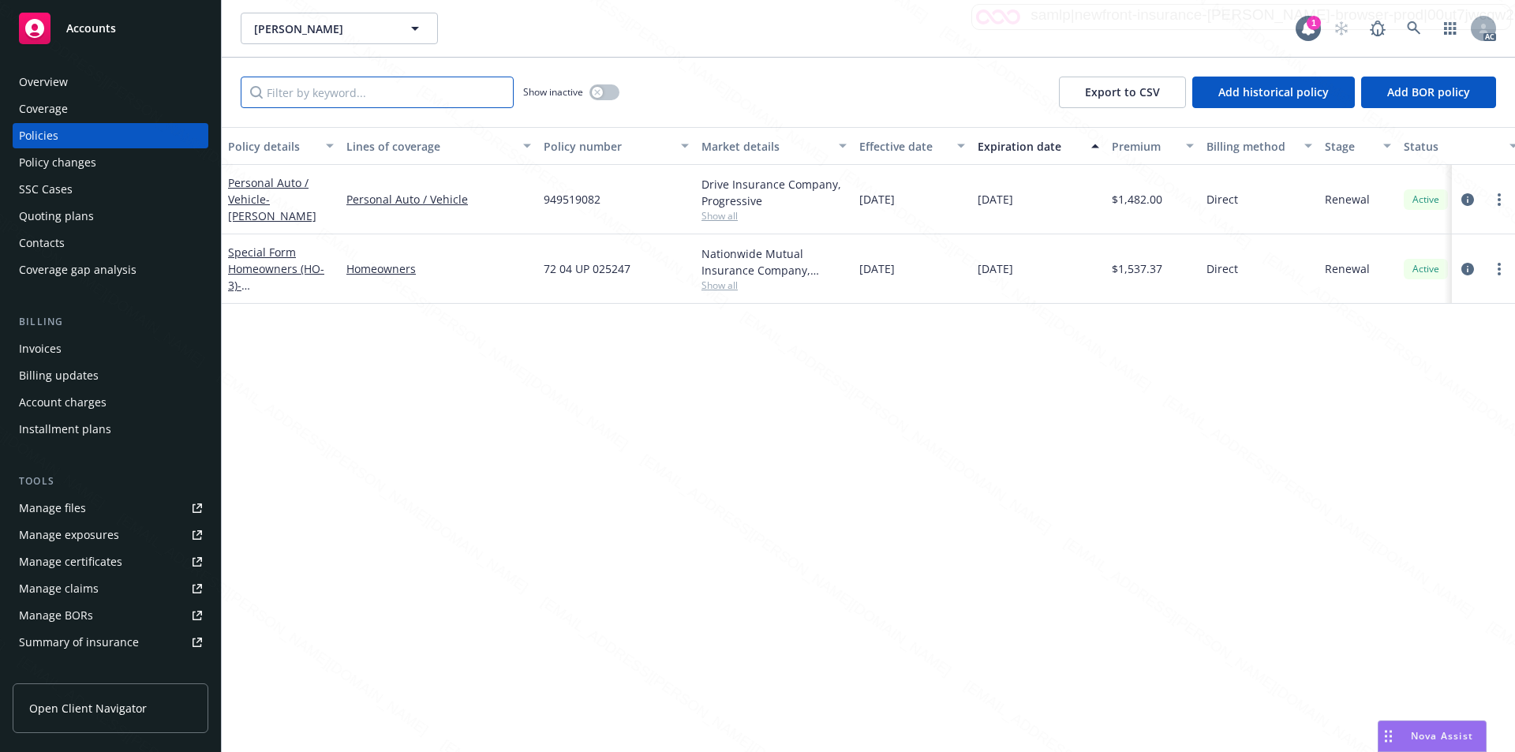
click at [357, 86] on input "Filter by keyword..." at bounding box center [377, 93] width 273 height 32
paste input "949519082"
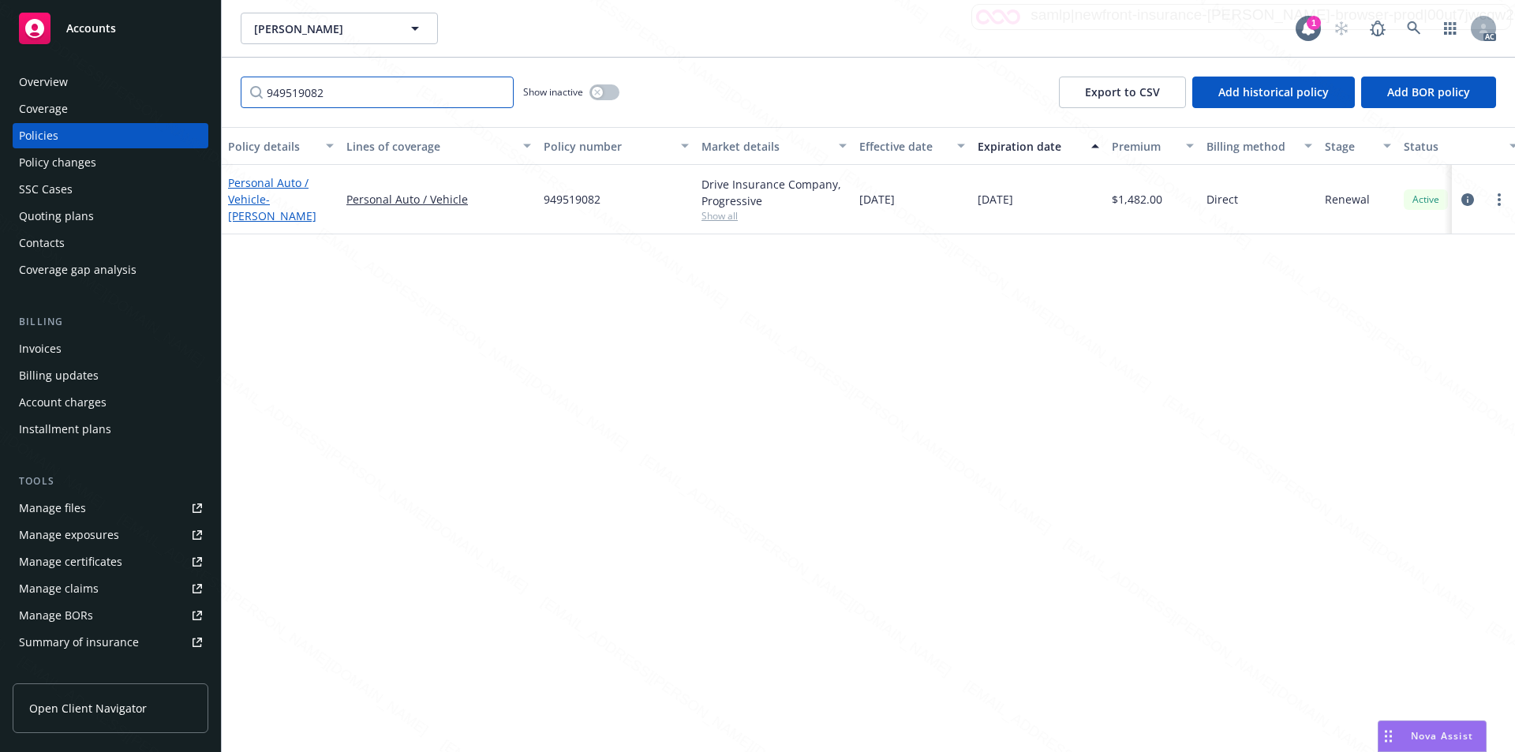
type input "949519082"
click at [282, 193] on span "- [PERSON_NAME]" at bounding box center [272, 208] width 88 height 32
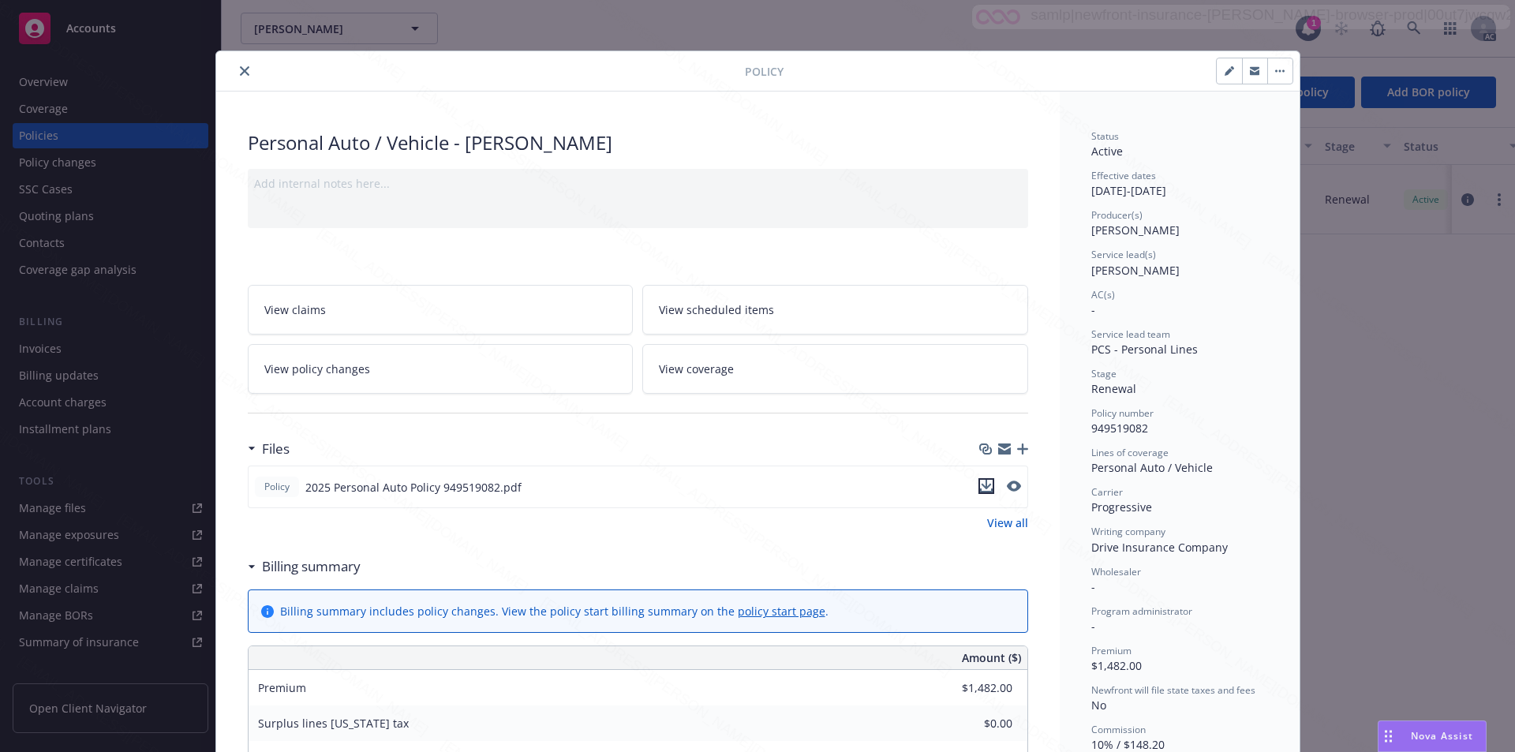
click at [766, 489] on icon "download file" at bounding box center [986, 486] width 13 height 13
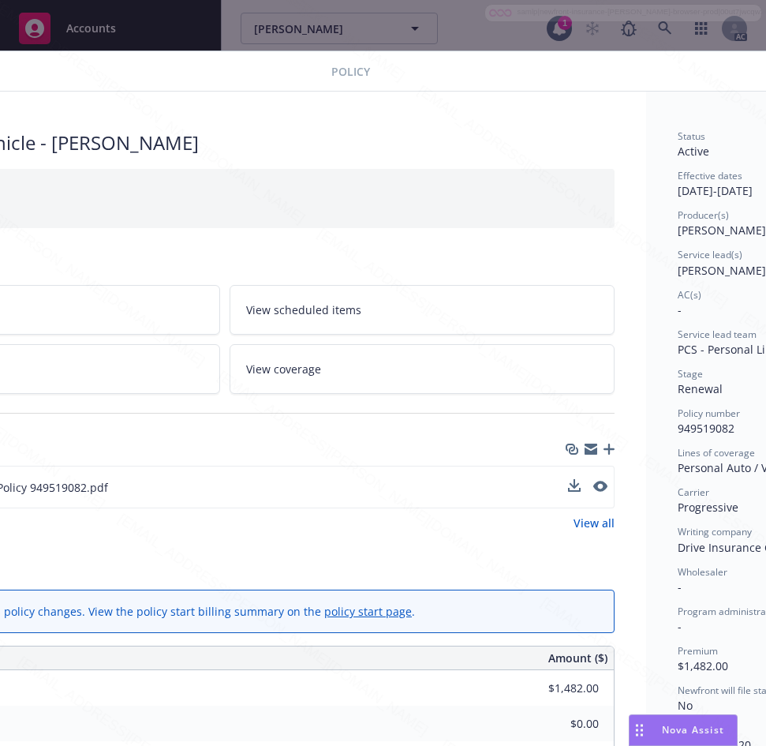
scroll to position [0, 331]
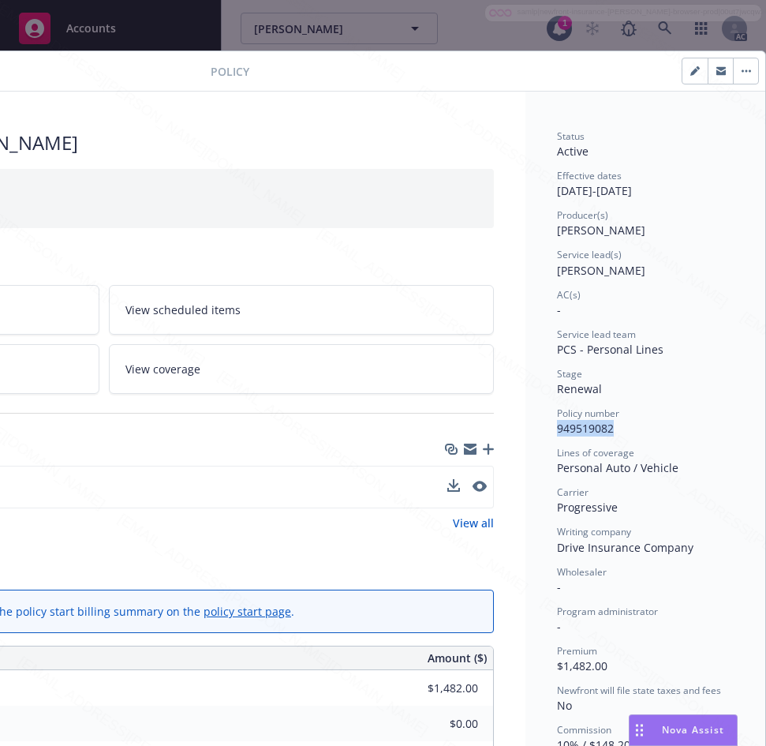
drag, startPoint x: 547, startPoint y: 425, endPoint x: 607, endPoint y: 424, distance: 60.0
click at [612, 424] on div "Policy number 949519082" at bounding box center [645, 421] width 177 height 30
drag, startPoint x: 545, startPoint y: 189, endPoint x: 605, endPoint y: 188, distance: 60.0
drag, startPoint x: 614, startPoint y: 193, endPoint x: 676, endPoint y: 187, distance: 62.6
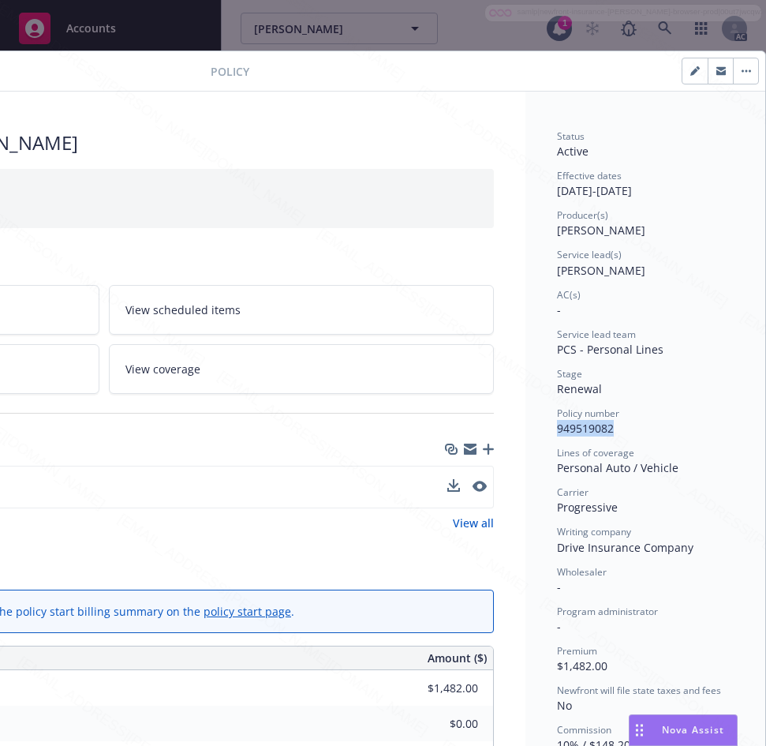
click at [676, 187] on div "Effective dates [DATE] - [DATE]" at bounding box center [645, 184] width 177 height 30
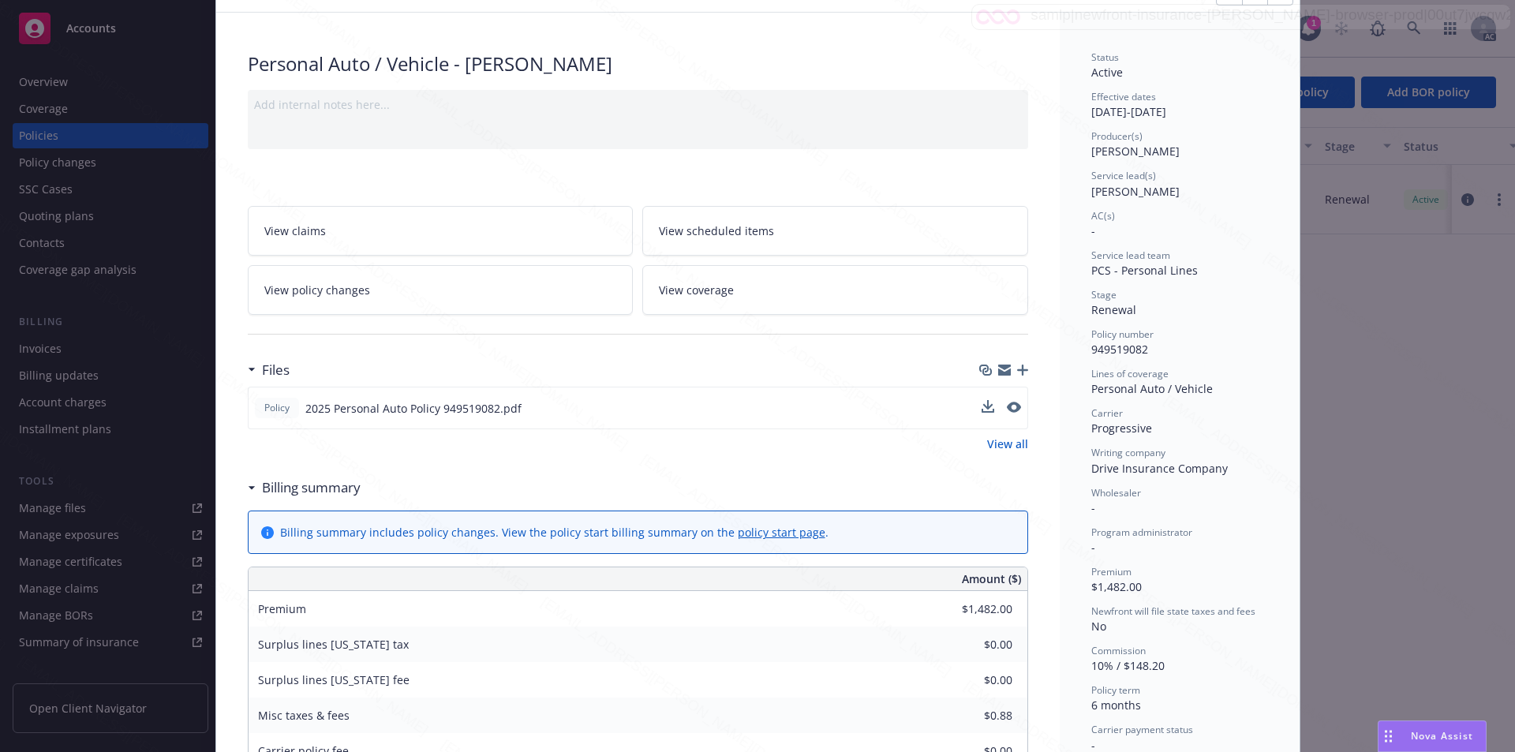
scroll to position [0, 0]
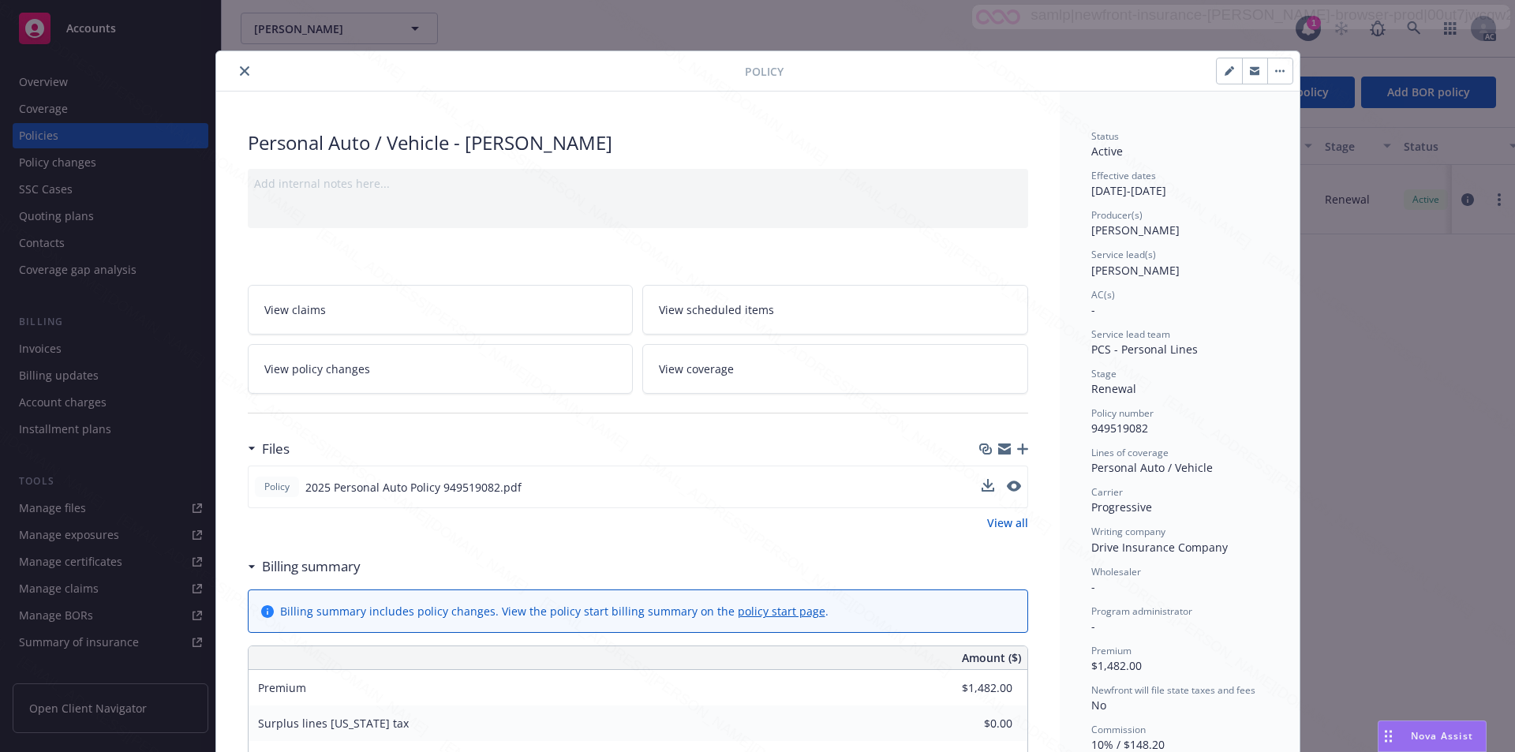
click at [766, 69] on button "button" at bounding box center [1280, 70] width 25 height 25
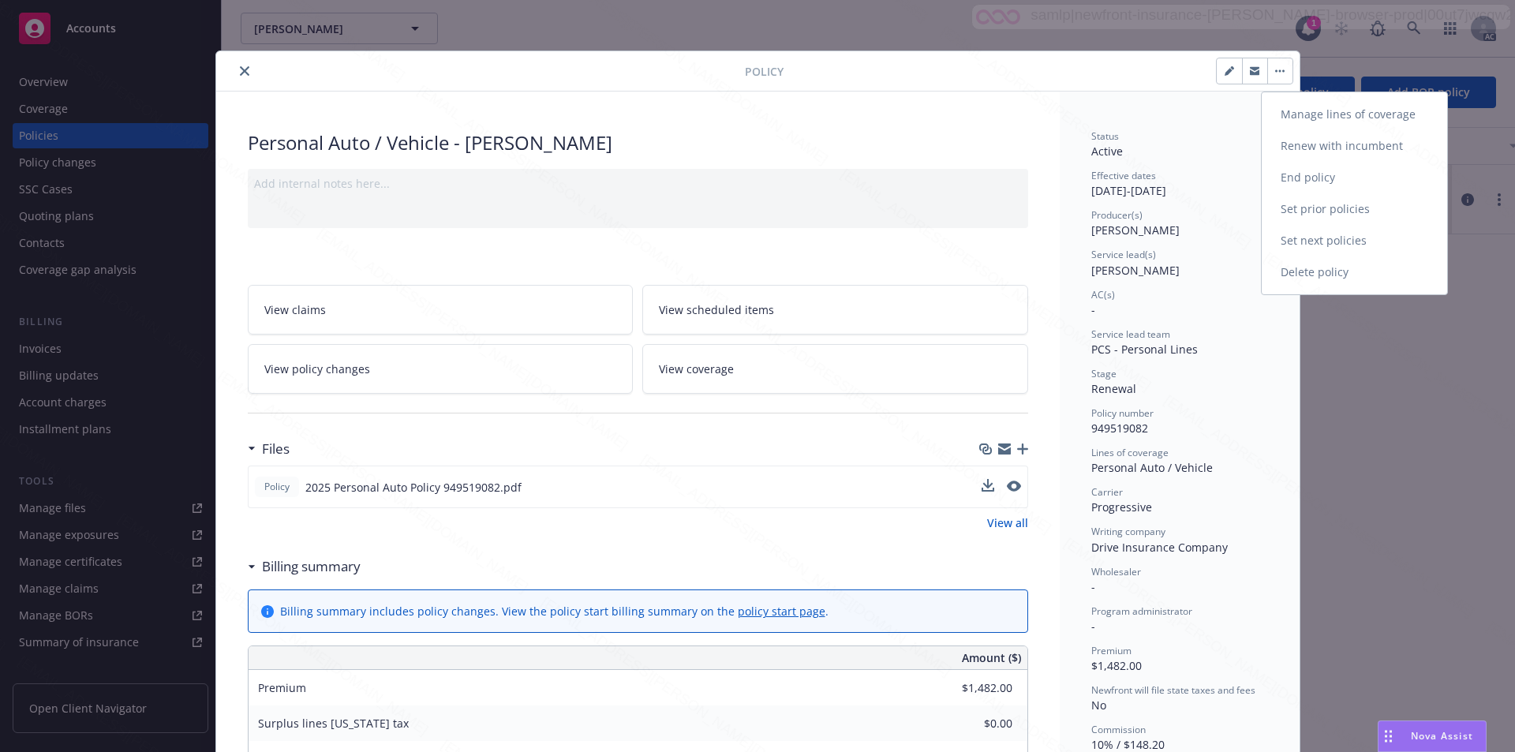
click at [766, 174] on link "End policy" at bounding box center [1354, 178] width 185 height 32
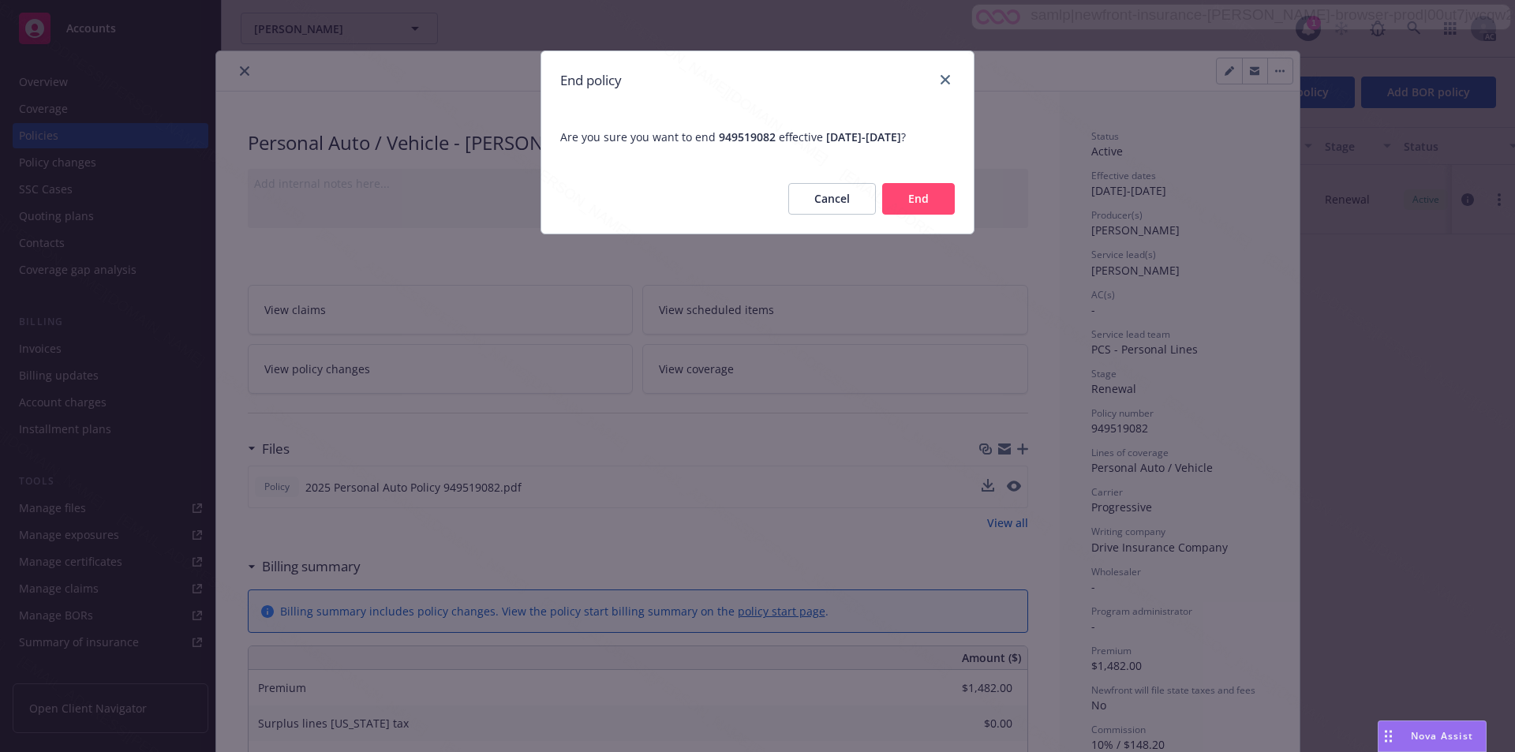
click at [766, 197] on button "End" at bounding box center [918, 199] width 73 height 32
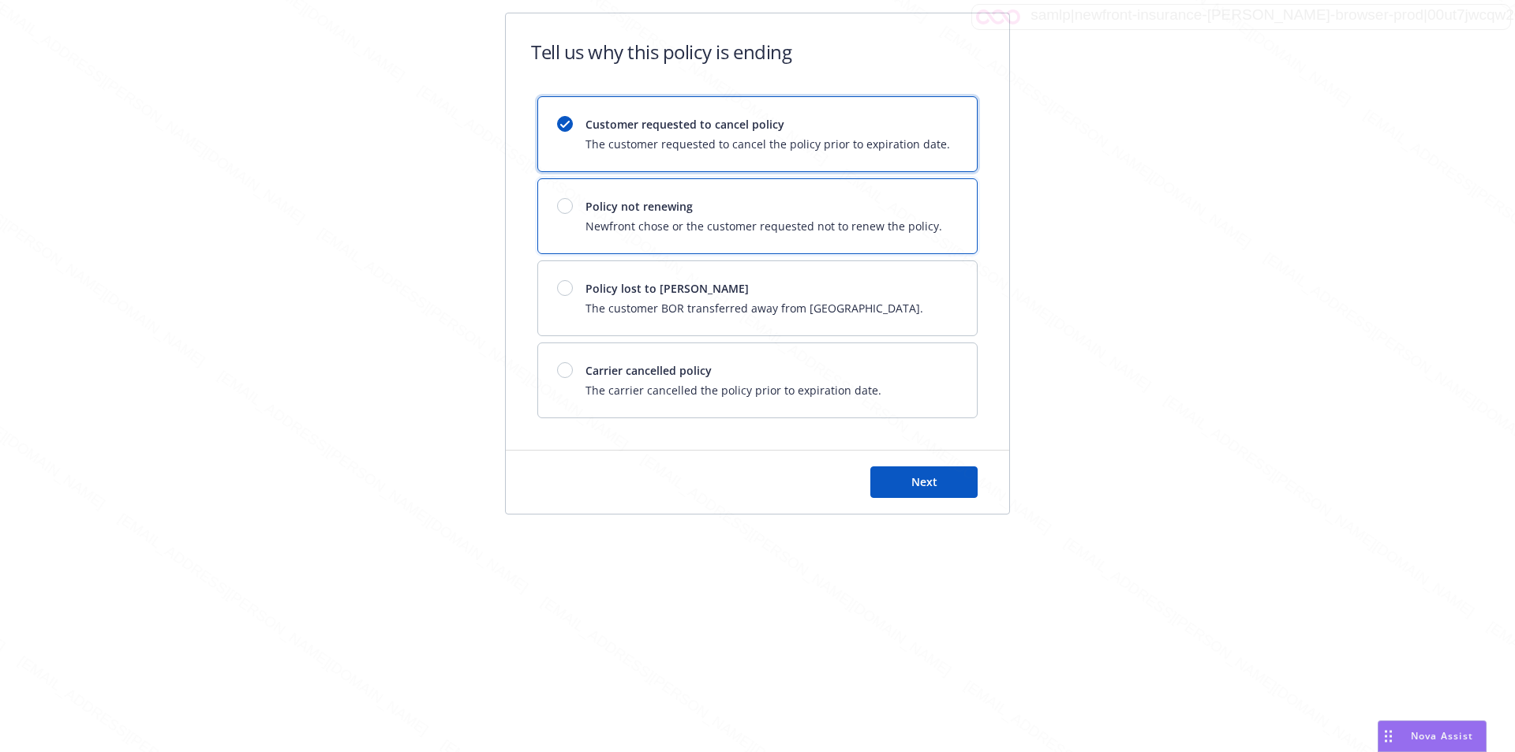
click at [766, 217] on div "Policy not renewing Newfront chose or the customer requested not to renew the p…" at bounding box center [764, 216] width 357 height 36
click at [766, 481] on button "Next" at bounding box center [924, 482] width 107 height 32
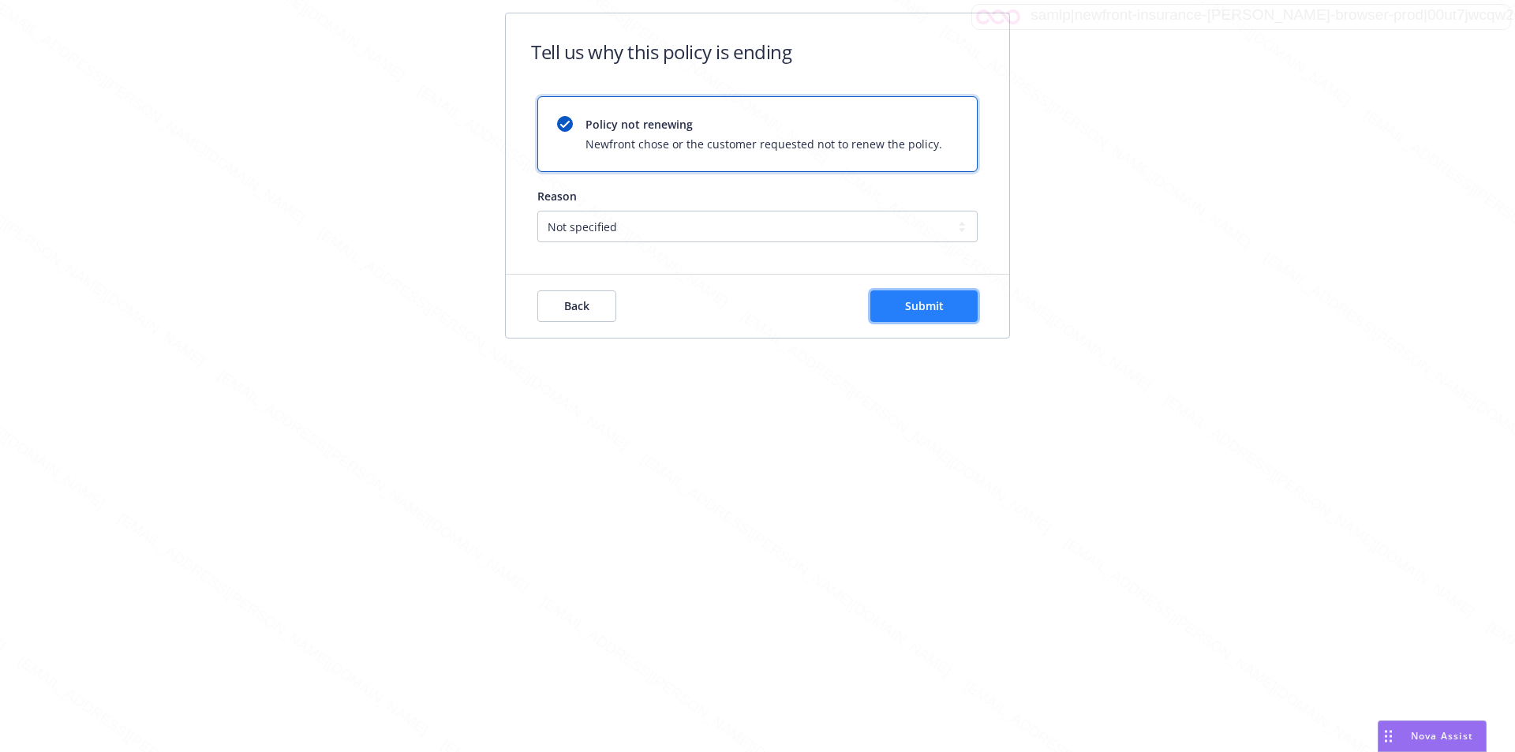
click at [766, 307] on span "Submit" at bounding box center [924, 305] width 39 height 15
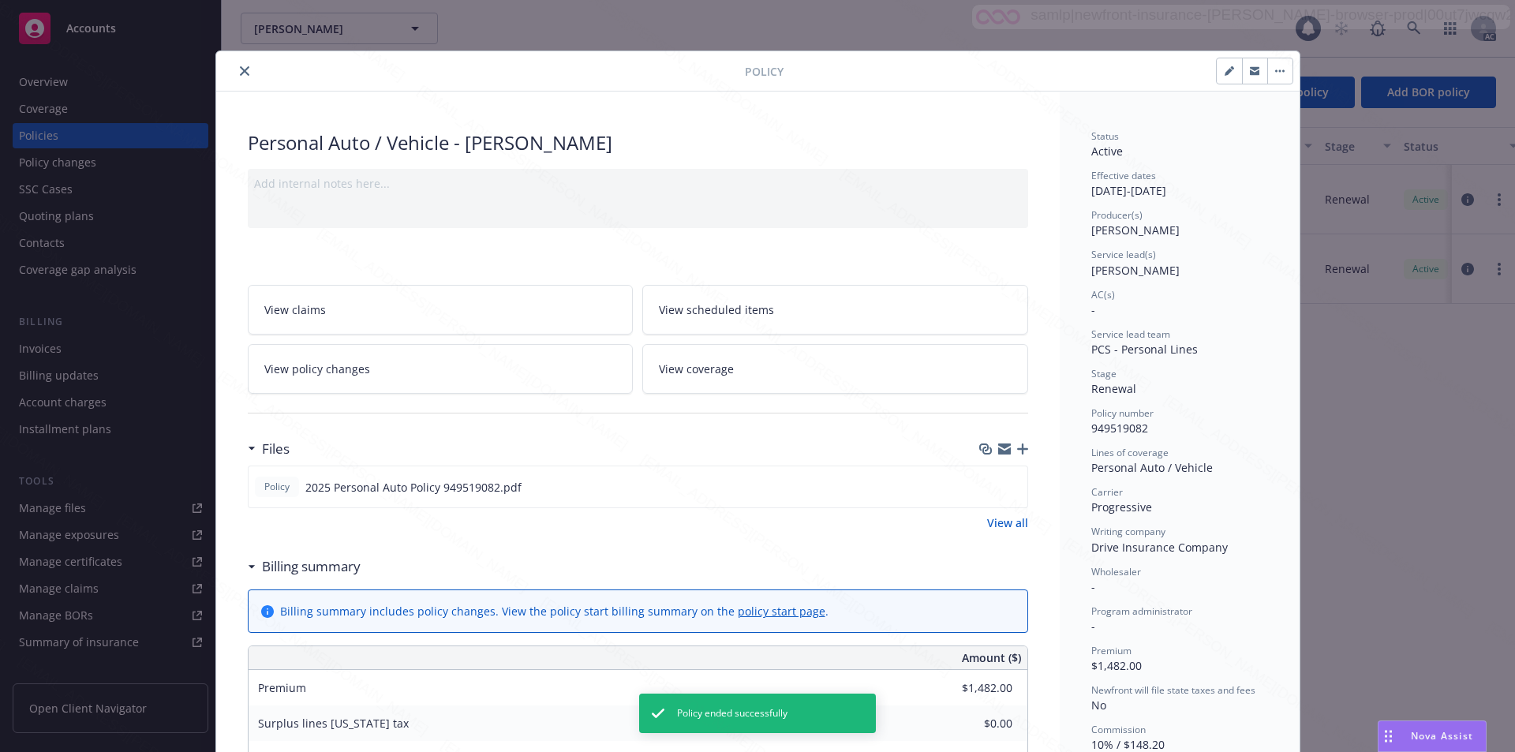
scroll to position [47, 0]
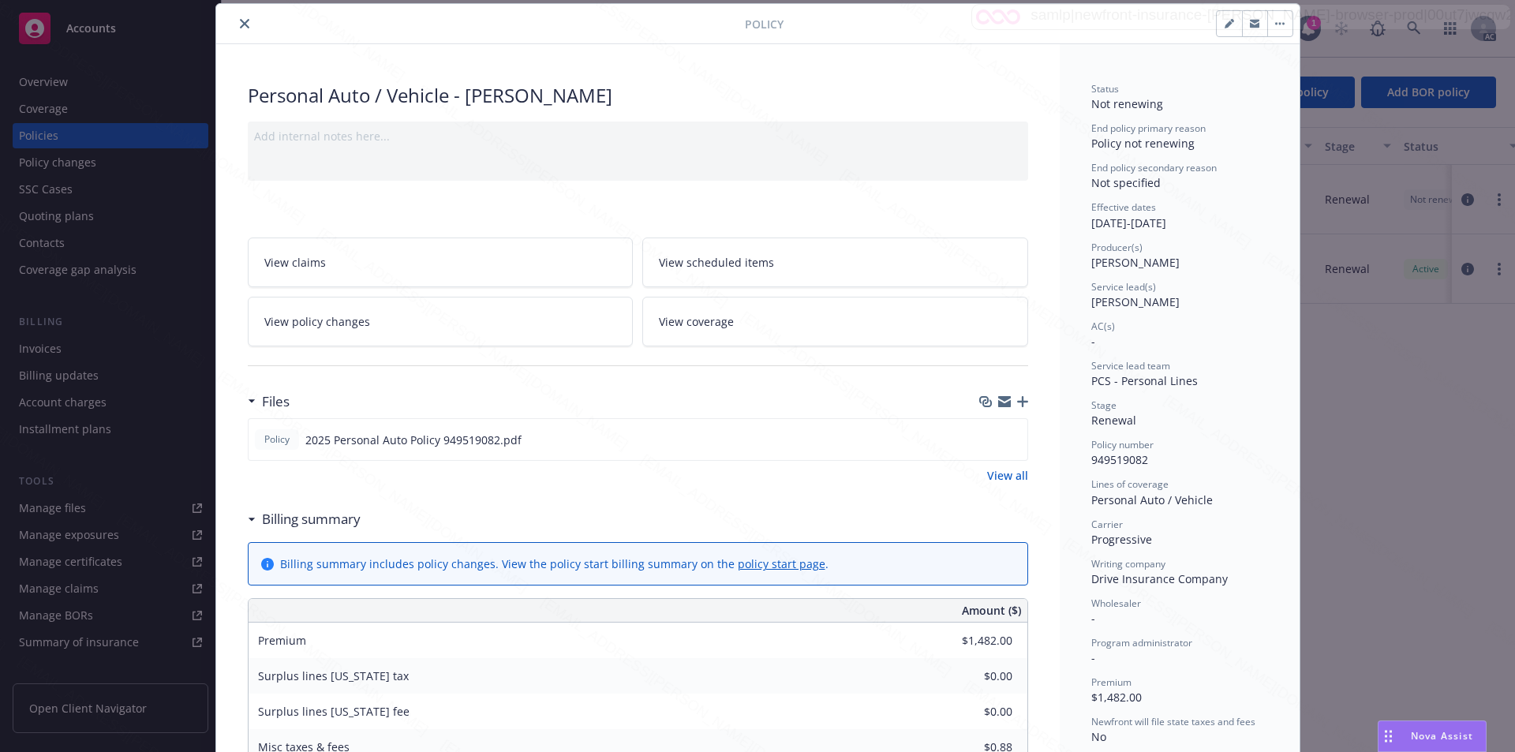
click at [240, 20] on icon "close" at bounding box center [244, 23] width 9 height 9
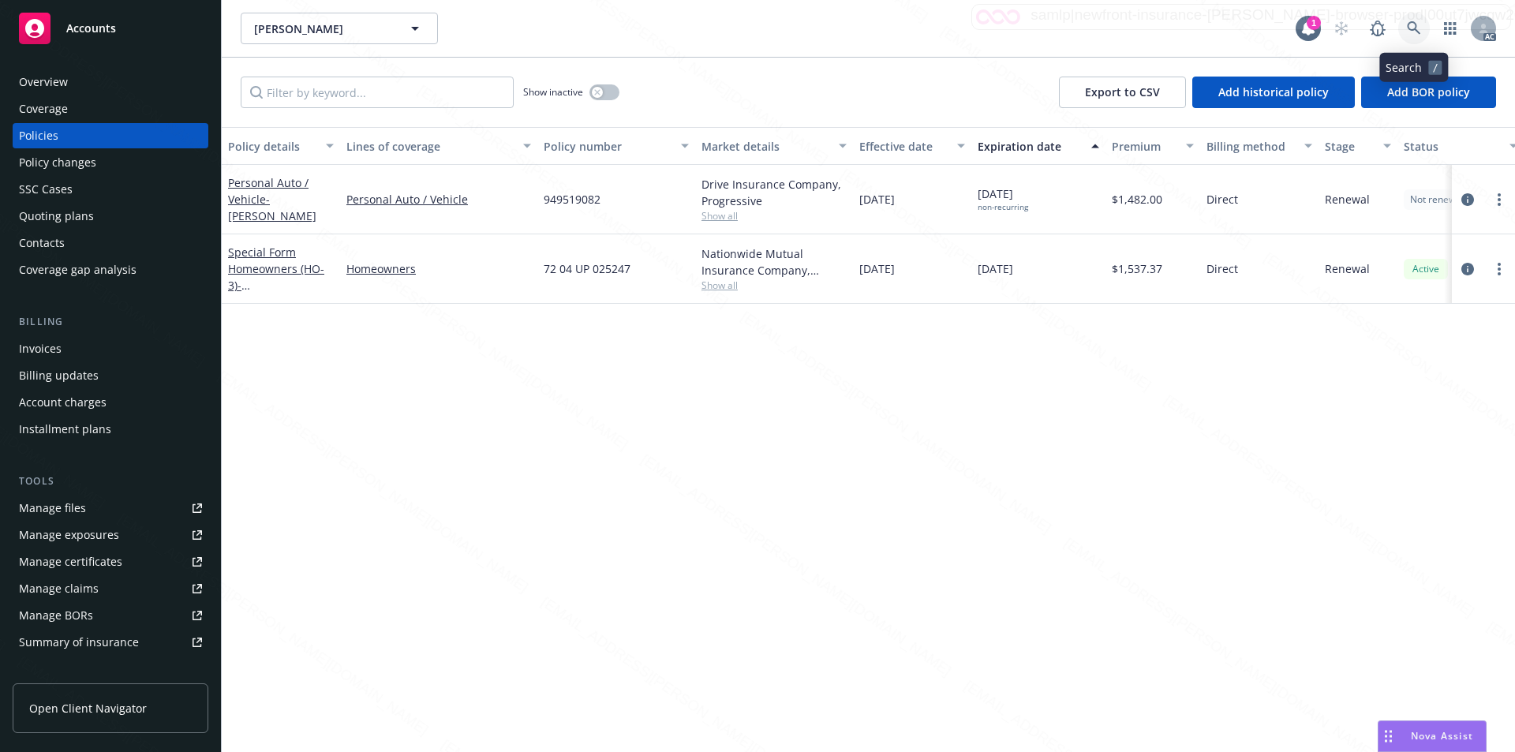
click at [766, 26] on icon at bounding box center [1414, 28] width 14 height 14
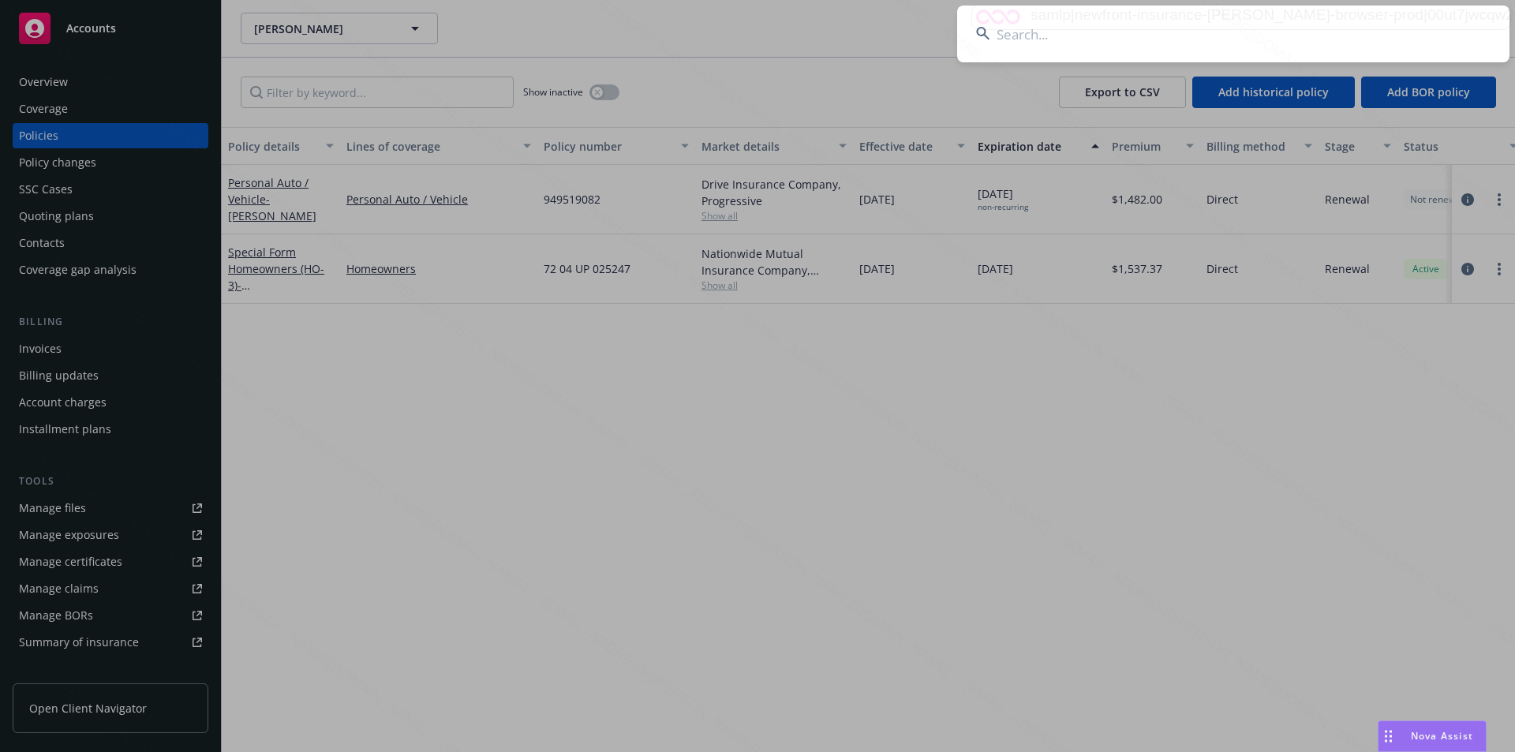
click at [766, 43] on input at bounding box center [1233, 34] width 552 height 57
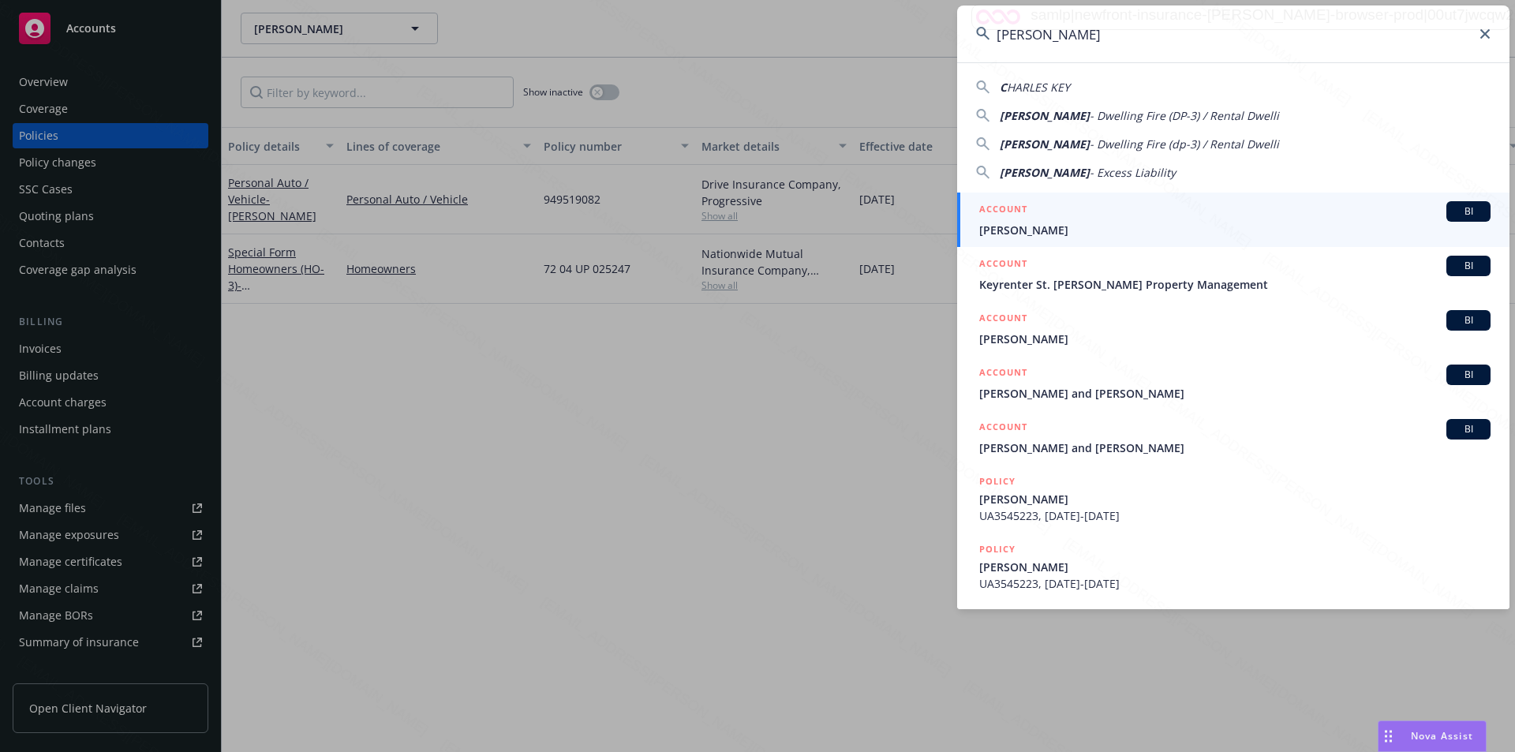
type input "[PERSON_NAME]"
click at [766, 223] on li "ACCOUNT BI [PERSON_NAME]" at bounding box center [1233, 220] width 552 height 54
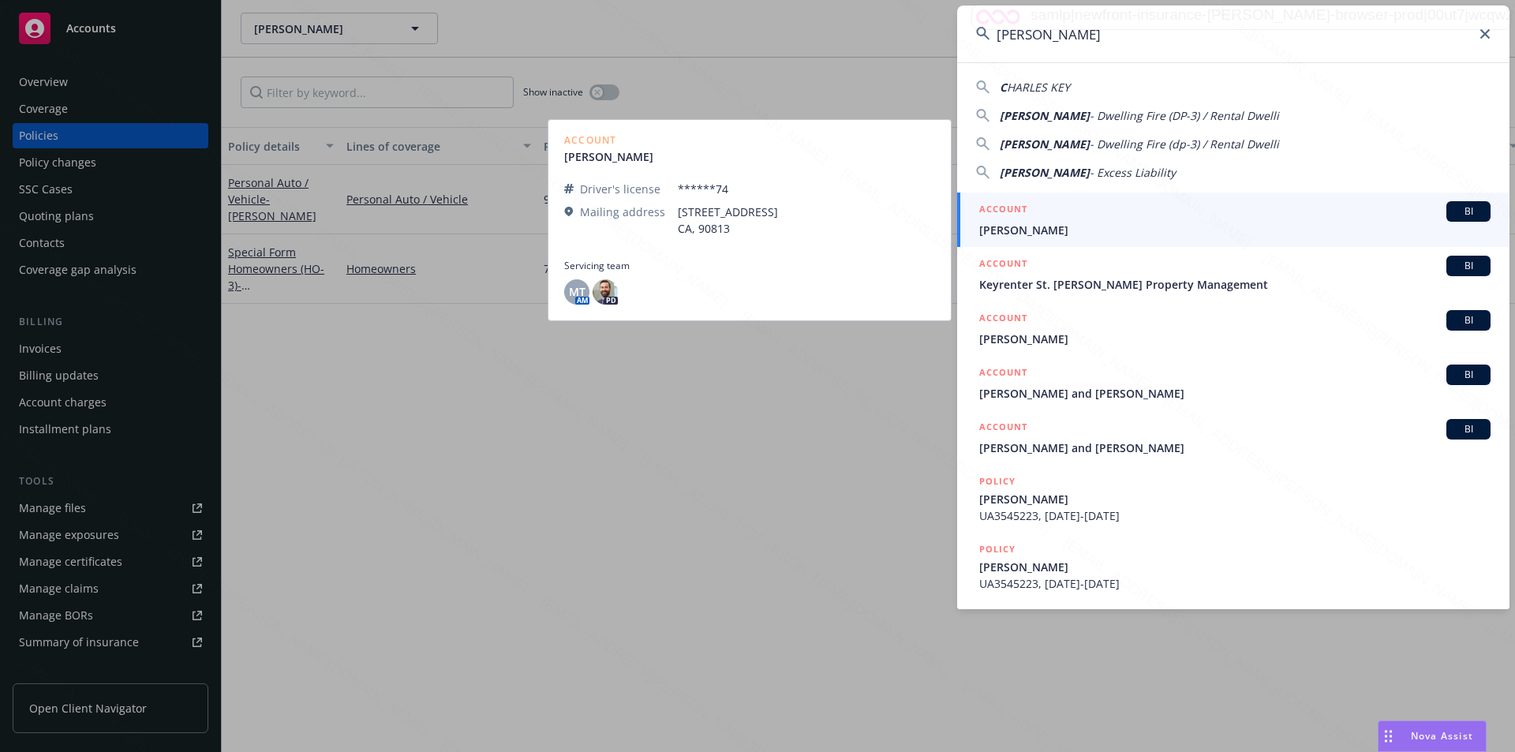
click at [766, 227] on span "[PERSON_NAME]" at bounding box center [1234, 230] width 511 height 17
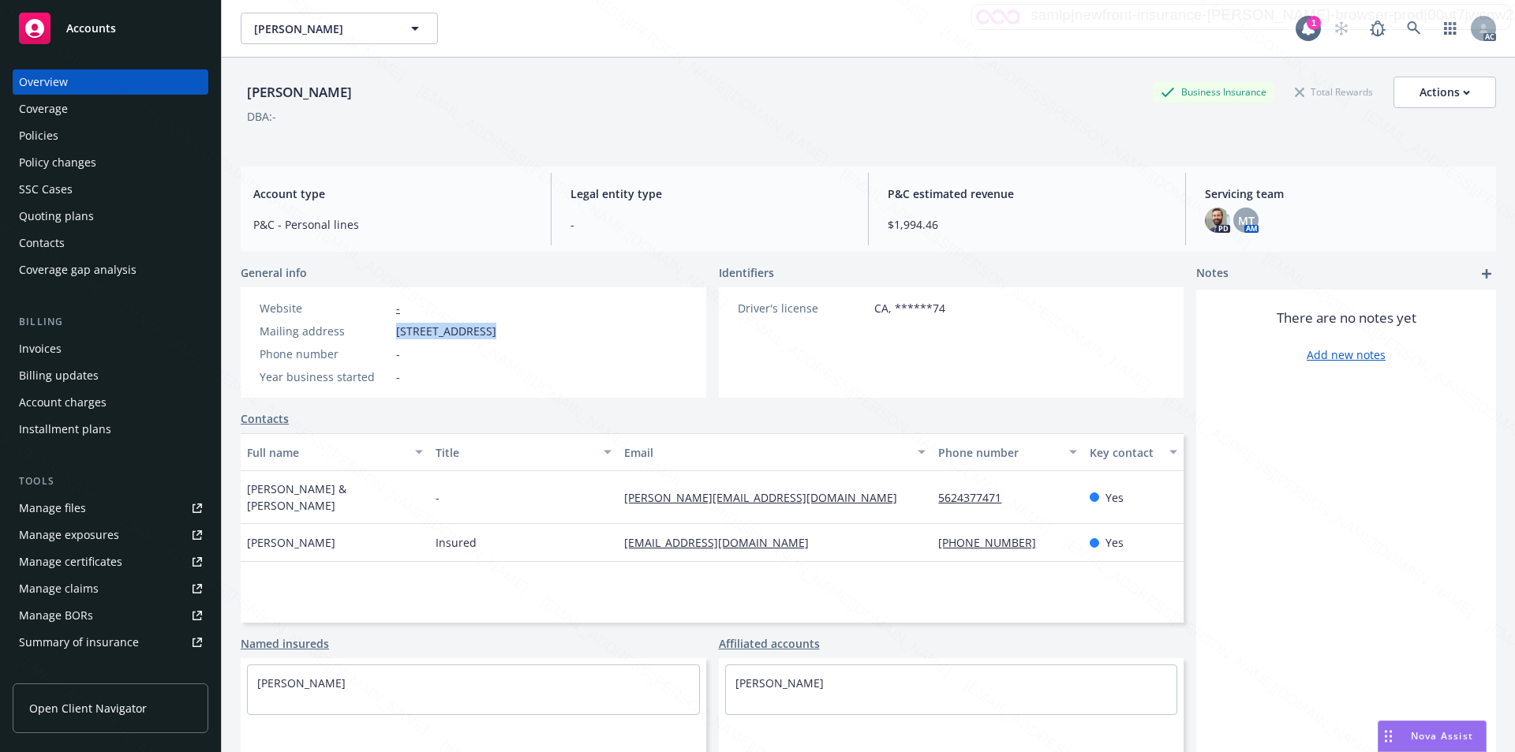
drag, startPoint x: 396, startPoint y: 330, endPoint x: 485, endPoint y: 335, distance: 89.3
click at [485, 335] on span "[STREET_ADDRESS]" at bounding box center [446, 331] width 100 height 17
click at [766, 395] on div "There are no notes yet Add new notes" at bounding box center [1347, 546] width 300 height 513
click at [47, 138] on div "Policies" at bounding box center [38, 135] width 39 height 25
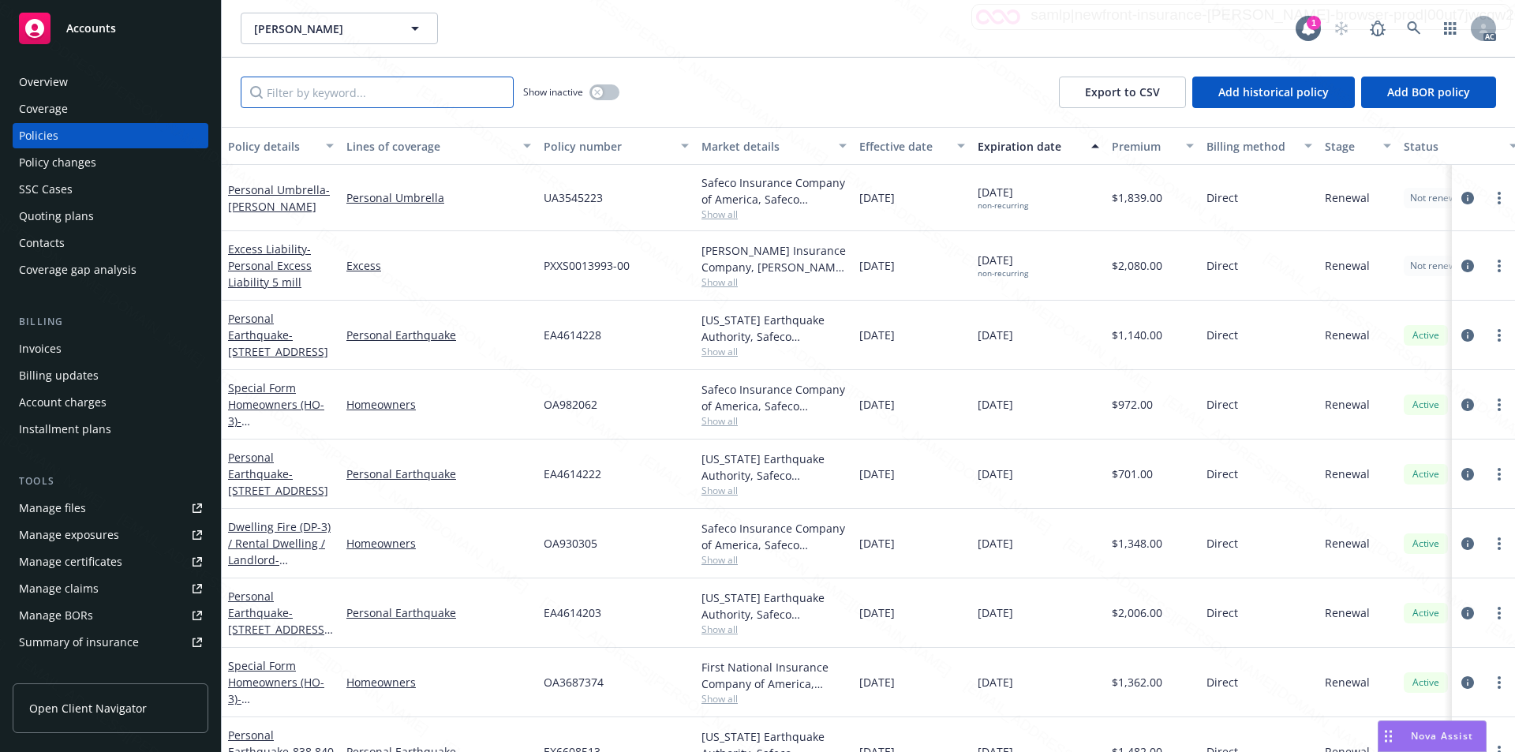
click at [364, 100] on input "Filter by keyword..." at bounding box center [377, 93] width 273 height 32
click at [361, 96] on input "Filter by keyword..." at bounding box center [377, 93] width 273 height 32
paste input "EA4614222"
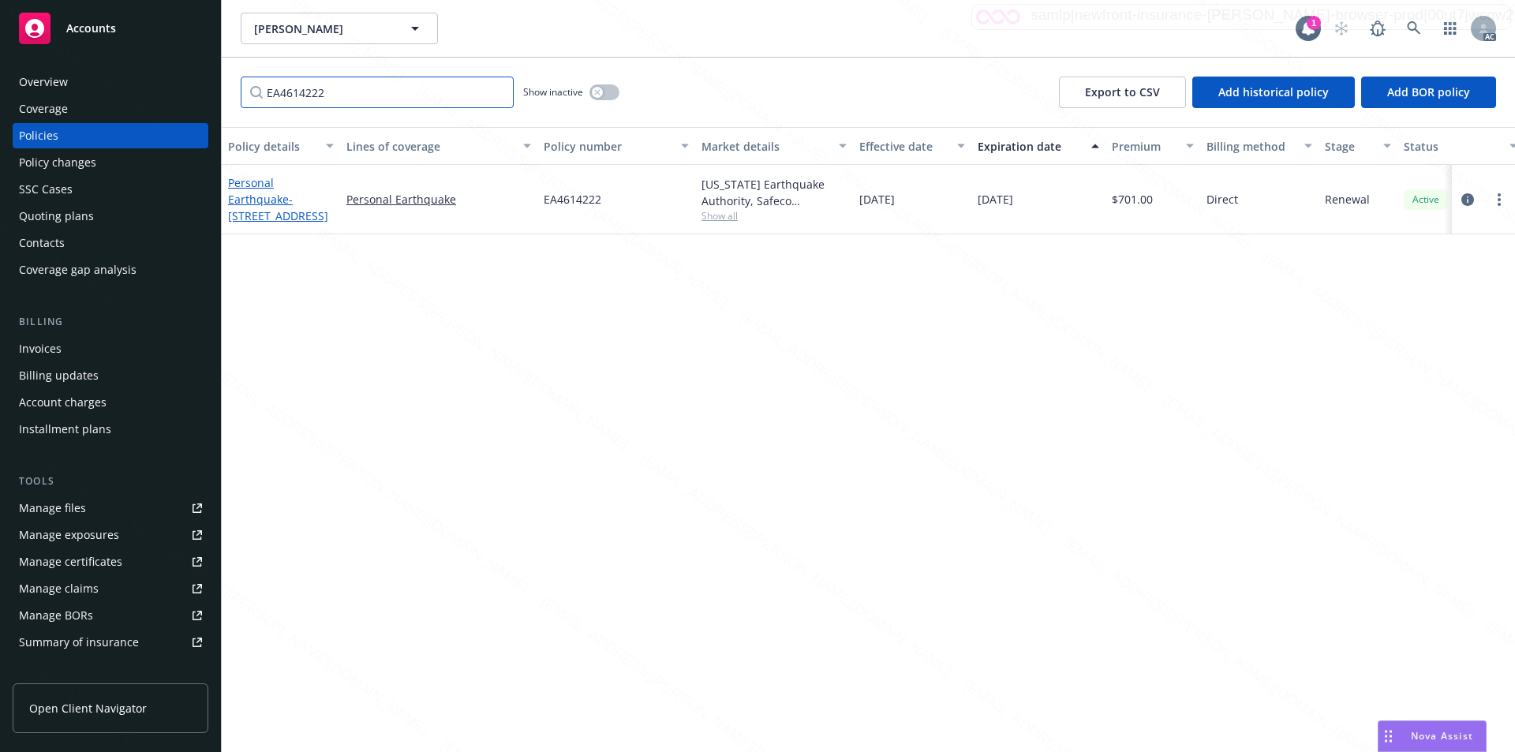
type input "EA4614222"
click at [285, 200] on link "Personal Earthquake - 1845 #1 2 3 & [STREET_ADDRESS]" at bounding box center [278, 199] width 100 height 48
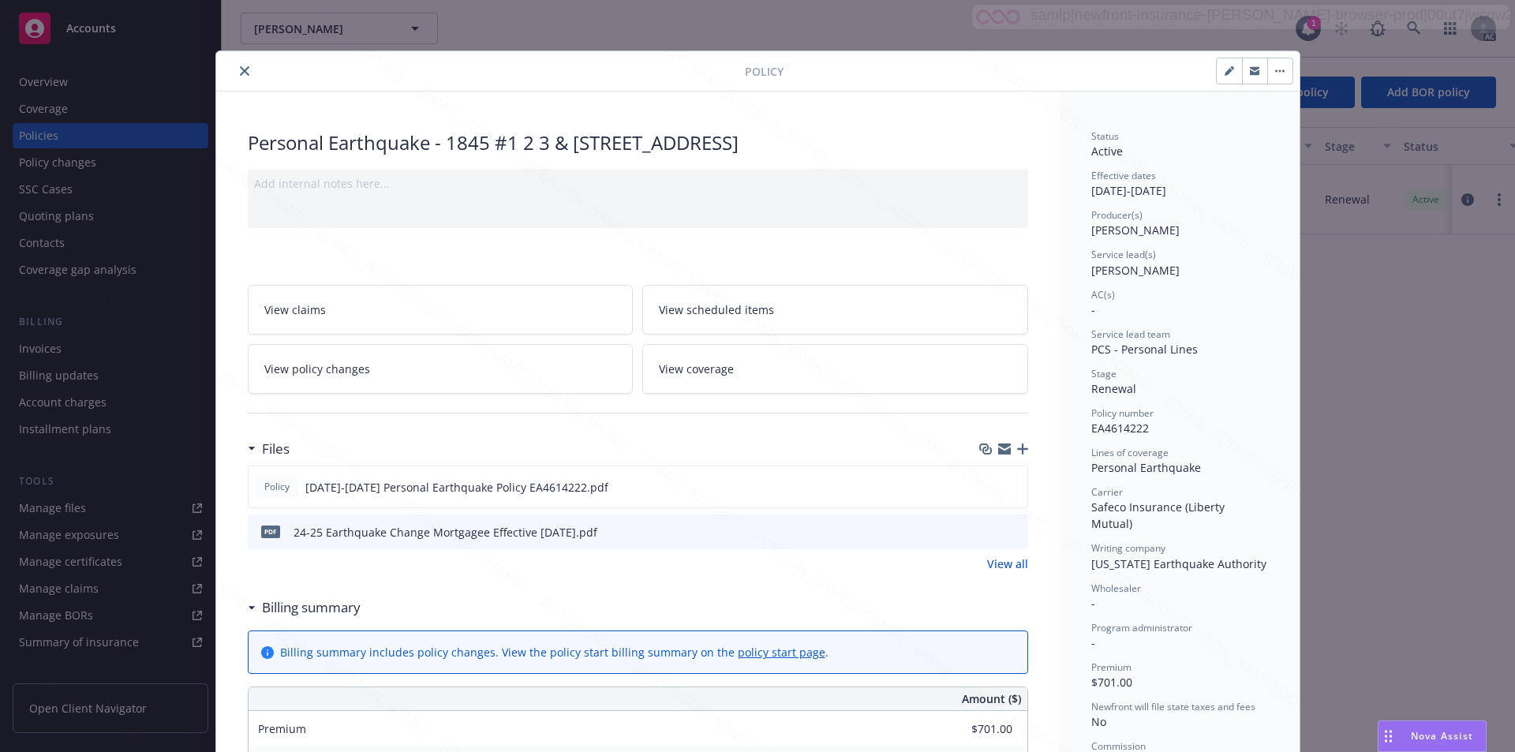
click at [396, 372] on link "View policy changes" at bounding box center [441, 369] width 386 height 50
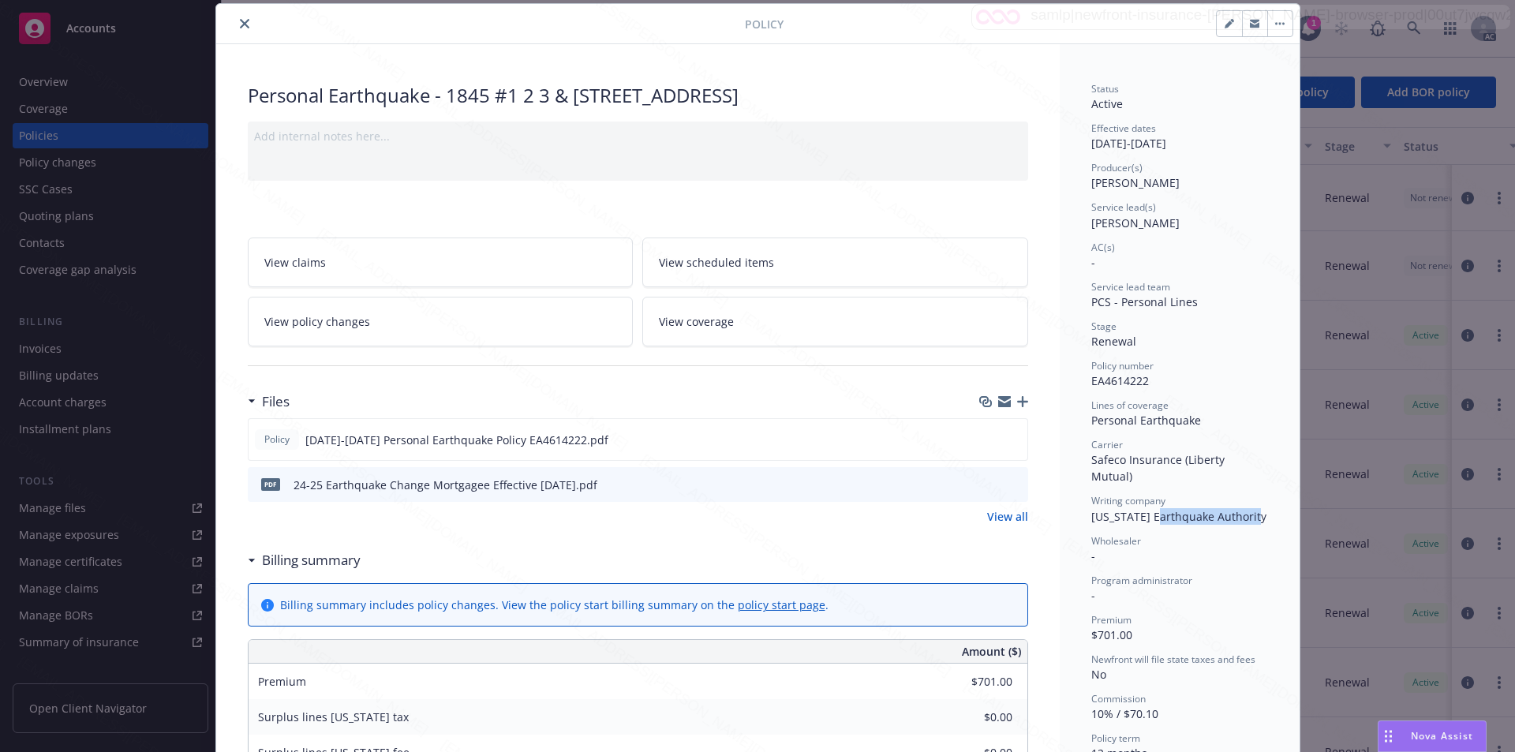
drag, startPoint x: 1146, startPoint y: 503, endPoint x: 1219, endPoint y: 519, distance: 75.3
click at [766, 509] on span "[US_STATE] Earthquake Authority" at bounding box center [1179, 516] width 175 height 15
click at [240, 25] on icon "close" at bounding box center [244, 23] width 9 height 9
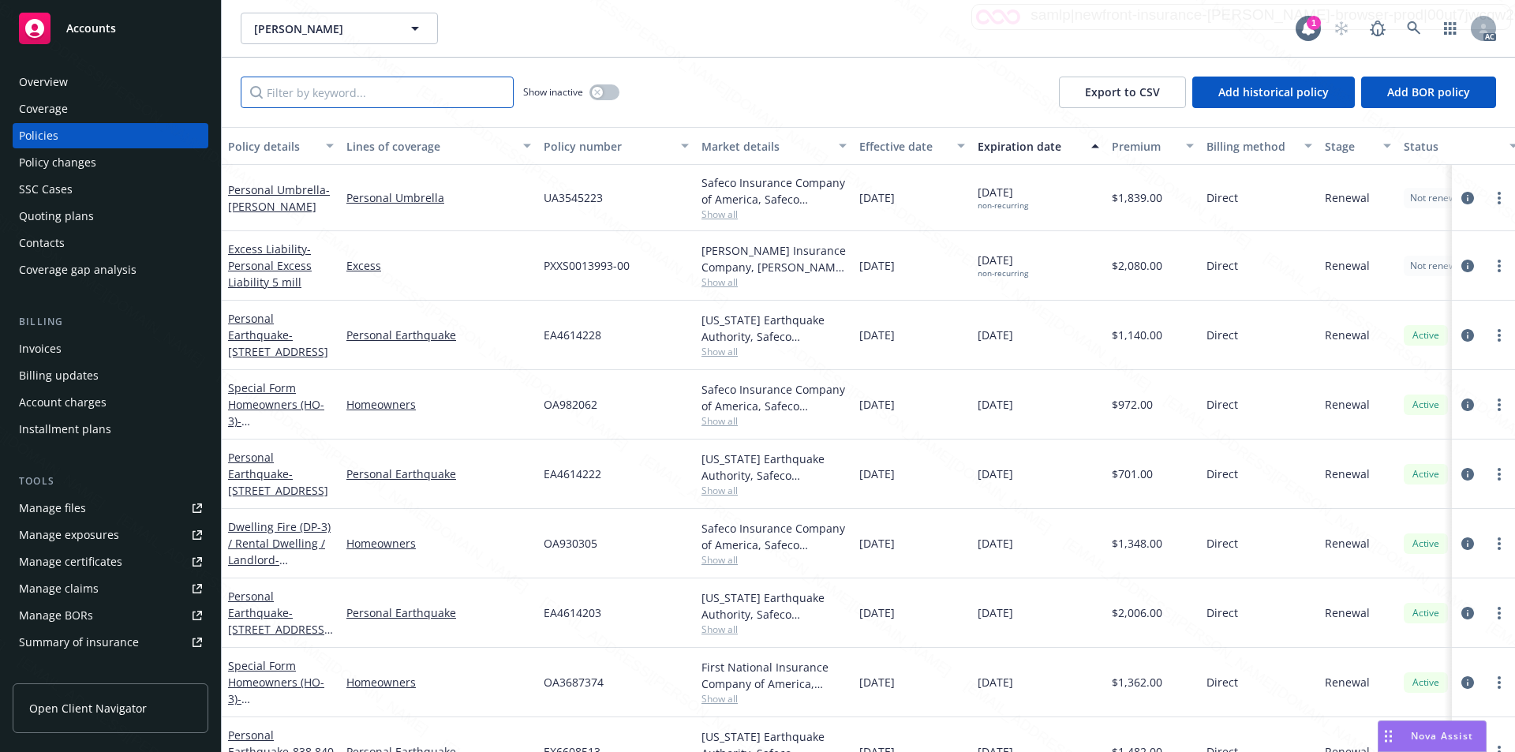
click at [298, 99] on input "Filter by keyword..." at bounding box center [377, 93] width 273 height 32
paste input "OA982062"
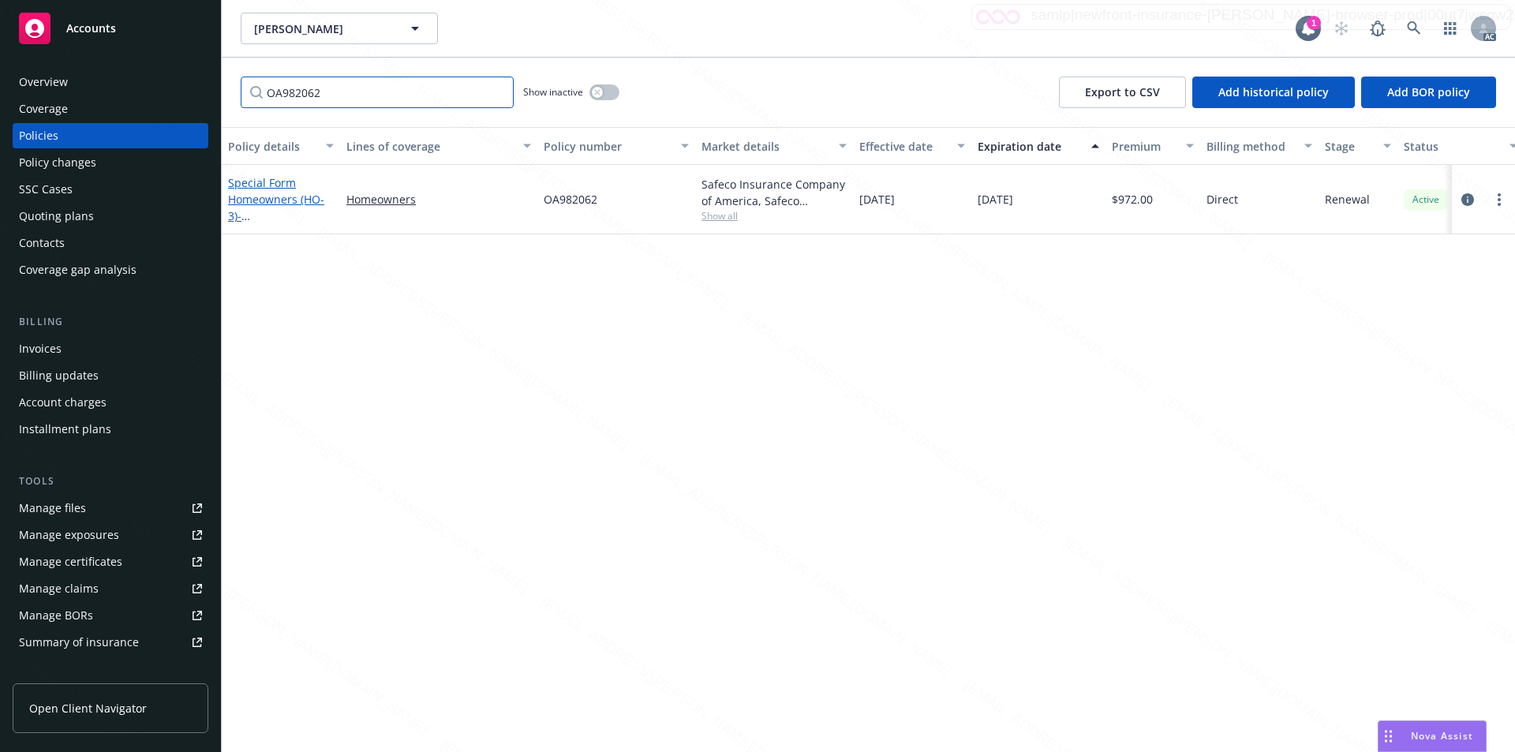
type input "OA982062"
click at [259, 189] on link "Special Form Homeowners (HO-3) - [STREET_ADDRESS]" at bounding box center [278, 207] width 100 height 65
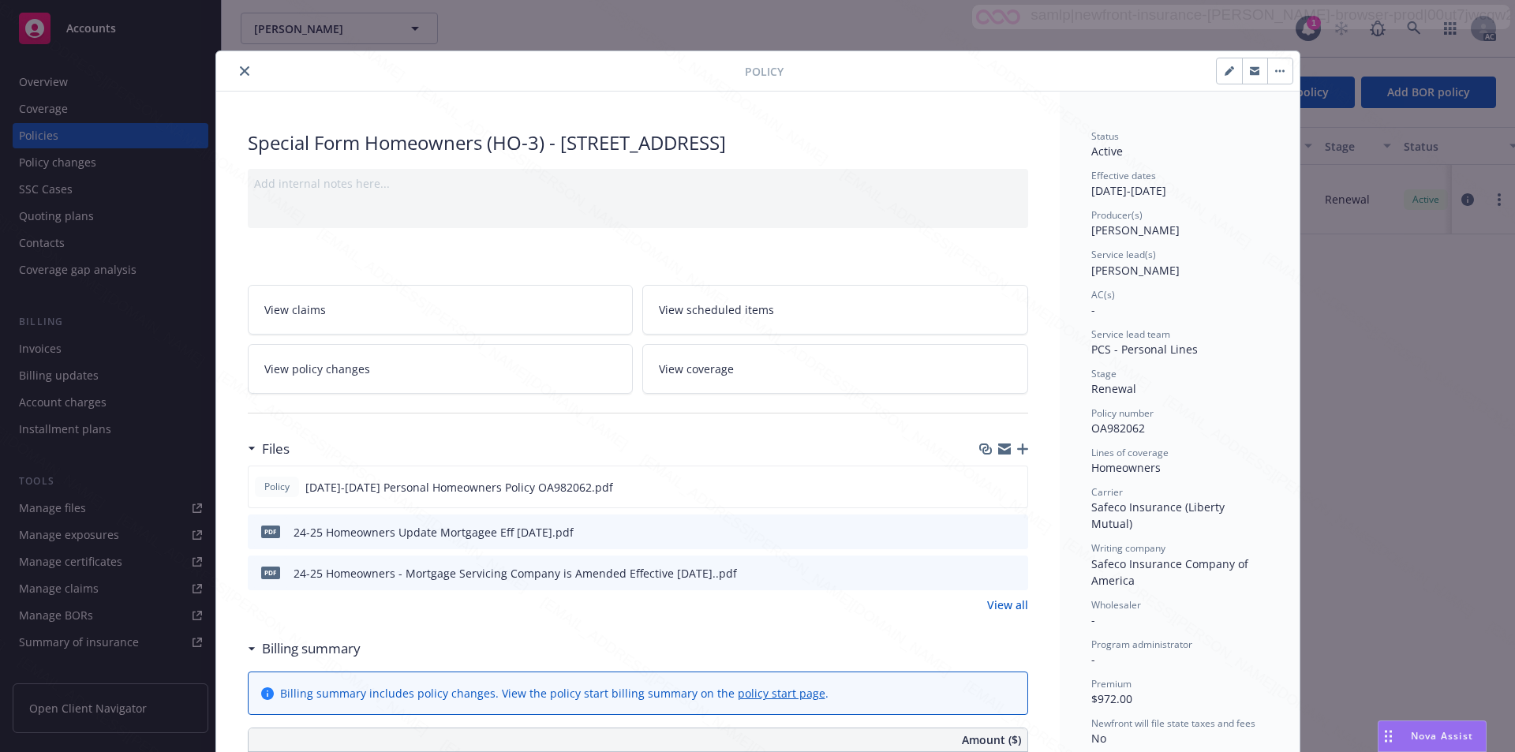
click at [369, 366] on link "View policy changes" at bounding box center [441, 369] width 386 height 50
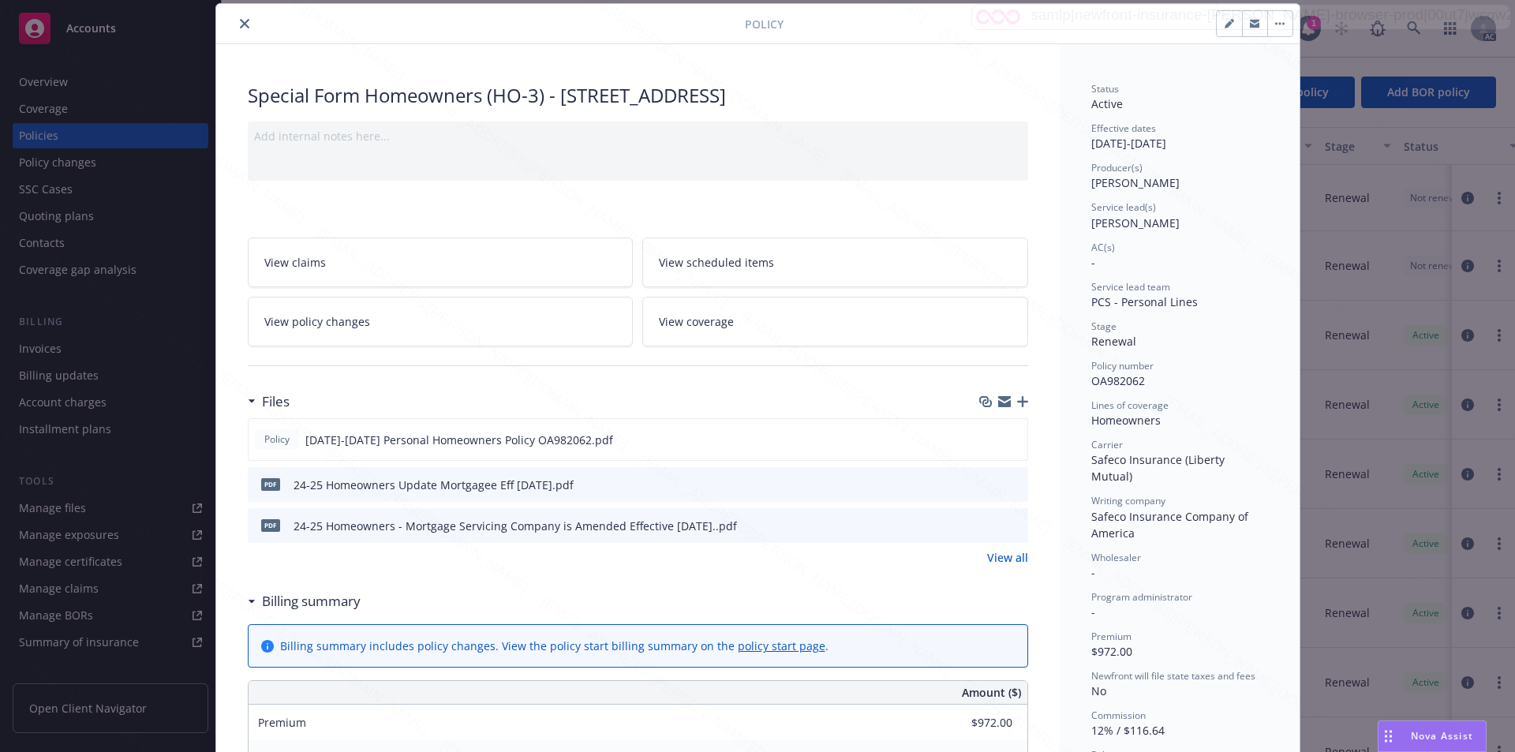
click at [402, 316] on link "View policy changes" at bounding box center [441, 322] width 386 height 50
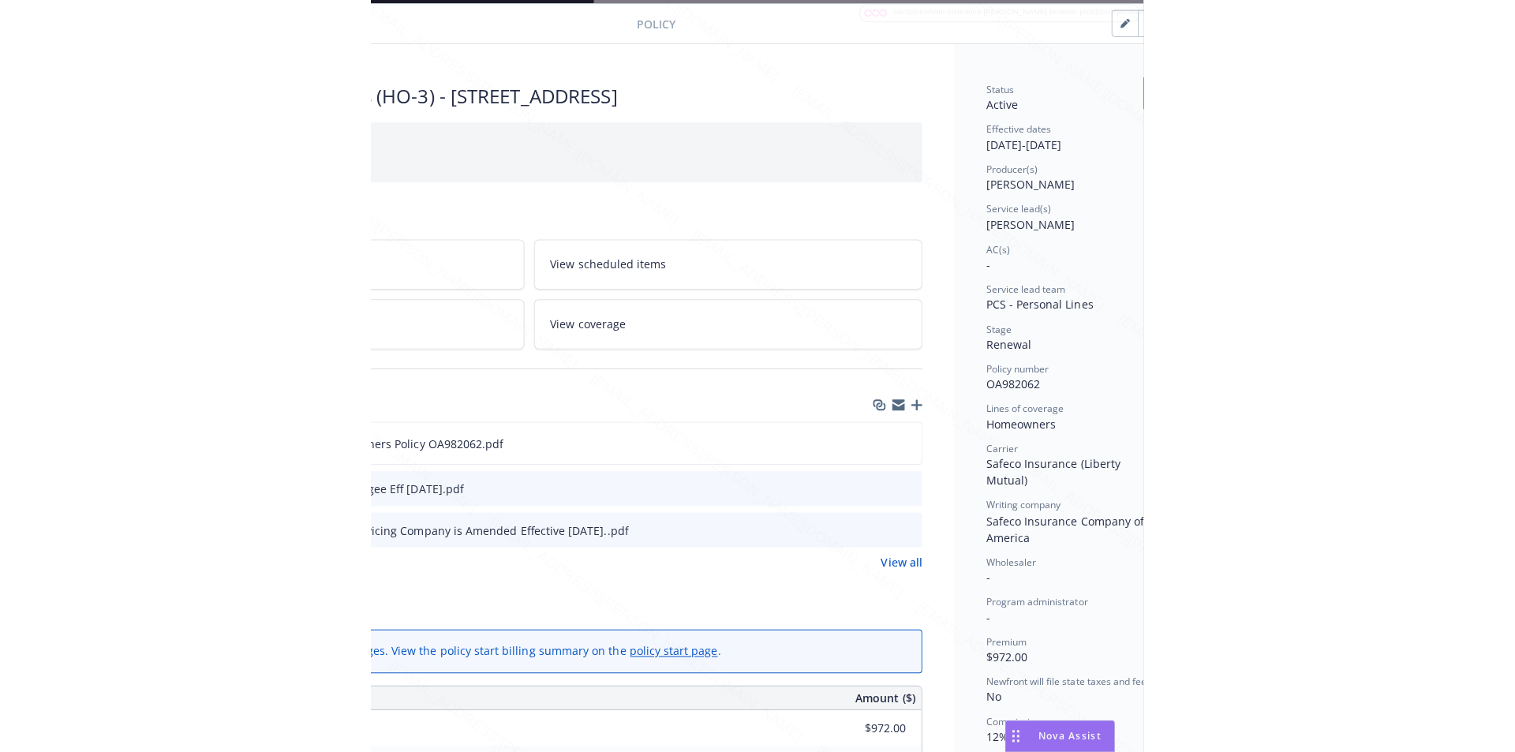
scroll to position [47, 331]
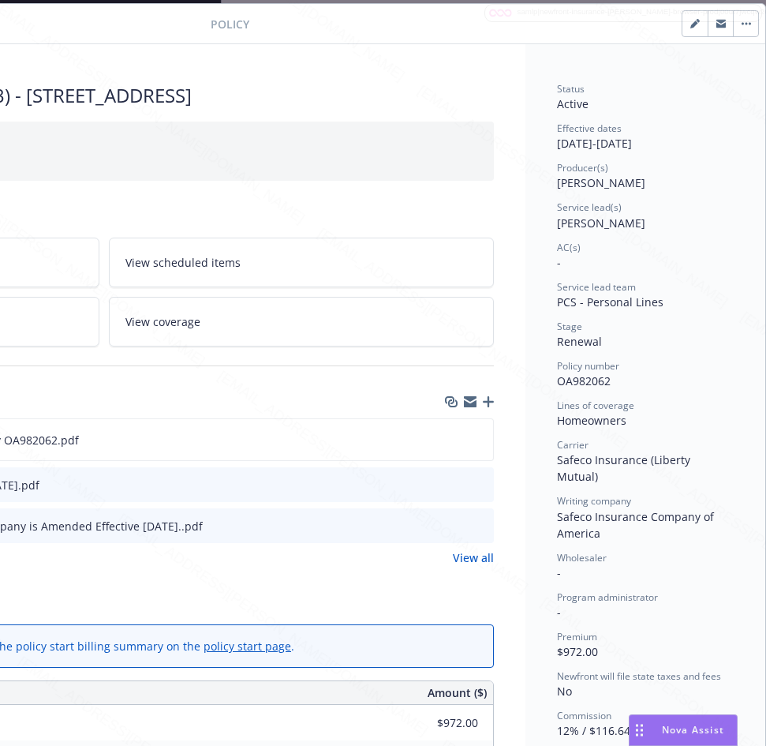
click at [386, 598] on div "Billing summary" at bounding box center [103, 601] width 781 height 33
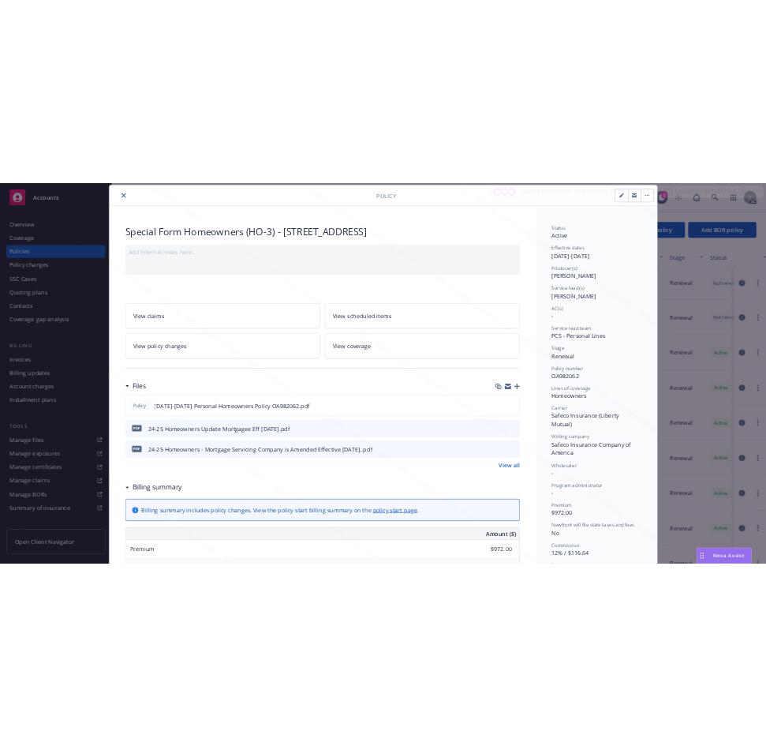
scroll to position [47, 0]
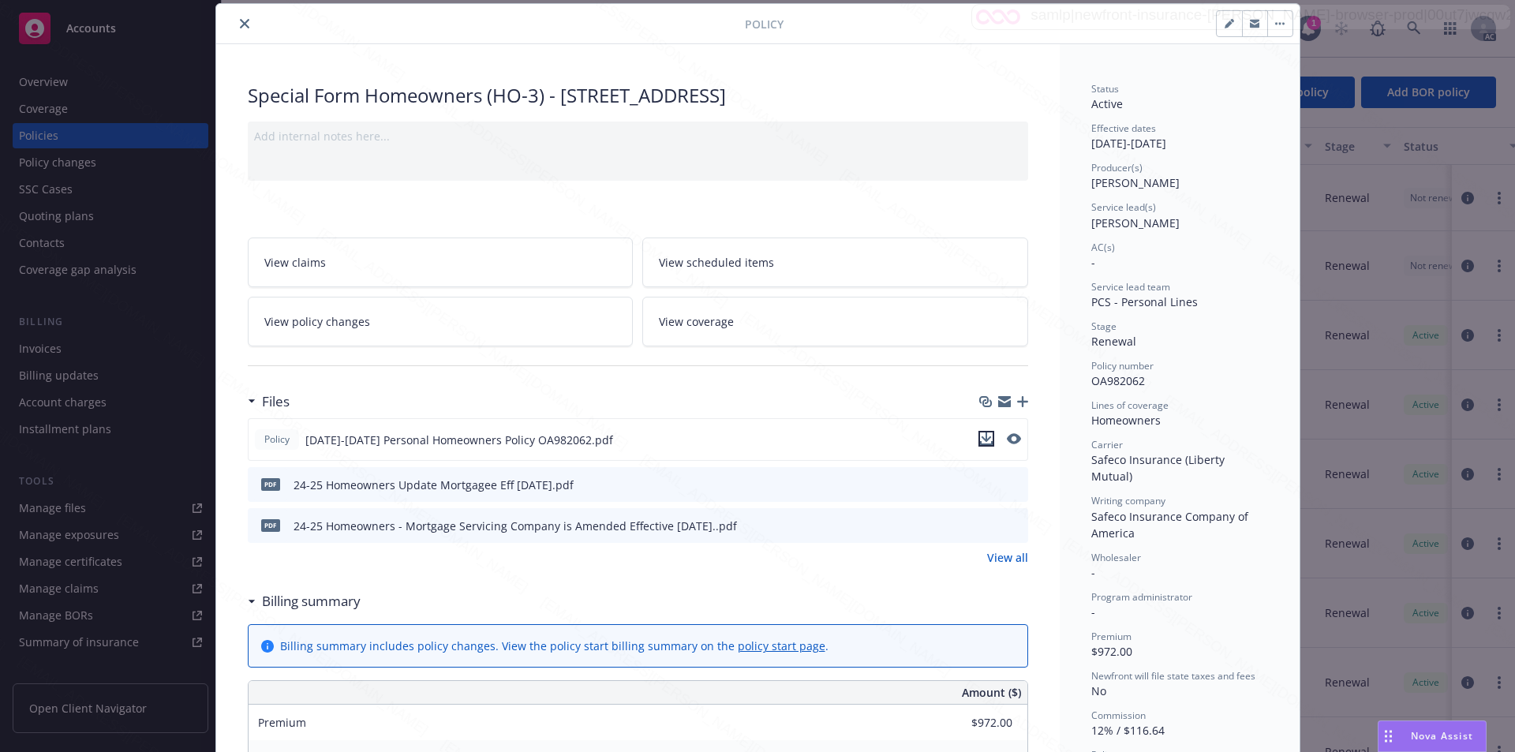
click at [766, 439] on icon "download file" at bounding box center [986, 439] width 13 height 13
click at [766, 481] on icon "download file" at bounding box center [987, 484] width 13 height 13
click at [766, 523] on icon "download file" at bounding box center [987, 525] width 13 height 13
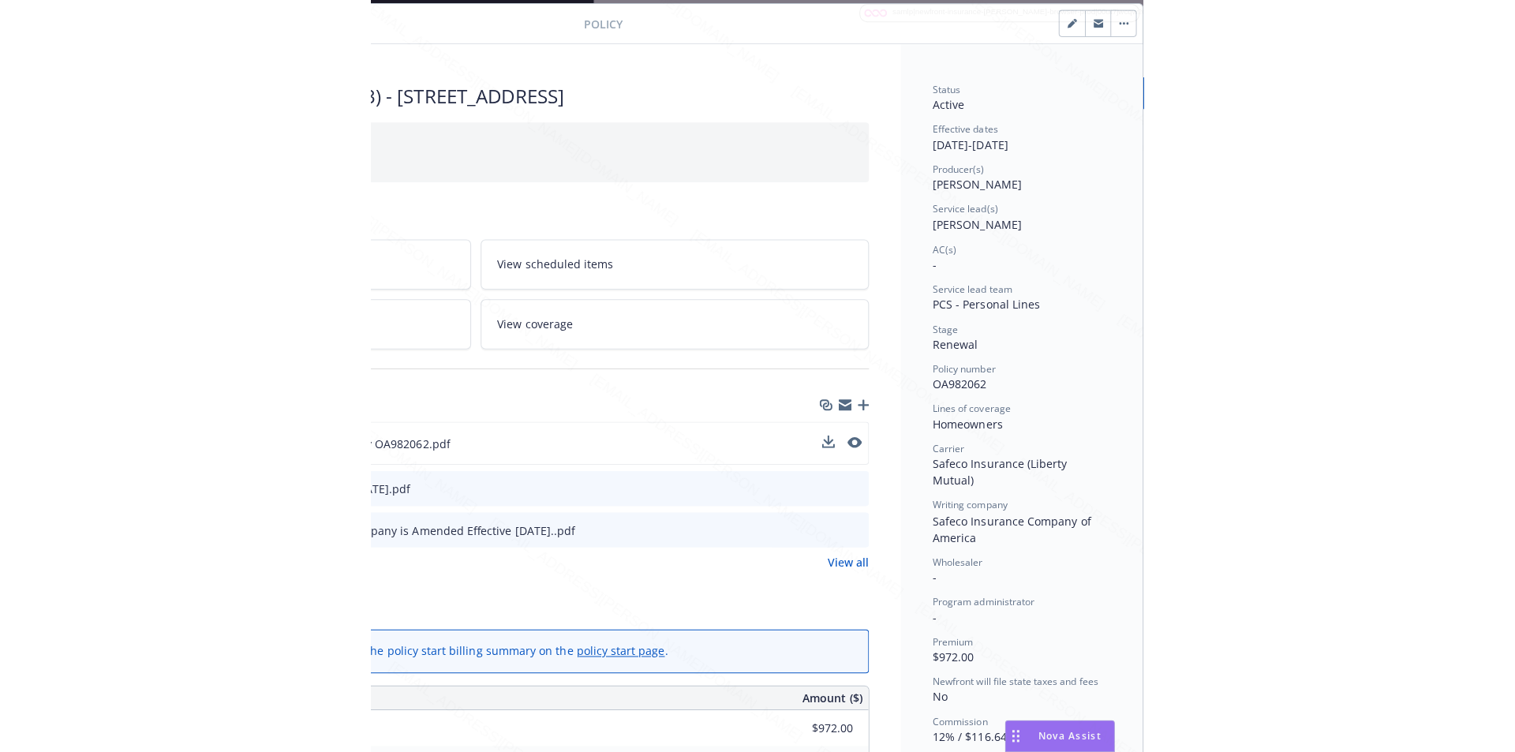
scroll to position [47, 331]
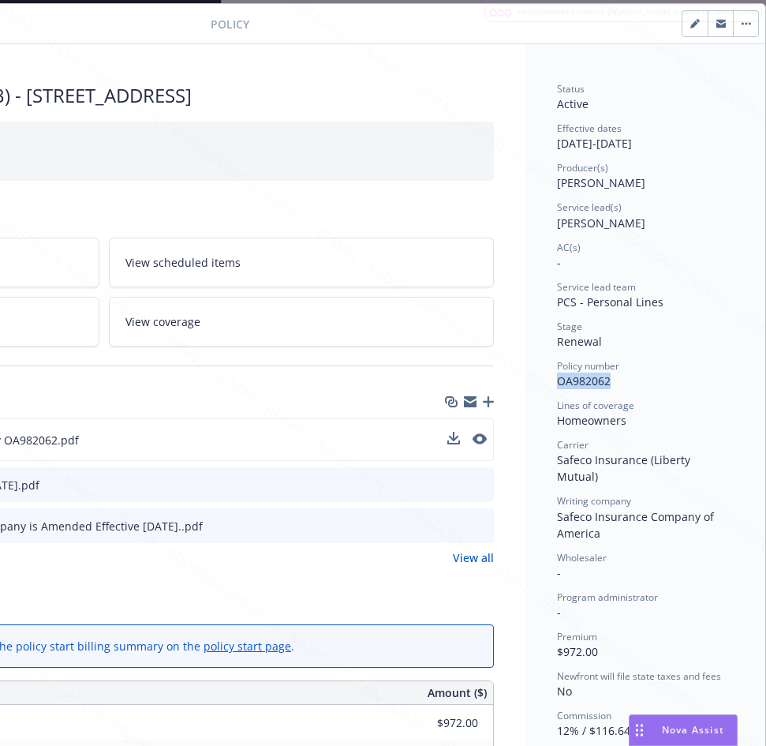
drag, startPoint x: 544, startPoint y: 384, endPoint x: 623, endPoint y: 380, distance: 79.0
drag, startPoint x: 545, startPoint y: 140, endPoint x: 602, endPoint y: 144, distance: 57.0
click at [602, 144] on div "Effective dates [DATE] - [DATE]" at bounding box center [645, 137] width 177 height 30
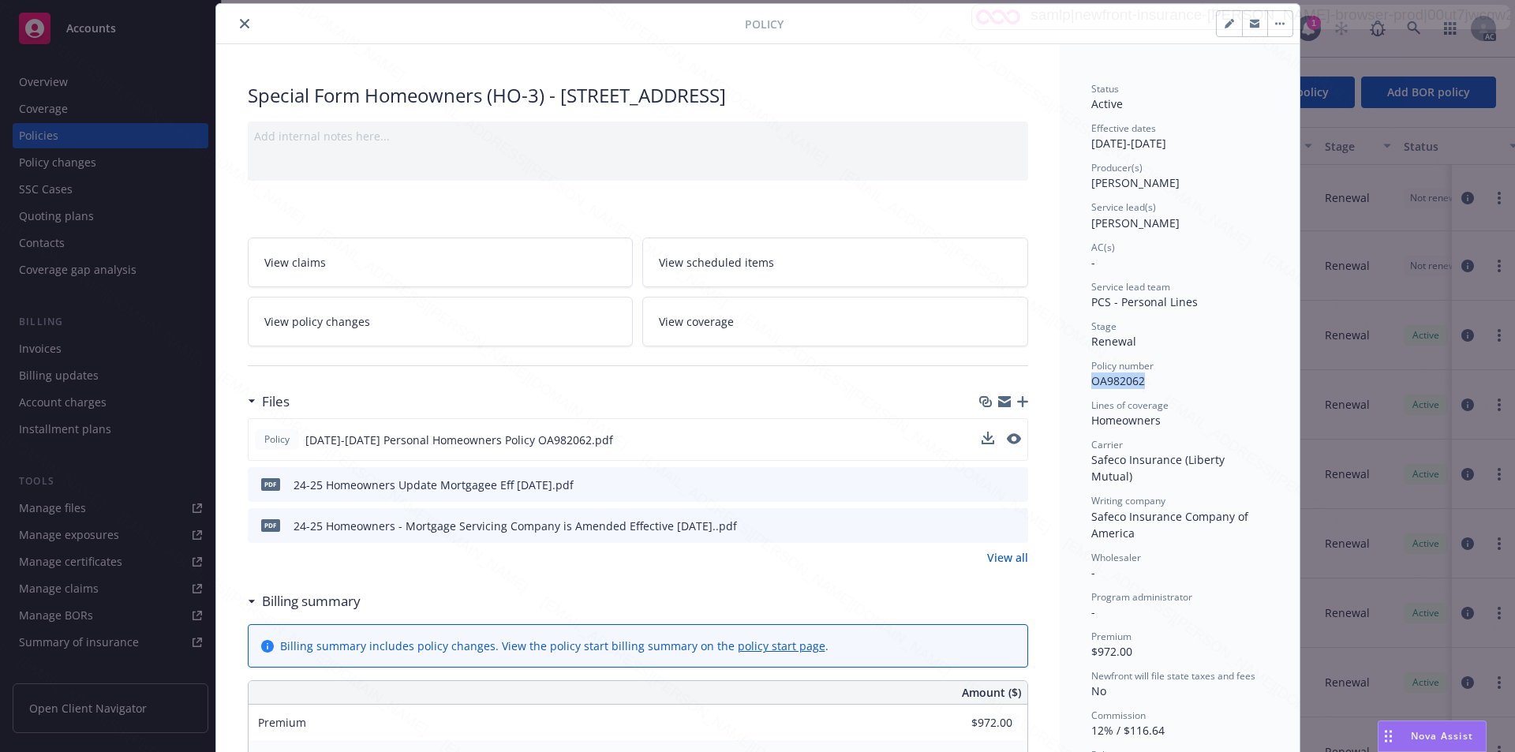
scroll to position [47, 0]
click at [766, 27] on button "button" at bounding box center [1280, 23] width 25 height 25
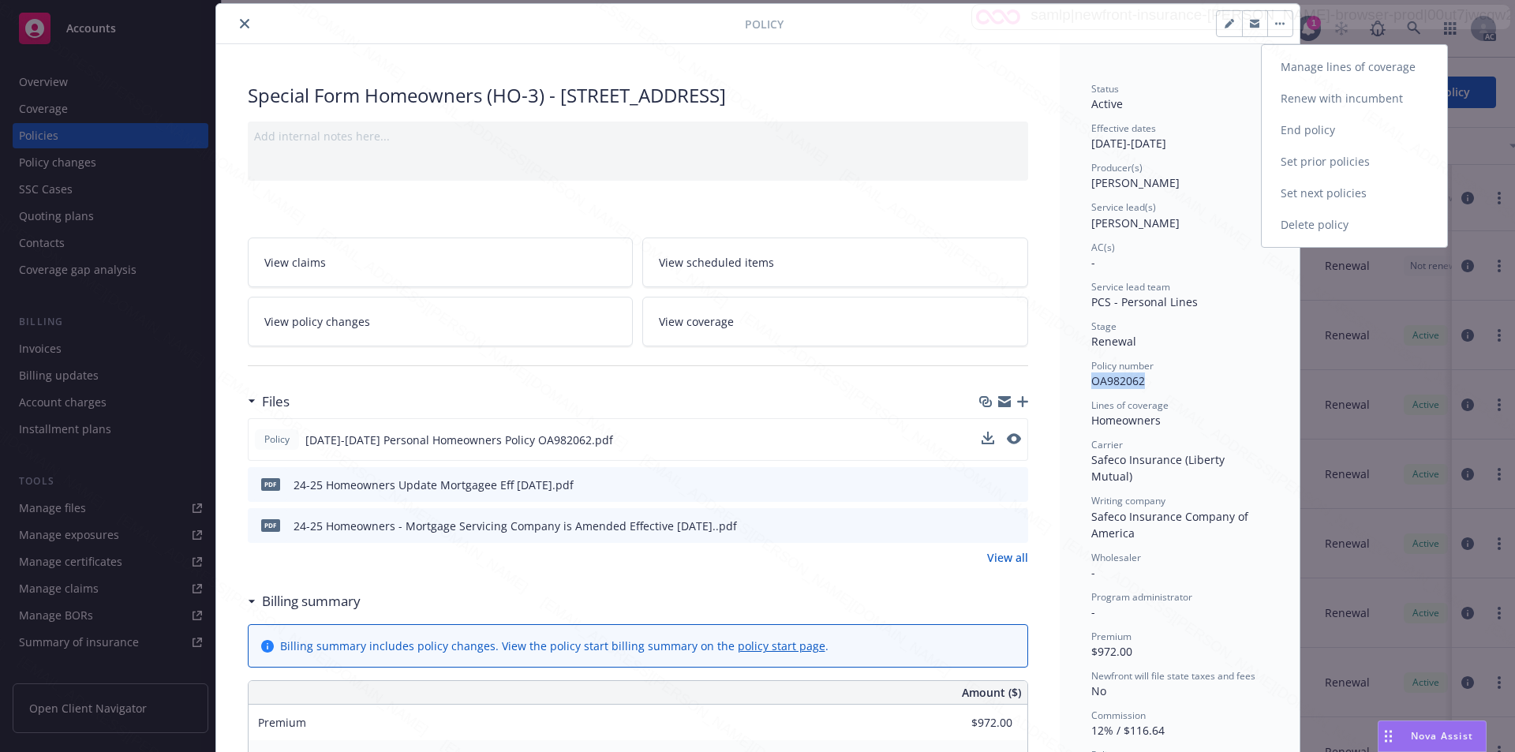
click at [766, 129] on link "End policy" at bounding box center [1354, 130] width 185 height 32
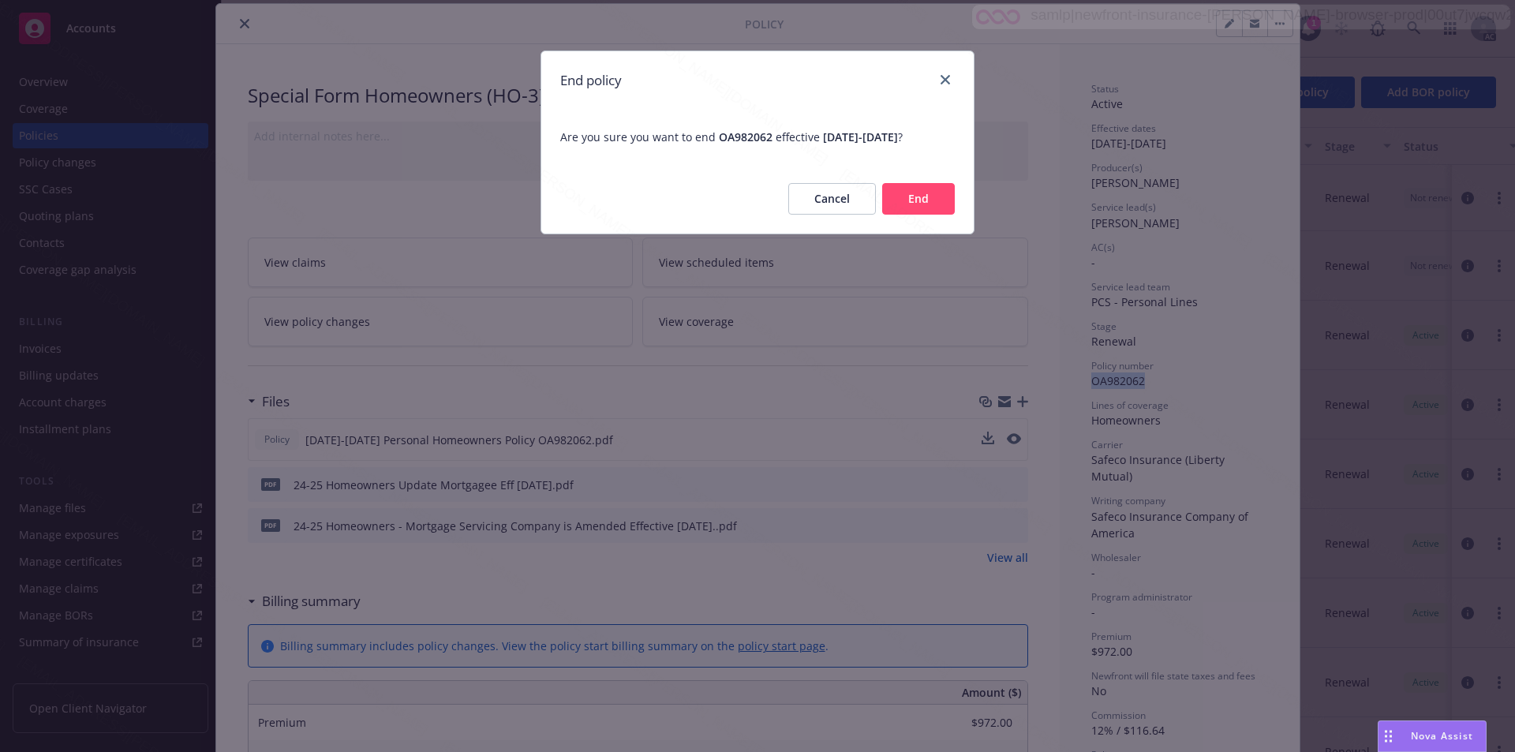
click at [766, 202] on button "End" at bounding box center [918, 199] width 73 height 32
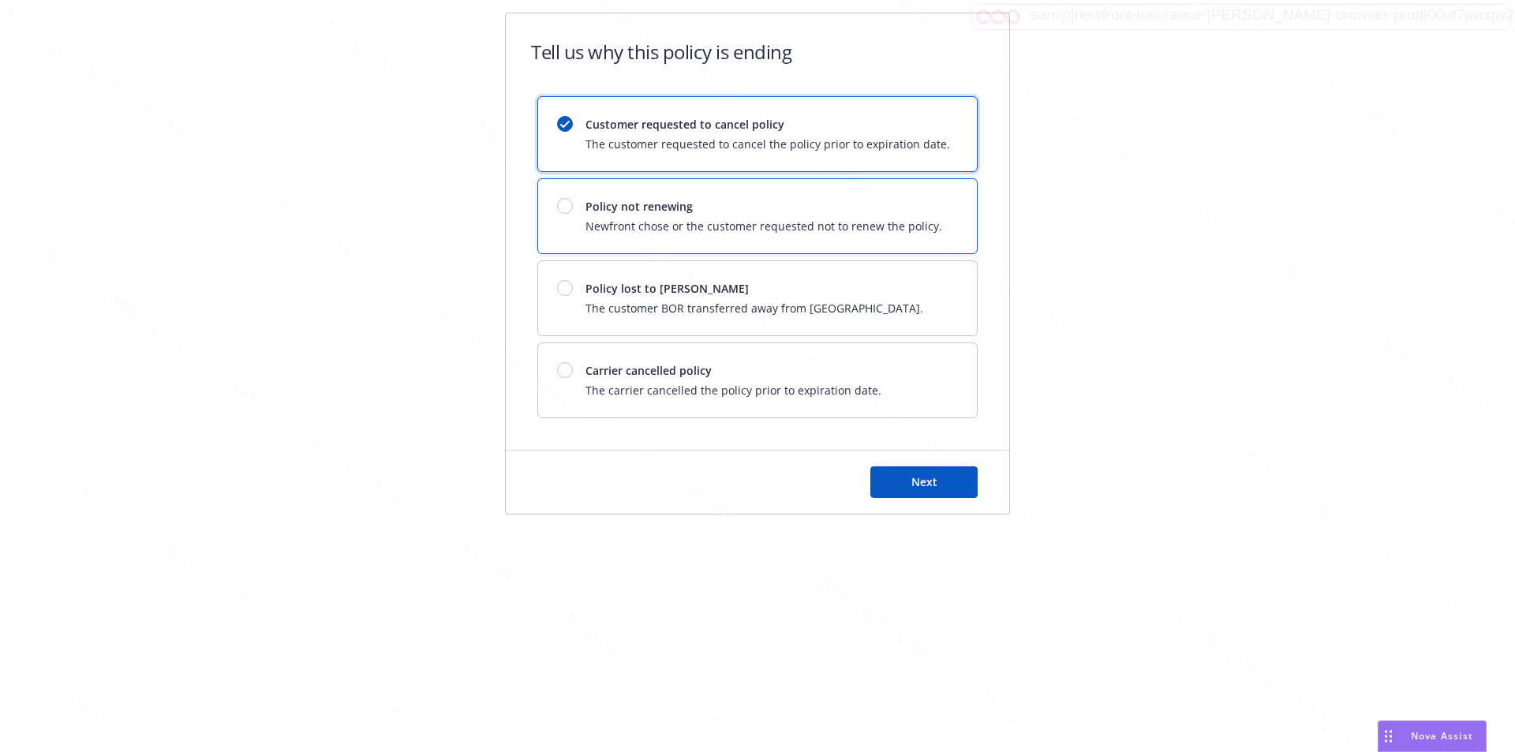
click at [766, 209] on span "Policy not renewing" at bounding box center [764, 206] width 357 height 17
click at [766, 485] on button "Next" at bounding box center [924, 482] width 107 height 32
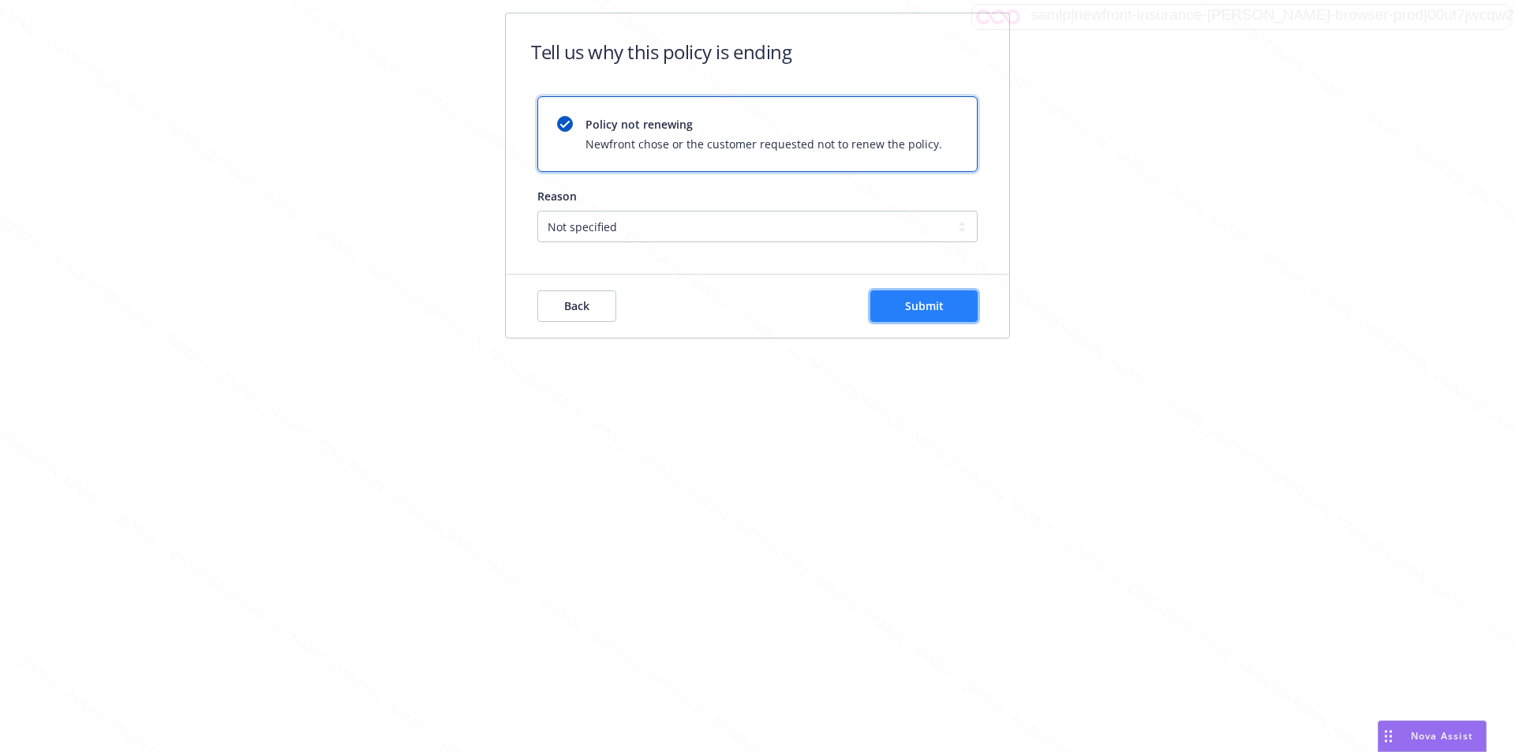
click at [766, 298] on span "Submit" at bounding box center [924, 305] width 39 height 15
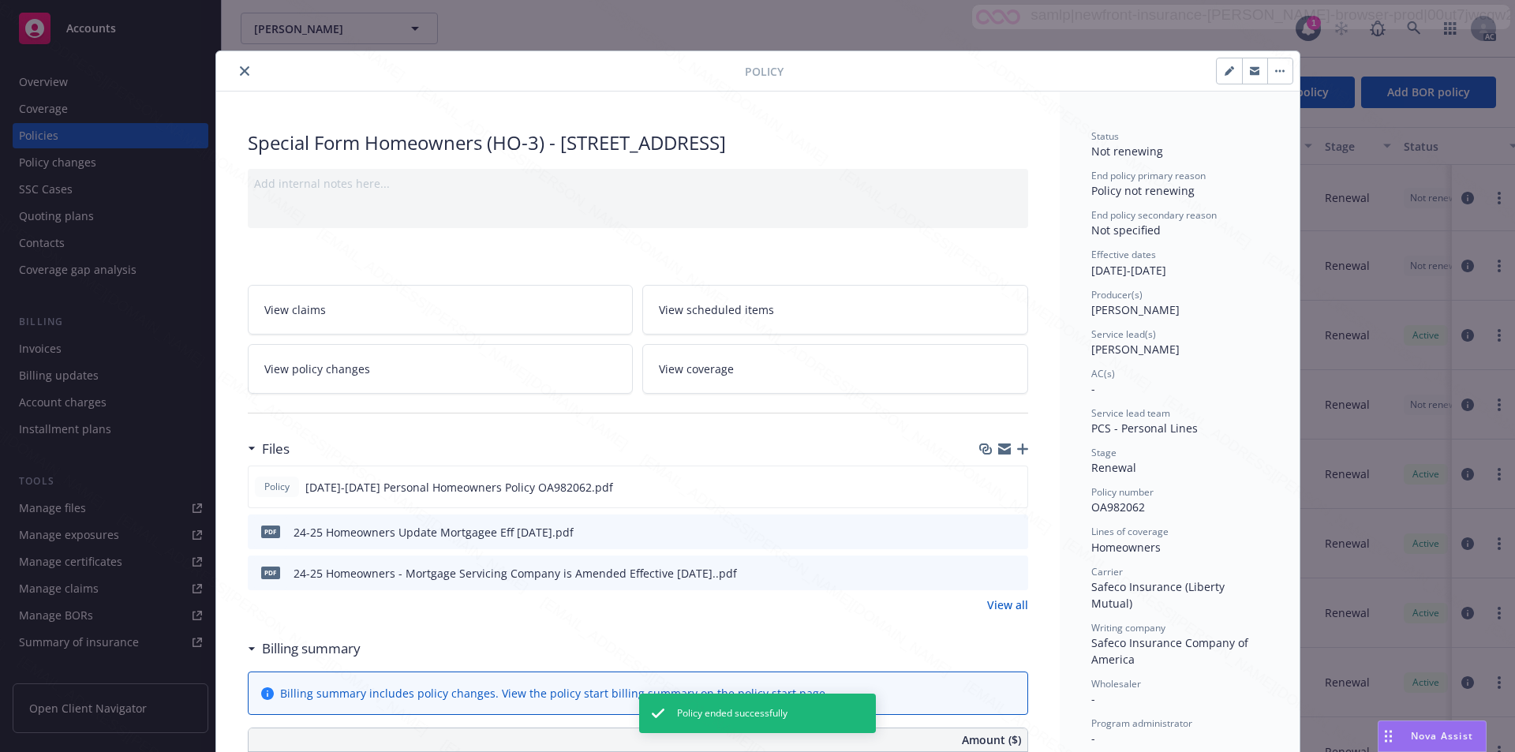
scroll to position [47, 0]
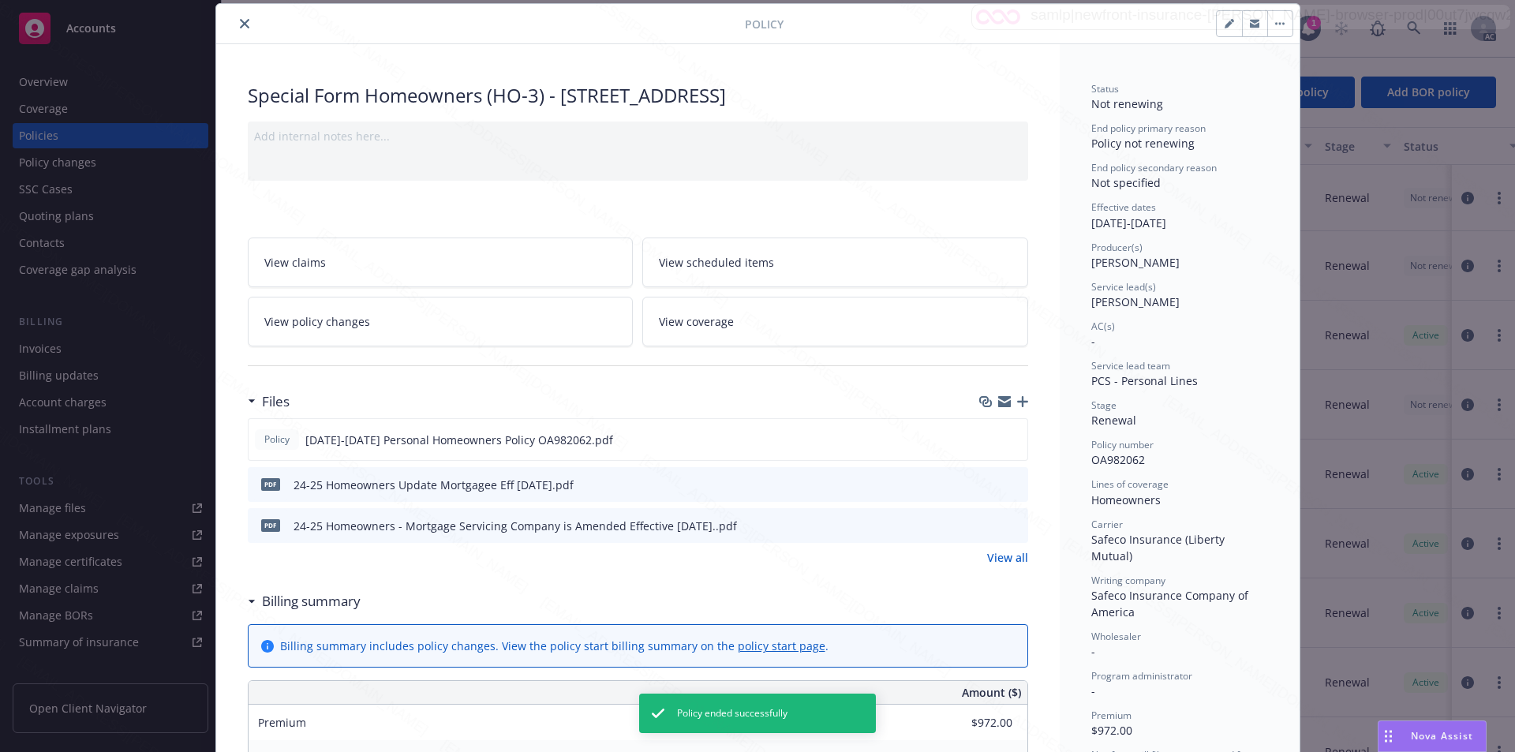
click at [240, 21] on icon "close" at bounding box center [244, 23] width 9 height 9
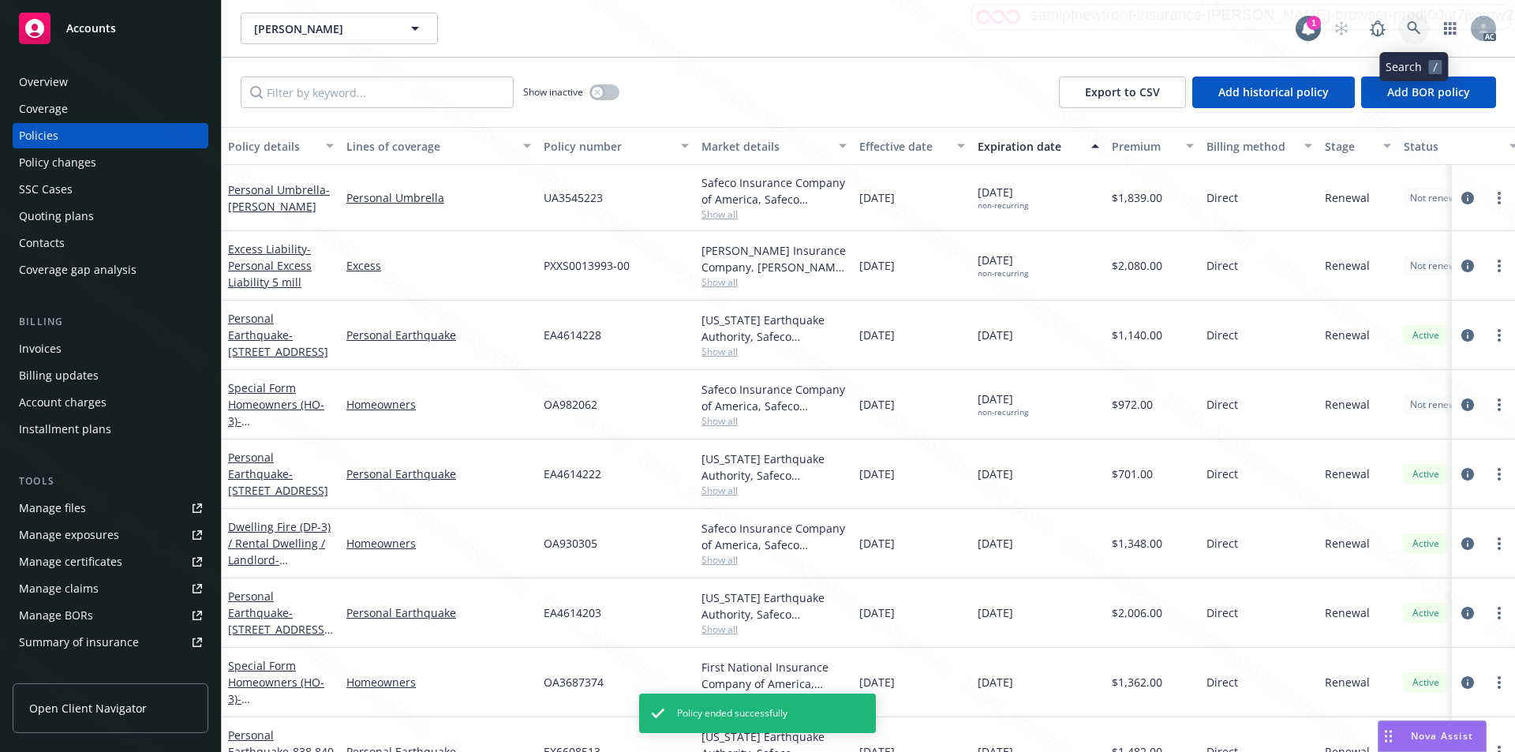
click at [766, 24] on icon at bounding box center [1414, 28] width 14 height 14
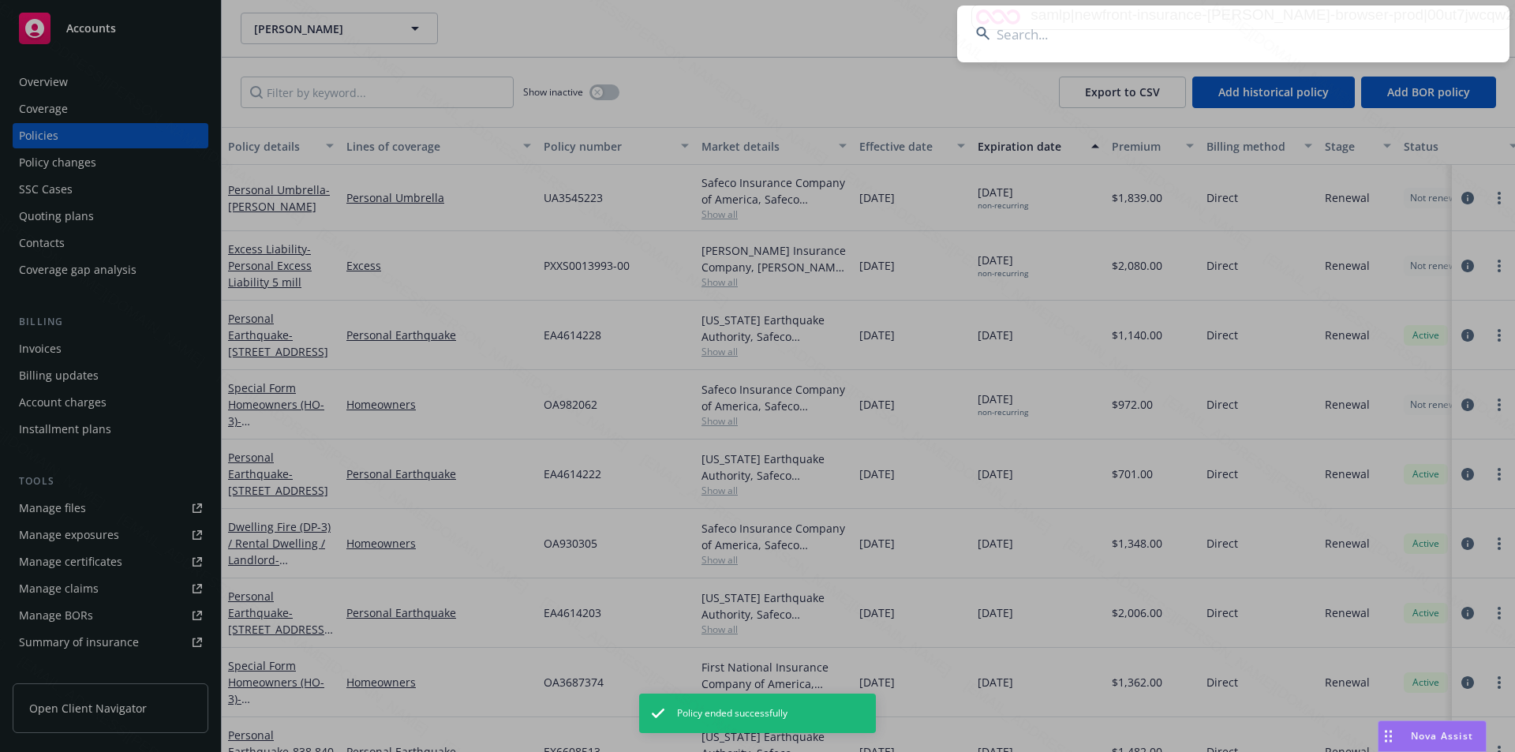
click at [766, 46] on input at bounding box center [1233, 34] width 552 height 57
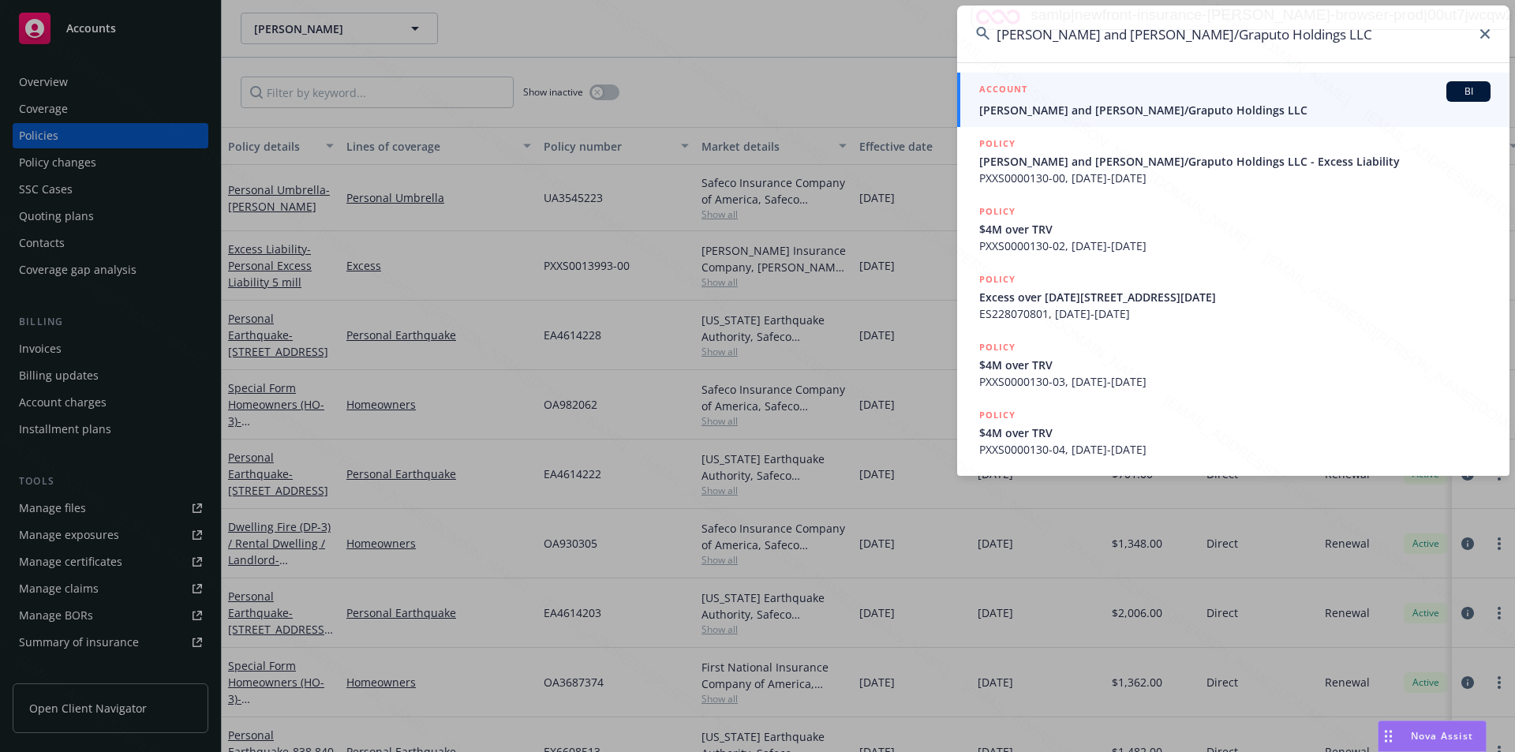
type input "[PERSON_NAME] and [PERSON_NAME]/Graputo Holdings LLC"
click at [766, 112] on span "[PERSON_NAME] and [PERSON_NAME]/Graputo Holdings LLC" at bounding box center [1234, 110] width 511 height 17
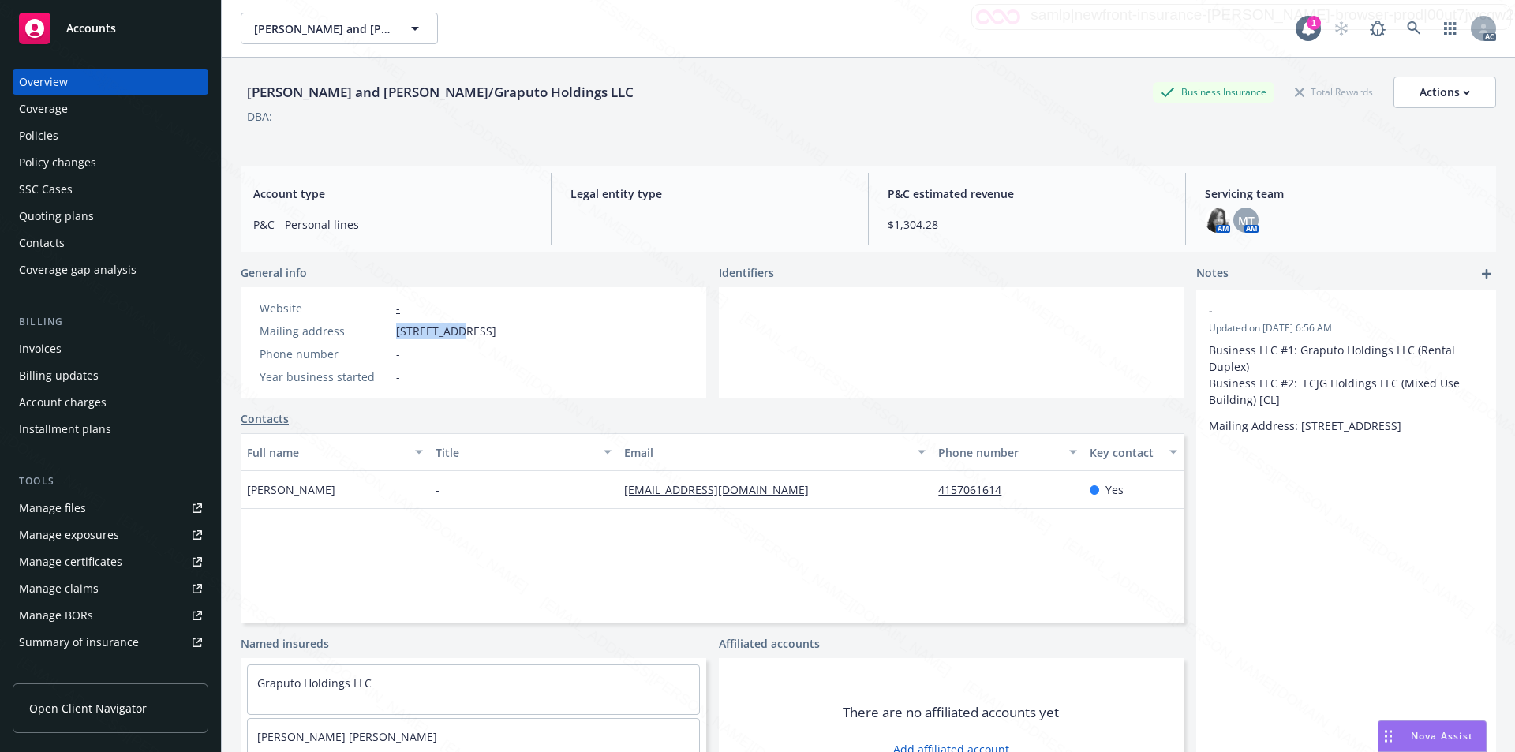
drag, startPoint x: 399, startPoint y: 331, endPoint x: 460, endPoint y: 330, distance: 60.8
click at [460, 330] on span "[STREET_ADDRESS]" at bounding box center [446, 331] width 100 height 17
drag, startPoint x: 463, startPoint y: 330, endPoint x: 393, endPoint y: 332, distance: 70.3
click at [393, 332] on div "Mailing address [STREET_ADDRESS]" at bounding box center [377, 331] width 249 height 17
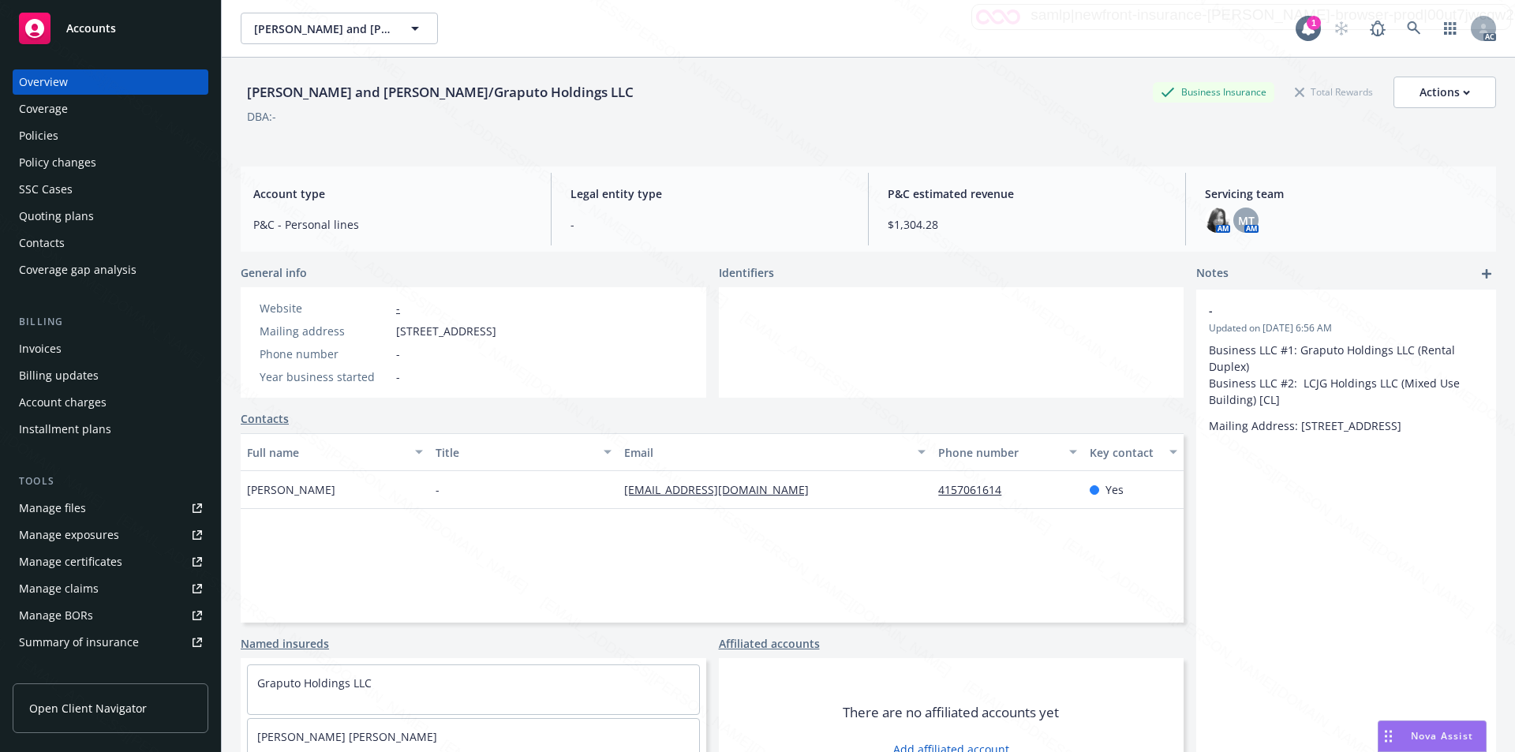
click at [766, 328] on div at bounding box center [952, 342] width 466 height 110
click at [49, 138] on div "Policies" at bounding box center [38, 135] width 39 height 25
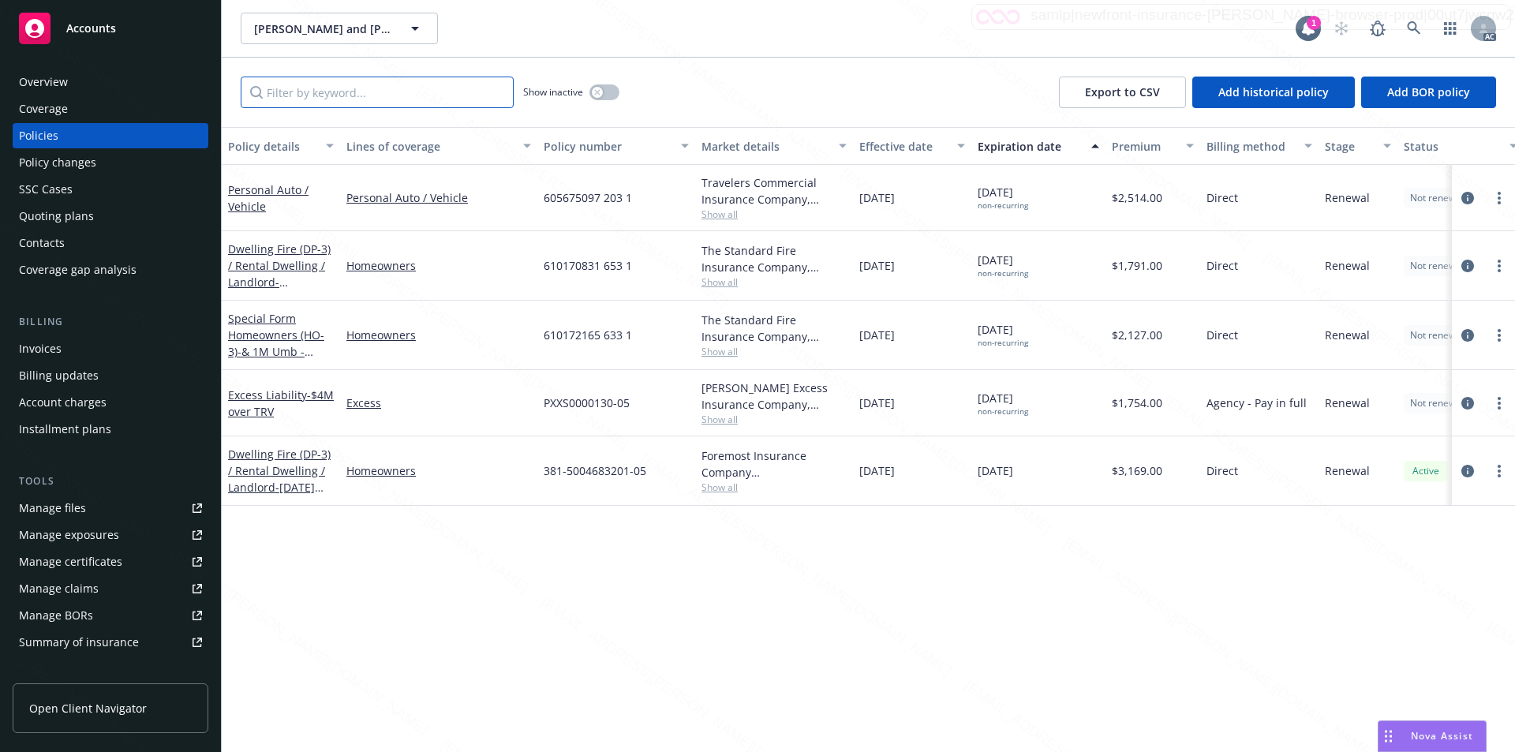
click at [368, 92] on input "Filter by keyword..." at bounding box center [377, 93] width 273 height 32
paste input "381-5004683201-05"
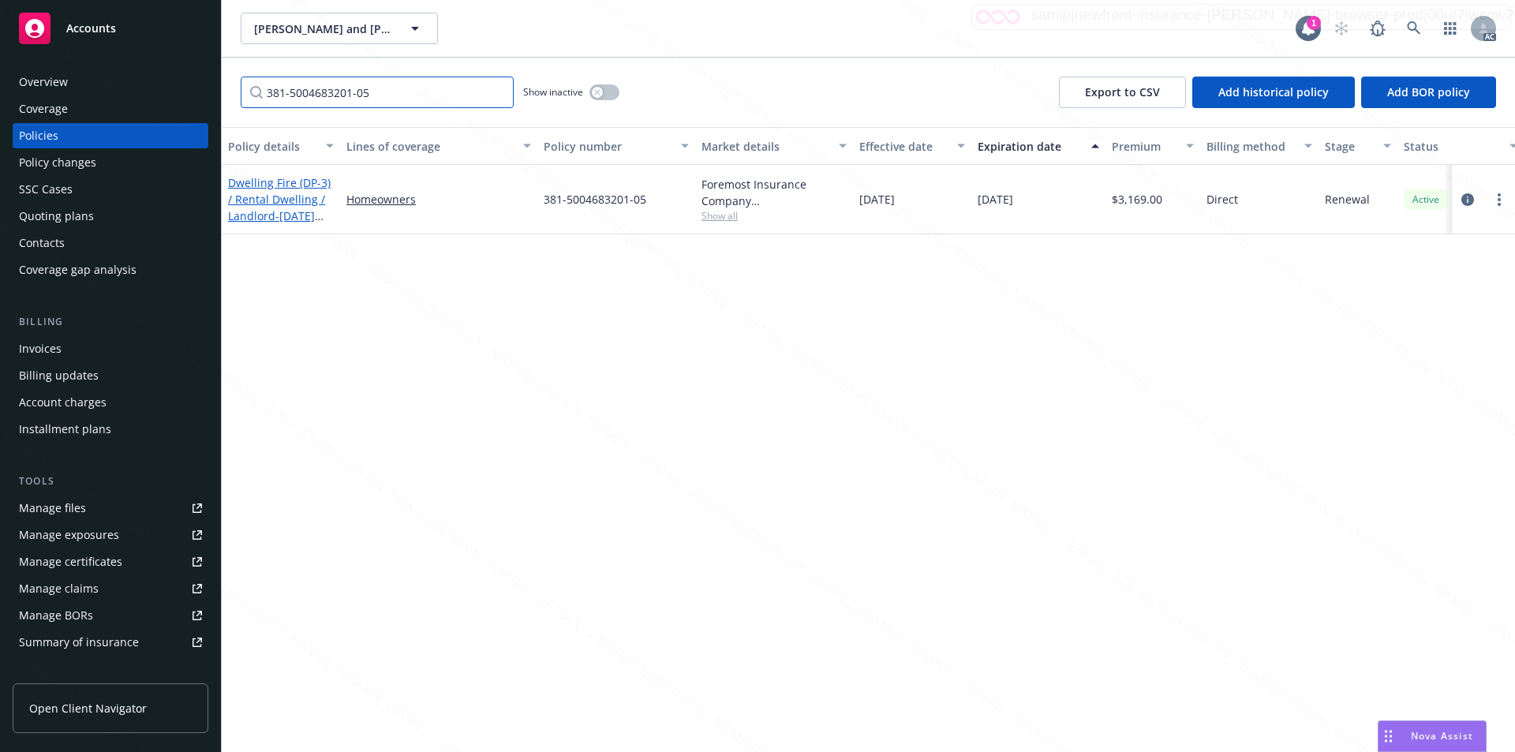
type input "381-5004683201-05"
click at [265, 195] on link "Dwelling Fire (DP-3) / [PERSON_NAME] / Landlord - [DATE]-[DATE][STREET_ADDRESS]" at bounding box center [279, 215] width 103 height 81
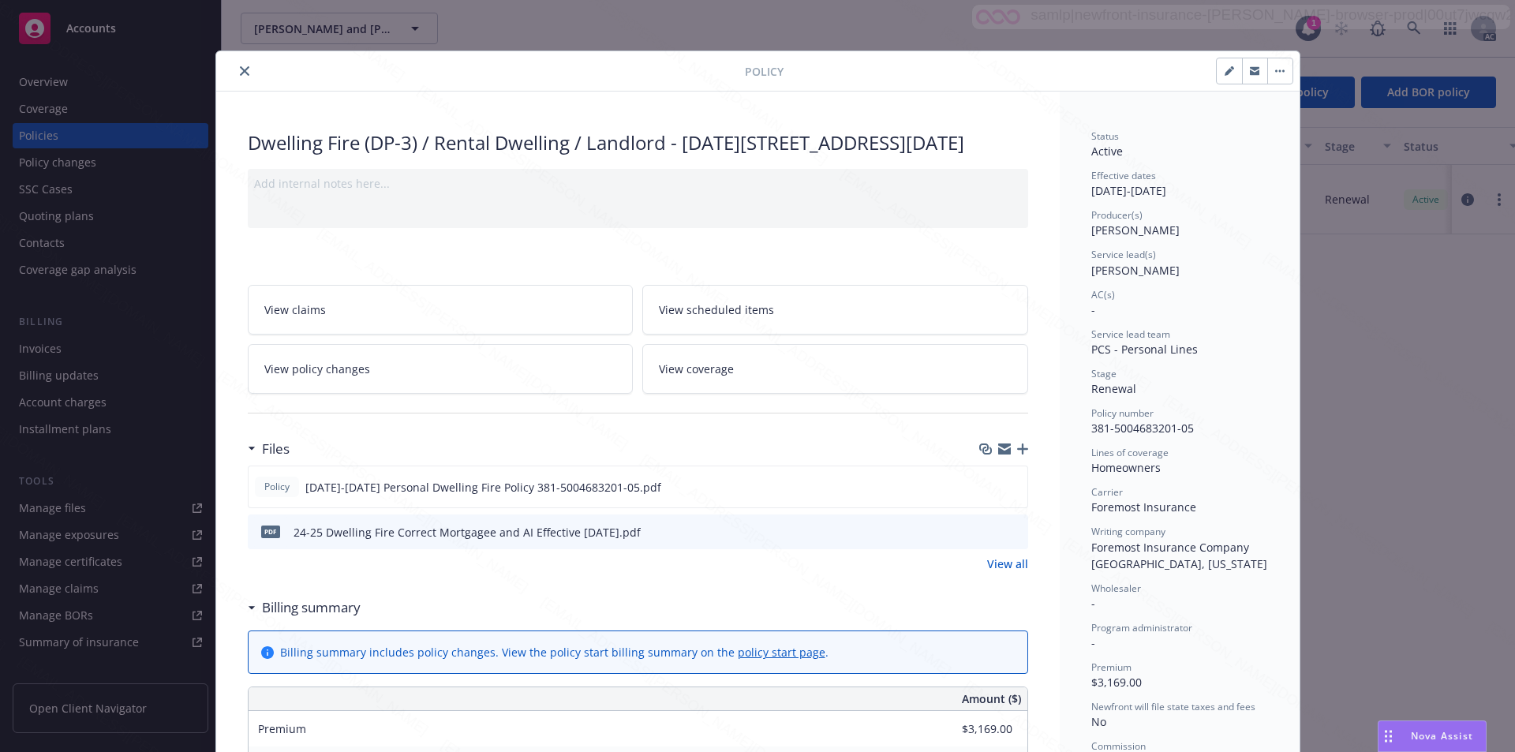
click at [401, 394] on link "View policy changes" at bounding box center [441, 369] width 386 height 50
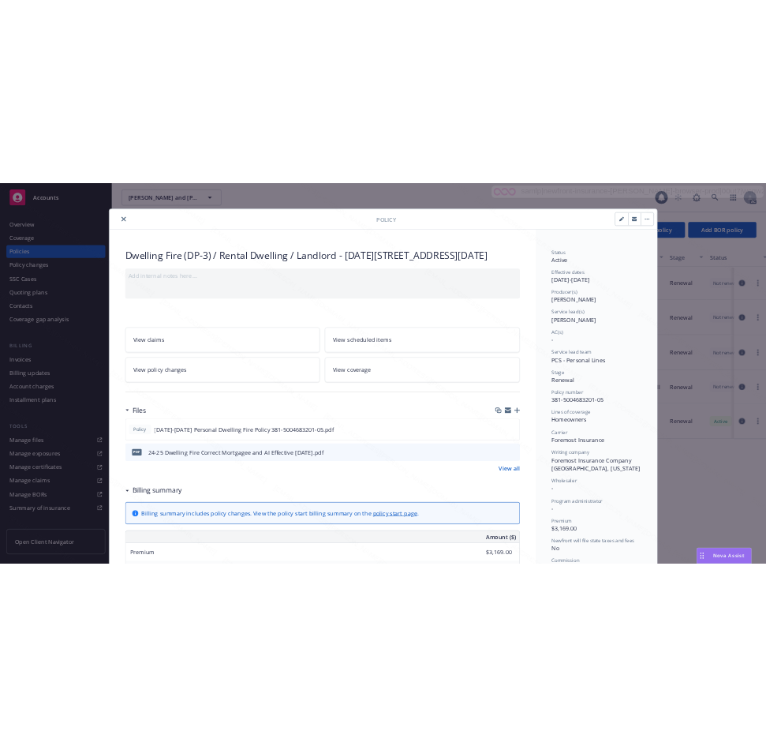
scroll to position [47, 0]
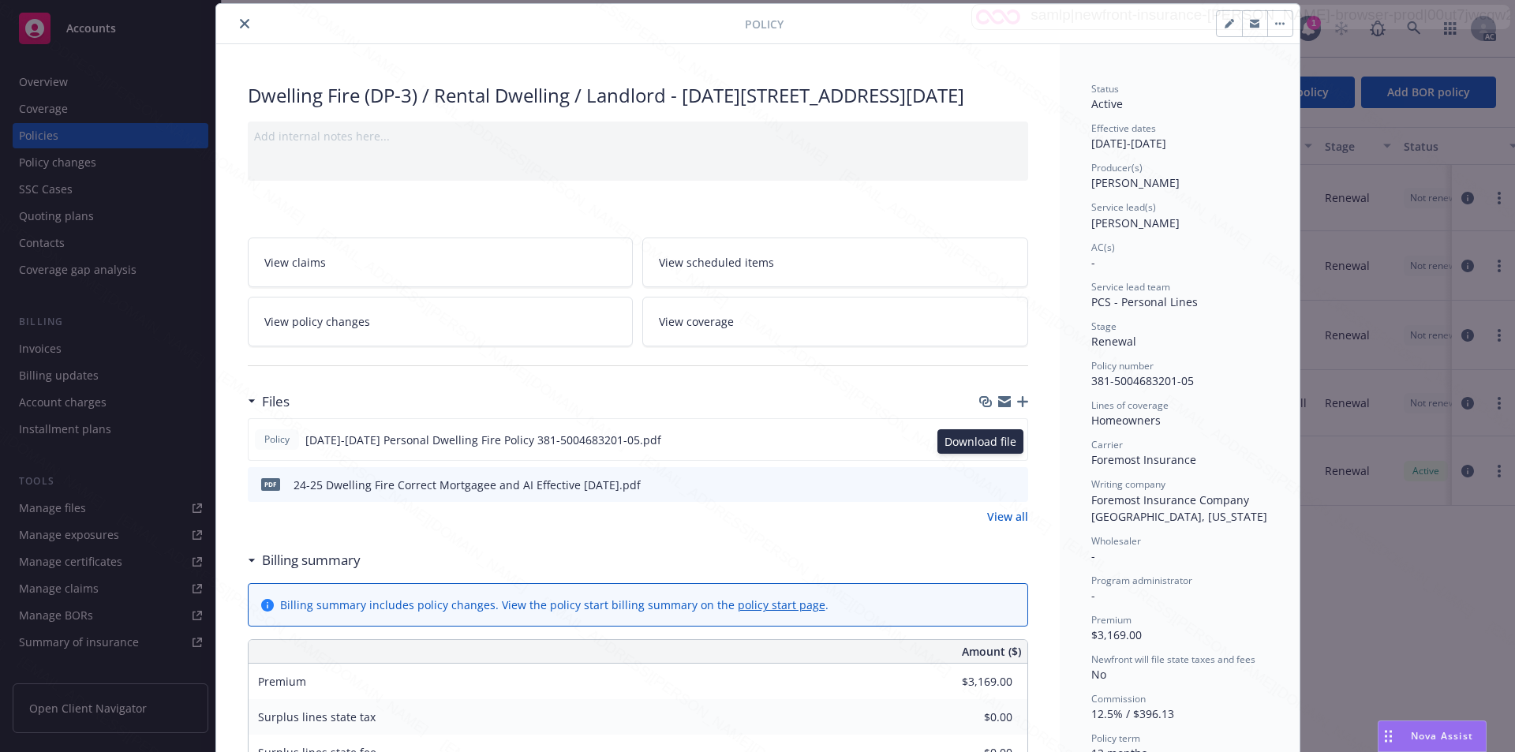
click at [766, 445] on icon "download file" at bounding box center [986, 439] width 13 height 13
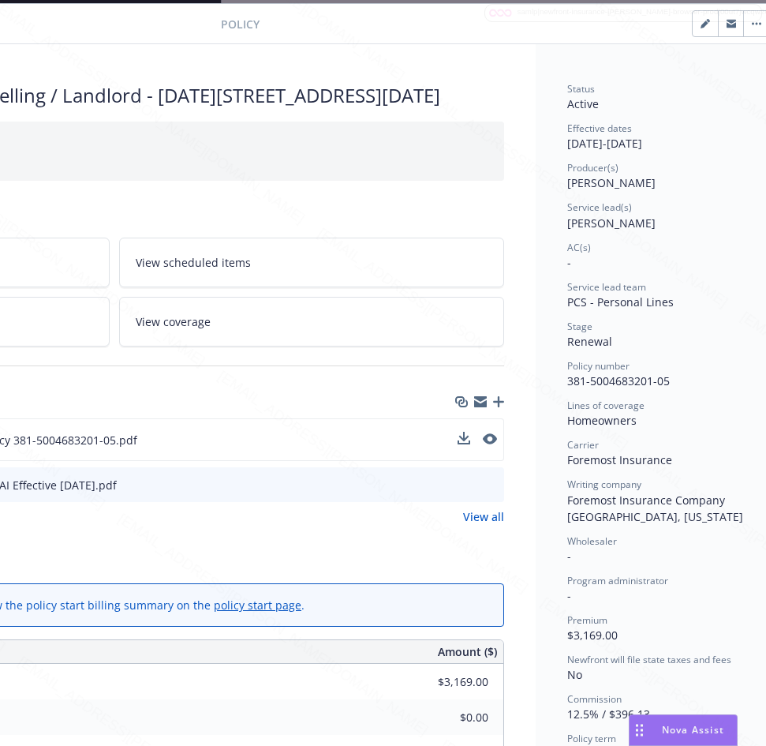
scroll to position [47, 331]
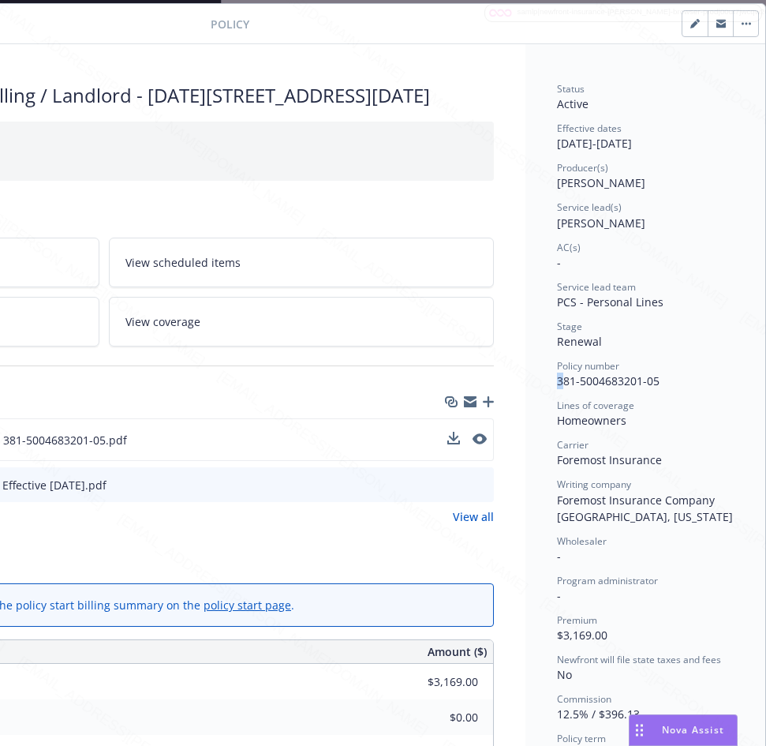
click at [557, 378] on span "381-5004683201-05" at bounding box center [608, 380] width 103 height 15
click at [651, 379] on div "Policy number 381-5004683201-05" at bounding box center [645, 374] width 177 height 30
drag, startPoint x: 650, startPoint y: 379, endPoint x: 519, endPoint y: 383, distance: 130.3
click at [526, 383] on div "Status Active Effective dates [DATE] - [DATE] Producer(s) [PERSON_NAME] Service…" at bounding box center [646, 741] width 240 height 1394
click at [557, 145] on div "Effective dates [DATE] - [DATE]" at bounding box center [645, 137] width 177 height 30
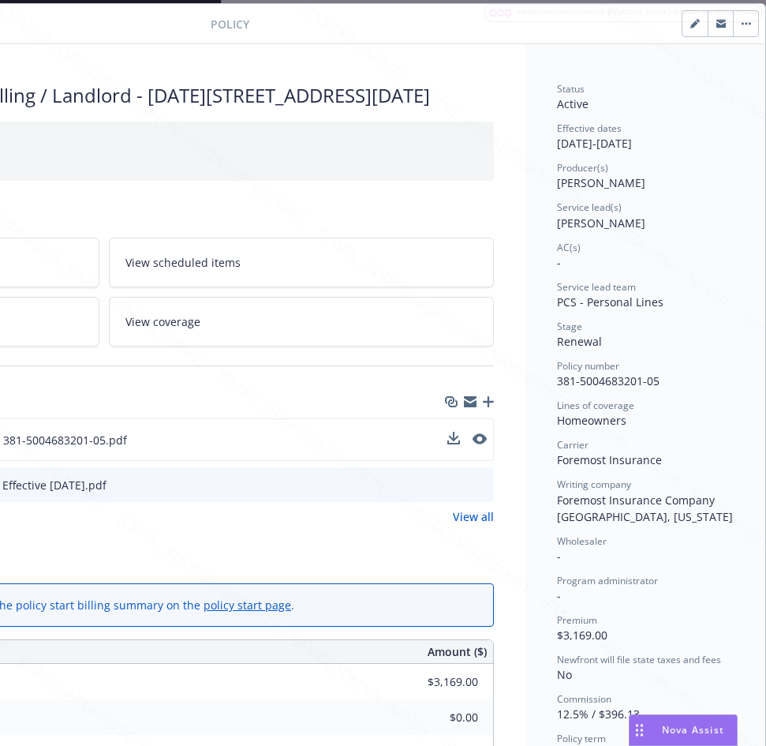
drag, startPoint x: 544, startPoint y: 141, endPoint x: 604, endPoint y: 144, distance: 60.0
click at [604, 144] on div "Status Active Effective dates [DATE] - [DATE] Producer(s) [PERSON_NAME] Service…" at bounding box center [646, 741] width 240 height 1394
click at [509, 282] on div "Dwelling Fire (DP-3) / [PERSON_NAME] / Landlord - [DATE]-[DATE][STREET_ADDRESS]…" at bounding box center [104, 741] width 844 height 1394
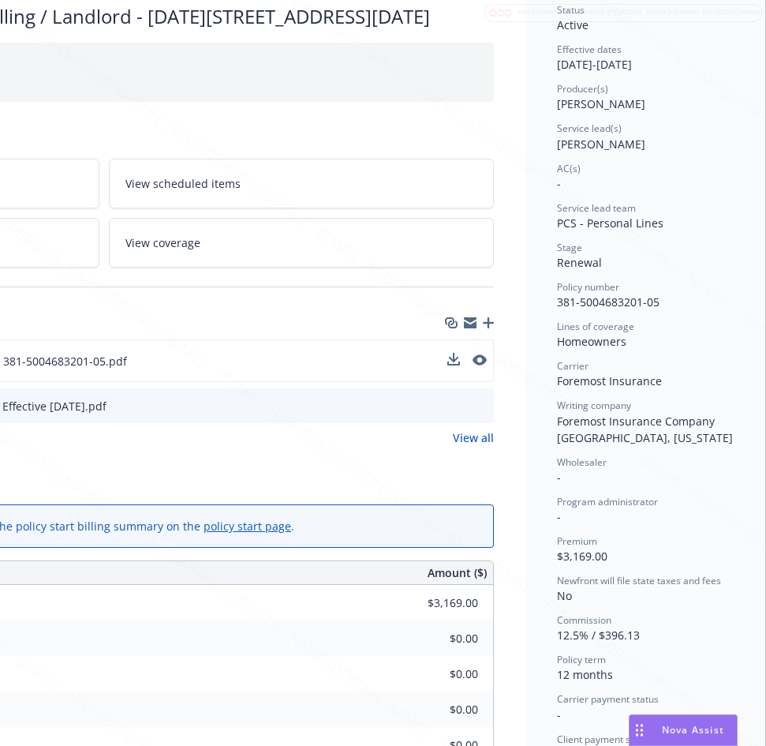
click at [136, 498] on div "Billing summary" at bounding box center [103, 481] width 781 height 33
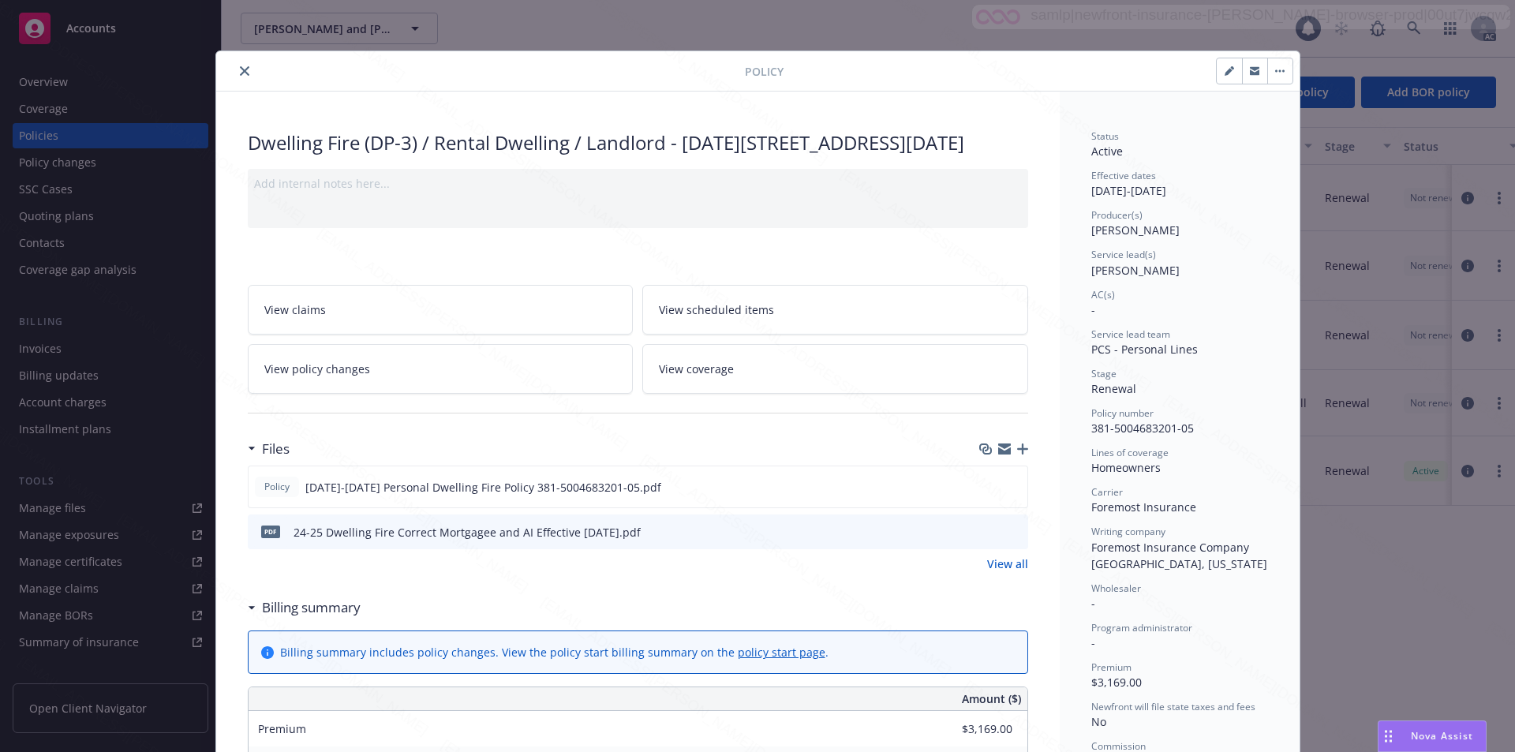
scroll to position [47, 0]
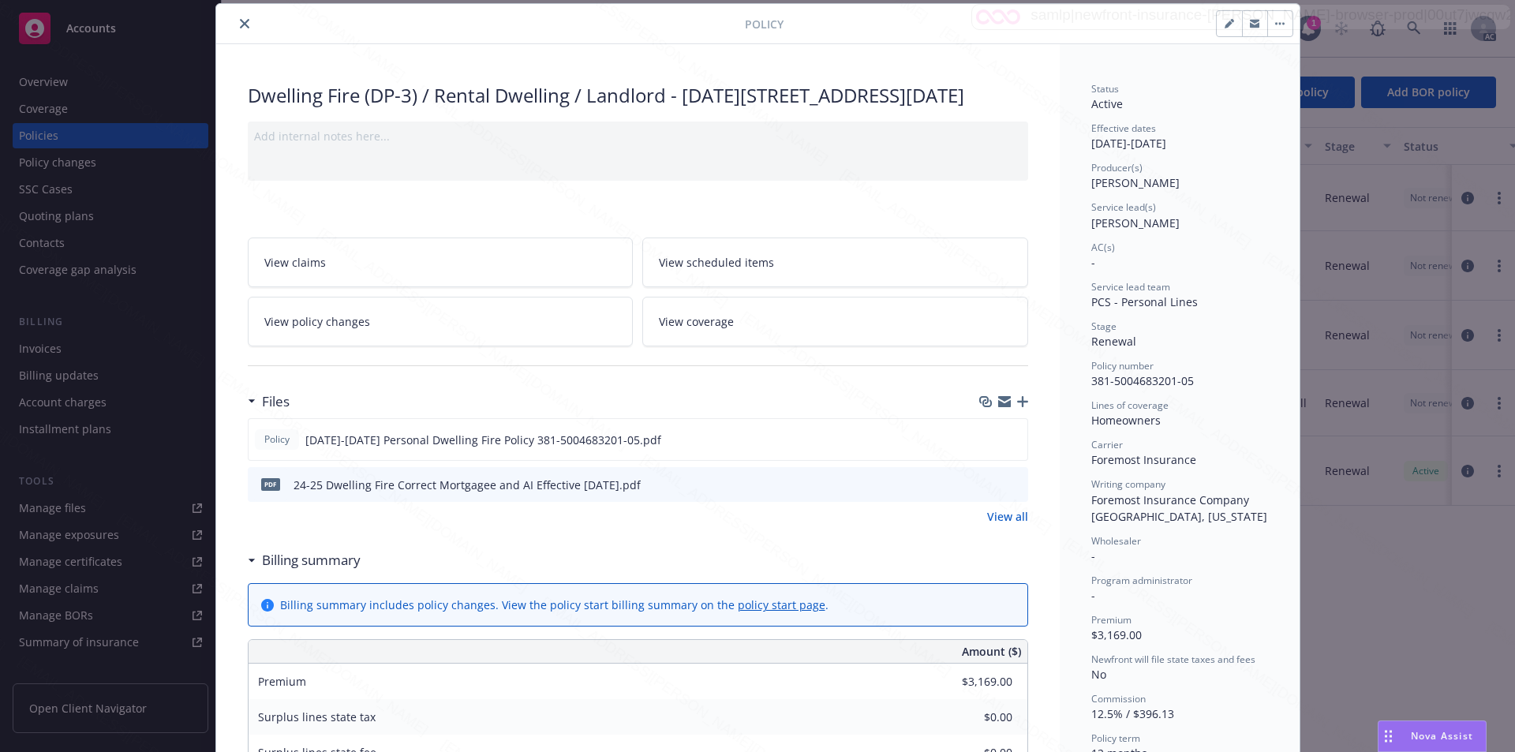
click at [766, 24] on icon "button" at bounding box center [1280, 24] width 2 height 2
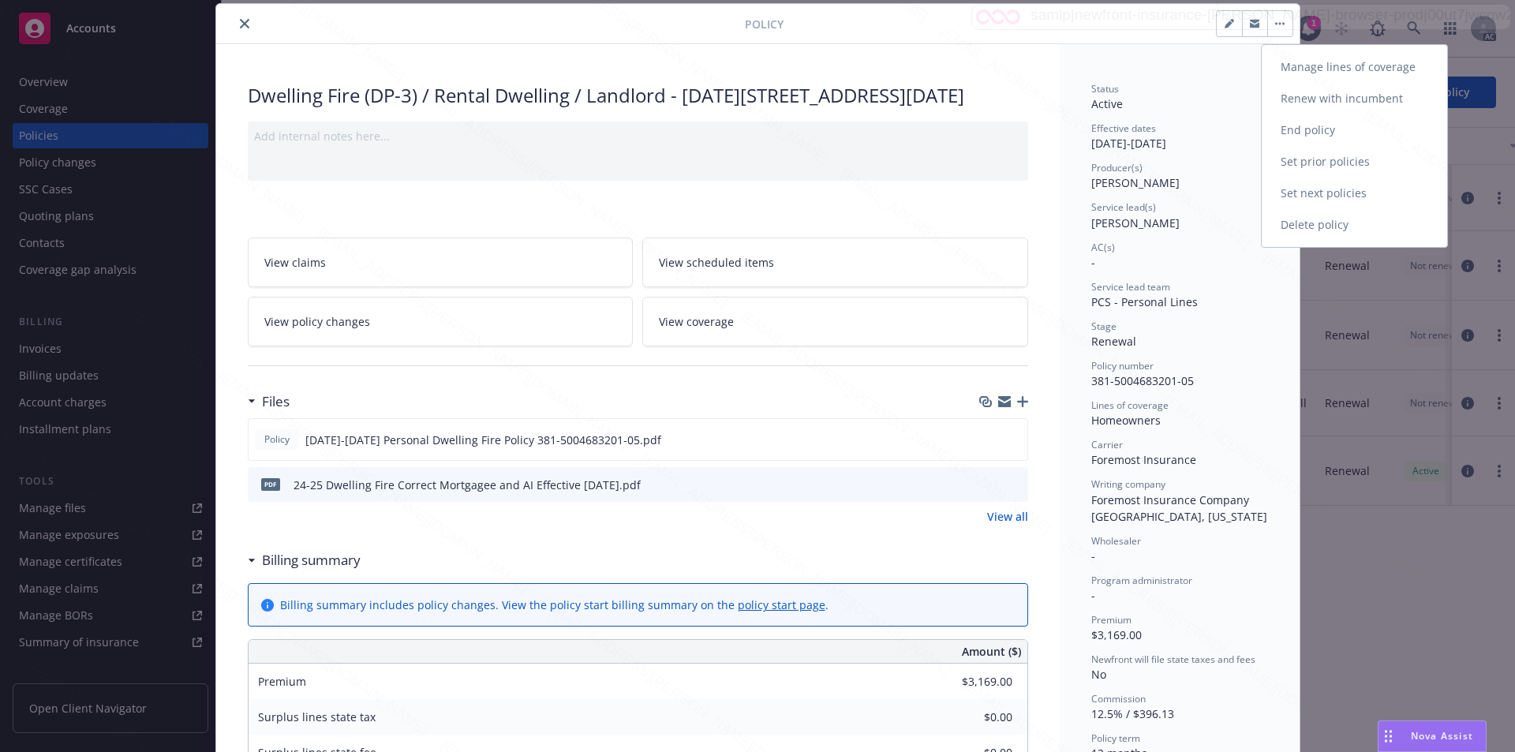
click at [766, 132] on link "End policy" at bounding box center [1354, 130] width 185 height 32
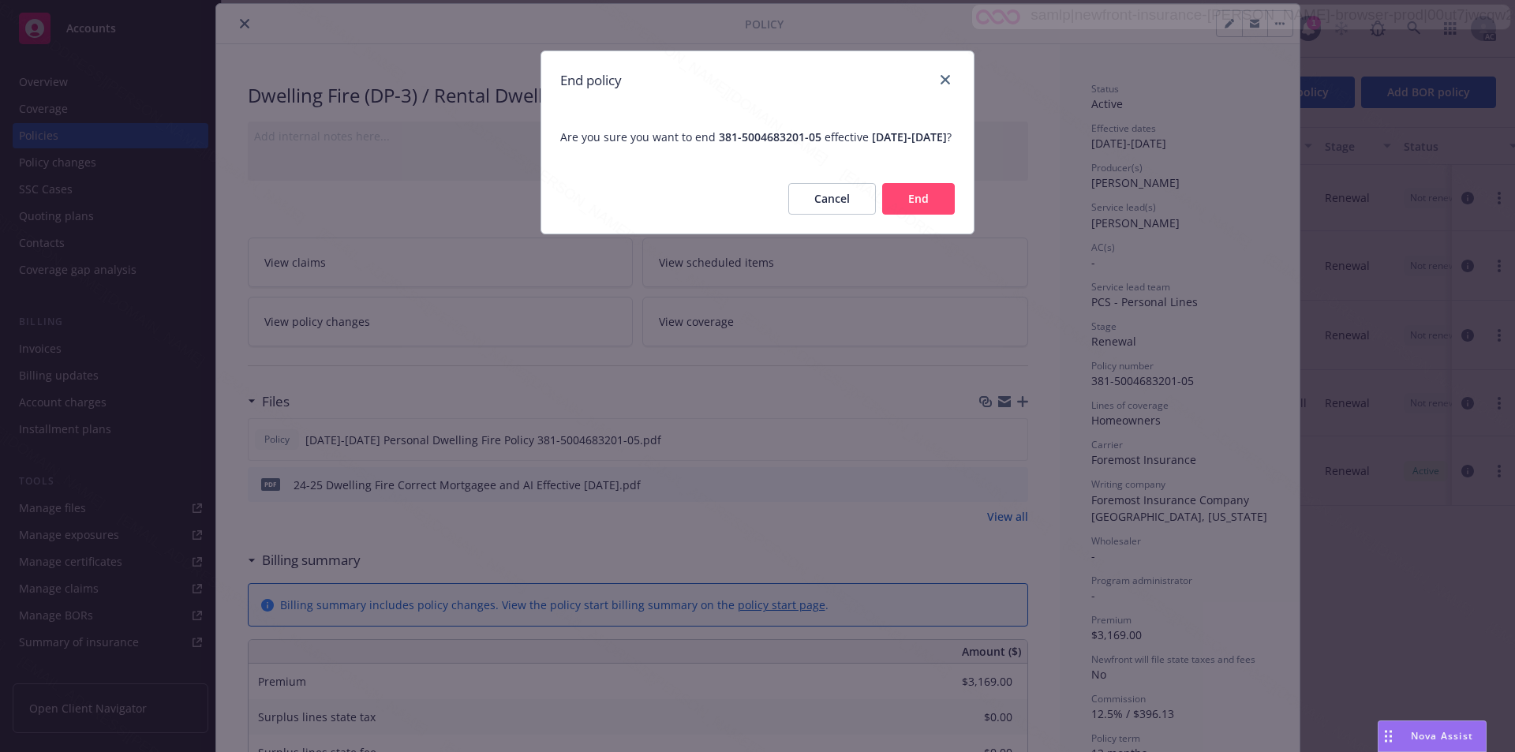
click at [766, 207] on button "End" at bounding box center [918, 199] width 73 height 32
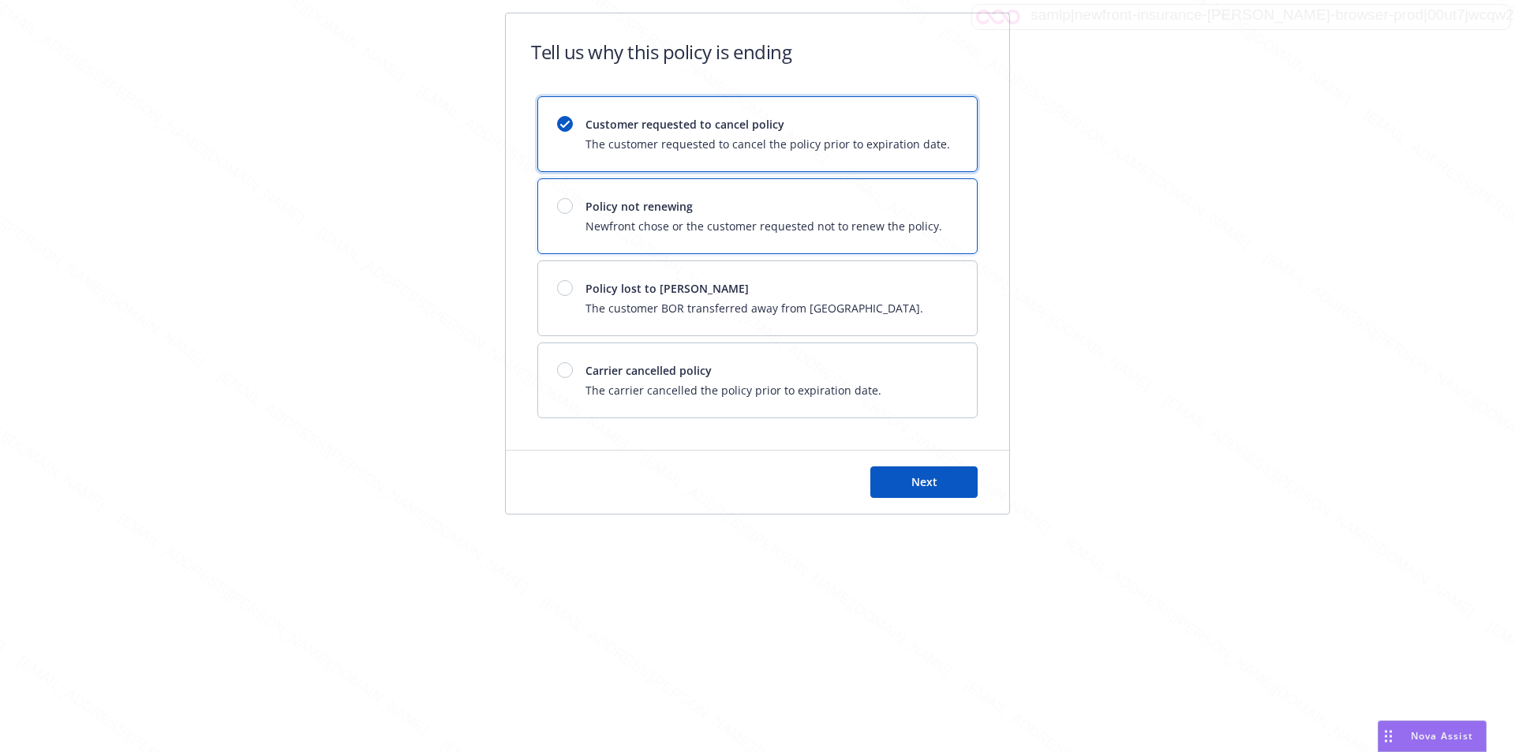
click at [766, 234] on span "Newfront chose or the customer requested not to renew the policy." at bounding box center [764, 226] width 357 height 17
click at [766, 487] on span "Next" at bounding box center [925, 481] width 26 height 15
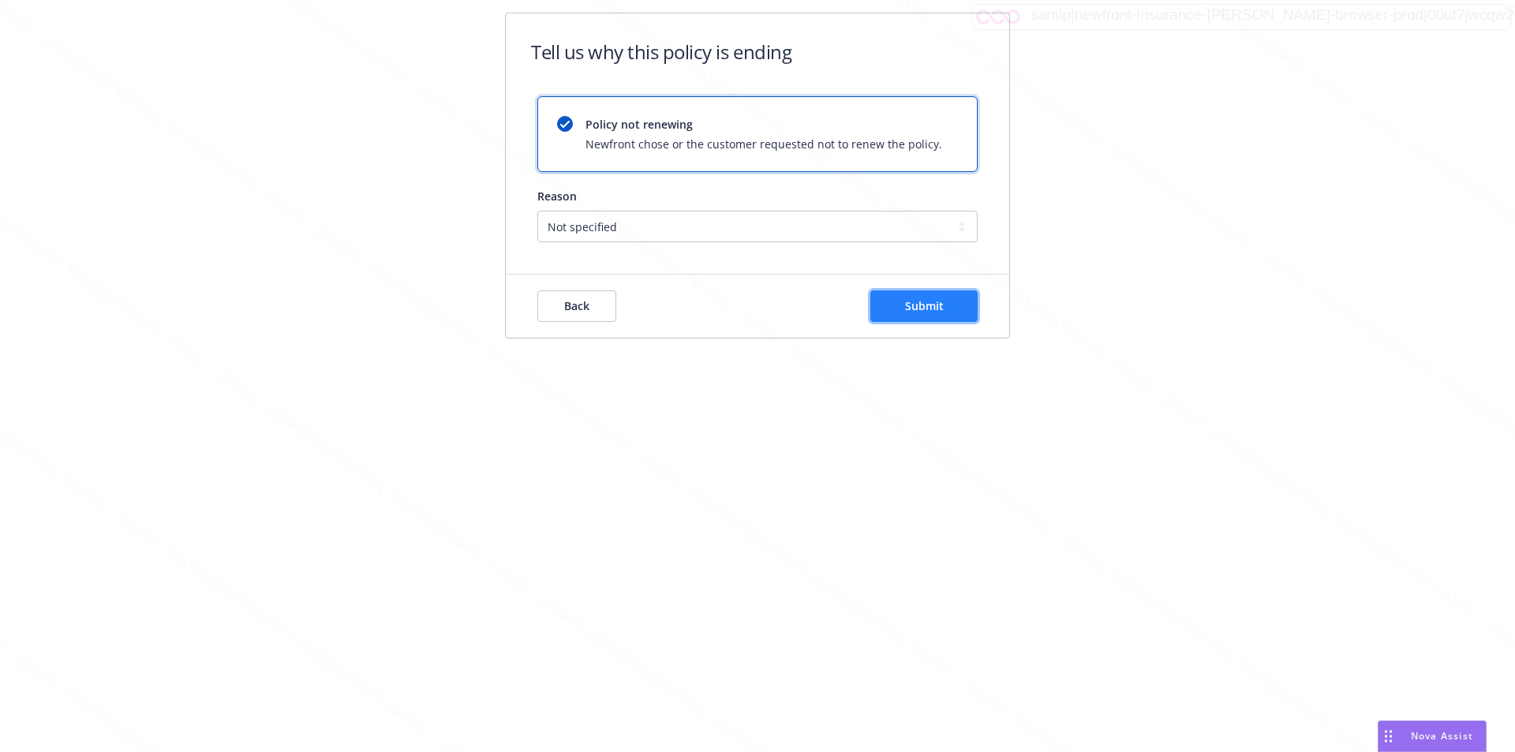
click at [766, 307] on span "Submit" at bounding box center [924, 305] width 39 height 15
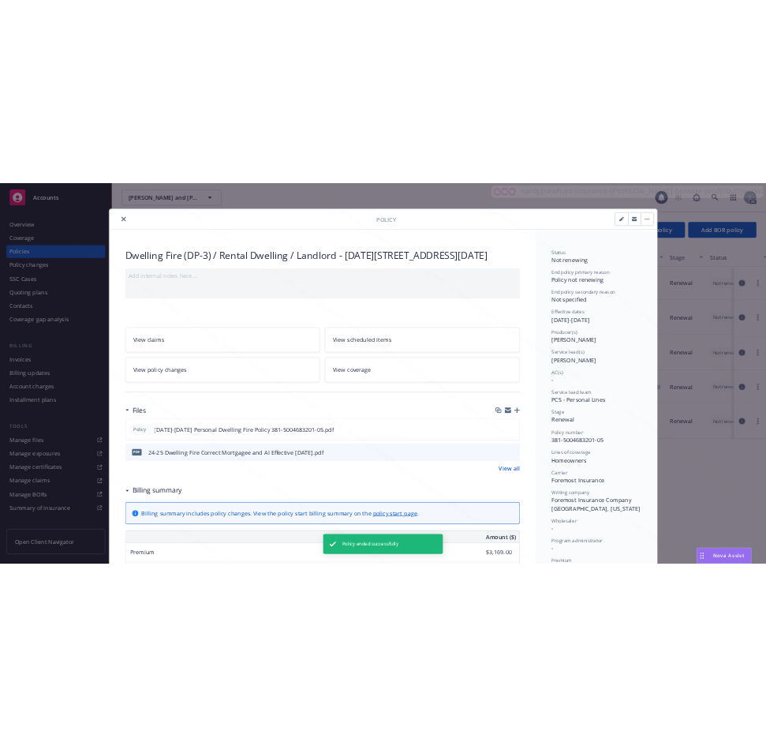
scroll to position [47, 0]
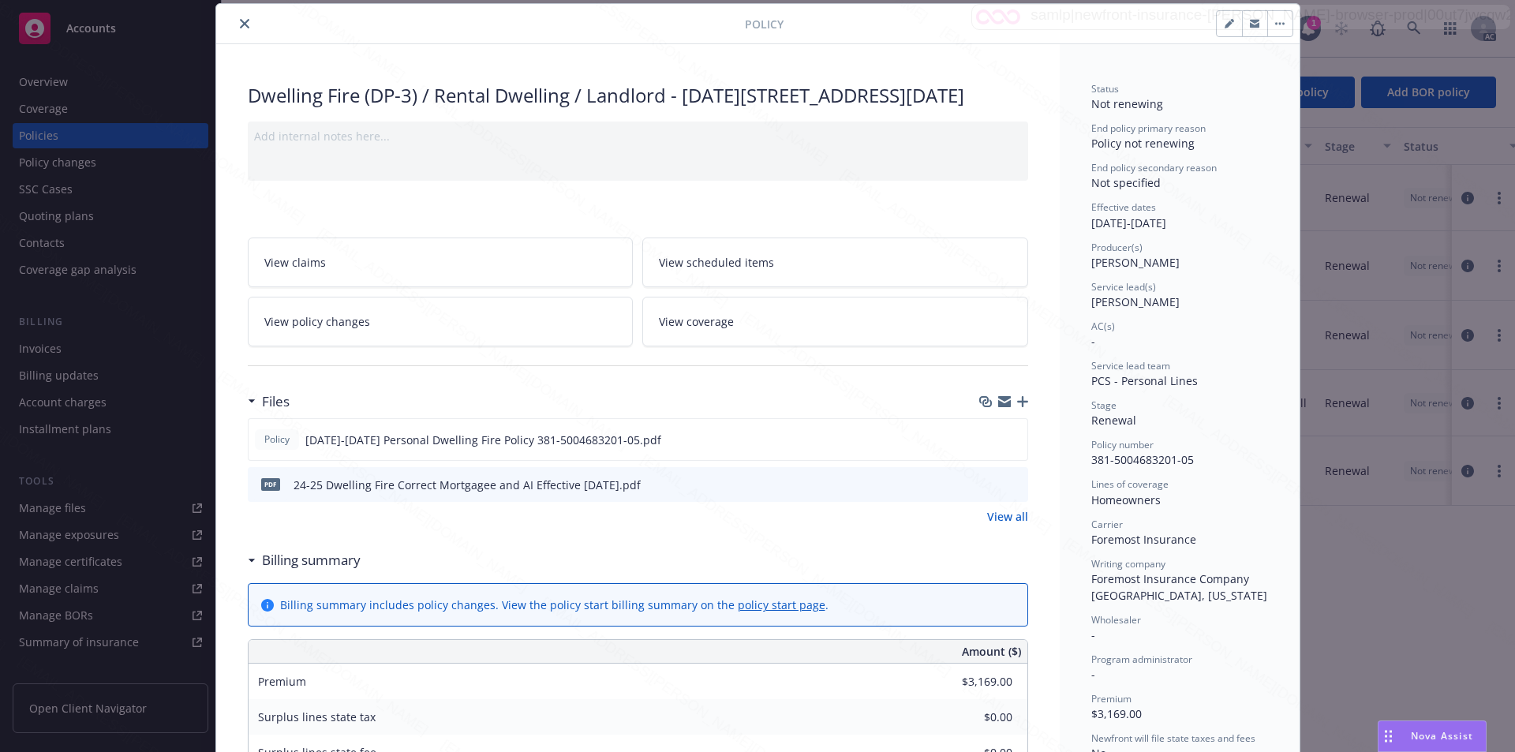
click at [240, 24] on icon "close" at bounding box center [244, 23] width 9 height 9
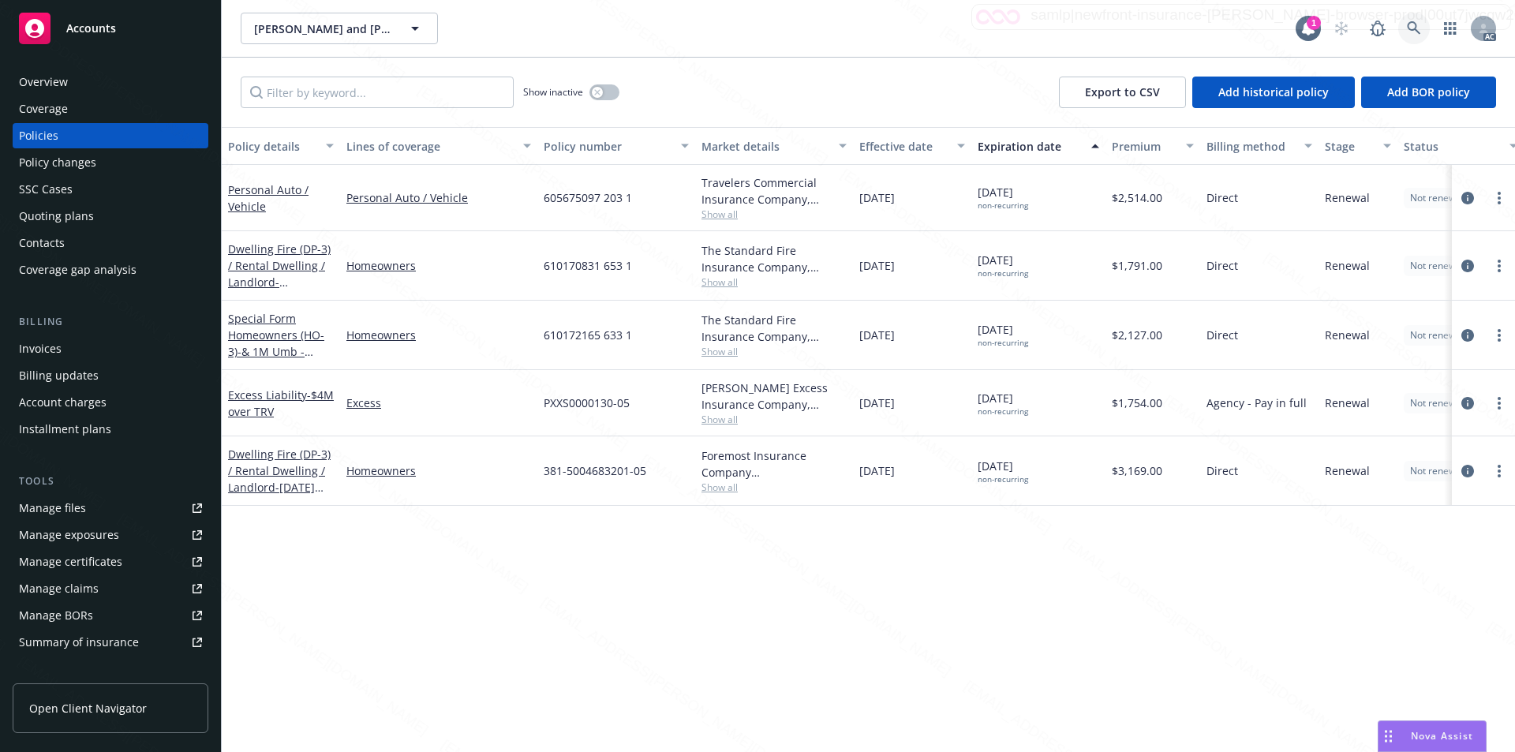
click at [766, 27] on icon at bounding box center [1413, 27] width 13 height 13
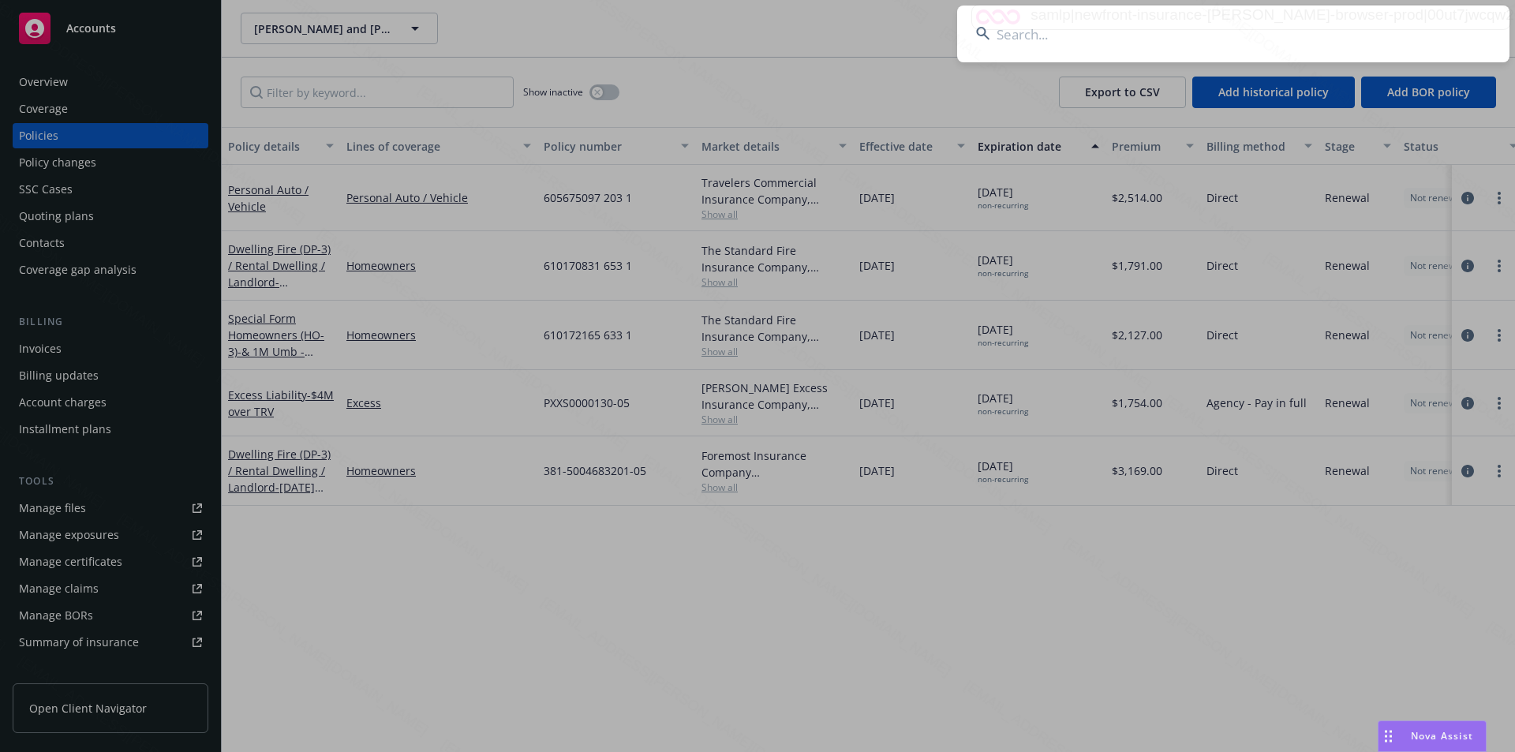
click at [766, 40] on input at bounding box center [1233, 34] width 552 height 57
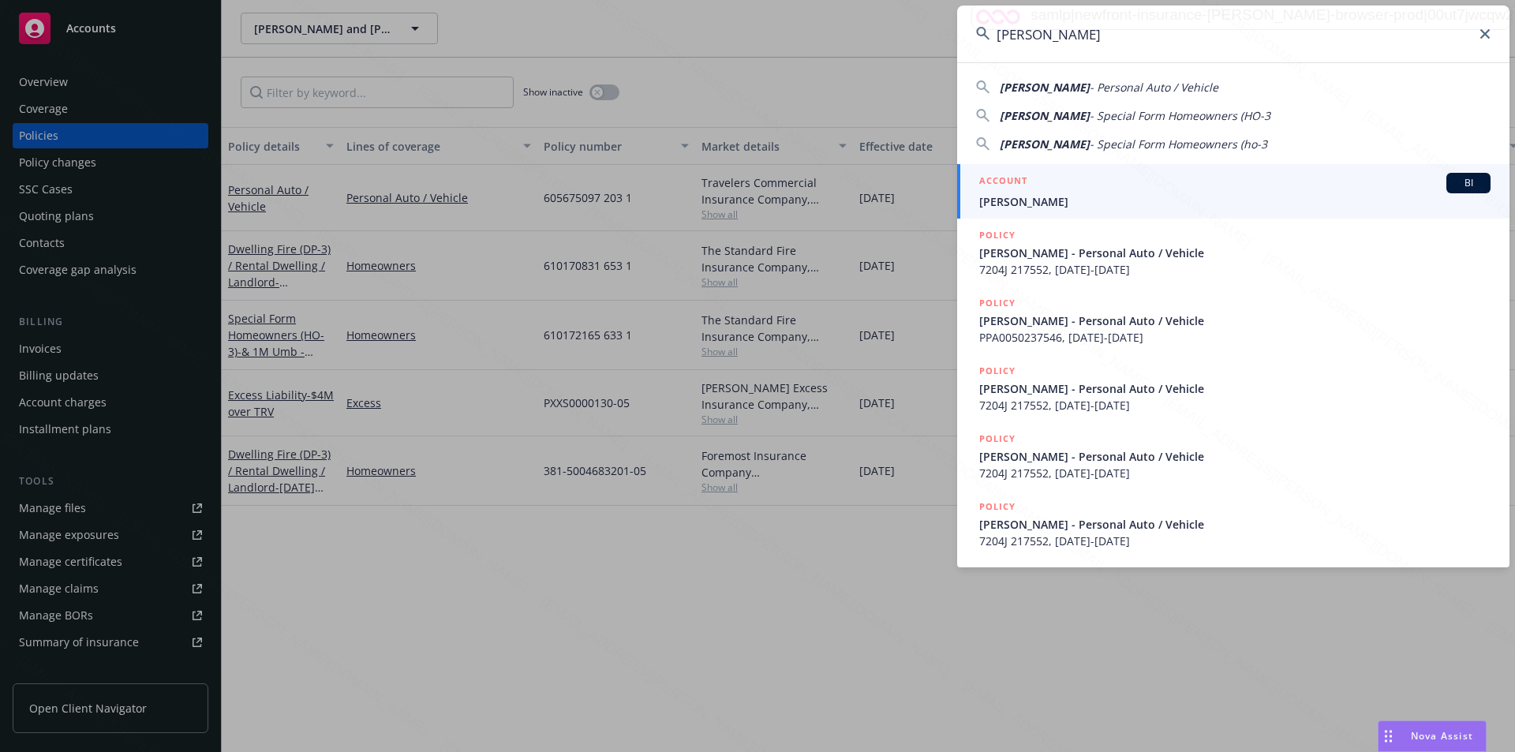
type input "[PERSON_NAME]"
click at [766, 204] on span "[PERSON_NAME]" at bounding box center [1234, 201] width 511 height 17
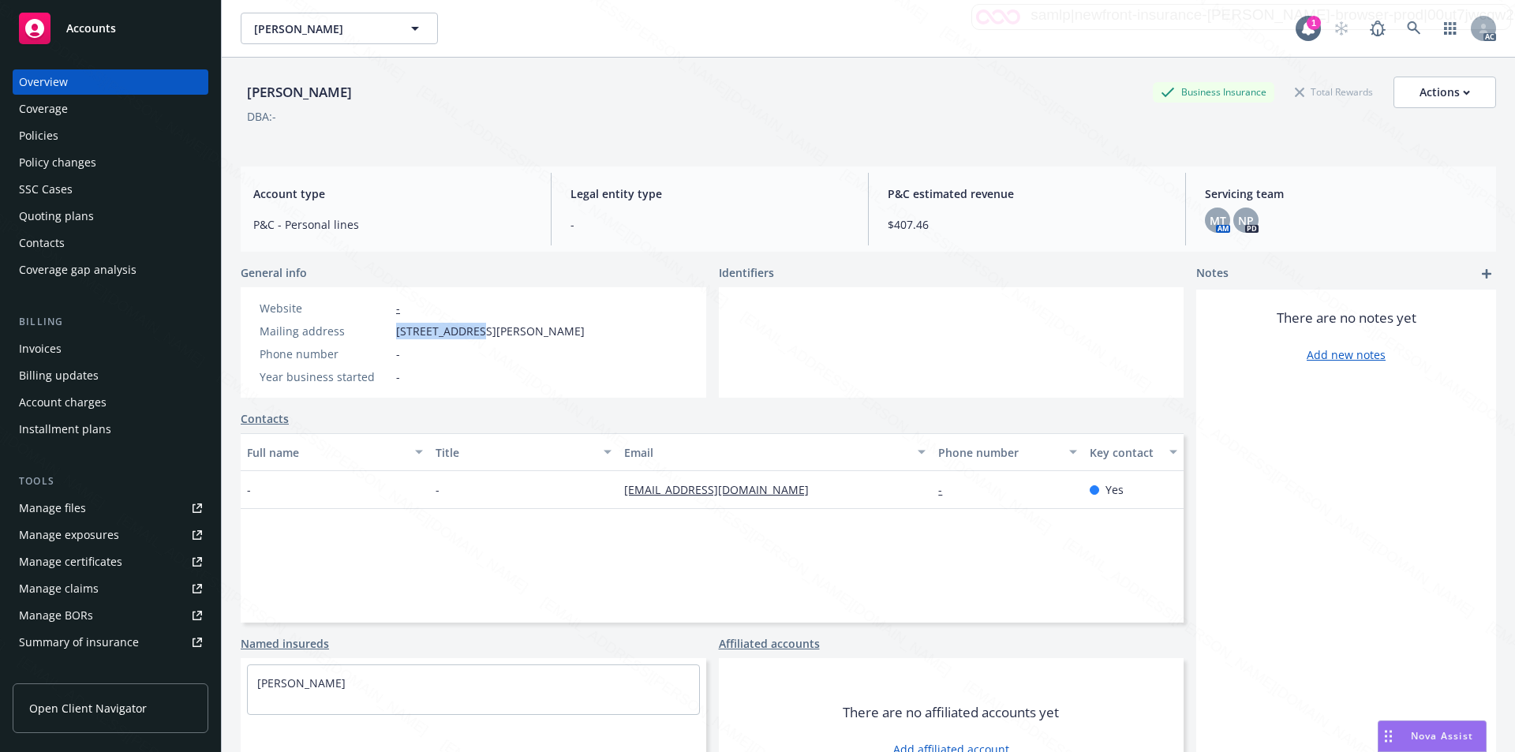
drag, startPoint x: 398, startPoint y: 325, endPoint x: 467, endPoint y: 331, distance: 69.7
click at [467, 331] on span "[STREET_ADDRESS][PERSON_NAME]" at bounding box center [490, 331] width 189 height 17
click at [766, 292] on div at bounding box center [952, 342] width 466 height 110
click at [54, 137] on div "Policies" at bounding box center [38, 135] width 39 height 25
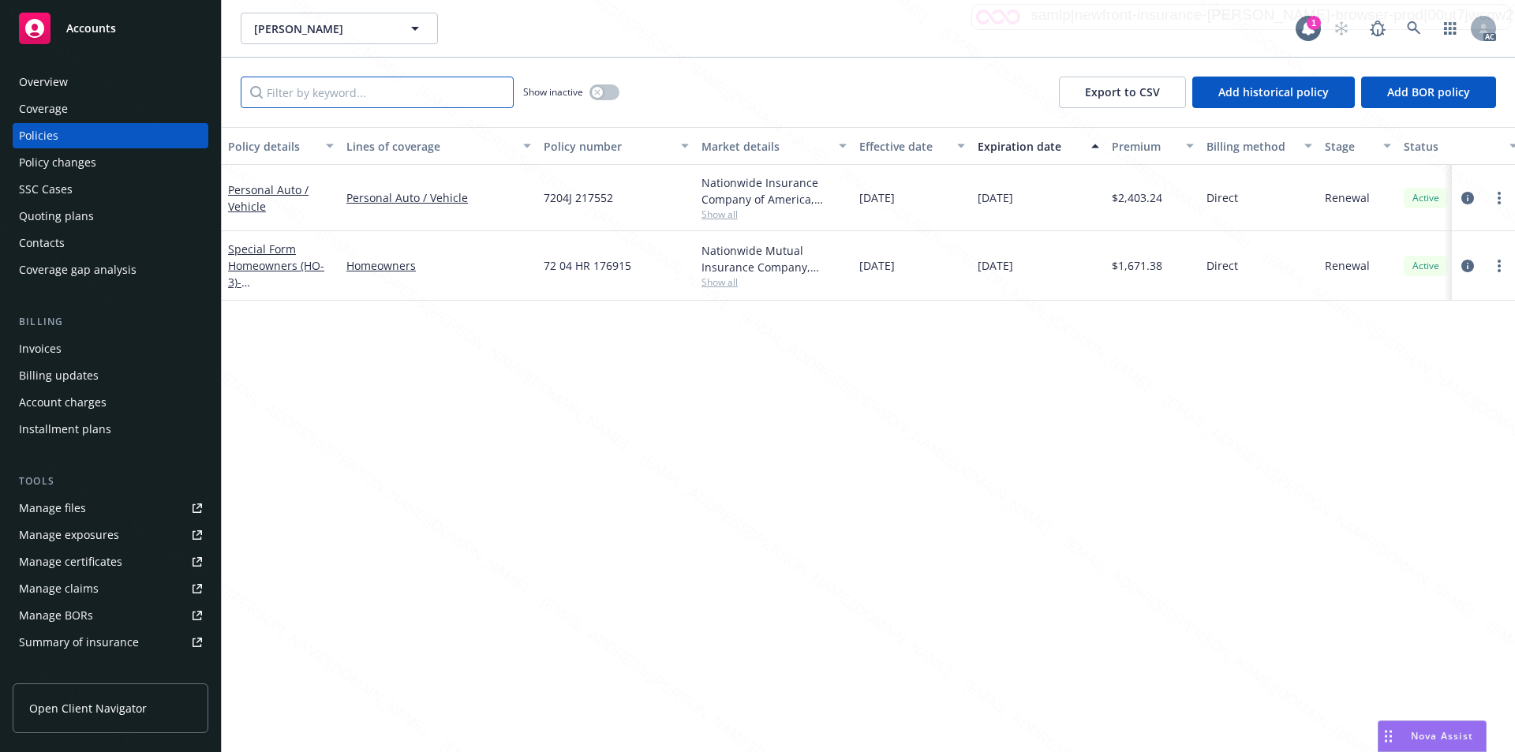
click at [381, 96] on input "Filter by keyword..." at bounding box center [377, 93] width 273 height 32
paste input "7204J 217552"
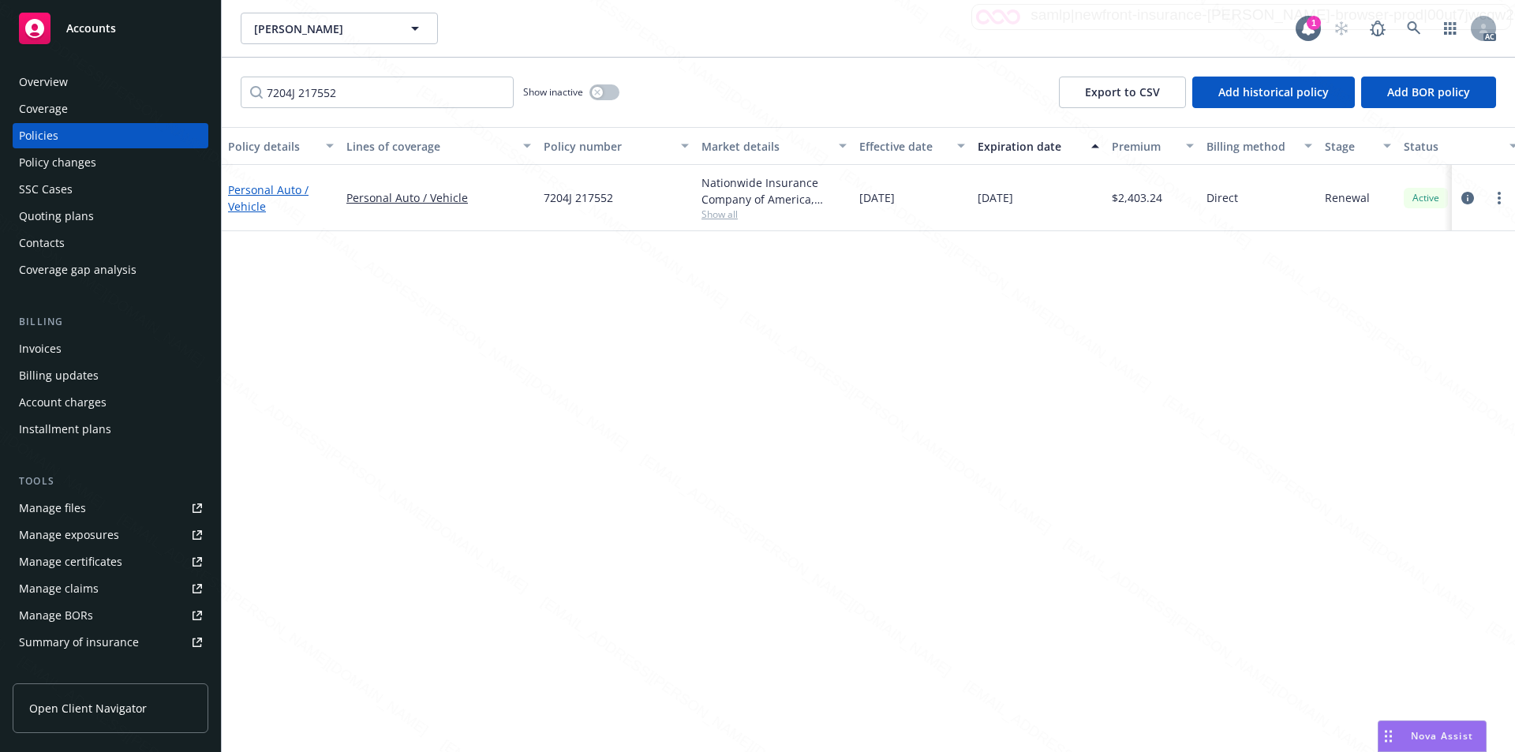
click at [263, 196] on link "Personal Auto / Vehicle" at bounding box center [268, 198] width 81 height 32
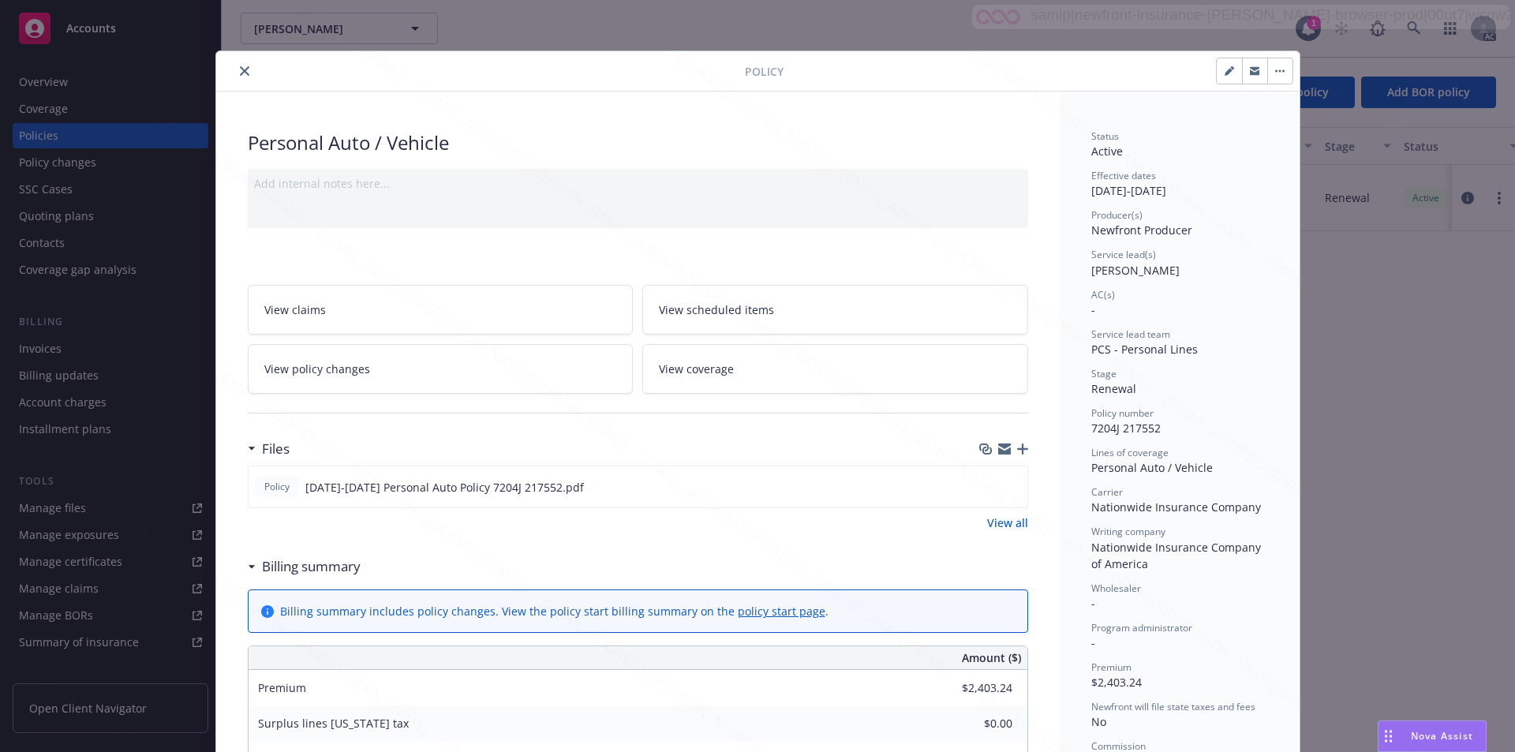
click at [238, 66] on button "close" at bounding box center [244, 71] width 19 height 19
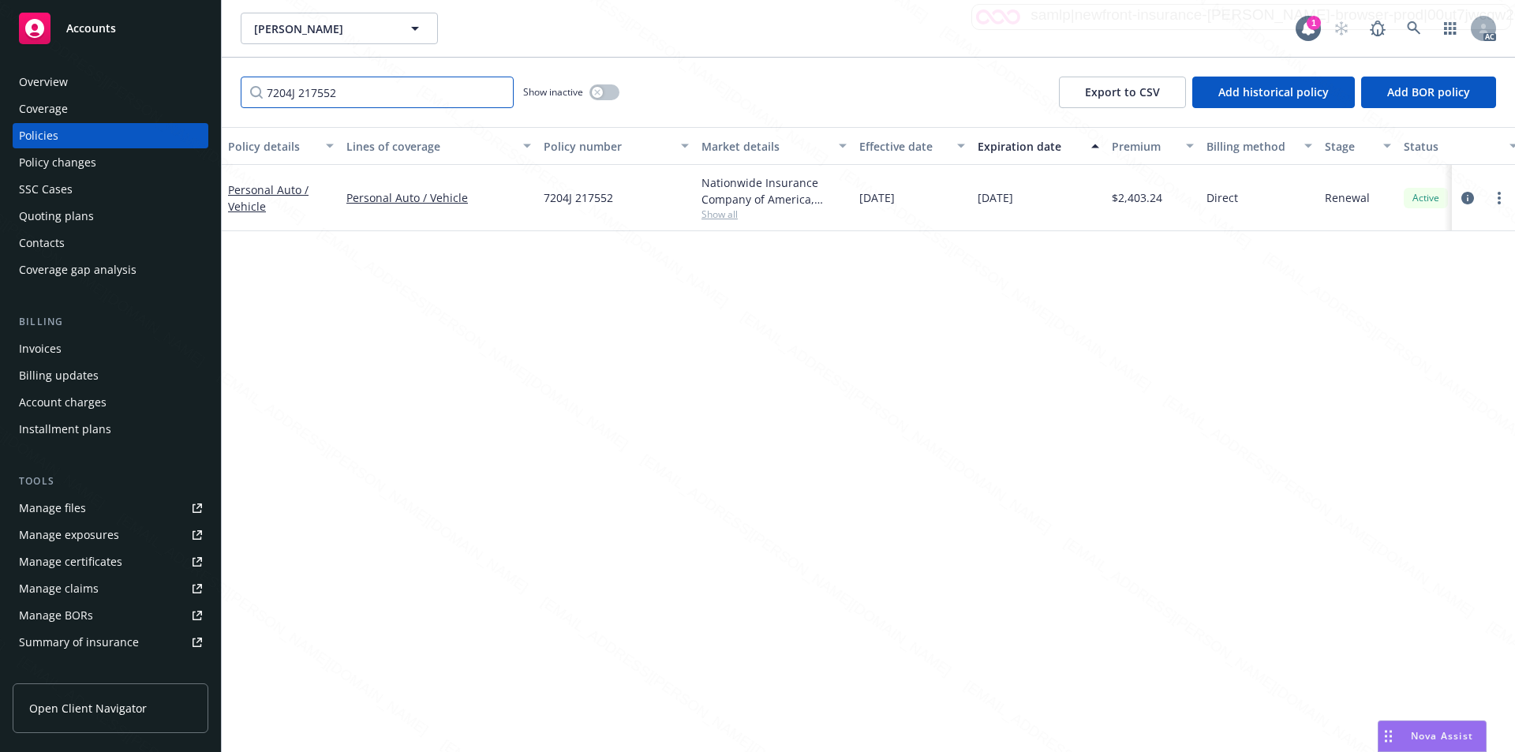
click at [373, 96] on input "7204J 217552" at bounding box center [377, 93] width 273 height 32
drag, startPoint x: 373, startPoint y: 96, endPoint x: 127, endPoint y: 101, distance: 245.5
click at [127, 101] on div "Accounts Overview Coverage Policies Policy changes SSC Cases Quoting plans Cont…" at bounding box center [757, 376] width 1515 height 752
paste input "04 HR 176915"
type input "72 04 HR 176915"
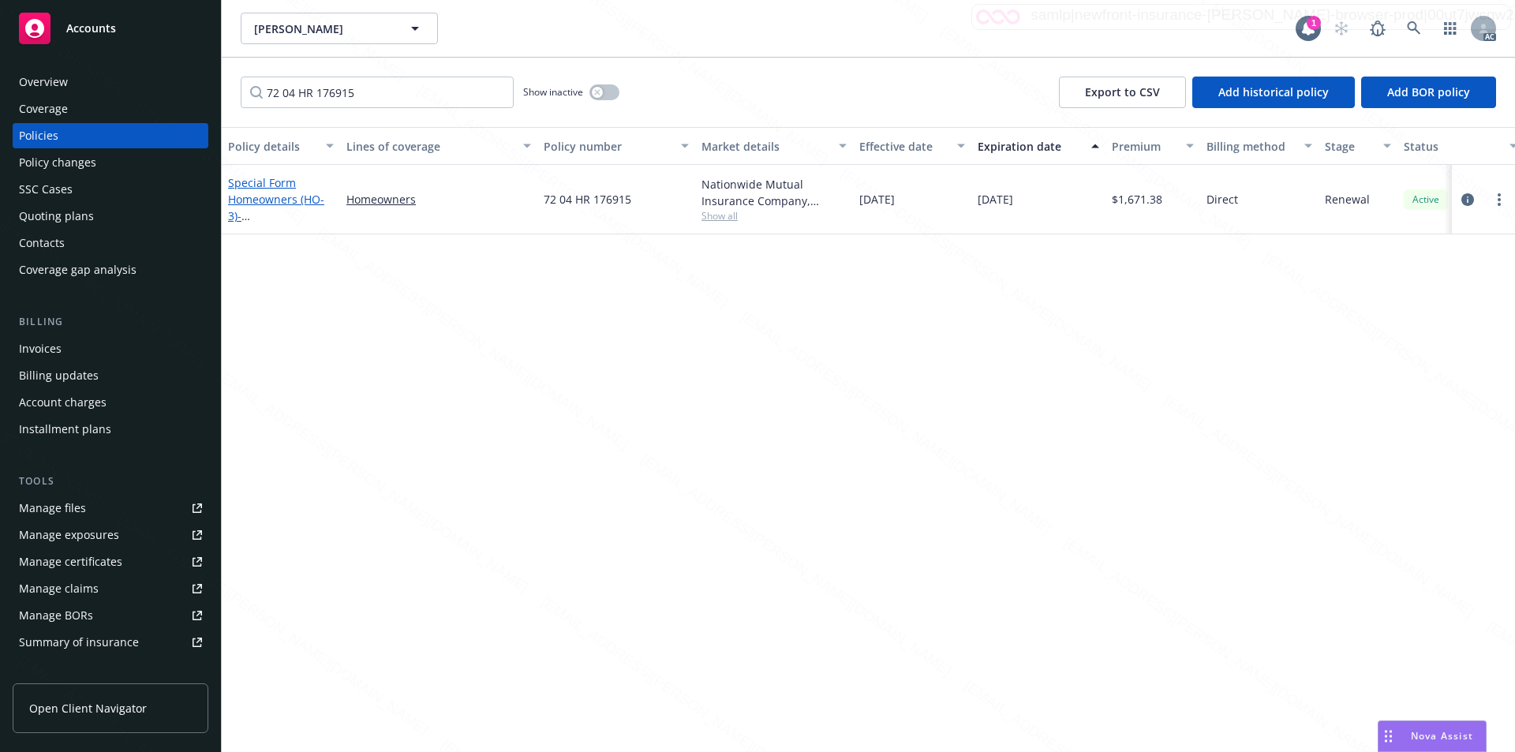
click at [302, 200] on link "Special Form Homeowners (HO-3) - [STREET_ADDRESS][PERSON_NAME]" at bounding box center [278, 215] width 100 height 81
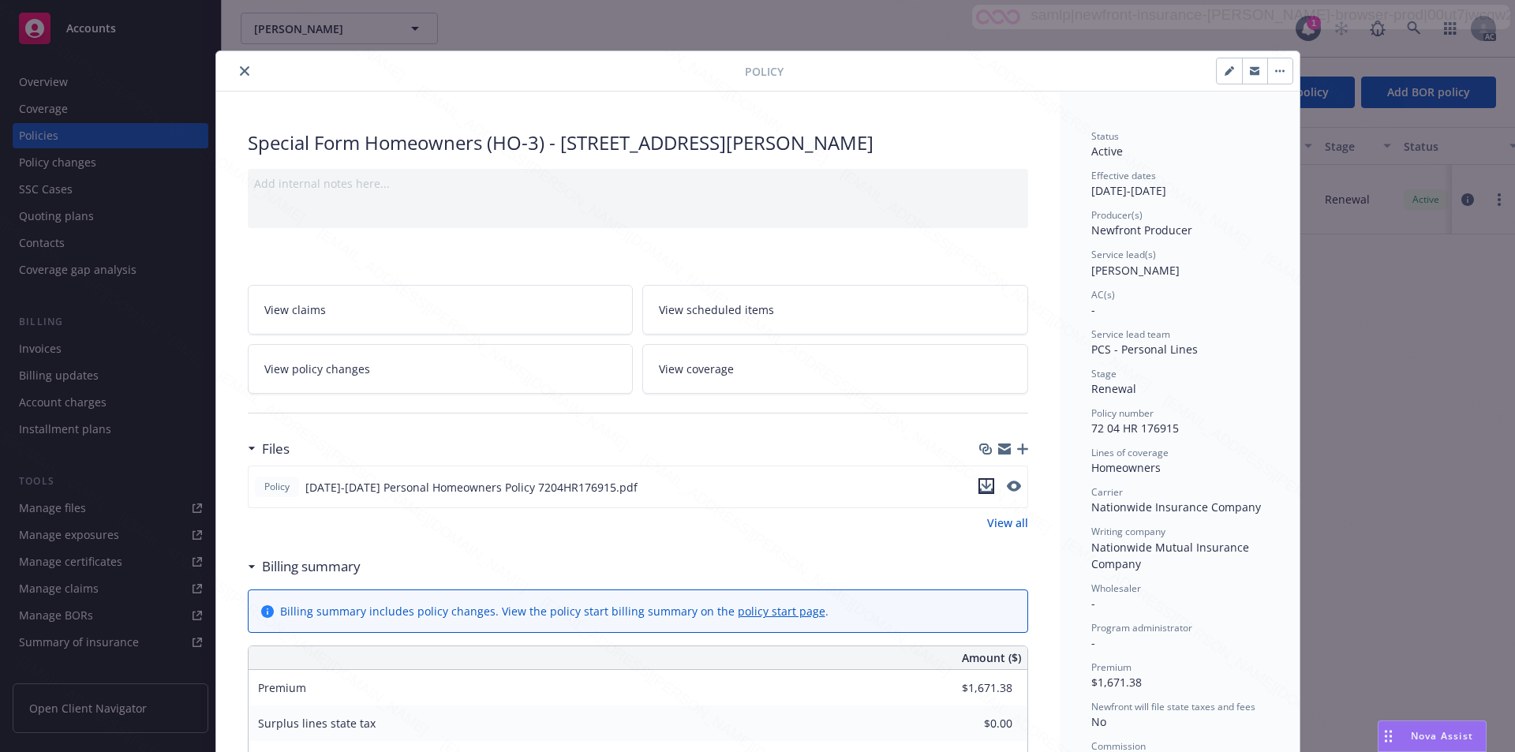
click at [766, 487] on icon "download file" at bounding box center [986, 486] width 13 height 13
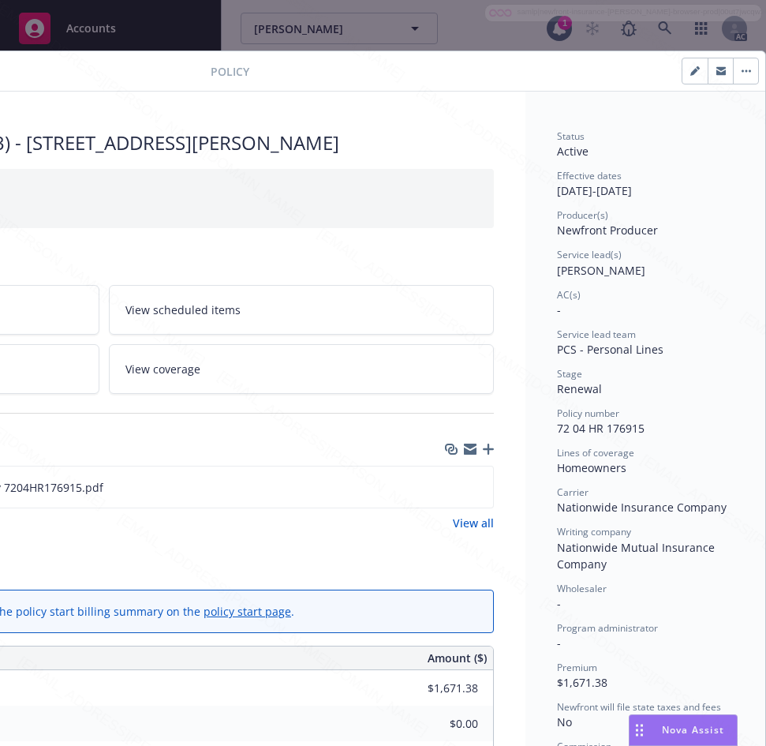
scroll to position [0, 331]
drag, startPoint x: 545, startPoint y: 428, endPoint x: 624, endPoint y: 427, distance: 78.9
drag, startPoint x: 542, startPoint y: 189, endPoint x: 594, endPoint y: 223, distance: 62.0
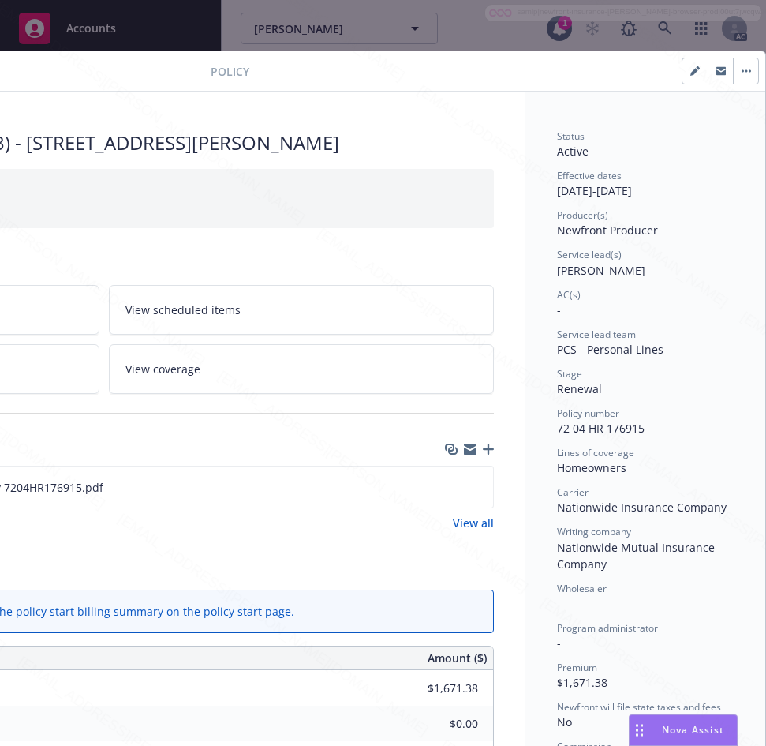
click at [605, 188] on div "Effective dates [DATE] - [DATE]" at bounding box center [645, 184] width 177 height 30
drag, startPoint x: 603, startPoint y: 188, endPoint x: 543, endPoint y: 192, distance: 60.1
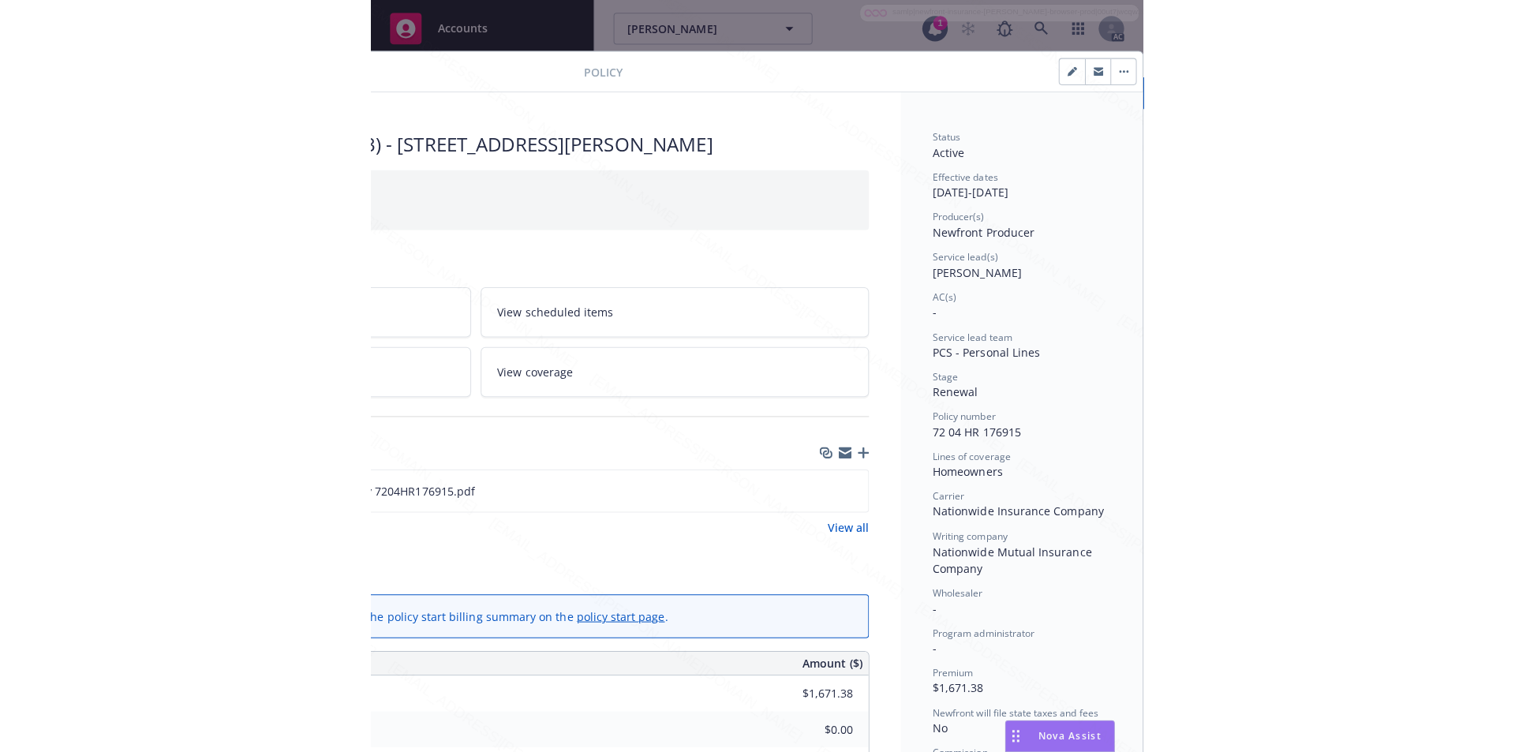
scroll to position [237, 331]
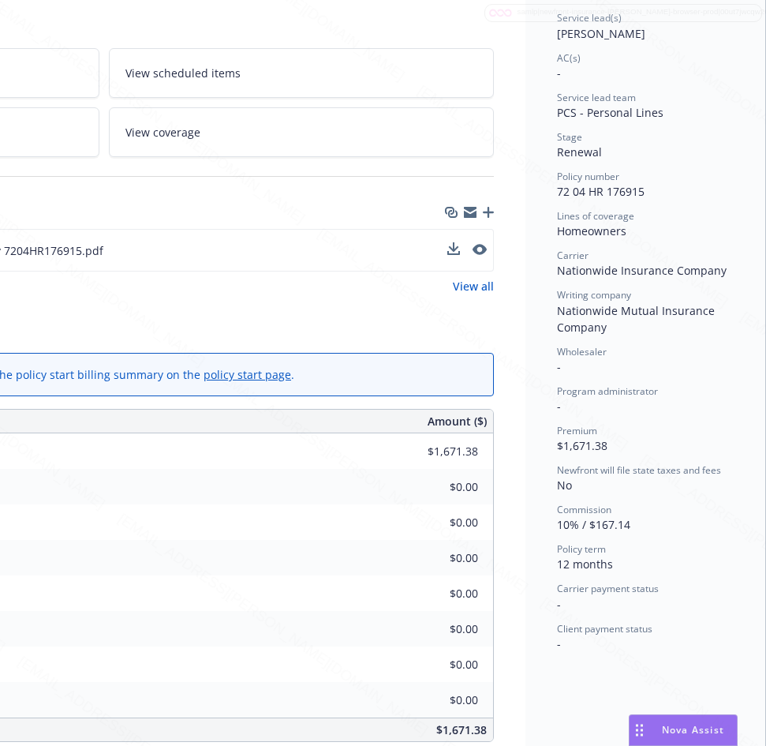
click at [128, 248] on div "Policy [DATE]-[DATE] Personal Homeowners Policy 7204HR176915.pdf" at bounding box center [103, 250] width 781 height 43
click at [104, 320] on div "Billing summary" at bounding box center [103, 329] width 781 height 33
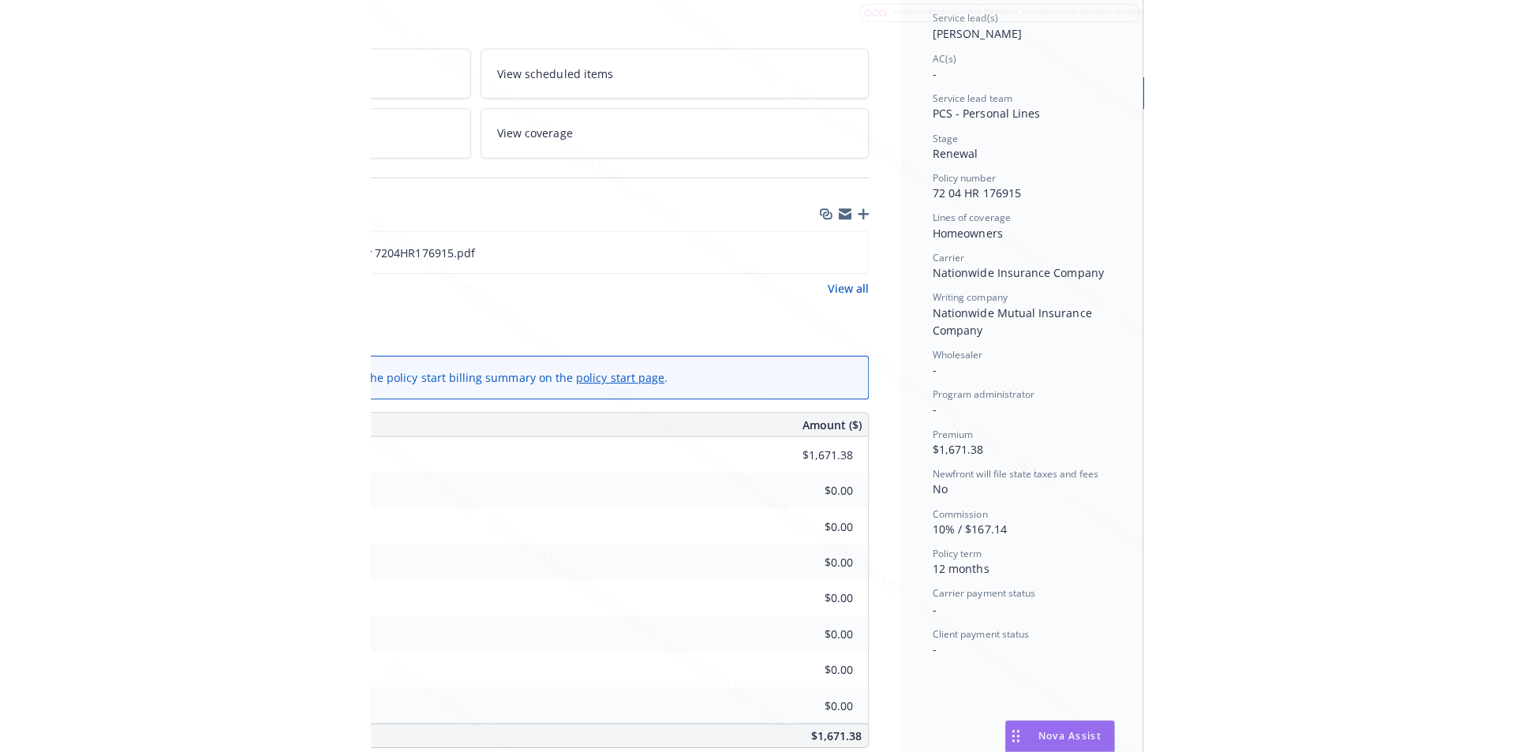
scroll to position [237, 0]
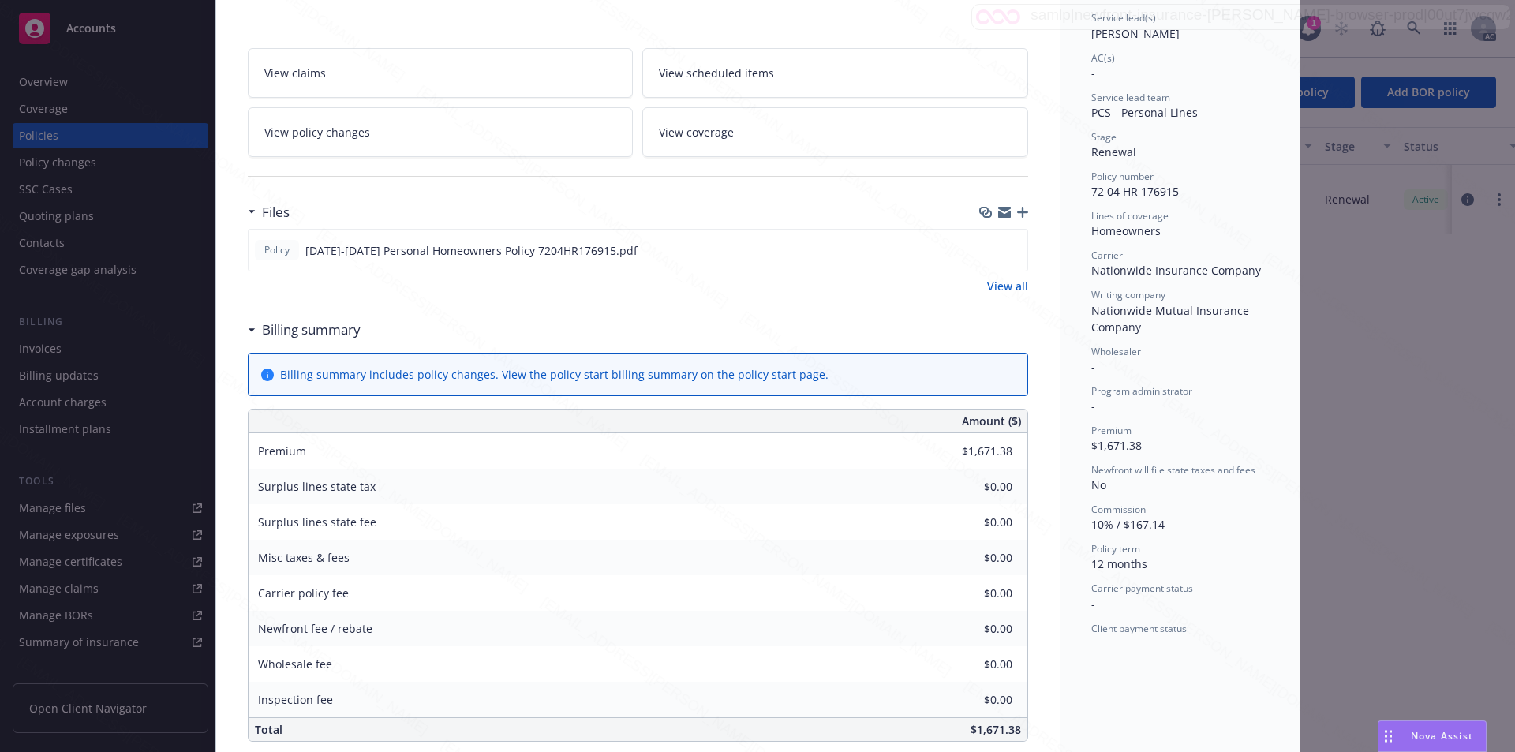
click at [766, 358] on div "Wholesaler -" at bounding box center [1180, 360] width 177 height 30
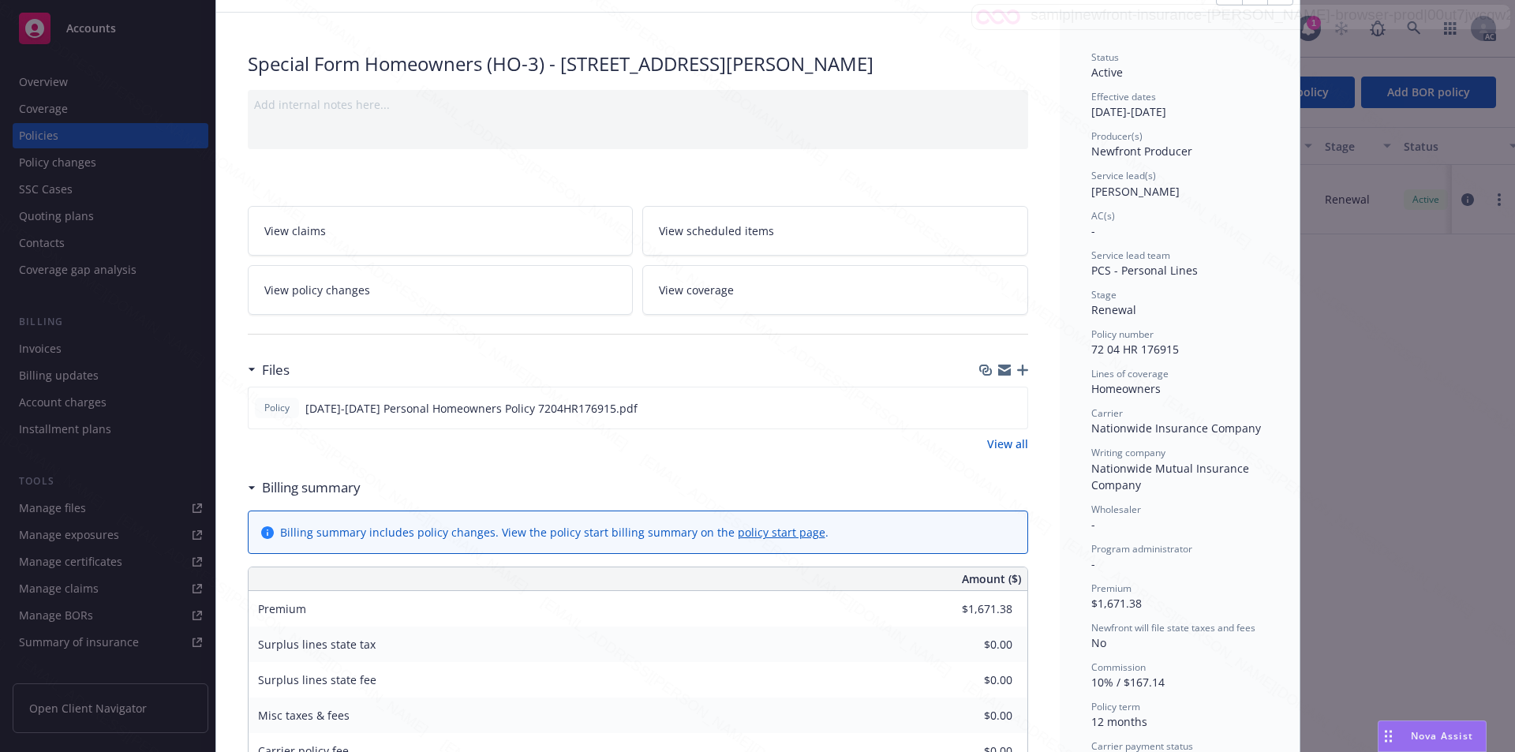
scroll to position [0, 0]
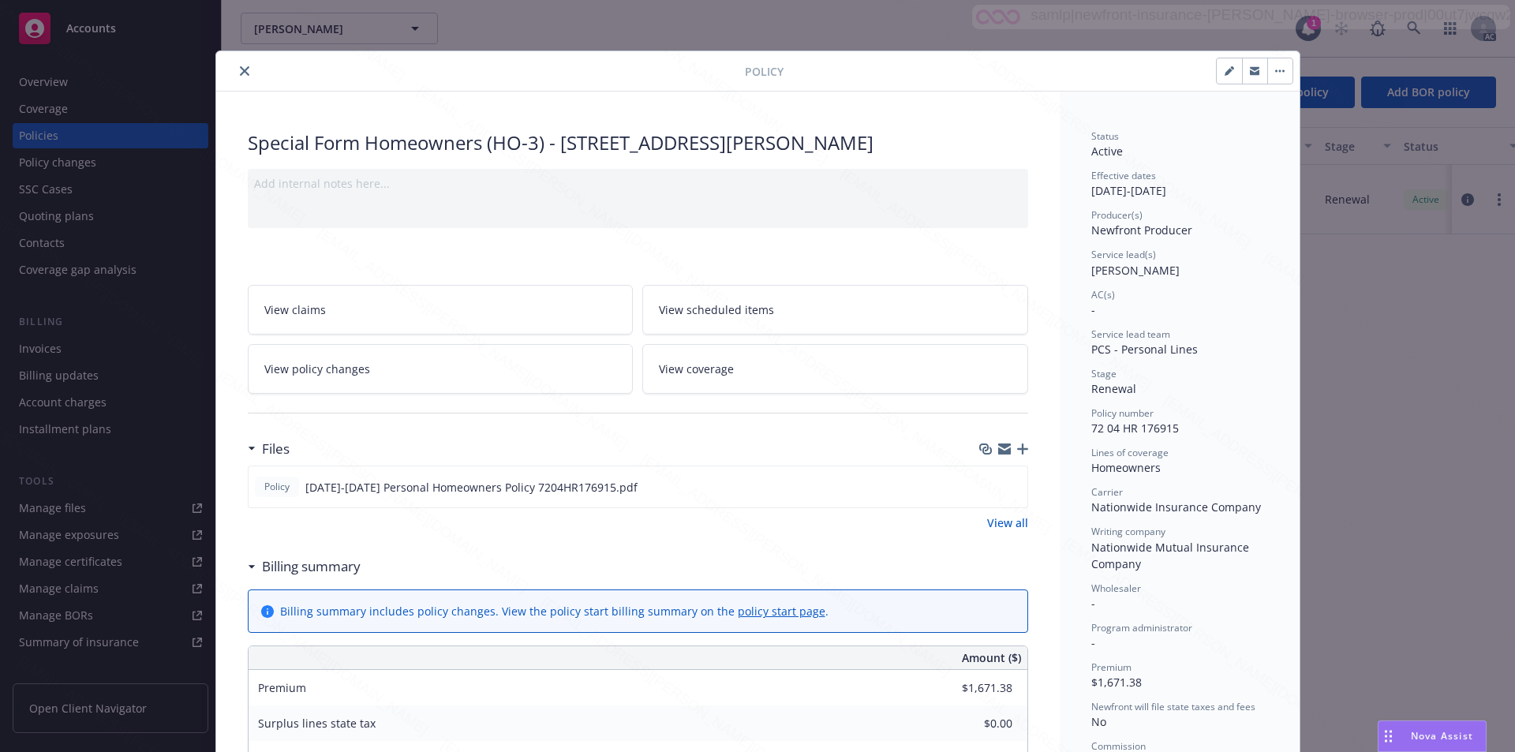
click at [766, 73] on button "button" at bounding box center [1280, 70] width 25 height 25
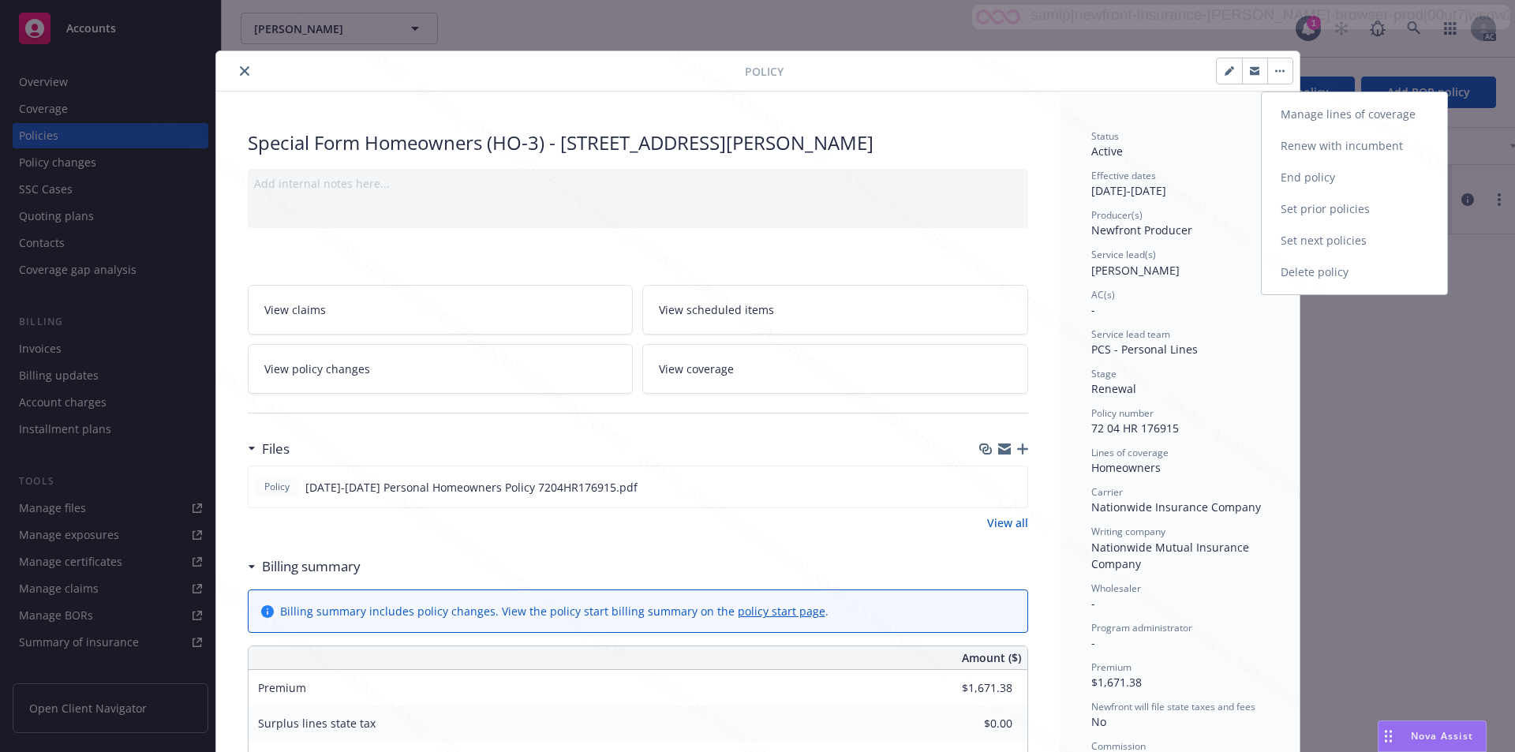
click at [766, 185] on link "End policy" at bounding box center [1354, 178] width 185 height 32
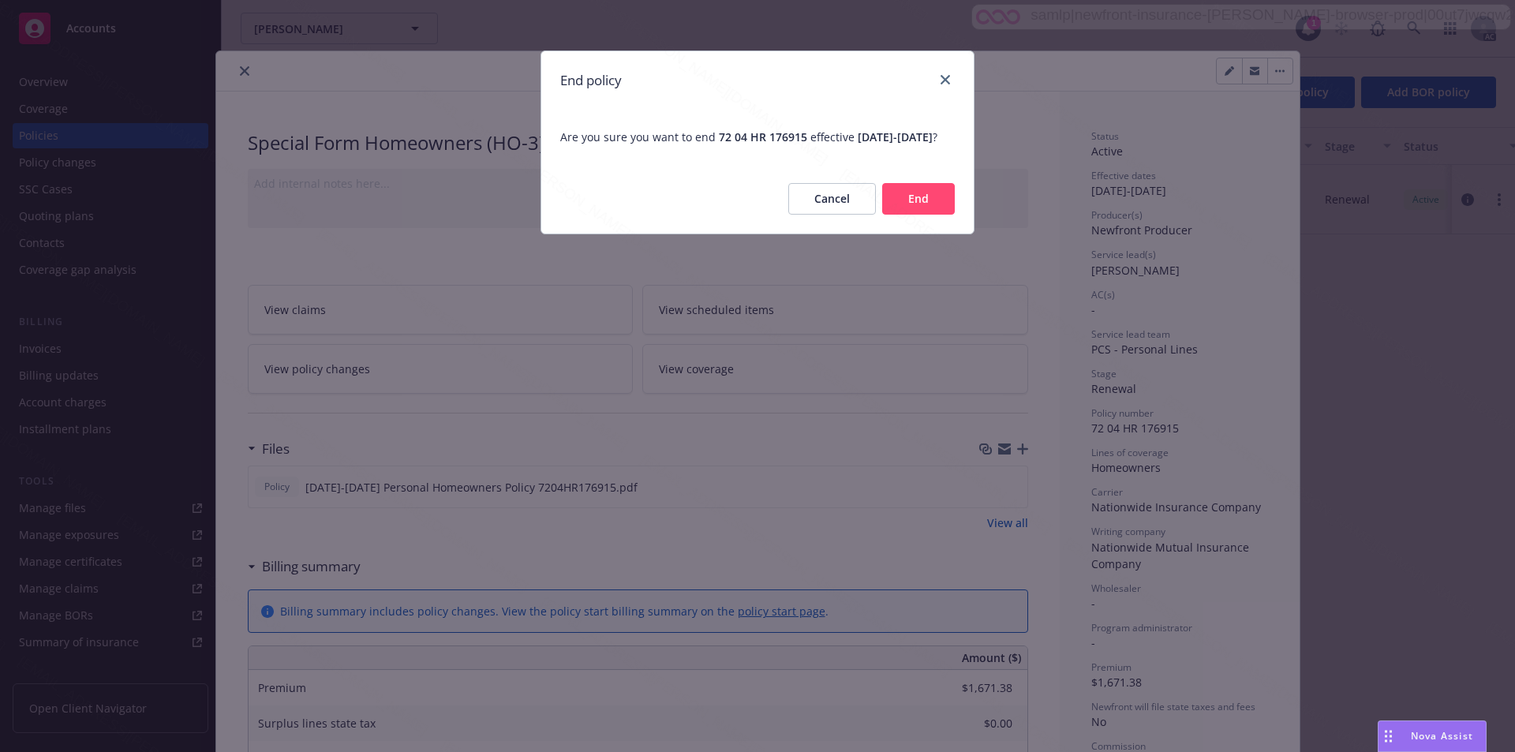
click at [766, 214] on button "End" at bounding box center [918, 199] width 73 height 32
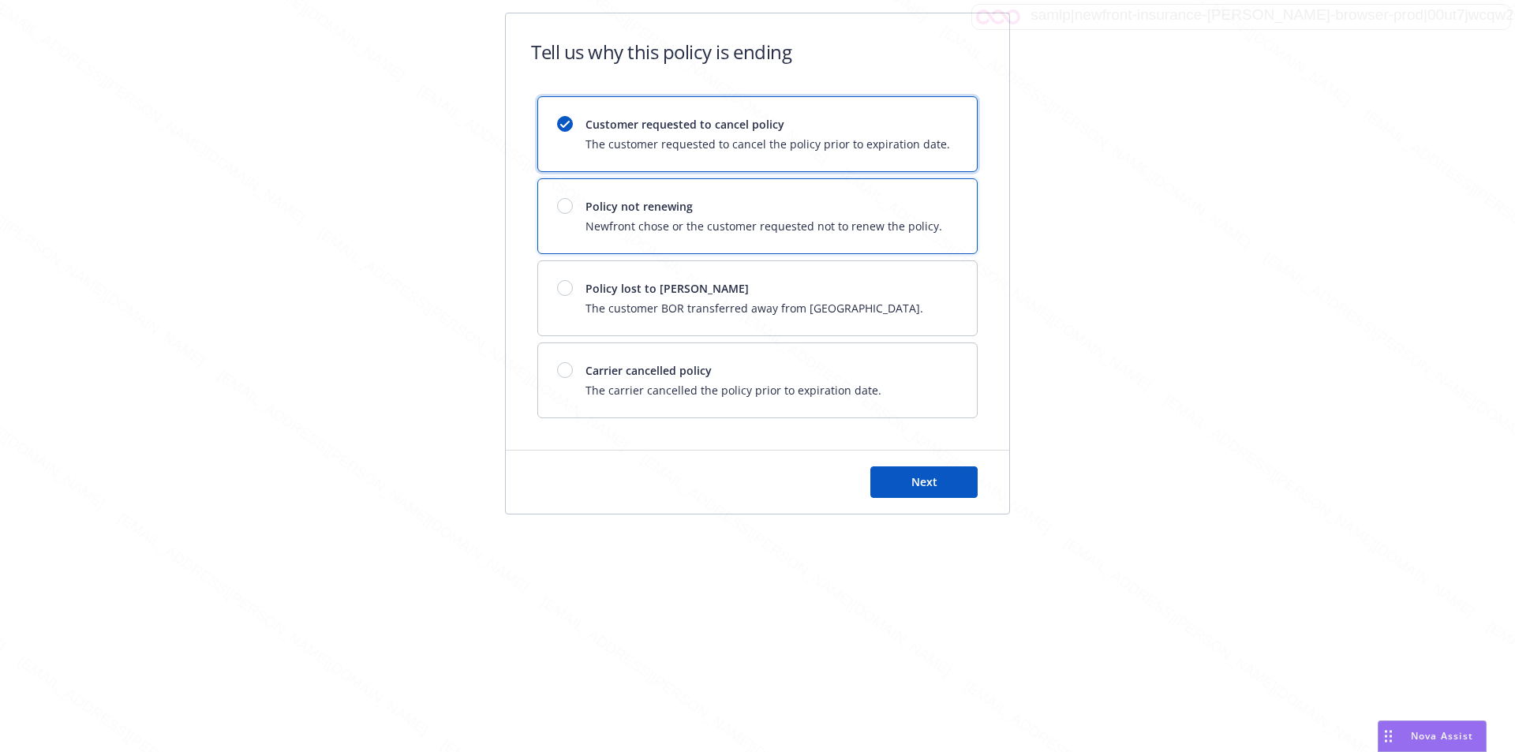
click at [766, 215] on div "Policy not renewing Newfront chose or the customer requested not to renew the p…" at bounding box center [764, 216] width 357 height 36
click at [766, 474] on button "Next" at bounding box center [924, 482] width 107 height 32
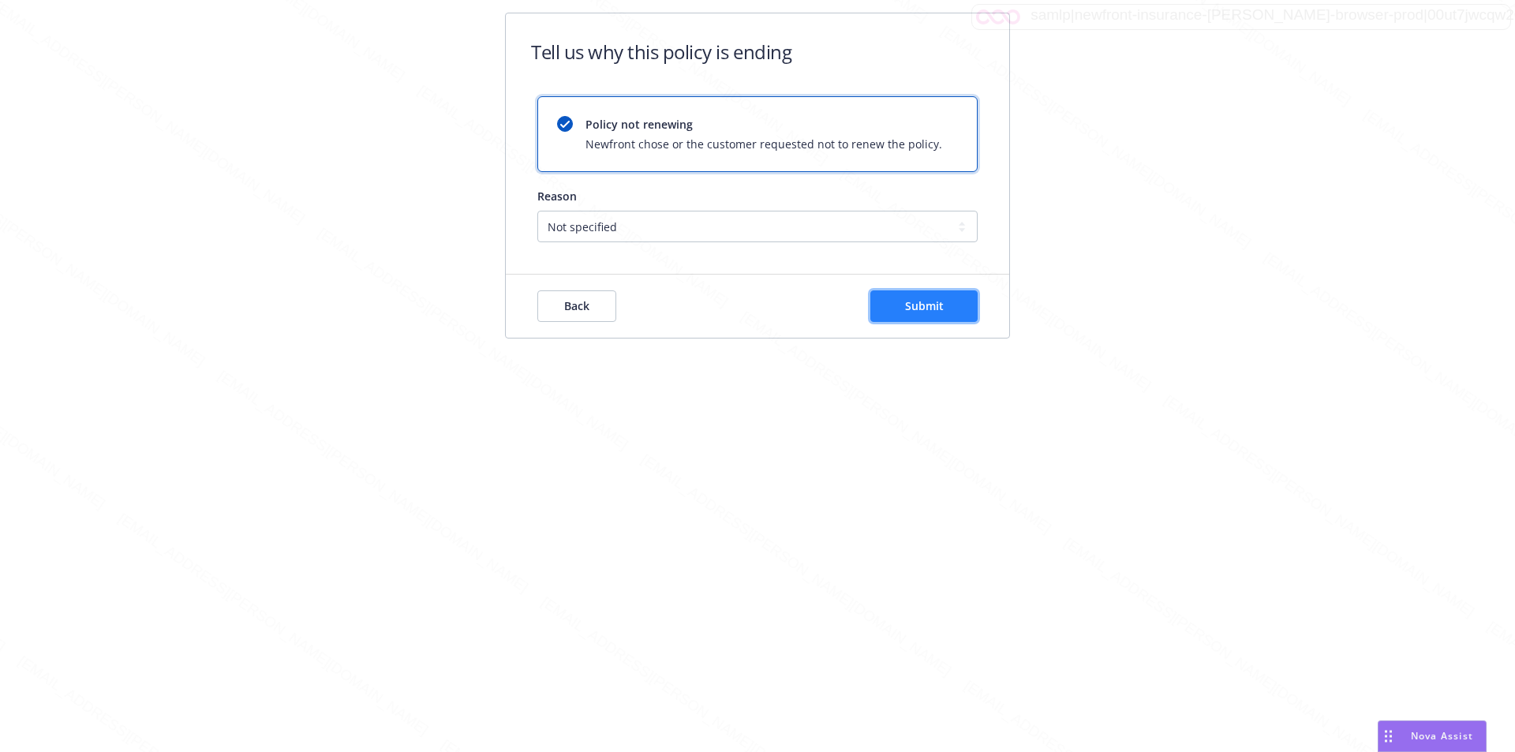
click at [766, 299] on span "Submit" at bounding box center [924, 305] width 39 height 15
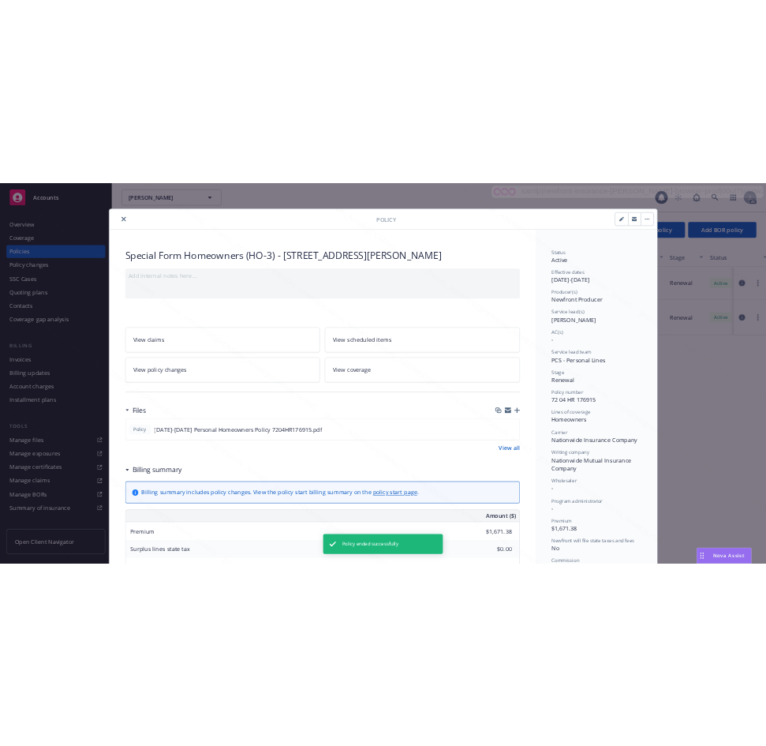
scroll to position [47, 0]
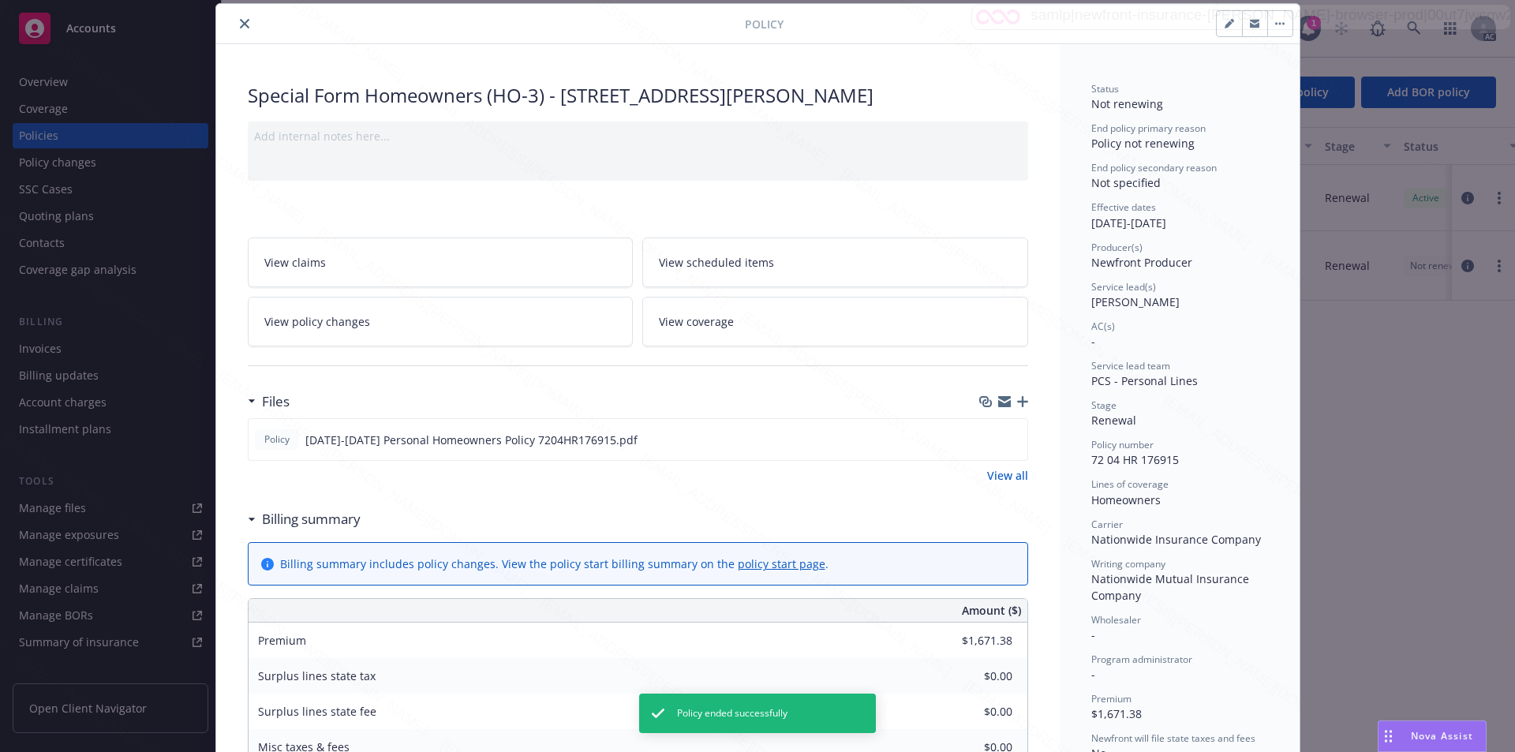
click at [240, 24] on icon "close" at bounding box center [244, 23] width 9 height 9
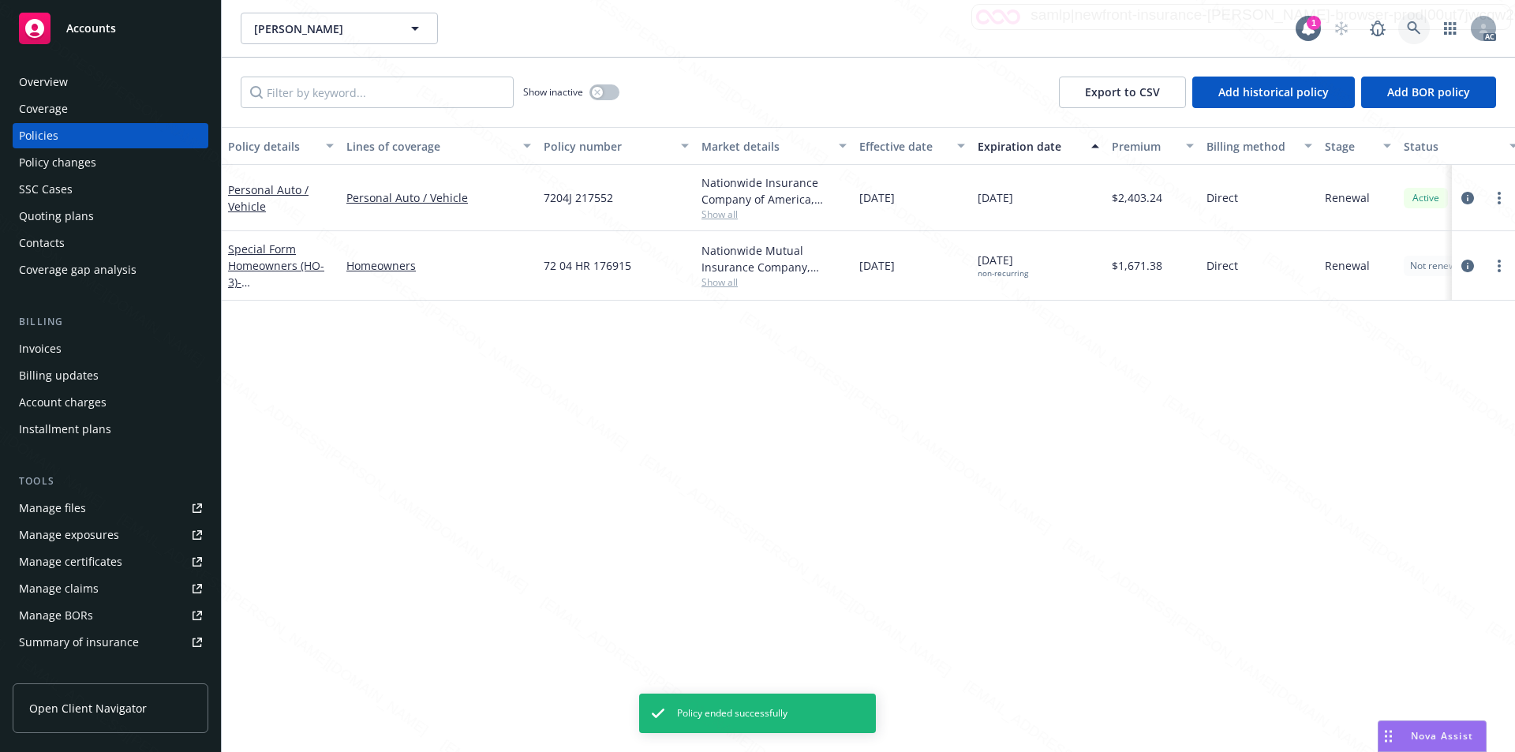
click at [766, 23] on link at bounding box center [1415, 29] width 32 height 32
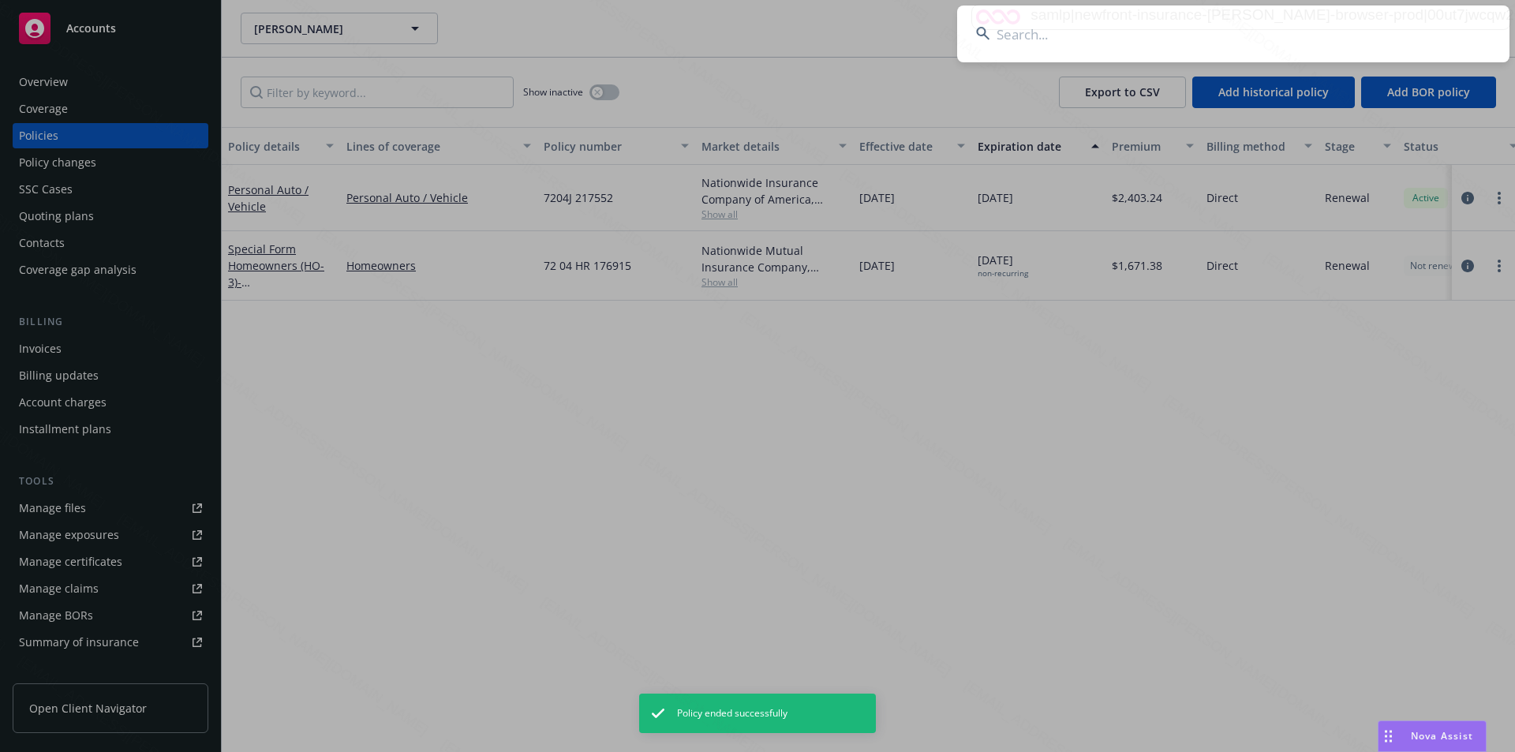
click at [766, 43] on input at bounding box center [1233, 34] width 552 height 57
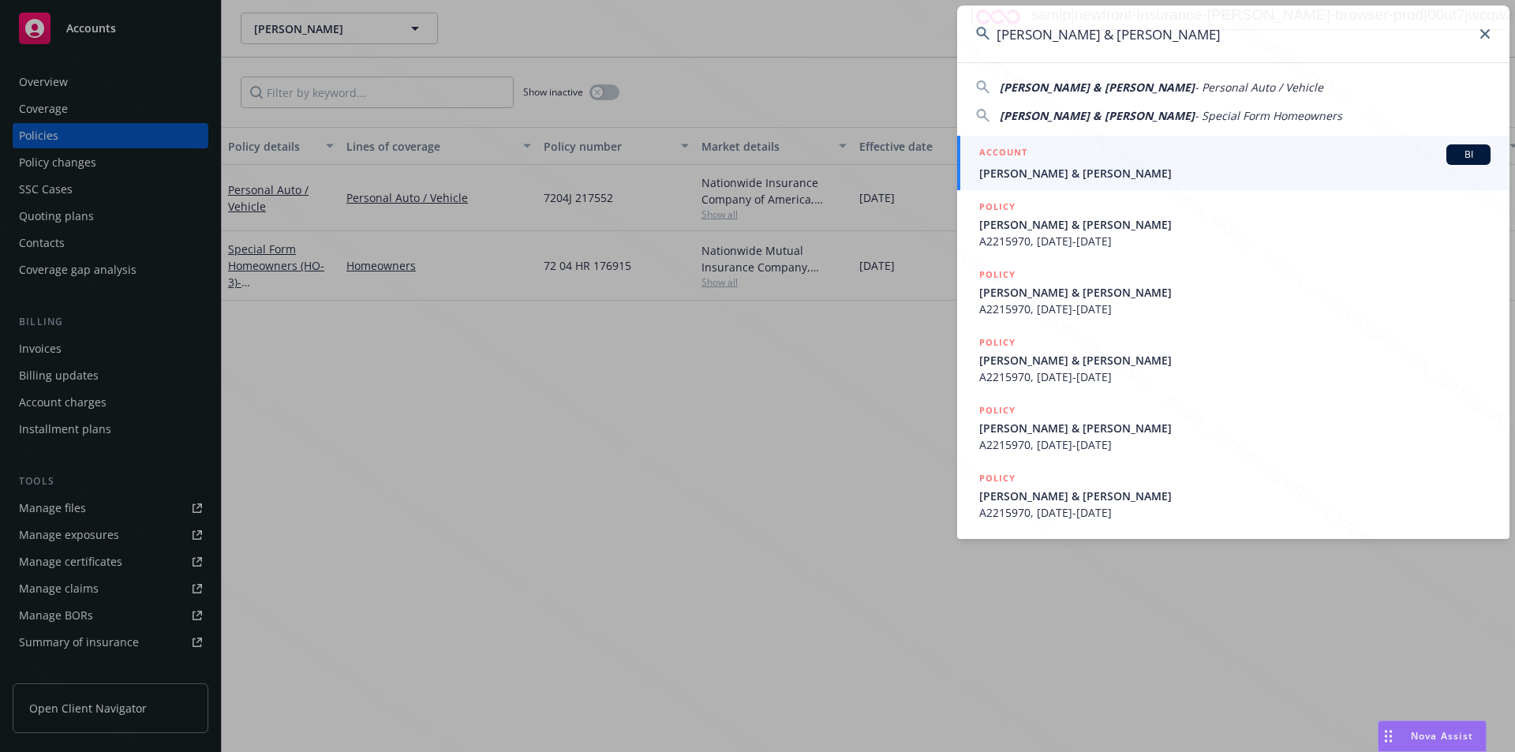
type input "[PERSON_NAME] & [PERSON_NAME]"
click at [766, 167] on span "[PERSON_NAME] & [PERSON_NAME]" at bounding box center [1234, 173] width 511 height 17
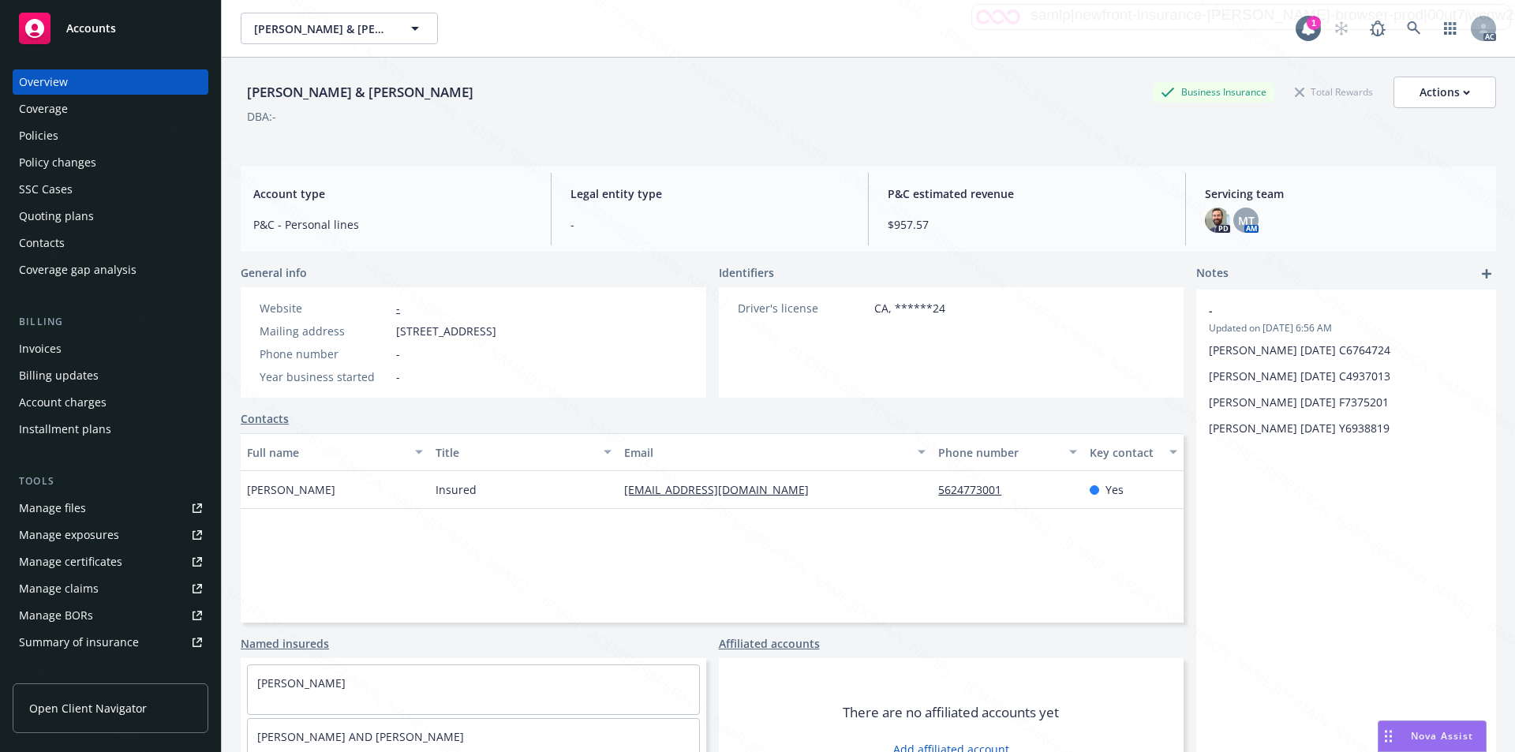
click at [392, 331] on div "Mailing address [STREET_ADDRESS]" at bounding box center [377, 331] width 249 height 17
drag, startPoint x: 468, startPoint y: 332, endPoint x: 392, endPoint y: 333, distance: 75.8
click at [392, 333] on div "Mailing address [STREET_ADDRESS]" at bounding box center [377, 331] width 249 height 17
click at [766, 351] on div "Driver's license CA, ******24" at bounding box center [841, 342] width 245 height 110
click at [45, 137] on div "Policies" at bounding box center [38, 135] width 39 height 25
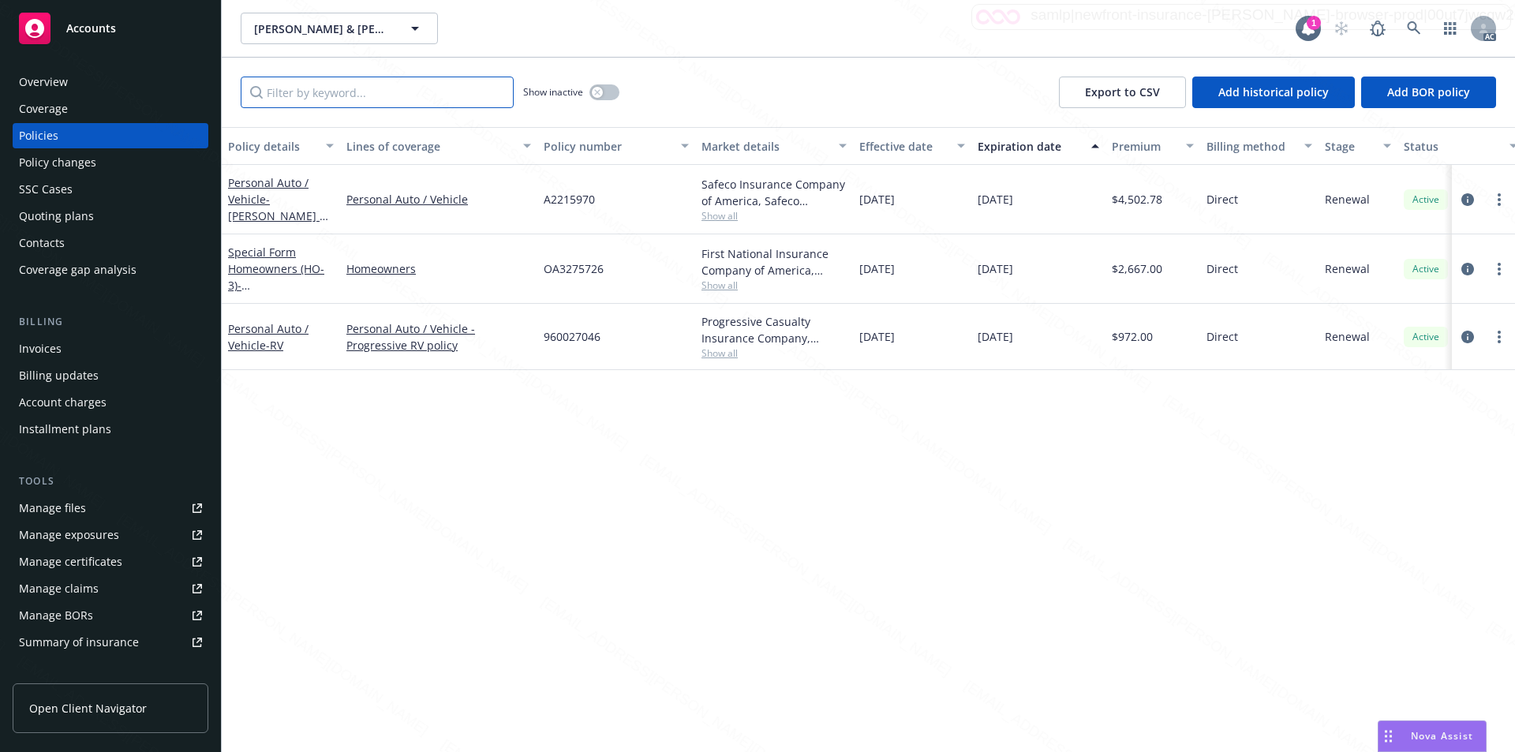
click at [384, 95] on input "Filter by keyword..." at bounding box center [377, 93] width 273 height 32
paste input "A2215970"
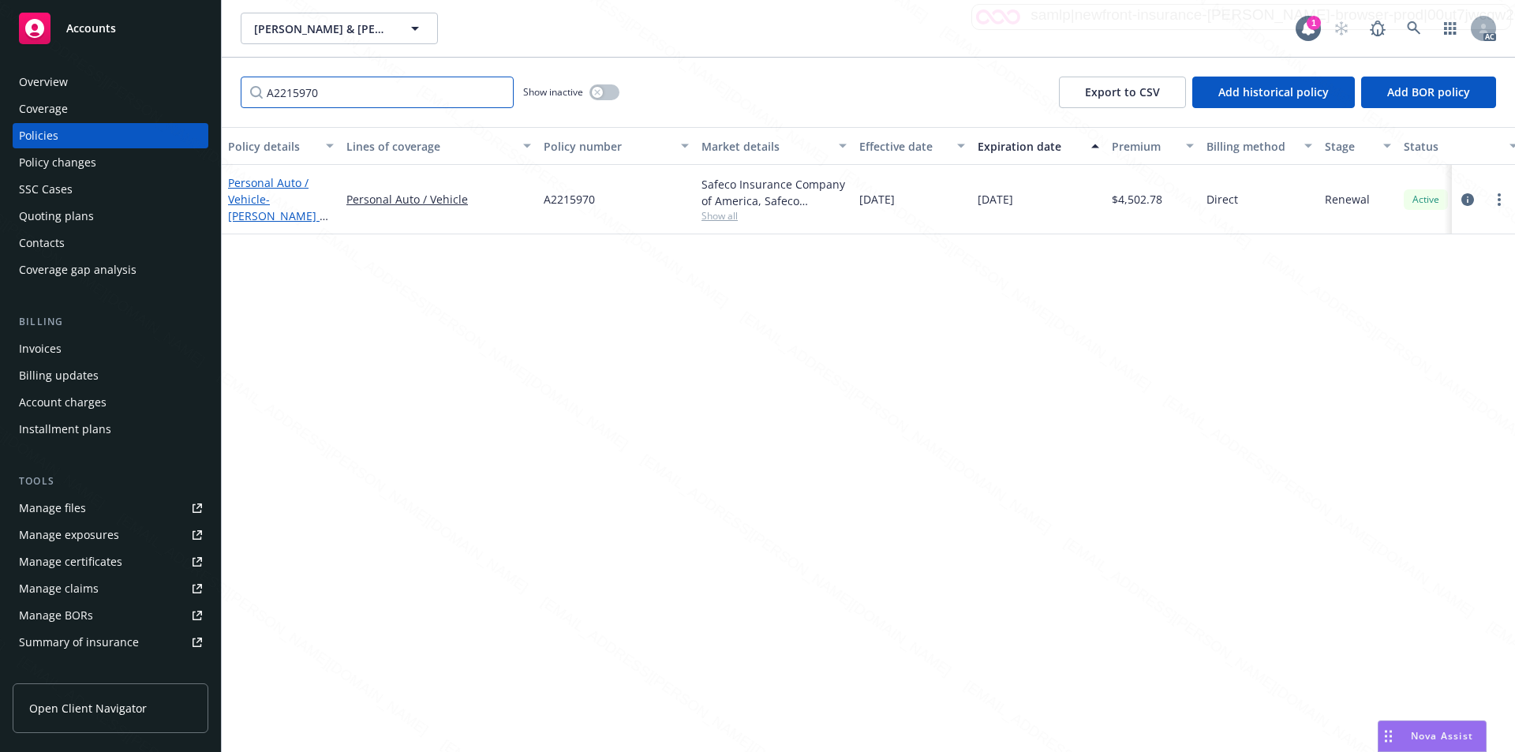
type input "A2215970"
click at [283, 200] on span "- [PERSON_NAME] & [PERSON_NAME]" at bounding box center [278, 216] width 100 height 48
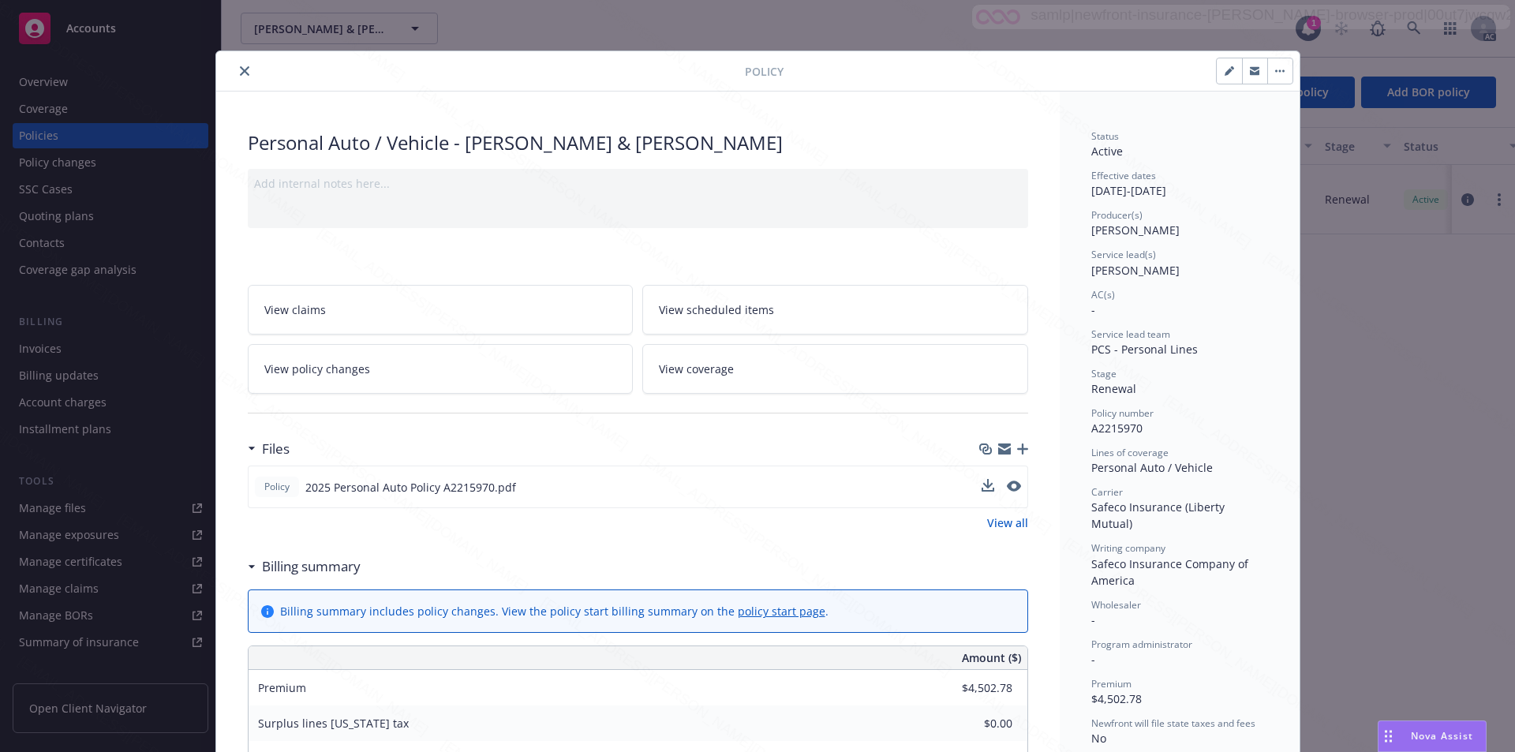
click at [766, 484] on div "Policy 2025 Personal Auto Policy A2215970.pdf" at bounding box center [638, 487] width 781 height 43
click at [766, 484] on button "download file" at bounding box center [987, 486] width 16 height 16
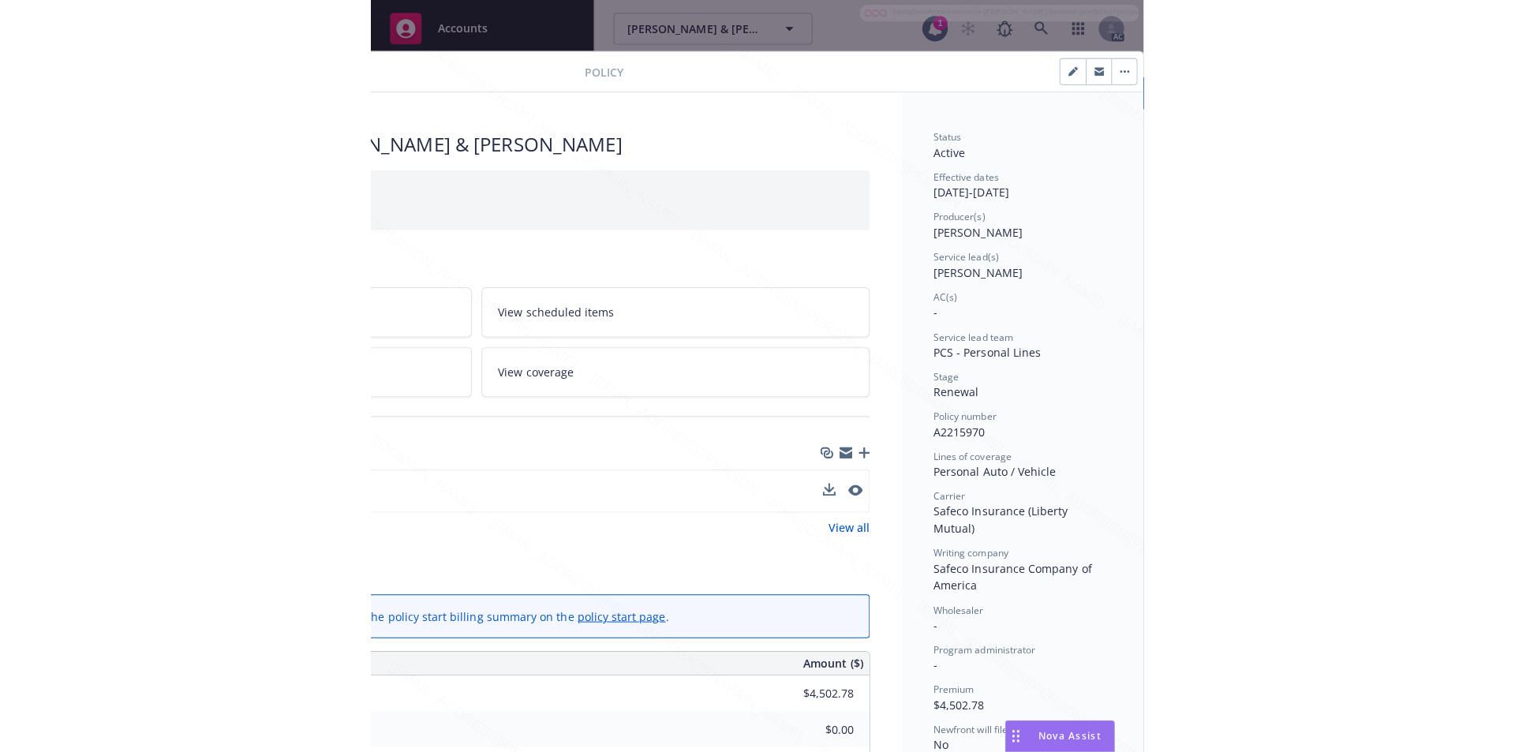
scroll to position [0, 331]
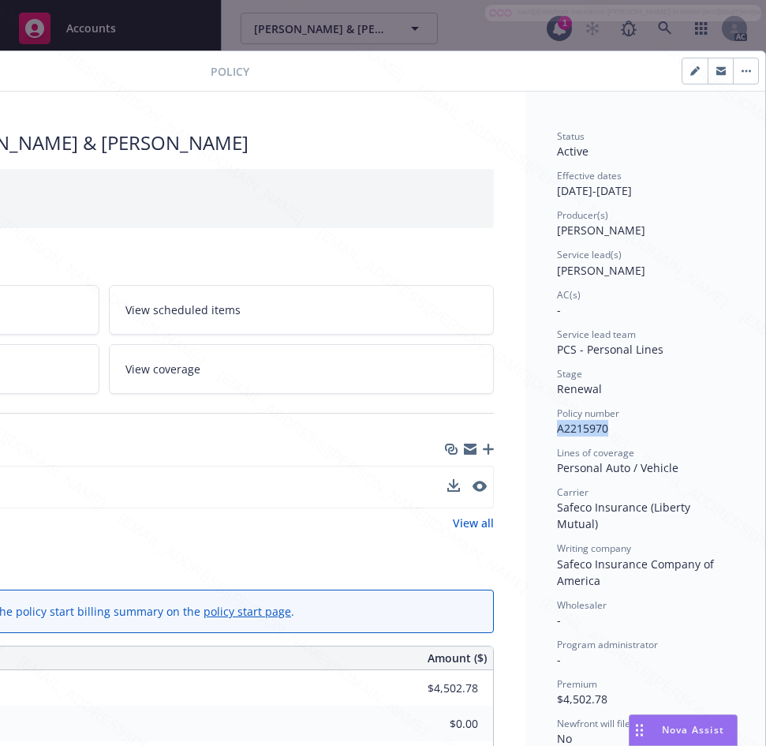
drag, startPoint x: 543, startPoint y: 427, endPoint x: 613, endPoint y: 430, distance: 70.3
drag, startPoint x: 544, startPoint y: 188, endPoint x: 601, endPoint y: 188, distance: 56.8
drag, startPoint x: 602, startPoint y: 188, endPoint x: 540, endPoint y: 191, distance: 62.4
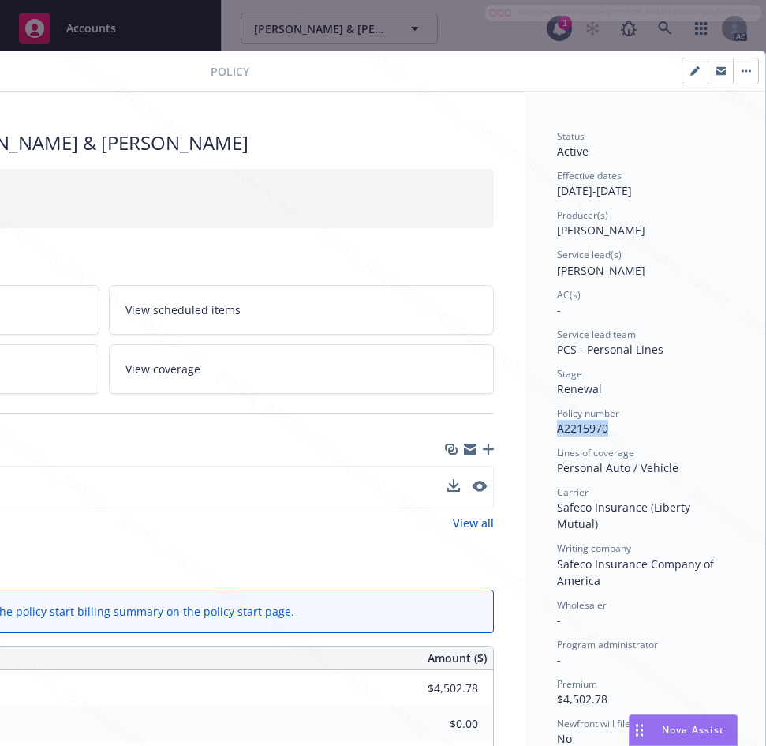
drag, startPoint x: 616, startPoint y: 190, endPoint x: 669, endPoint y: 188, distance: 52.1
click at [669, 188] on div "Effective dates [DATE] - [DATE]" at bounding box center [645, 184] width 177 height 30
click at [219, 132] on div "Personal Auto / Vehicle - [PERSON_NAME] & [PERSON_NAME]" at bounding box center [103, 142] width 781 height 27
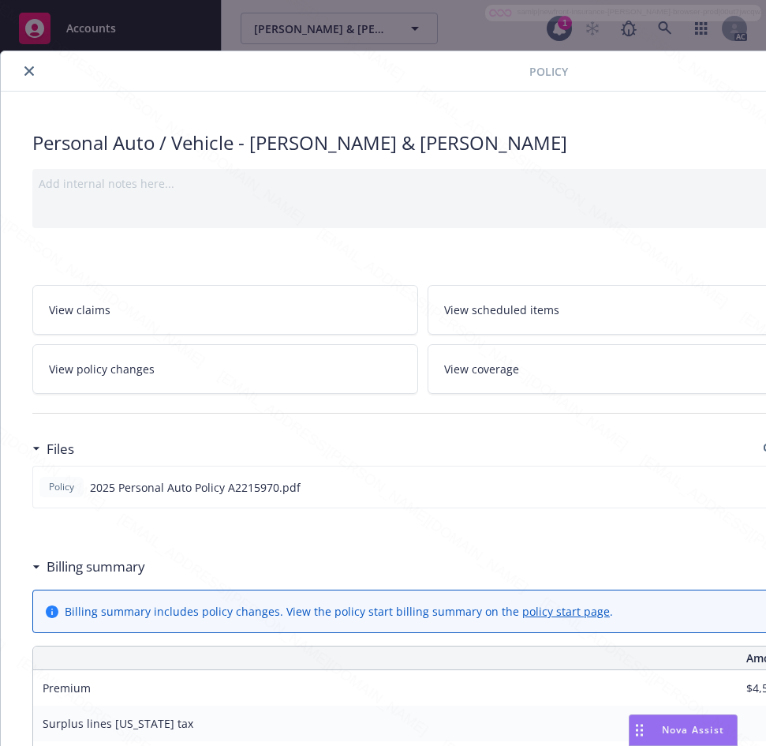
click at [341, 539] on div "Files Policy 2025 Personal Auto Policy A2215970.pdf View all" at bounding box center [422, 492] width 781 height 118
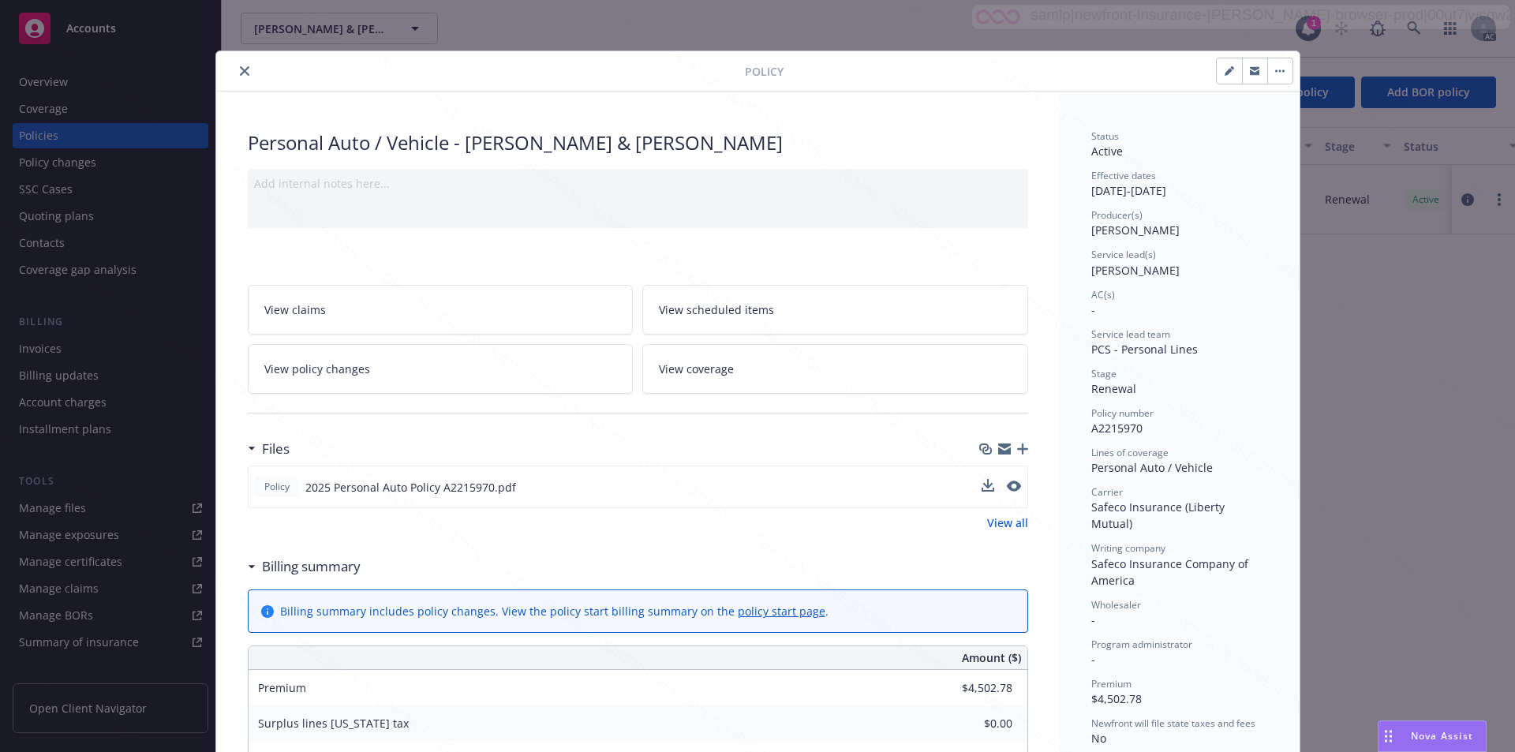
click at [766, 73] on button "button" at bounding box center [1280, 70] width 25 height 25
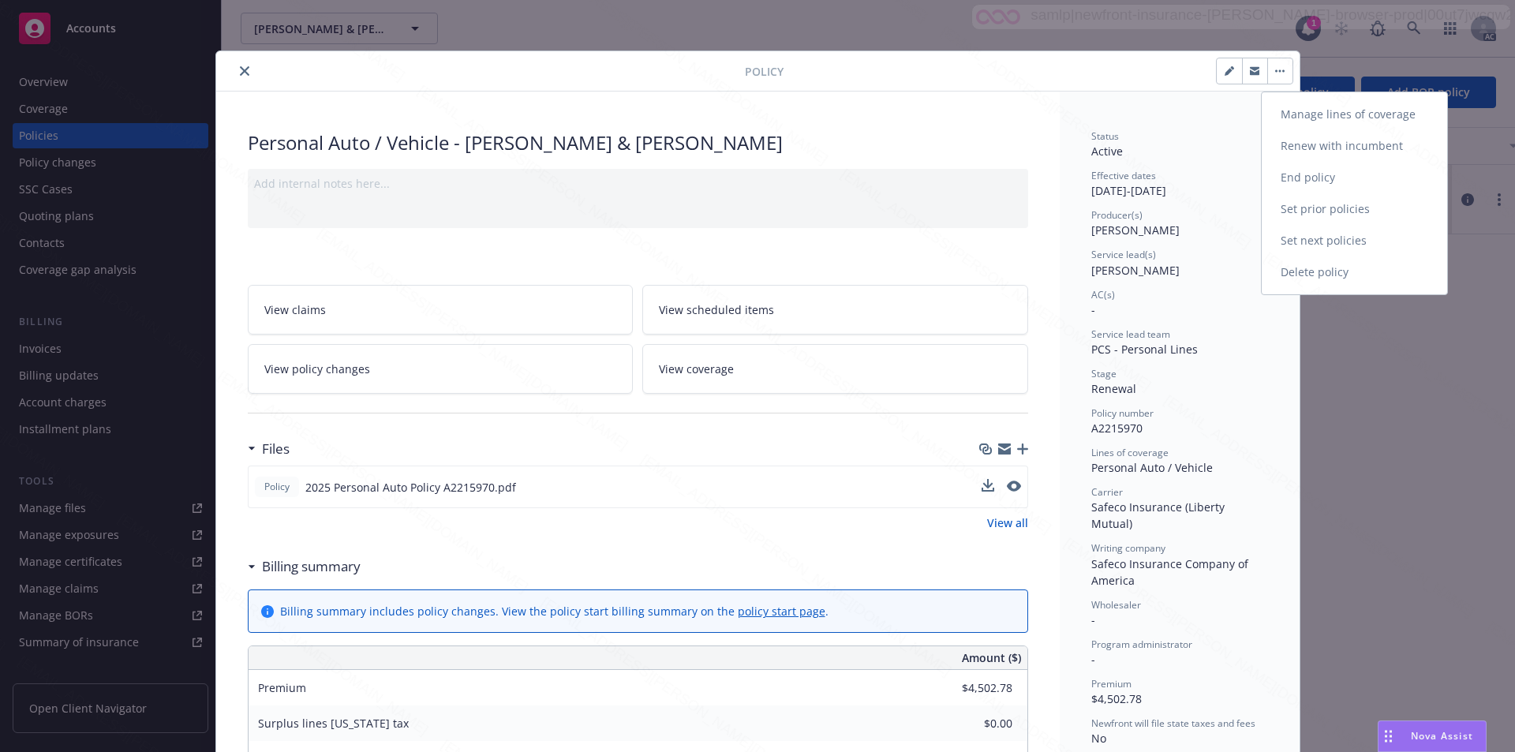
click at [766, 173] on link "End policy" at bounding box center [1354, 178] width 185 height 32
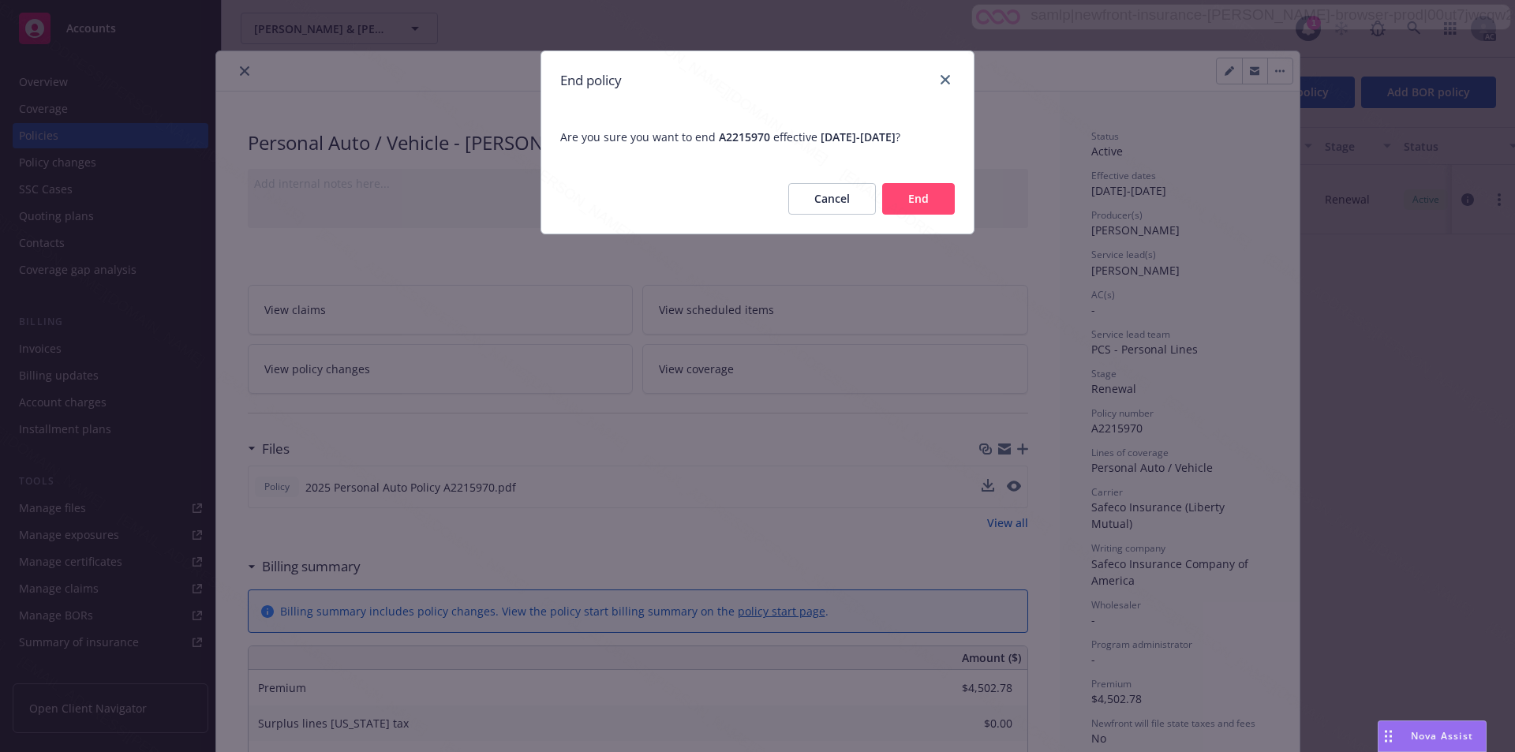
click at [766, 196] on button "End" at bounding box center [918, 199] width 73 height 32
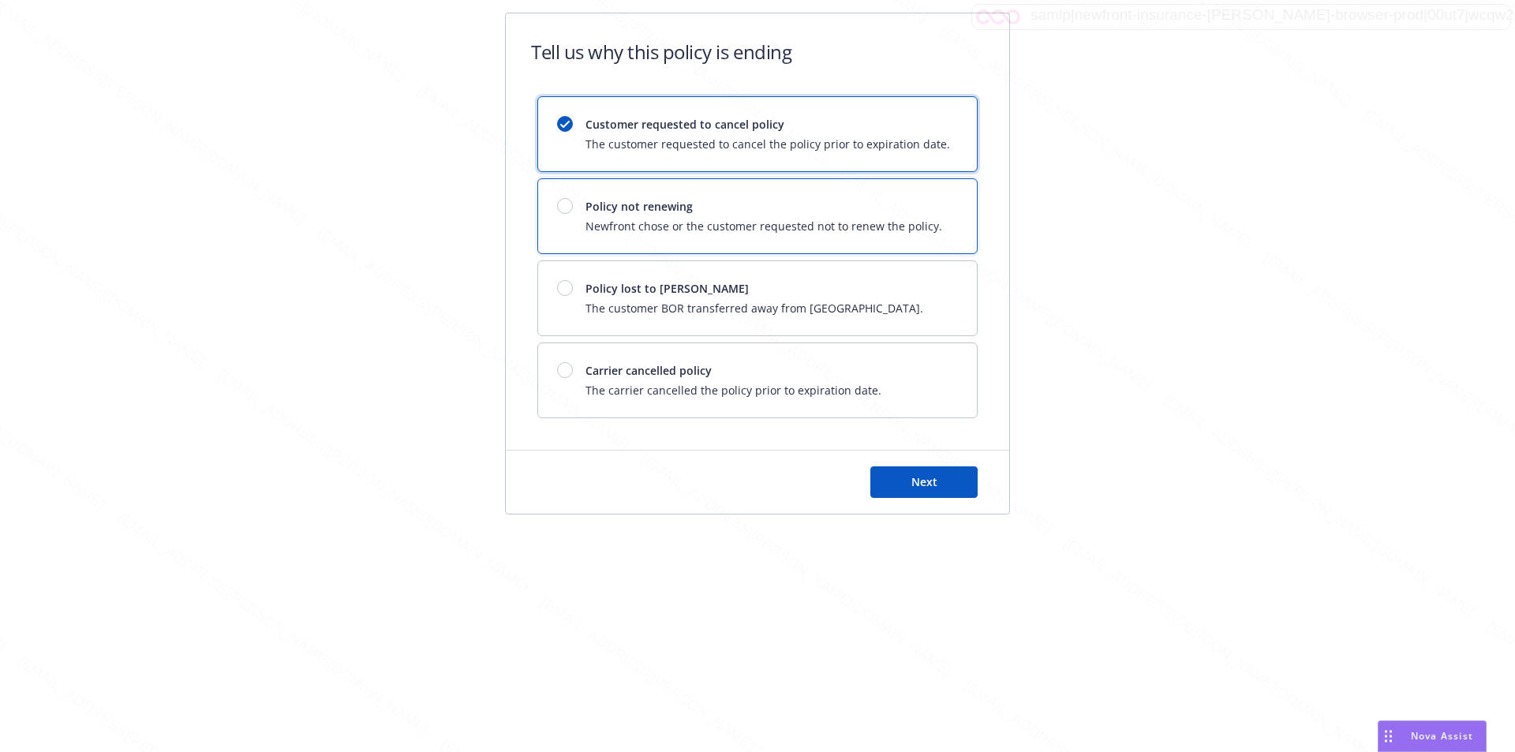
click at [766, 220] on span "Newfront chose or the customer requested not to renew the policy." at bounding box center [764, 226] width 357 height 17
click at [766, 482] on span "Next" at bounding box center [925, 481] width 26 height 15
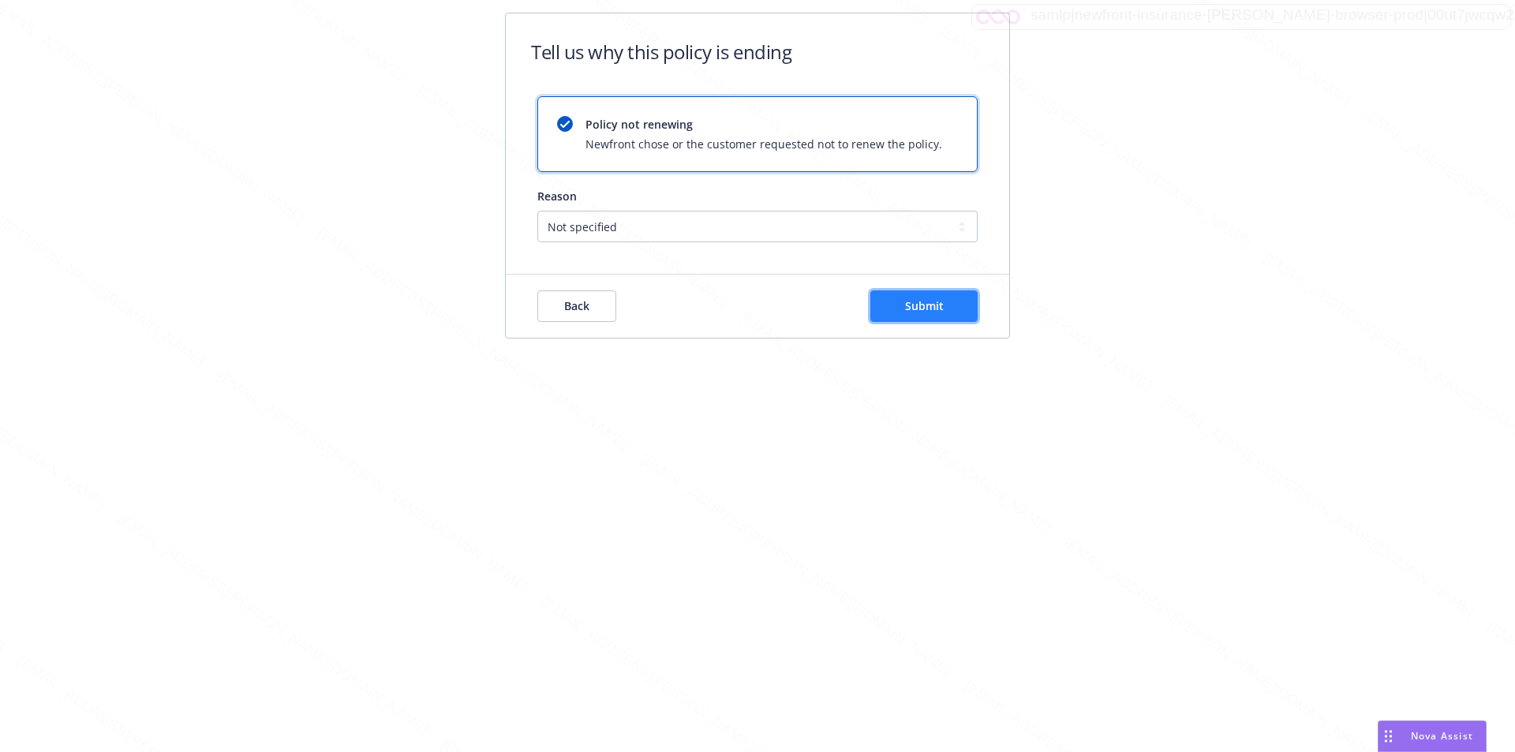
click at [766, 294] on button "Submit" at bounding box center [924, 306] width 107 height 32
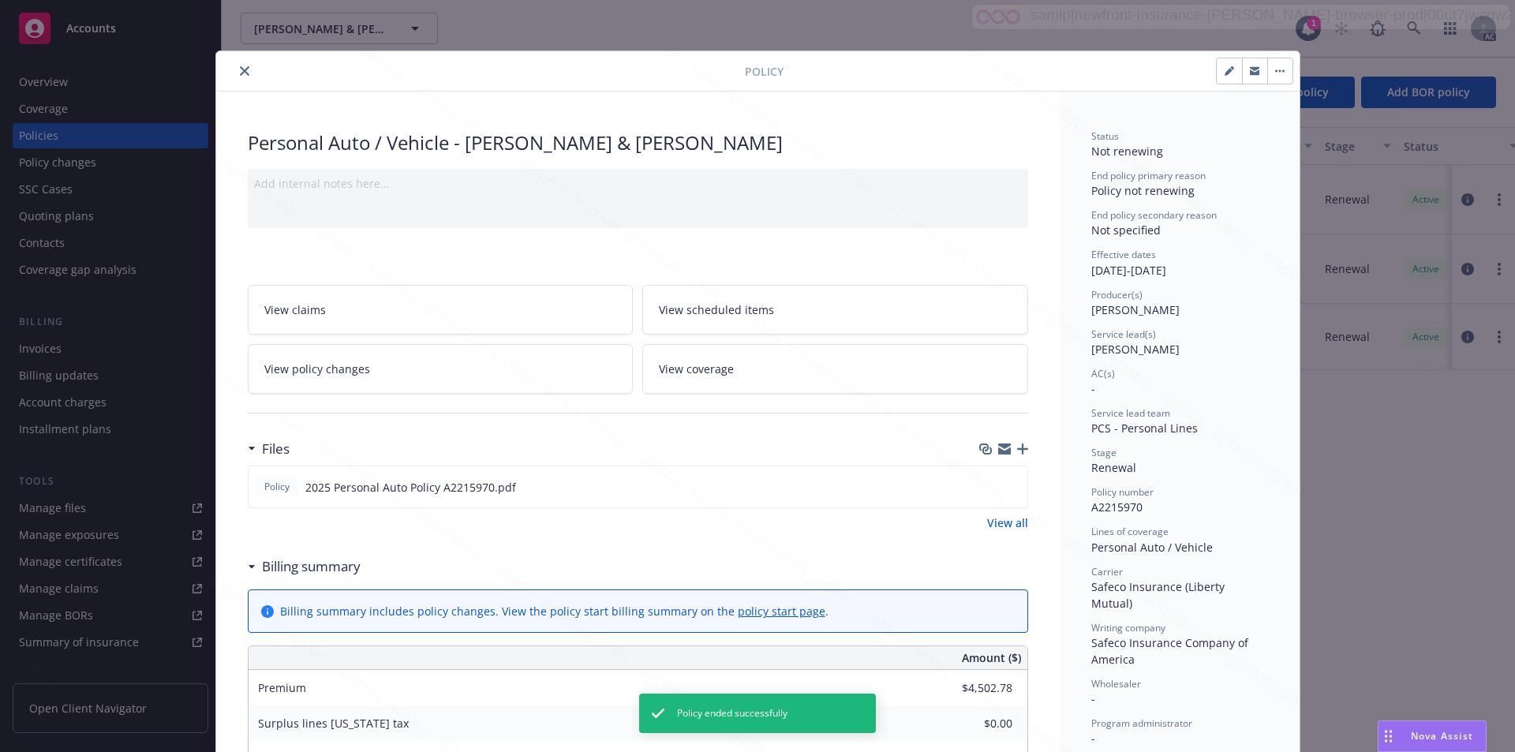
scroll to position [47, 0]
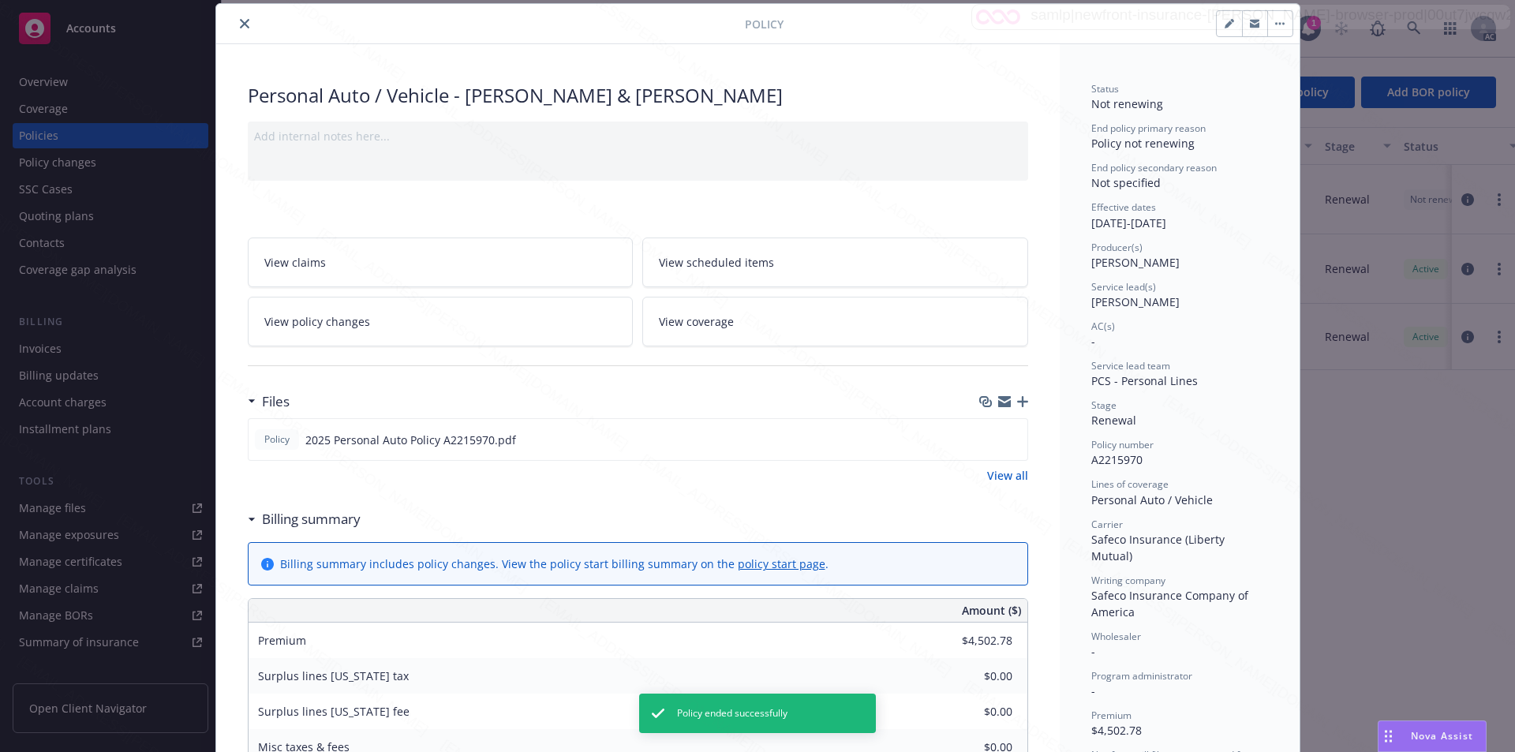
click at [240, 24] on icon "close" at bounding box center [244, 23] width 9 height 9
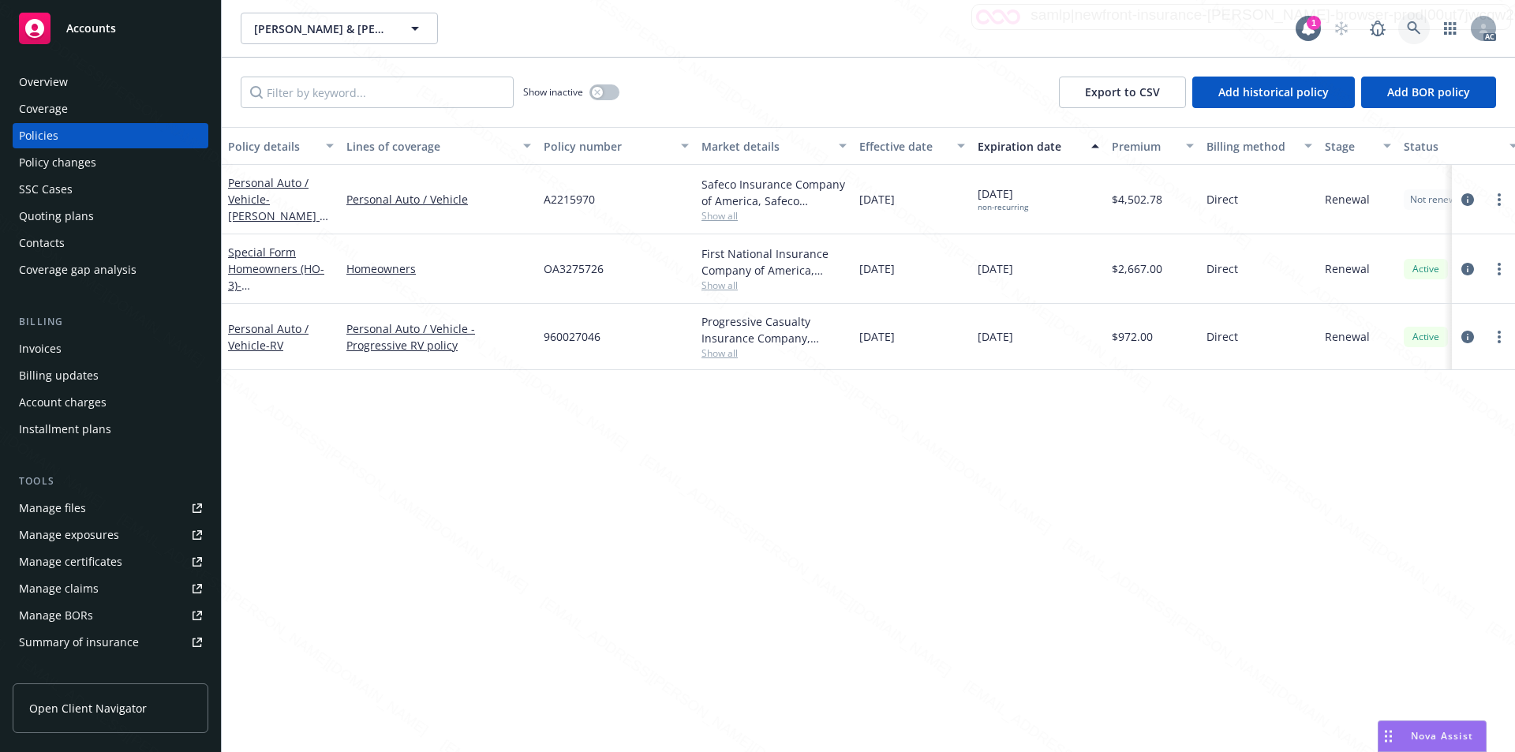
click at [766, 27] on icon at bounding box center [1414, 28] width 14 height 14
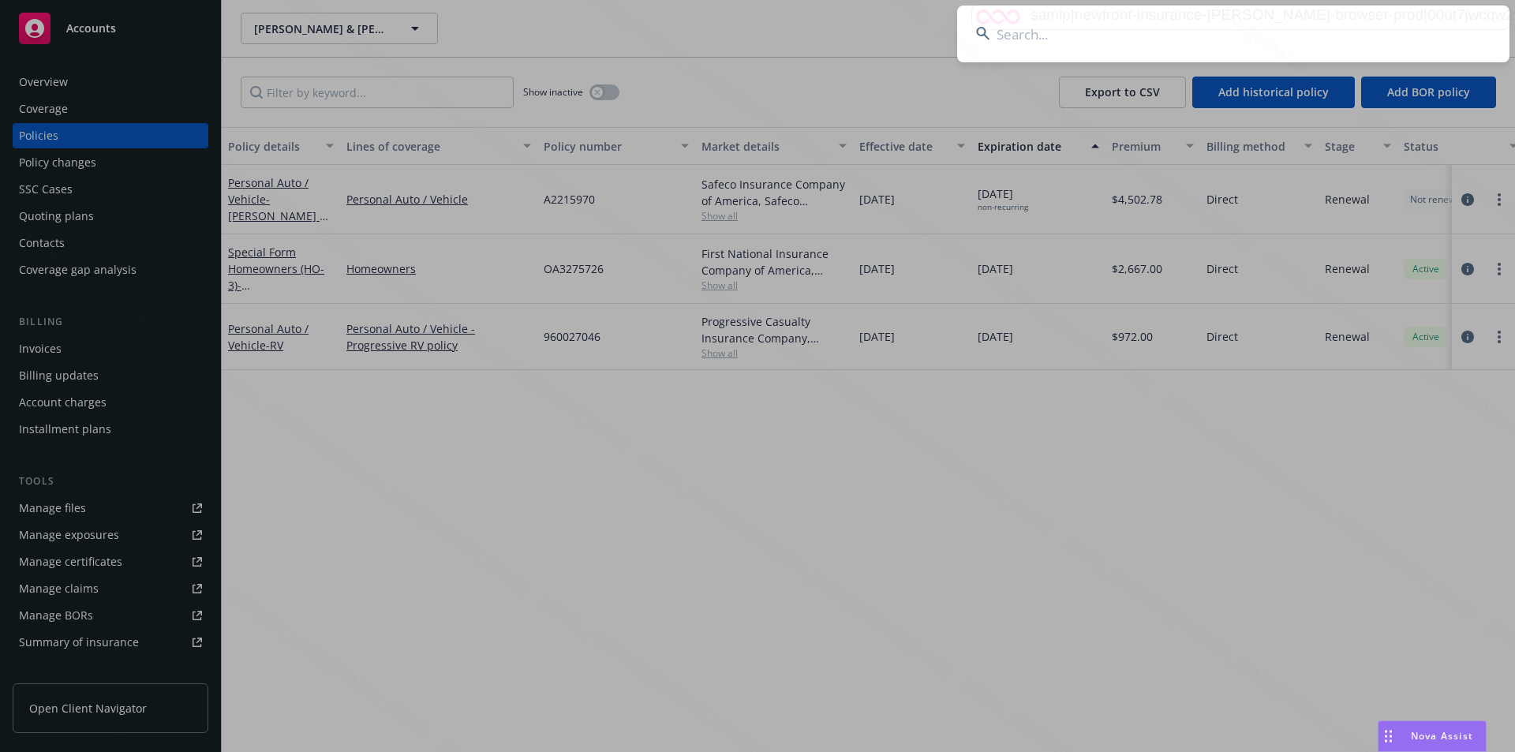
click at [766, 41] on input at bounding box center [1233, 34] width 552 height 57
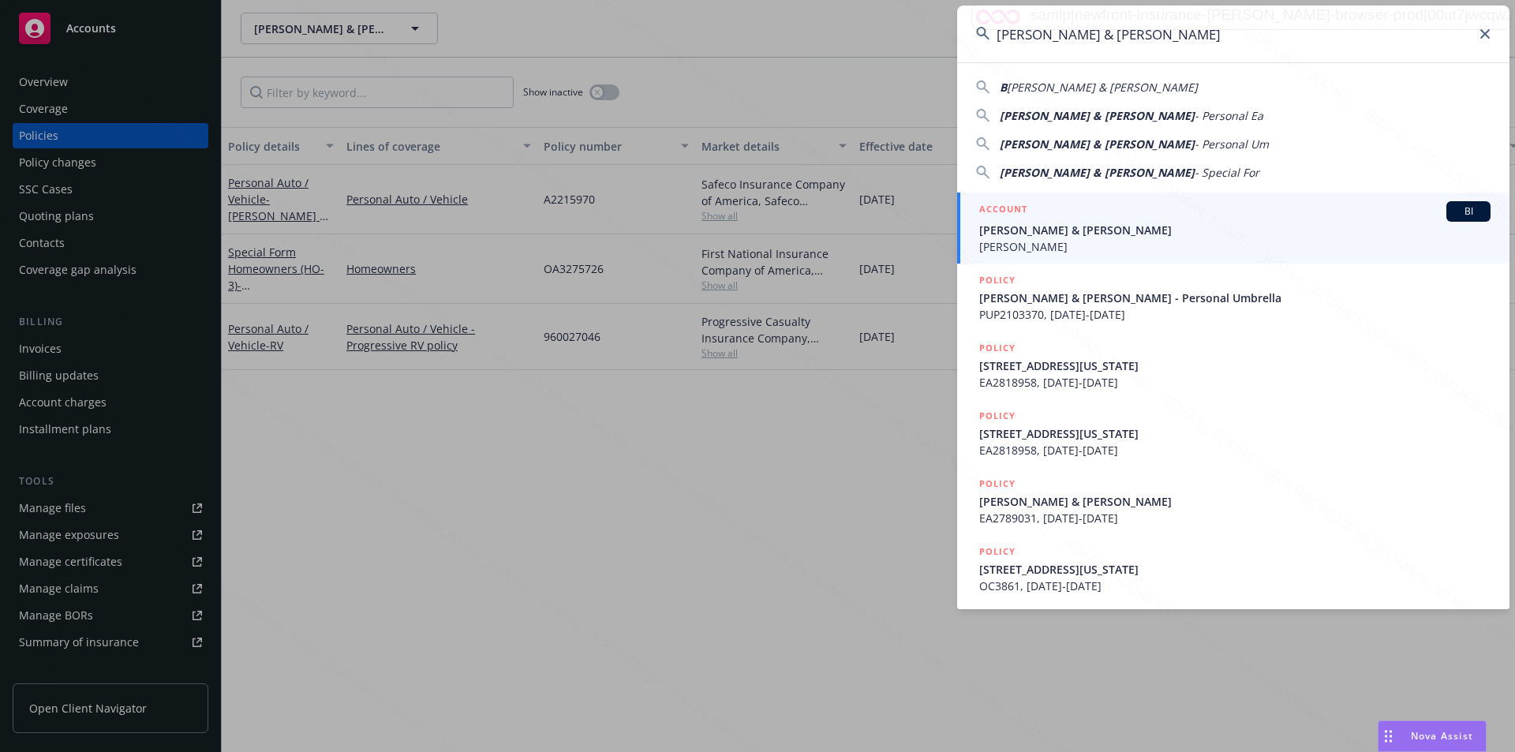
type input "[PERSON_NAME] & [PERSON_NAME]"
click at [766, 242] on span "[PERSON_NAME]" at bounding box center [1234, 246] width 511 height 17
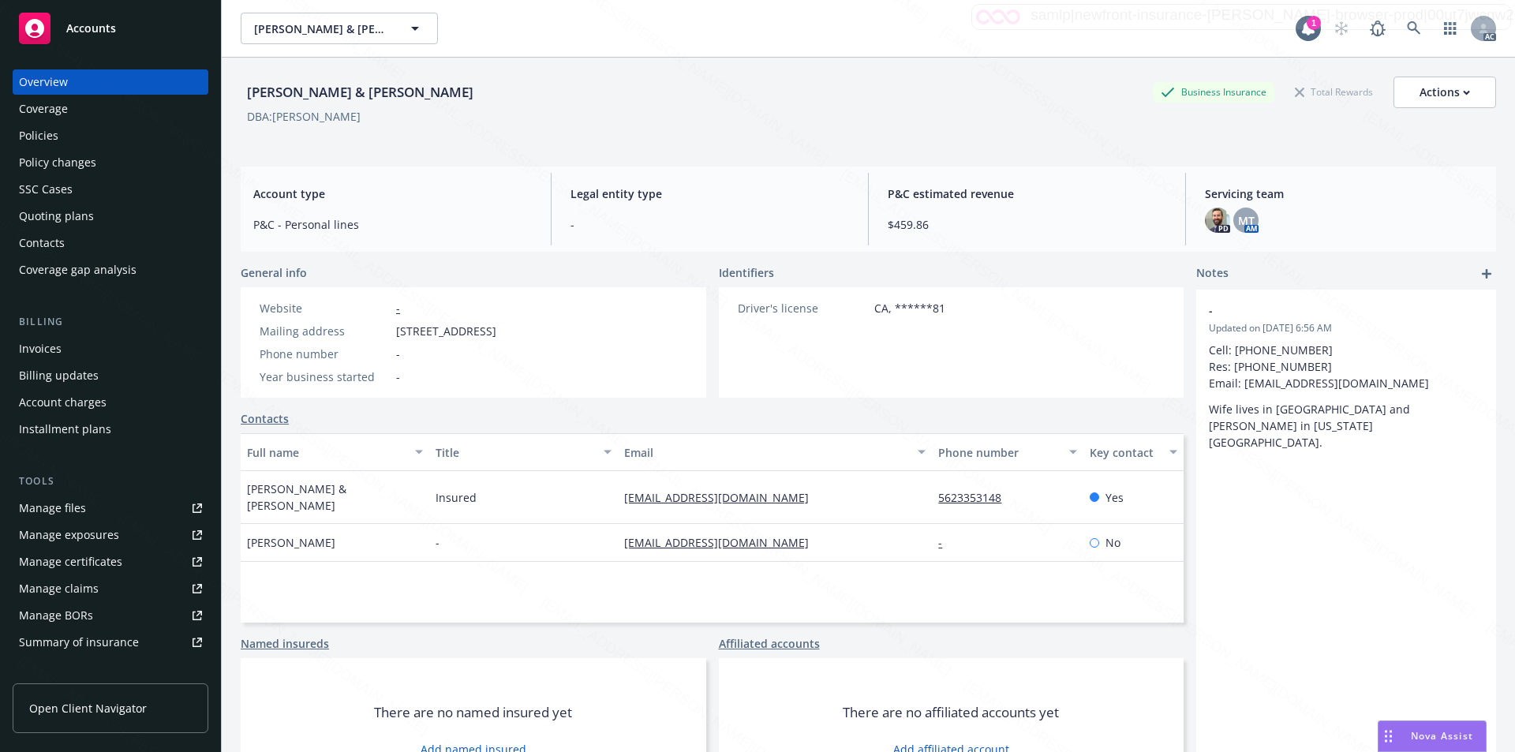
click at [54, 138] on div "Policies" at bounding box center [38, 135] width 39 height 25
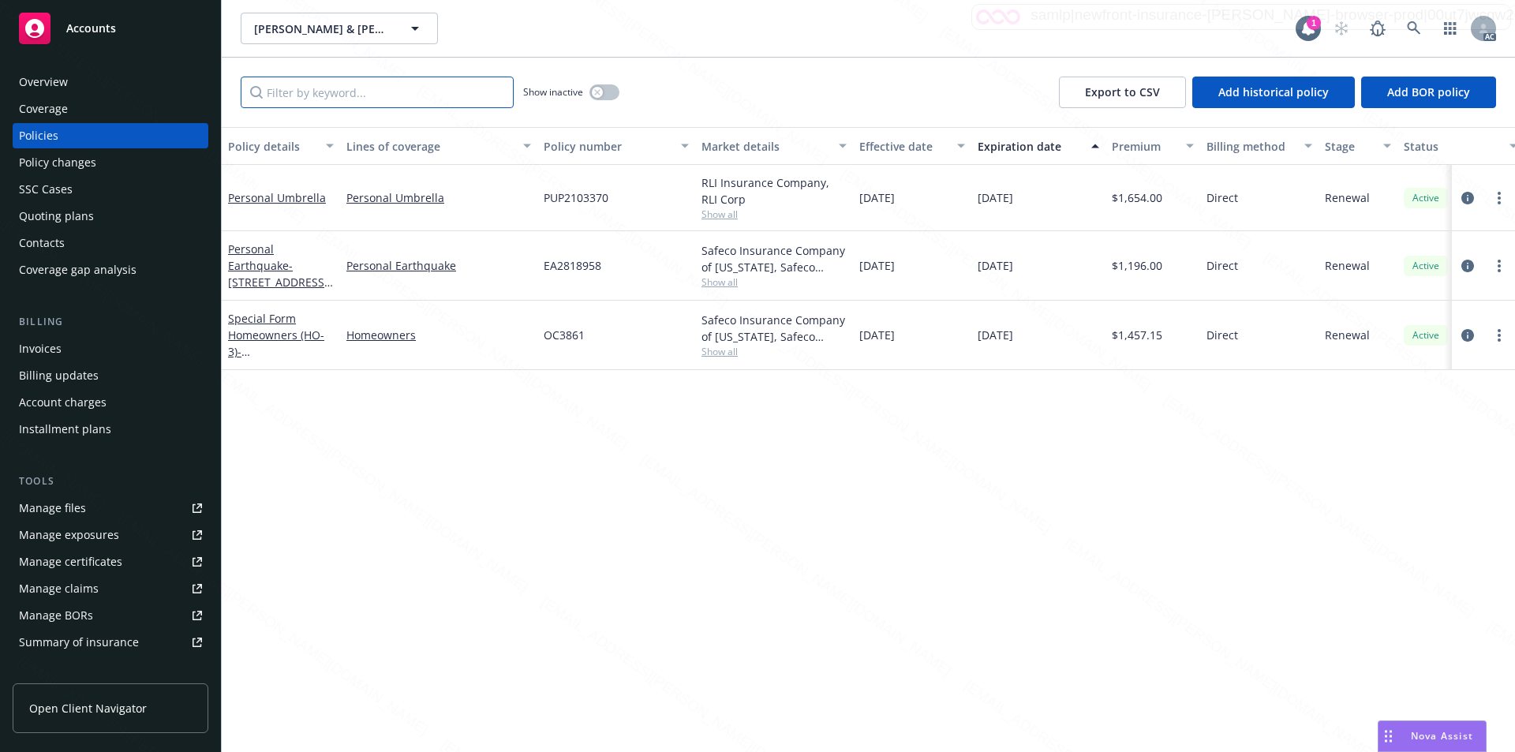
click at [418, 99] on input "Filter by keyword..." at bounding box center [377, 93] width 273 height 32
paste input "PUP2103370"
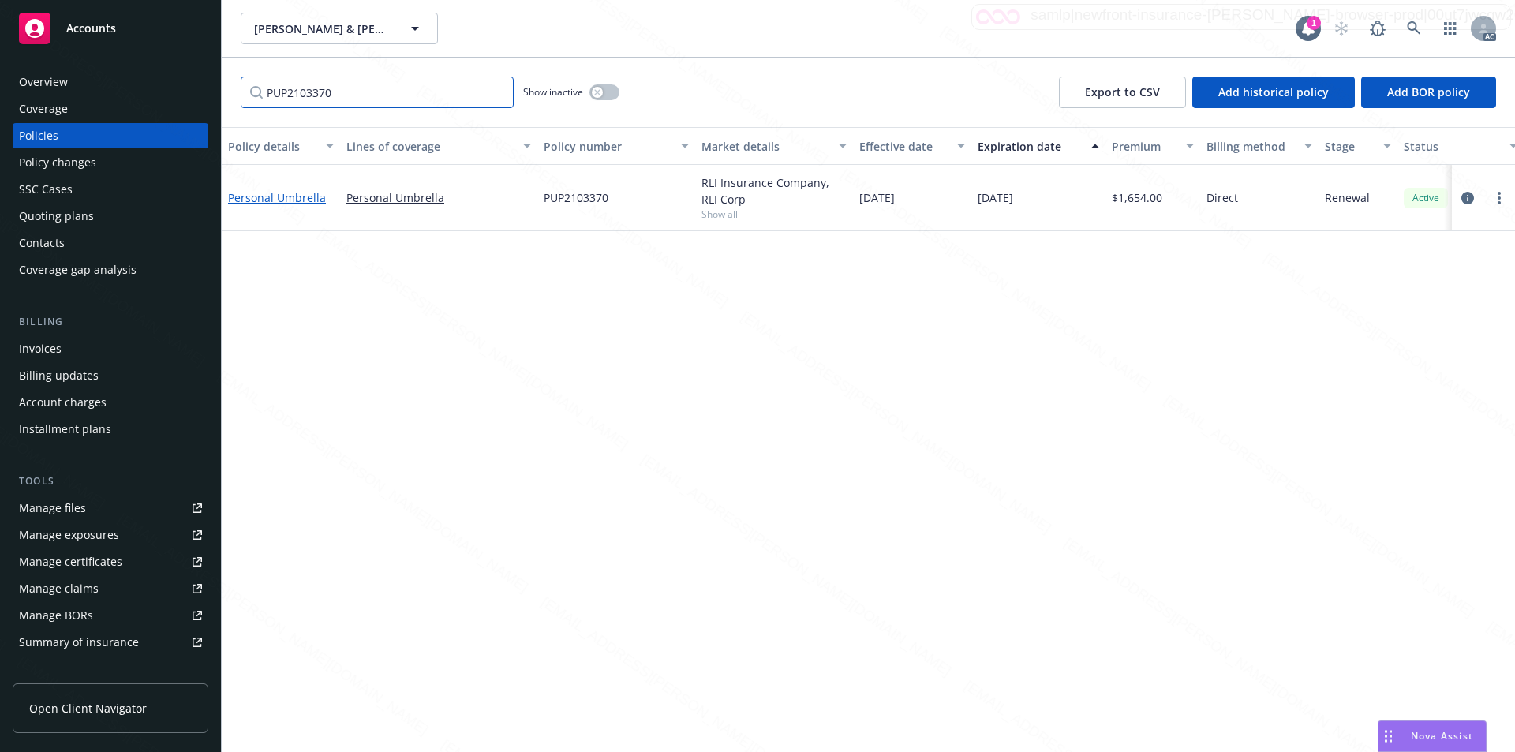
type input "PUP2103370"
click at [266, 195] on link "Personal Umbrella" at bounding box center [277, 197] width 98 height 15
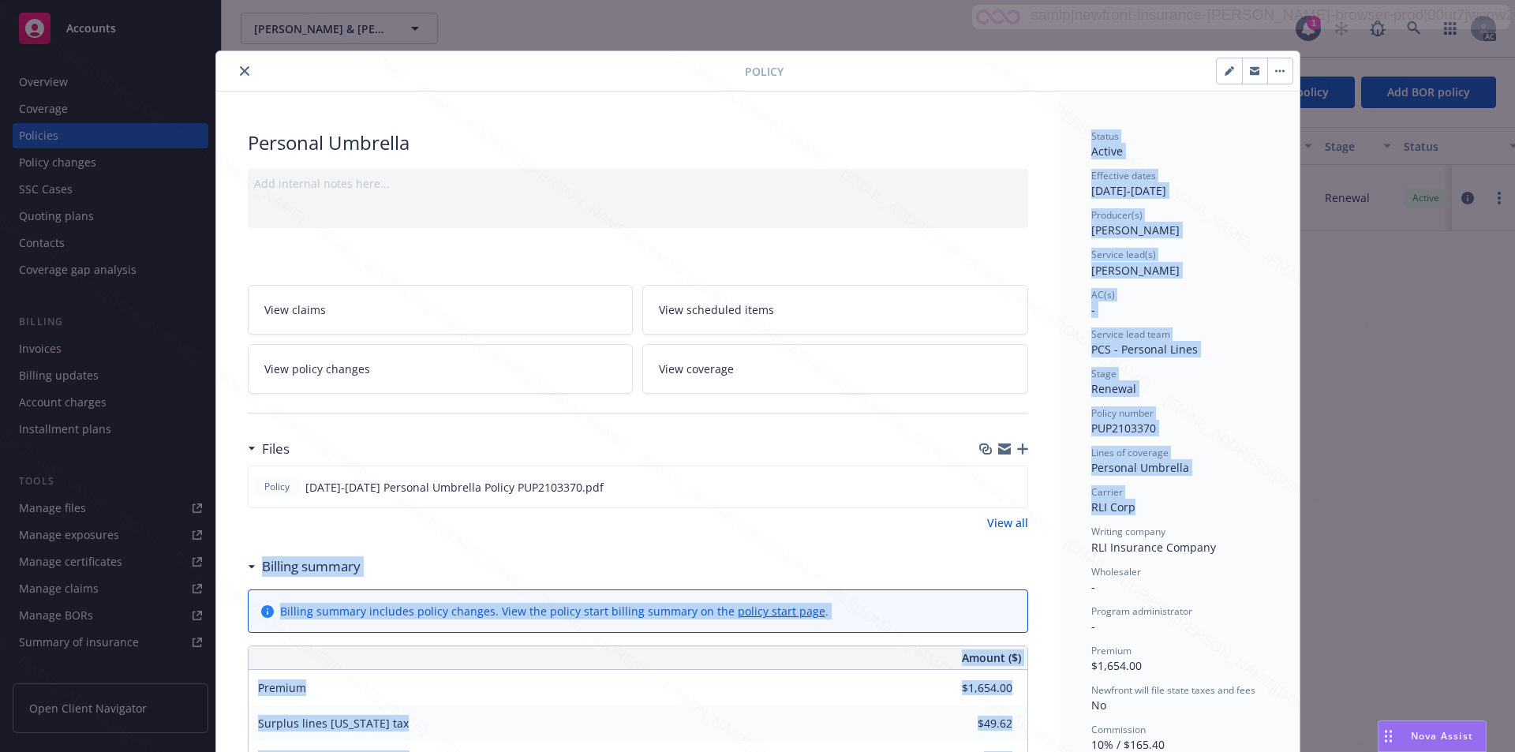
drag, startPoint x: 1128, startPoint y: 508, endPoint x: 1044, endPoint y: 509, distance: 83.7
click at [766, 509] on div "Personal Umbrella Add internal notes here... View claims View scheduled items V…" at bounding box center [758, 767] width 1084 height 1351
click at [766, 509] on div "Carrier RLI Corp" at bounding box center [1180, 500] width 177 height 30
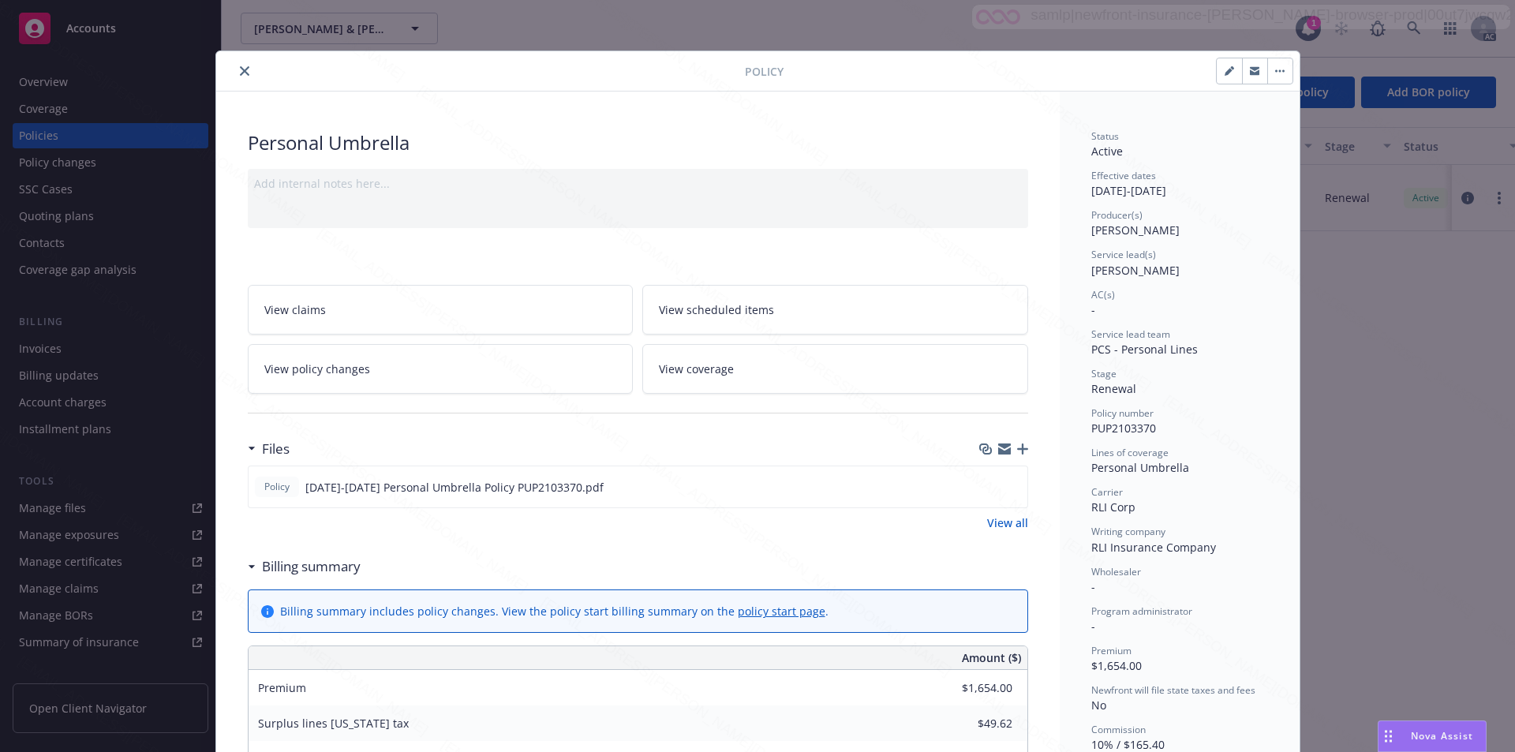
click at [240, 71] on icon "close" at bounding box center [244, 70] width 9 height 9
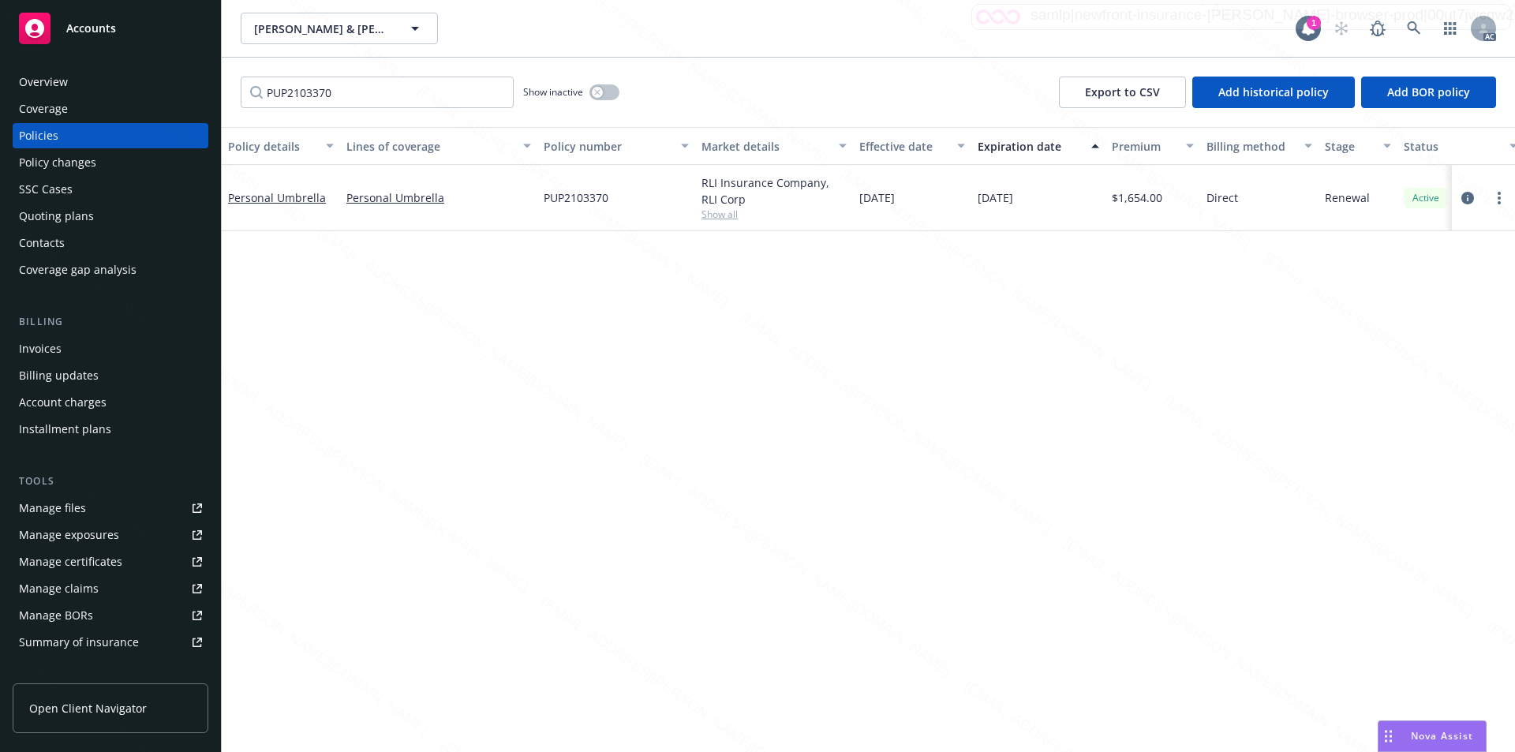
click at [766, 380] on div "Policy details Lines of coverage Policy number Market details Effective date Ex…" at bounding box center [869, 439] width 1294 height 625
